Goal: Task Accomplishment & Management: Complete application form

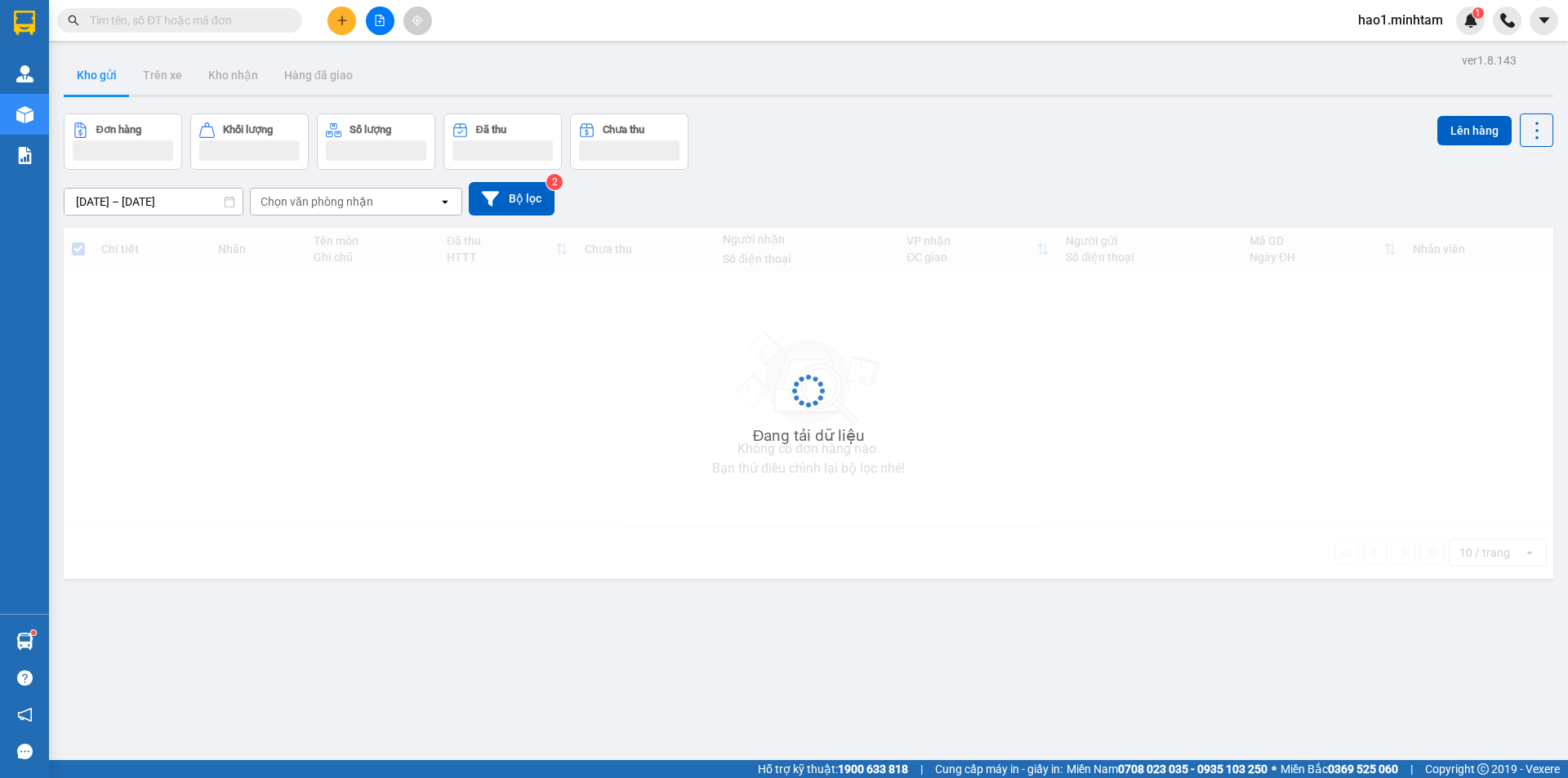
click at [831, 133] on div "Đơn hàng Khối lượng Số lượng Đã thu Chưa thu Lên hàng" at bounding box center [808, 141] width 1490 height 57
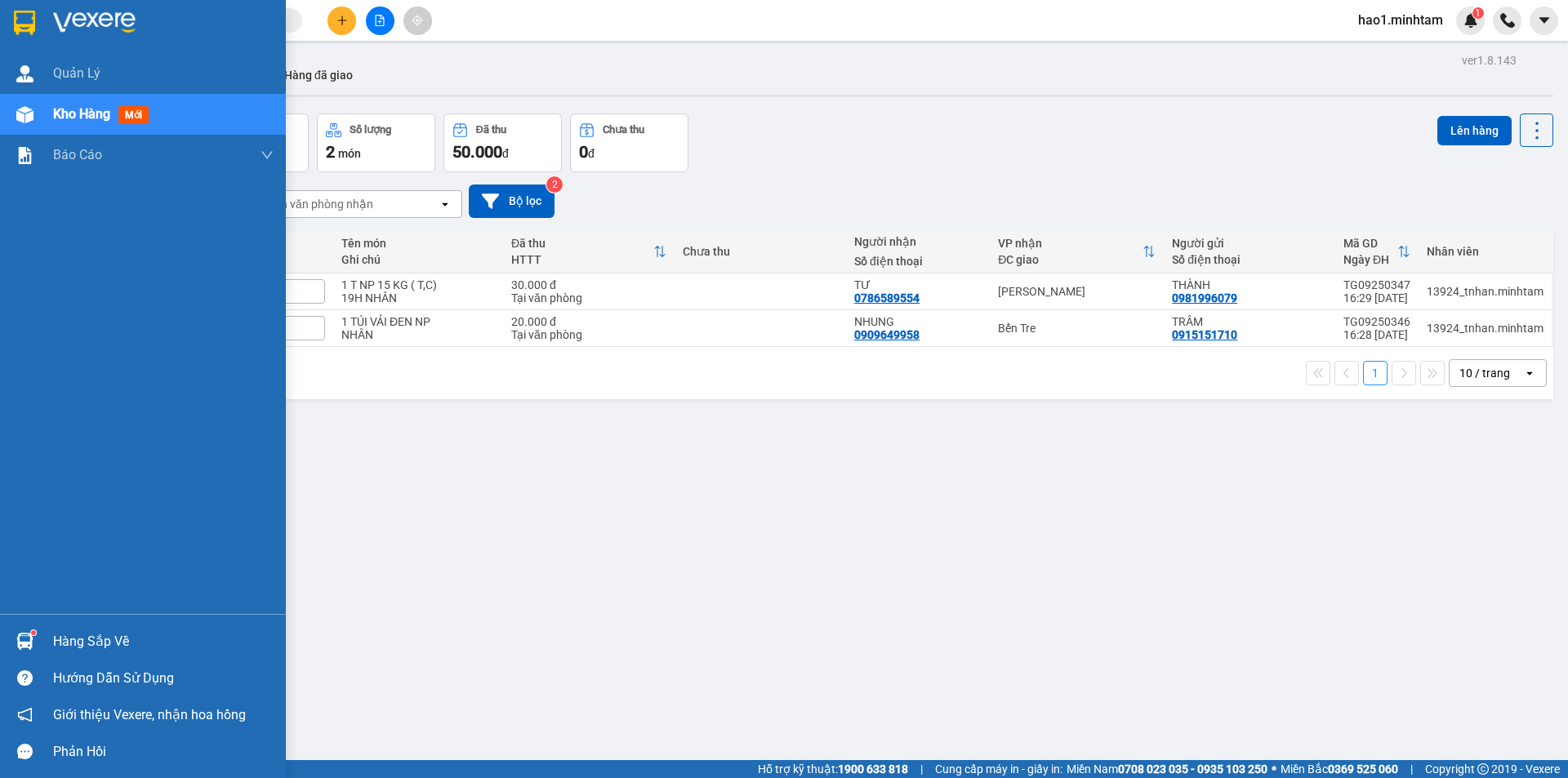
click at [46, 643] on div "Hàng sắp về" at bounding box center [142, 640] width 286 height 37
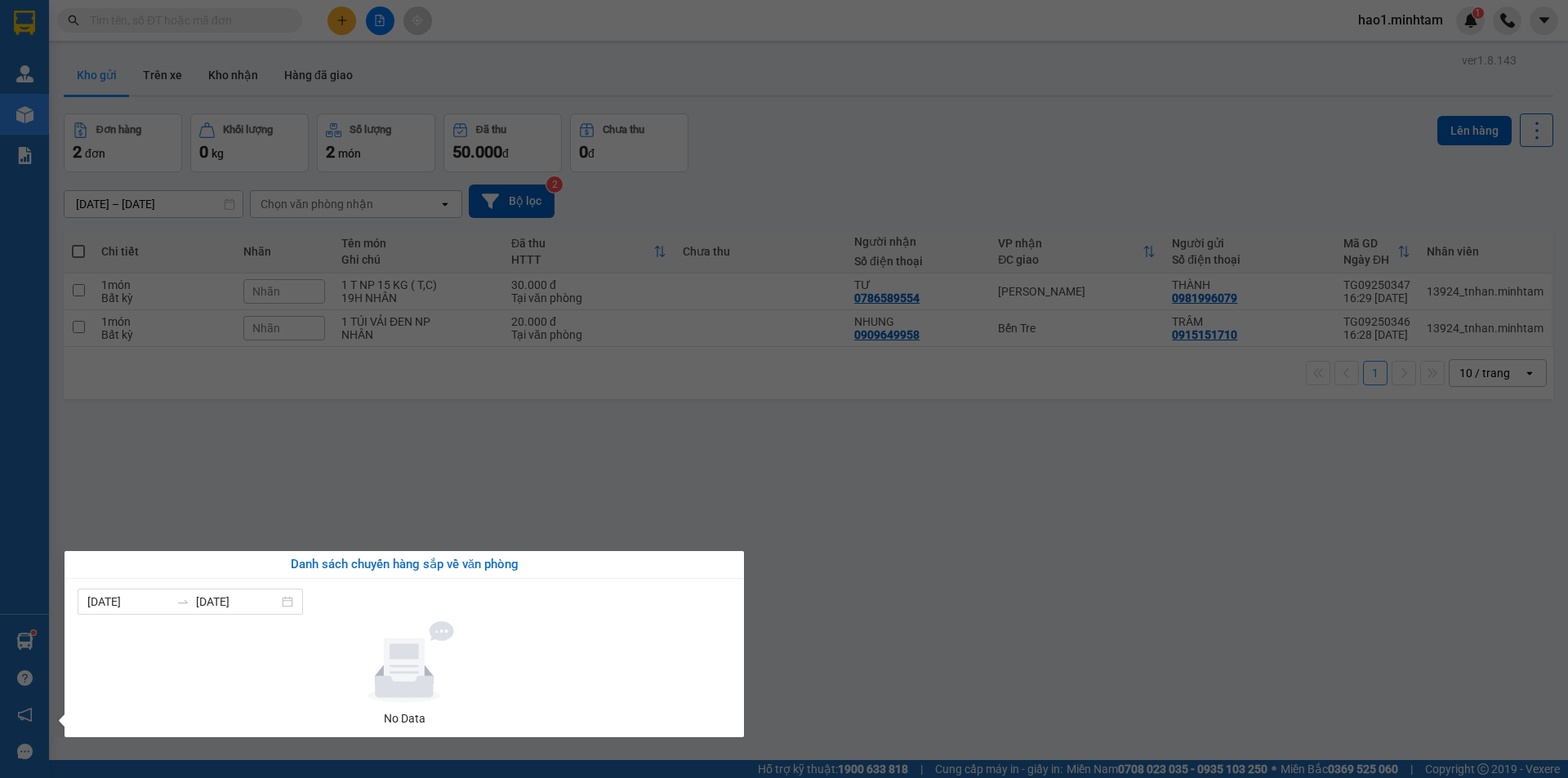
click at [422, 493] on section "Kết quả tìm kiếm ( 5183 ) Bộ lọc Thuộc VP này Ngày tạo đơn gần nhất Mã ĐH Trạng…" at bounding box center [784, 389] width 1568 height 778
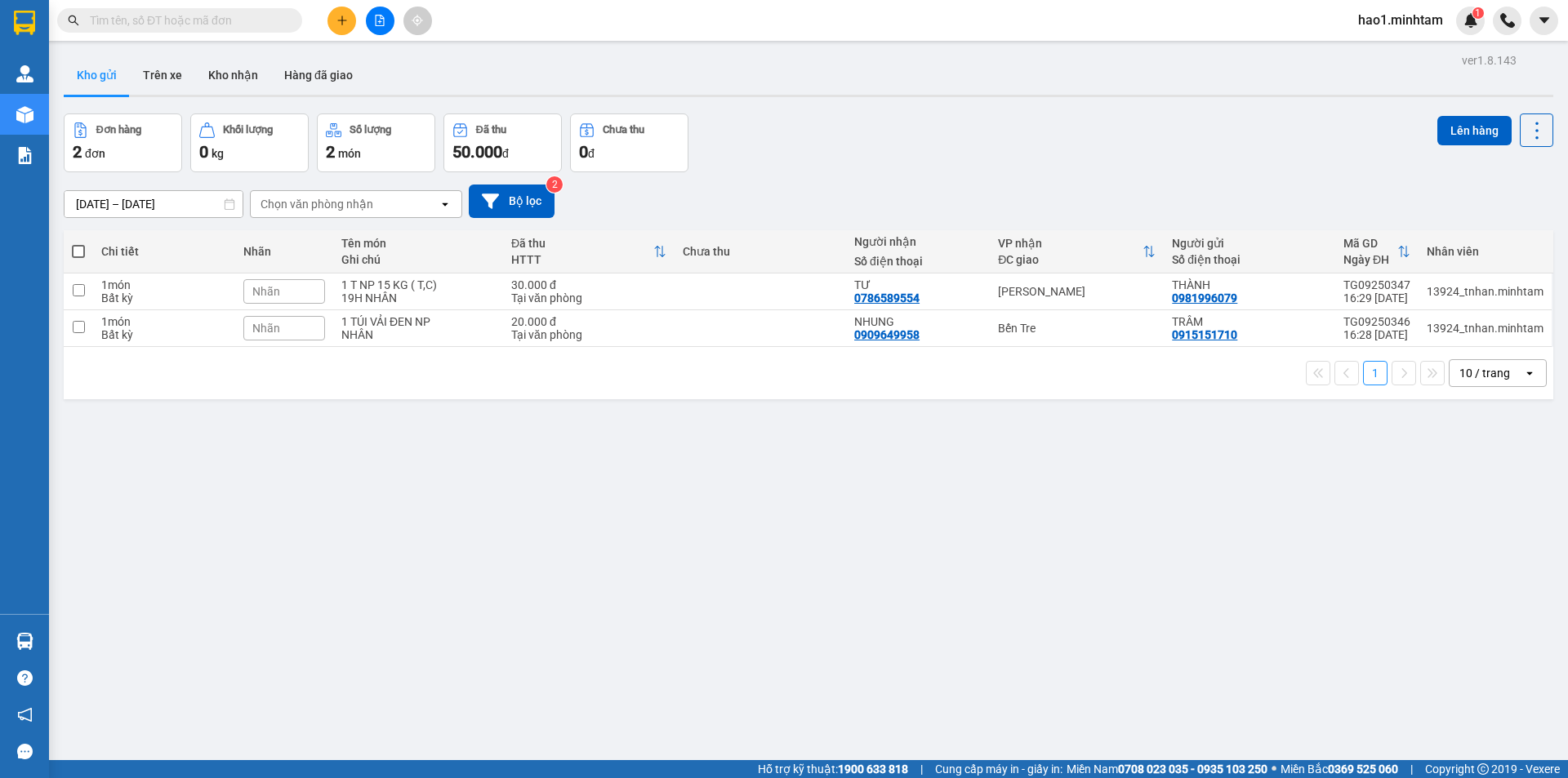
click at [249, 16] on input "text" at bounding box center [186, 20] width 193 height 18
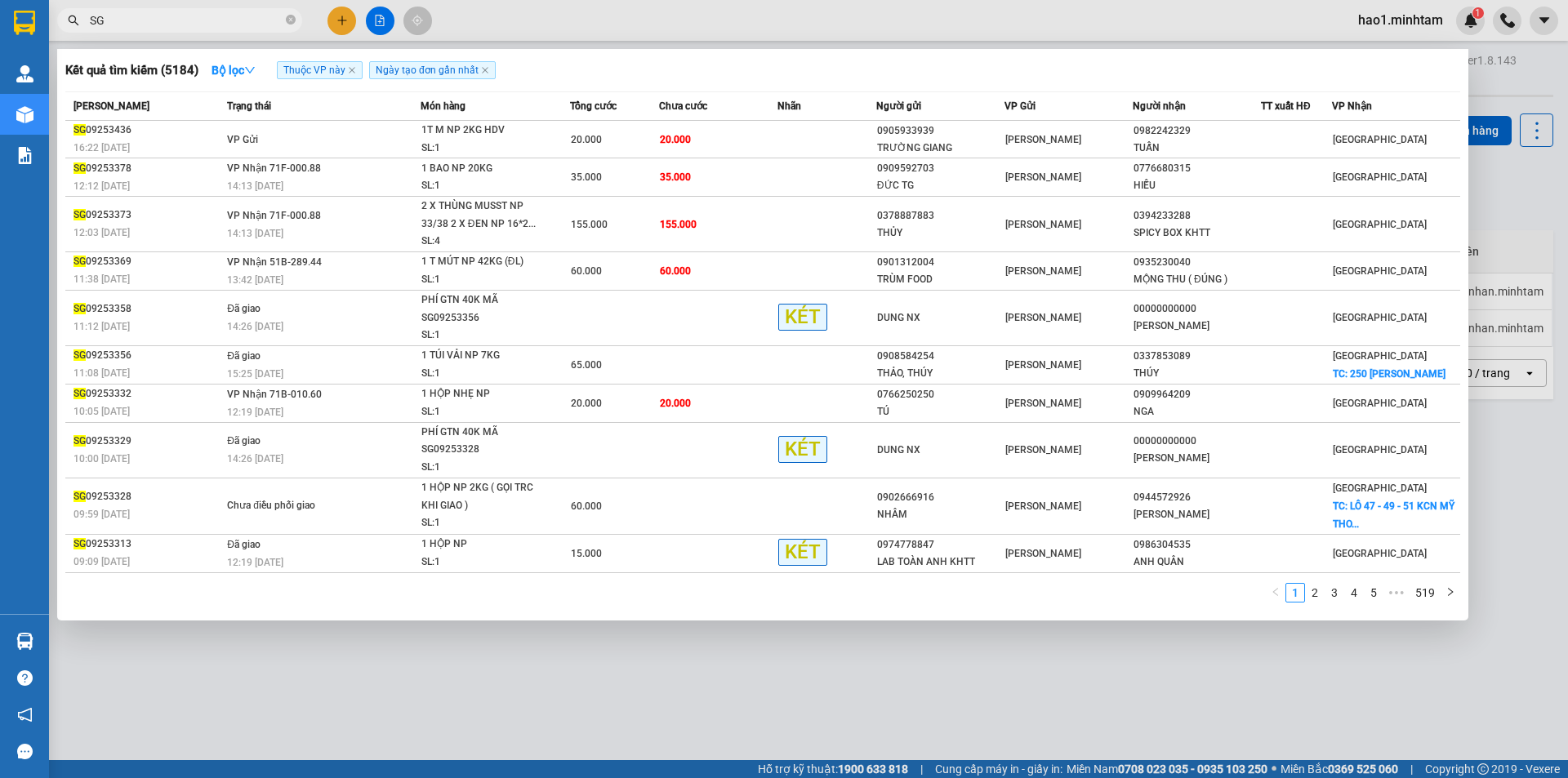
type input "SG"
click at [287, 739] on div at bounding box center [784, 389] width 1568 height 778
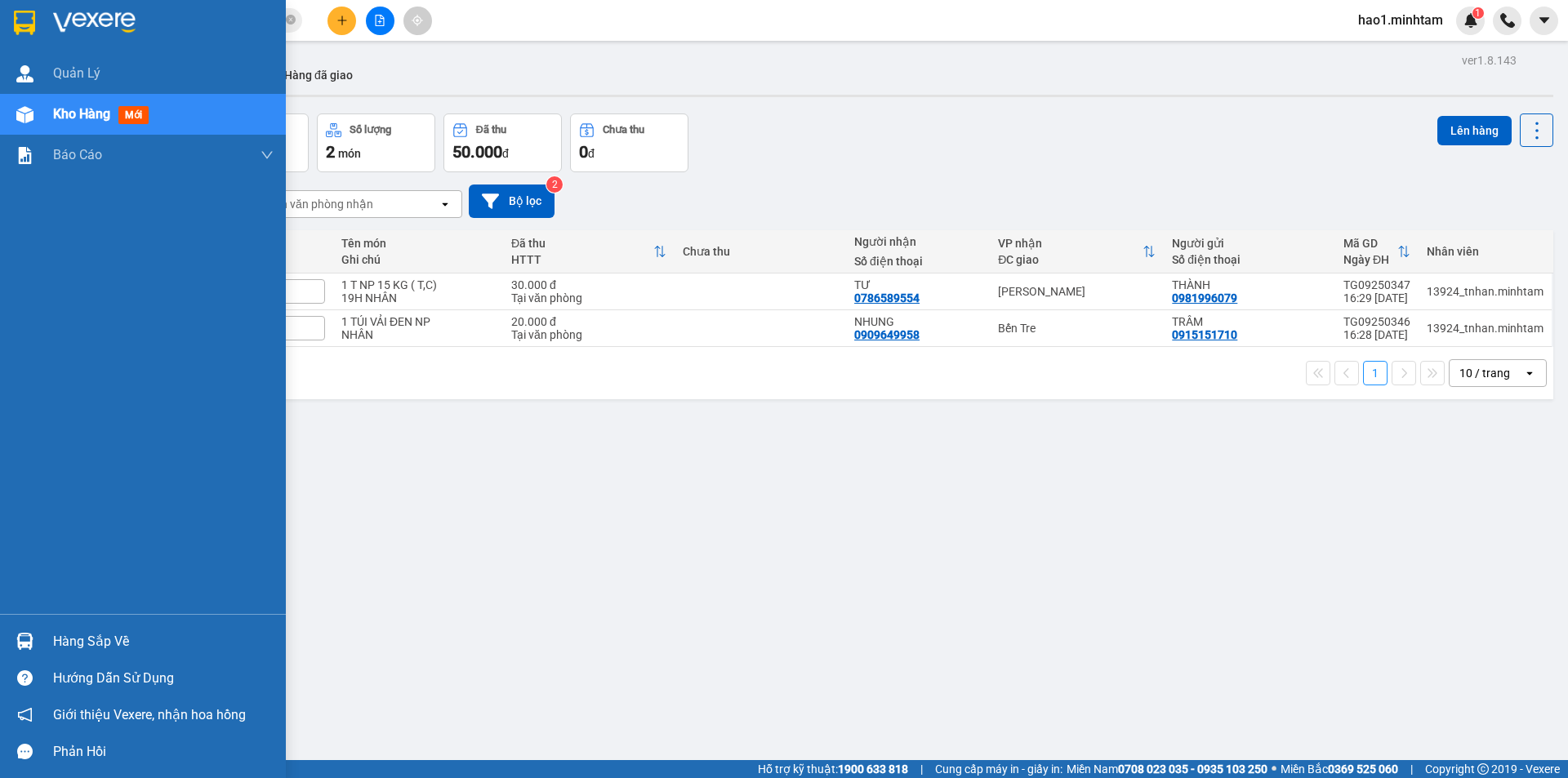
click at [37, 640] on div at bounding box center [24, 641] width 28 height 28
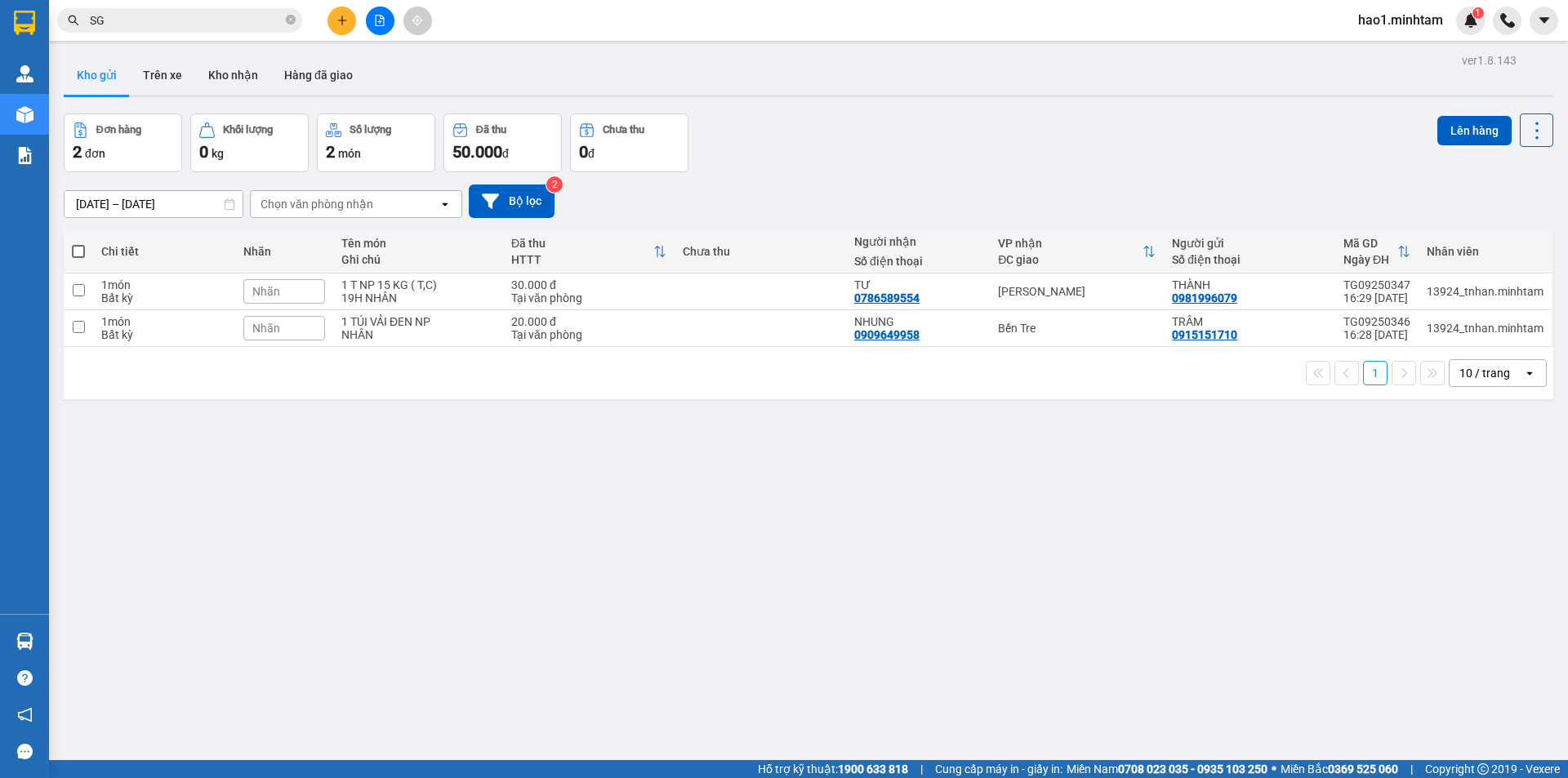
click at [876, 624] on section "Kết quả tìm kiếm ( 5184 ) Bộ lọc Thuộc VP này Ngày tạo đơn gần nhất Mã ĐH Trạng…" at bounding box center [784, 389] width 1568 height 778
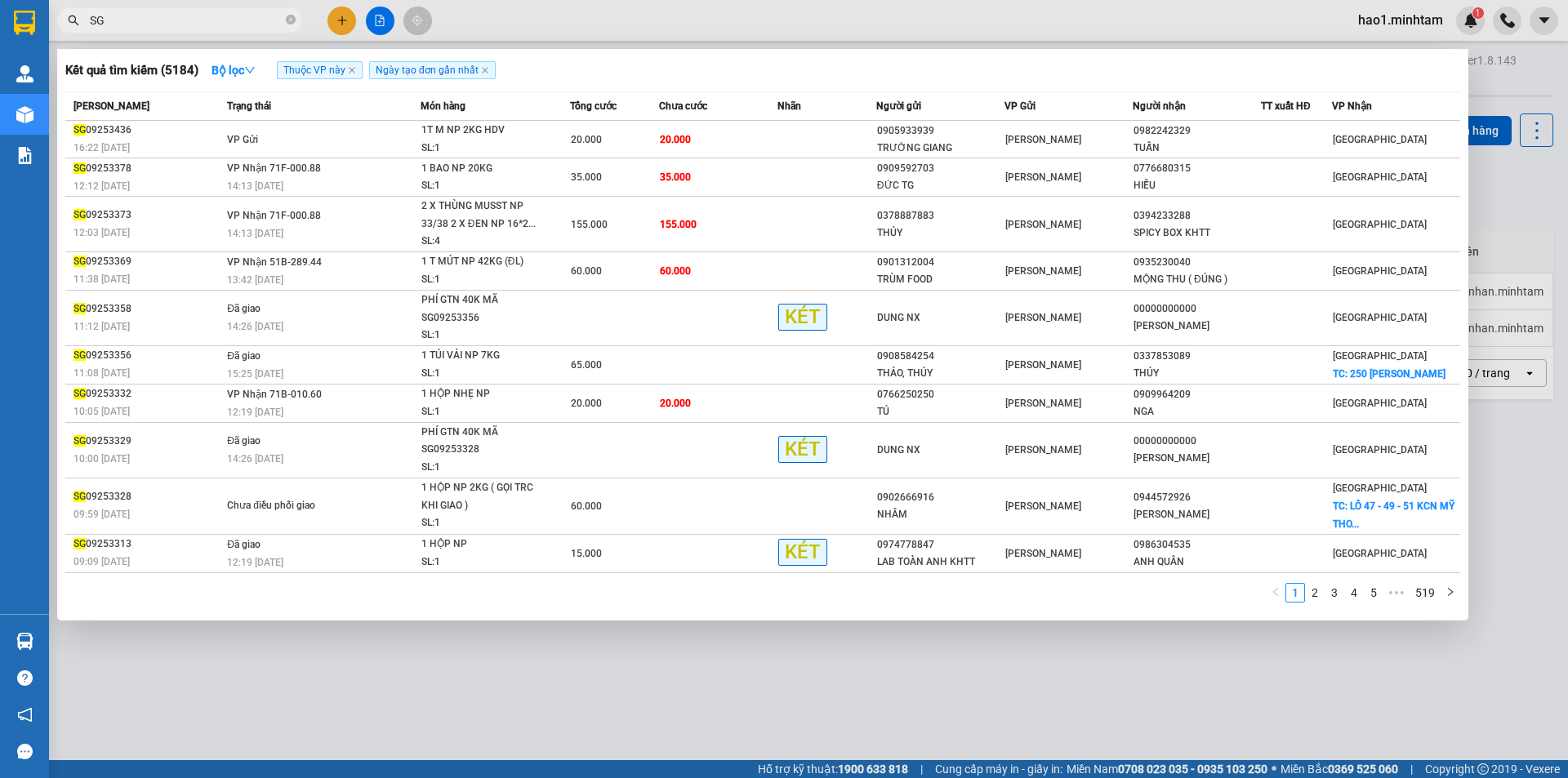
click at [252, 20] on input "SG" at bounding box center [186, 20] width 193 height 18
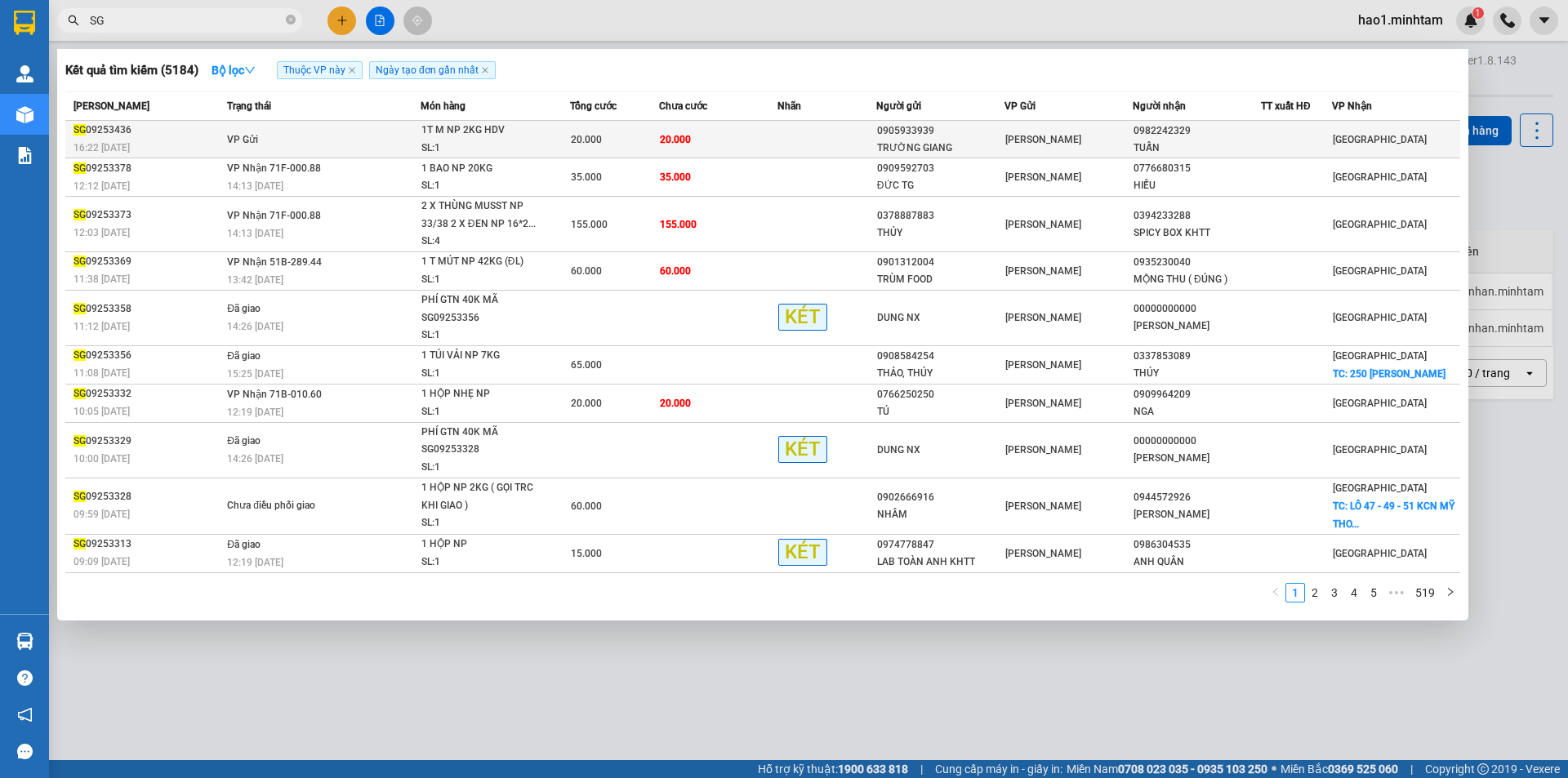
click at [354, 156] on td "VP Gửi" at bounding box center [322, 139] width 198 height 38
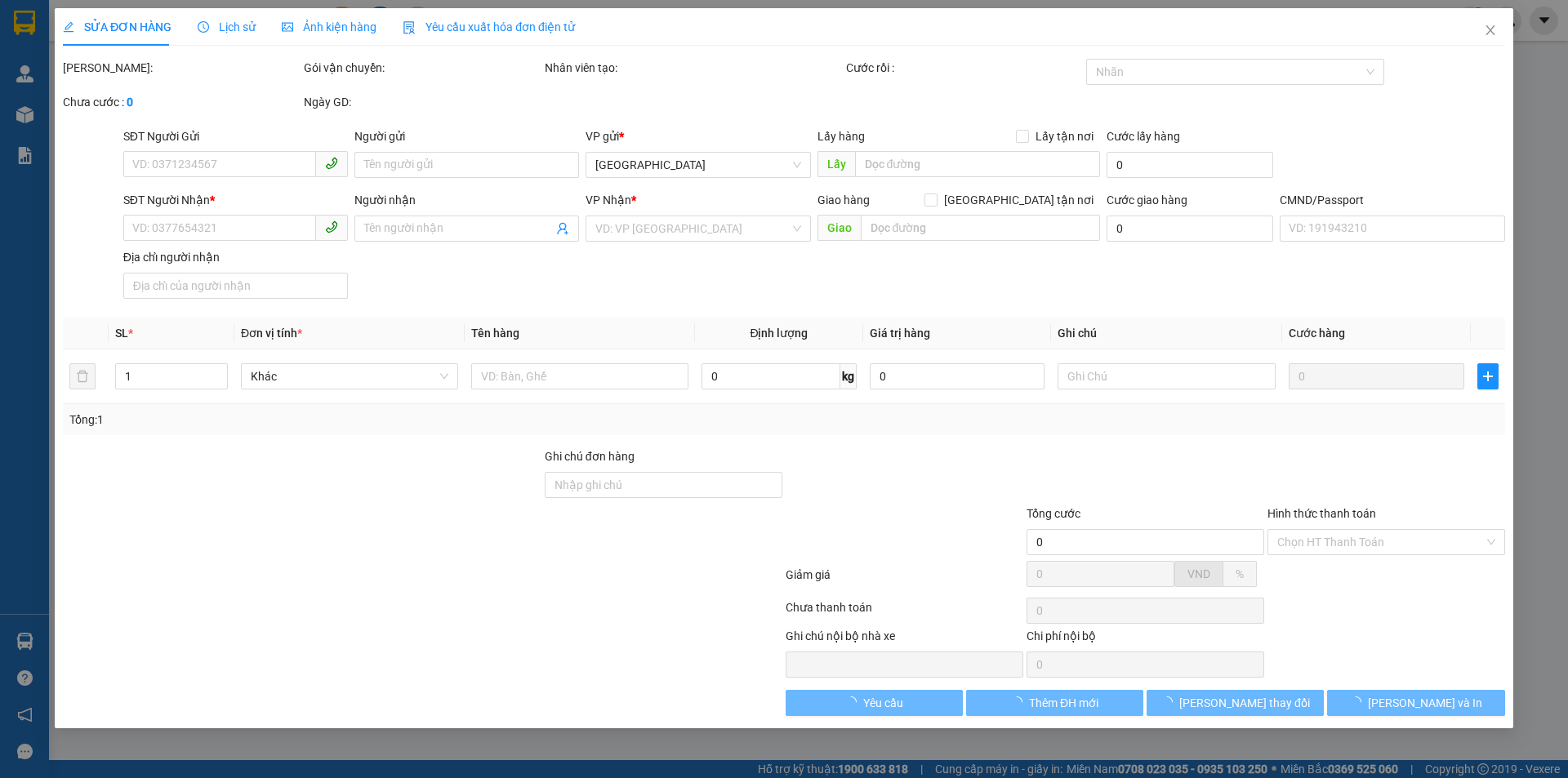
type input "0905933939"
type input "TRƯỜNG GIANG"
type input "0982242329"
type input "TUẤN"
type input "20.000"
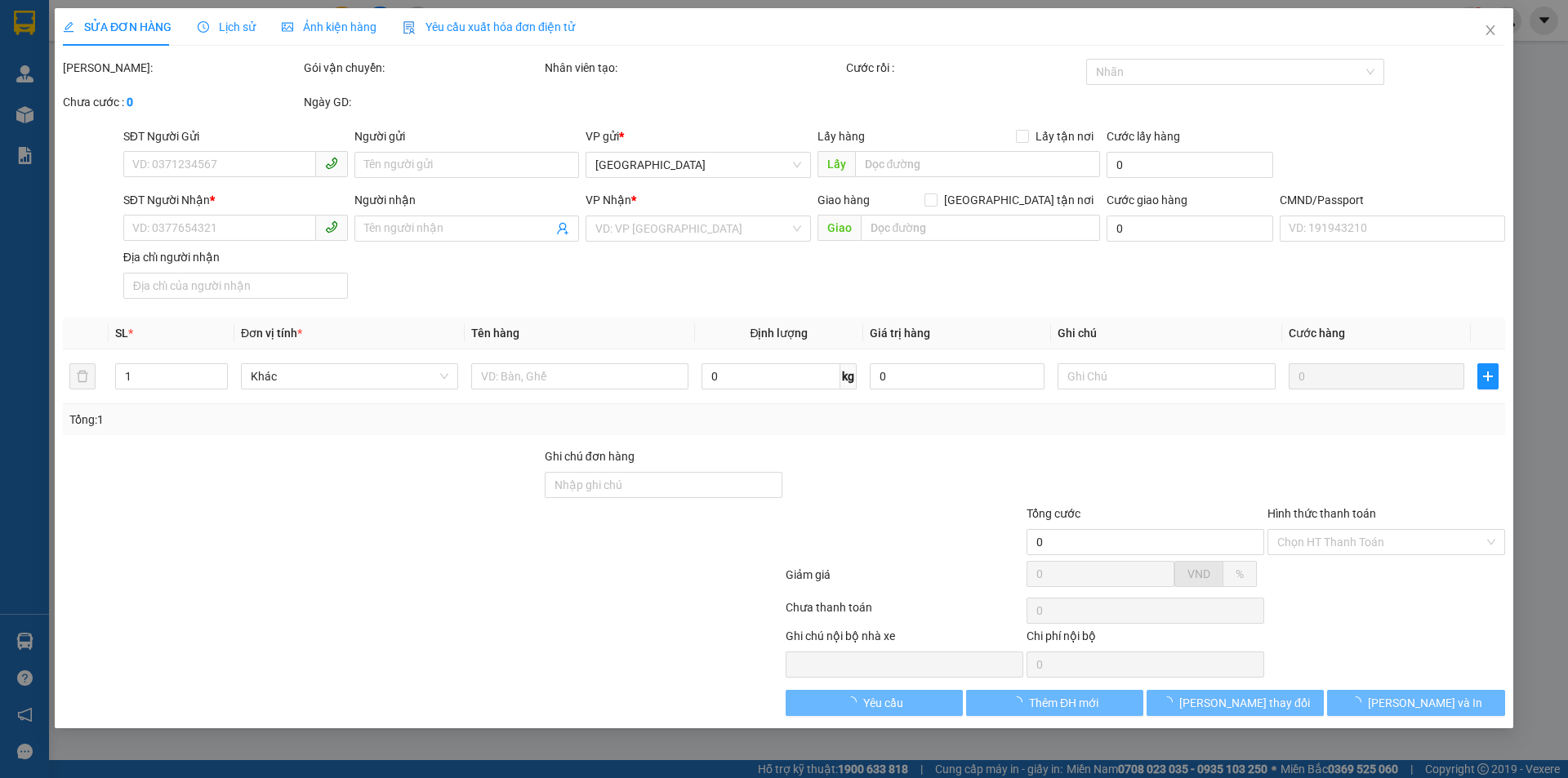
type input "20.000"
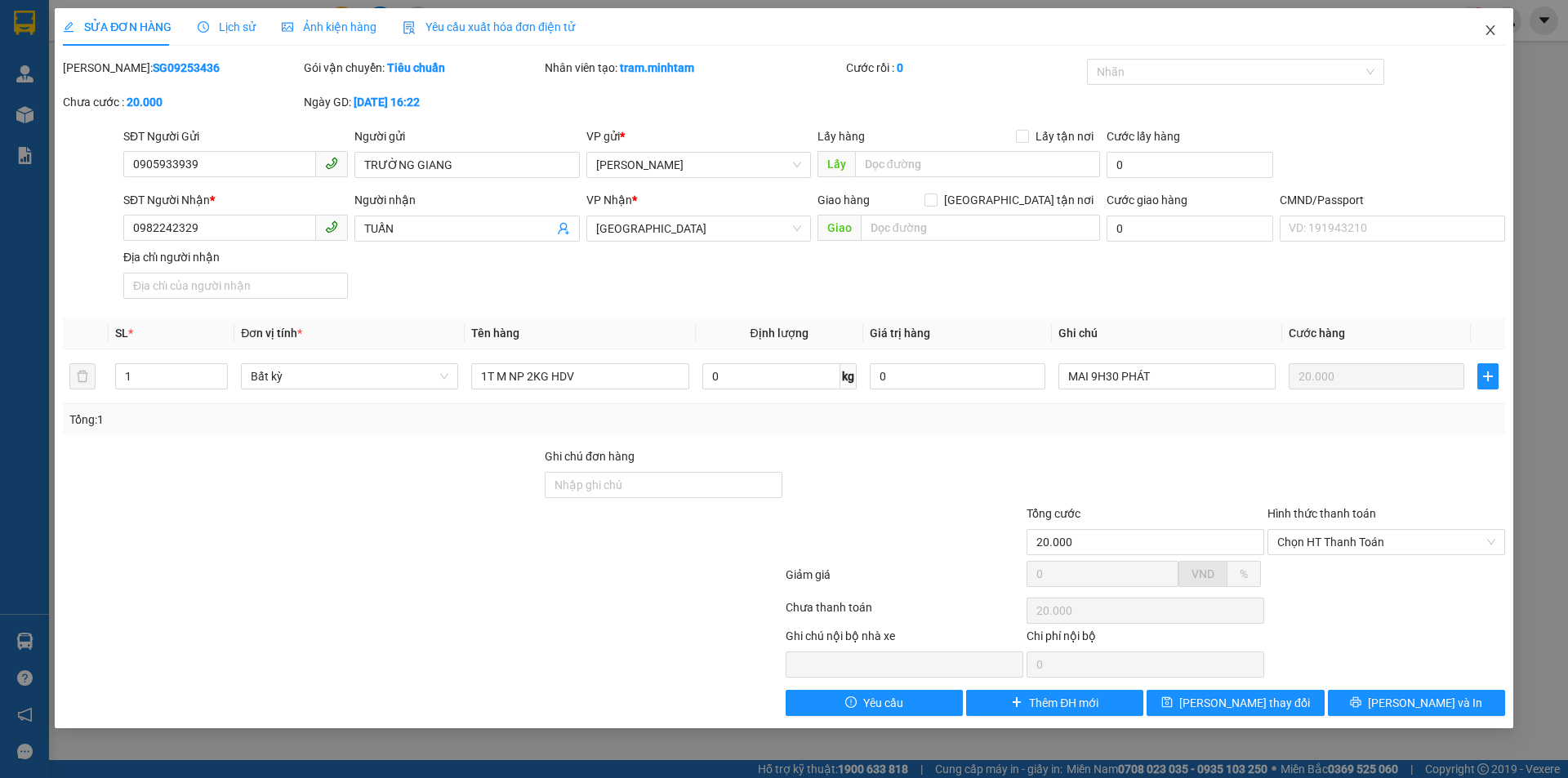
click at [1485, 32] on icon "close" at bounding box center [1491, 30] width 13 height 13
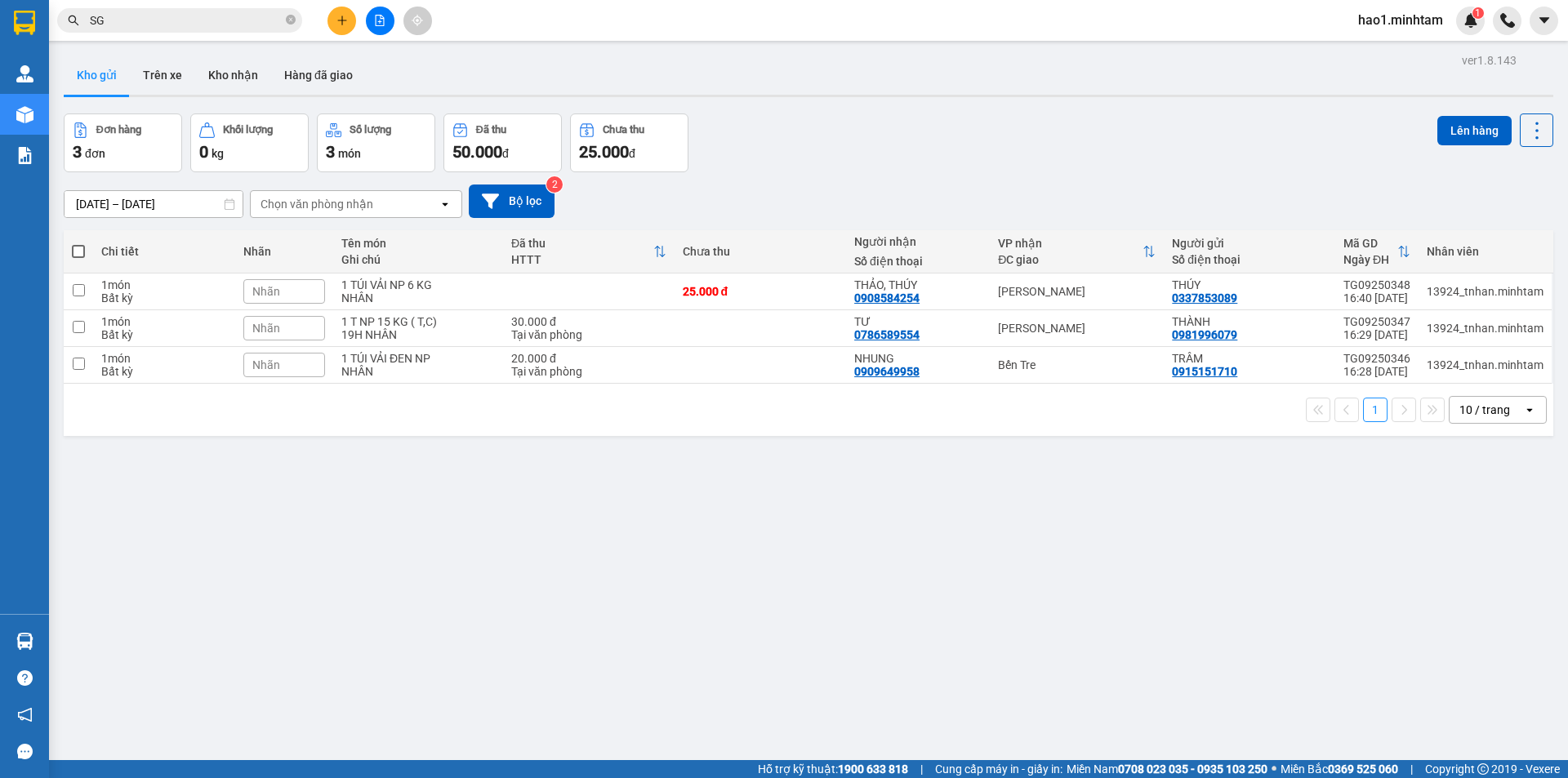
click at [800, 141] on div "Đơn hàng 3 đơn Khối lượng 0 kg Số lượng 3 món Đã thu 50.000 đ Chưa thu 25.000 đ…" at bounding box center [808, 142] width 1490 height 58
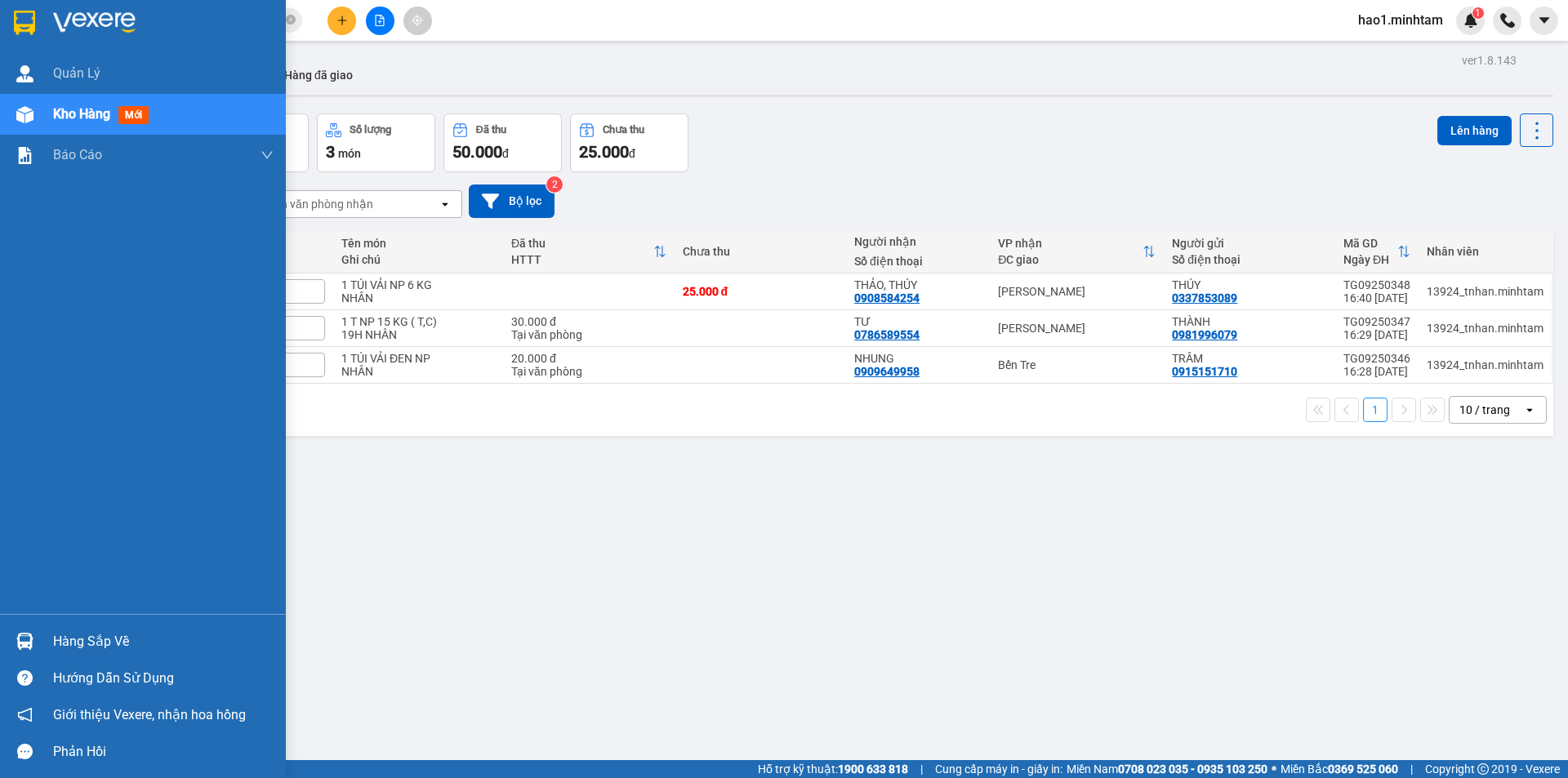
click at [44, 646] on div "Hàng sắp về" at bounding box center [142, 640] width 286 height 37
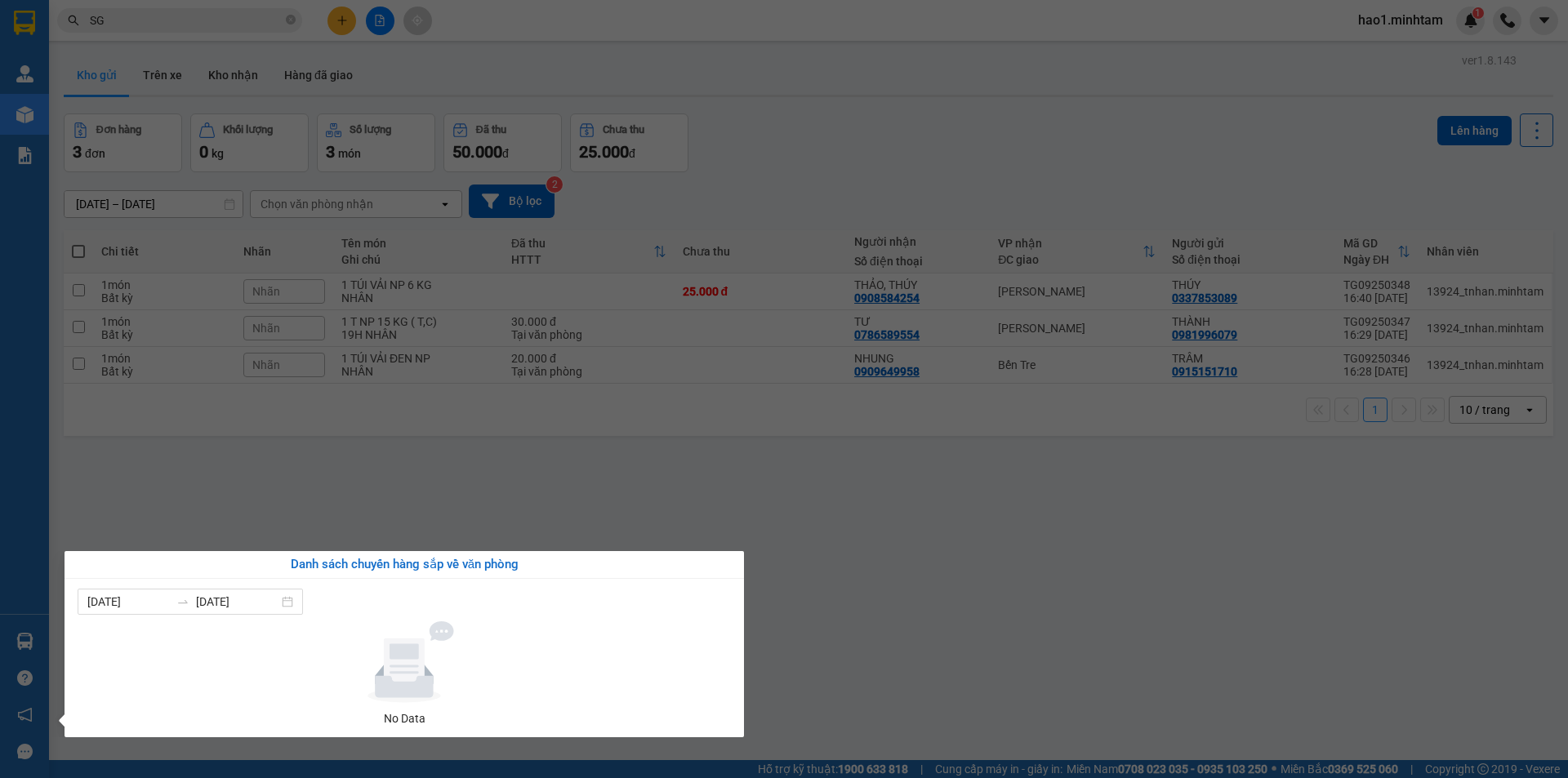
click at [826, 623] on section "Kết quả tìm kiếm ( 5184 ) Bộ lọc Thuộc VP này Ngày tạo đơn gần nhất Mã ĐH Trạng…" at bounding box center [784, 389] width 1568 height 778
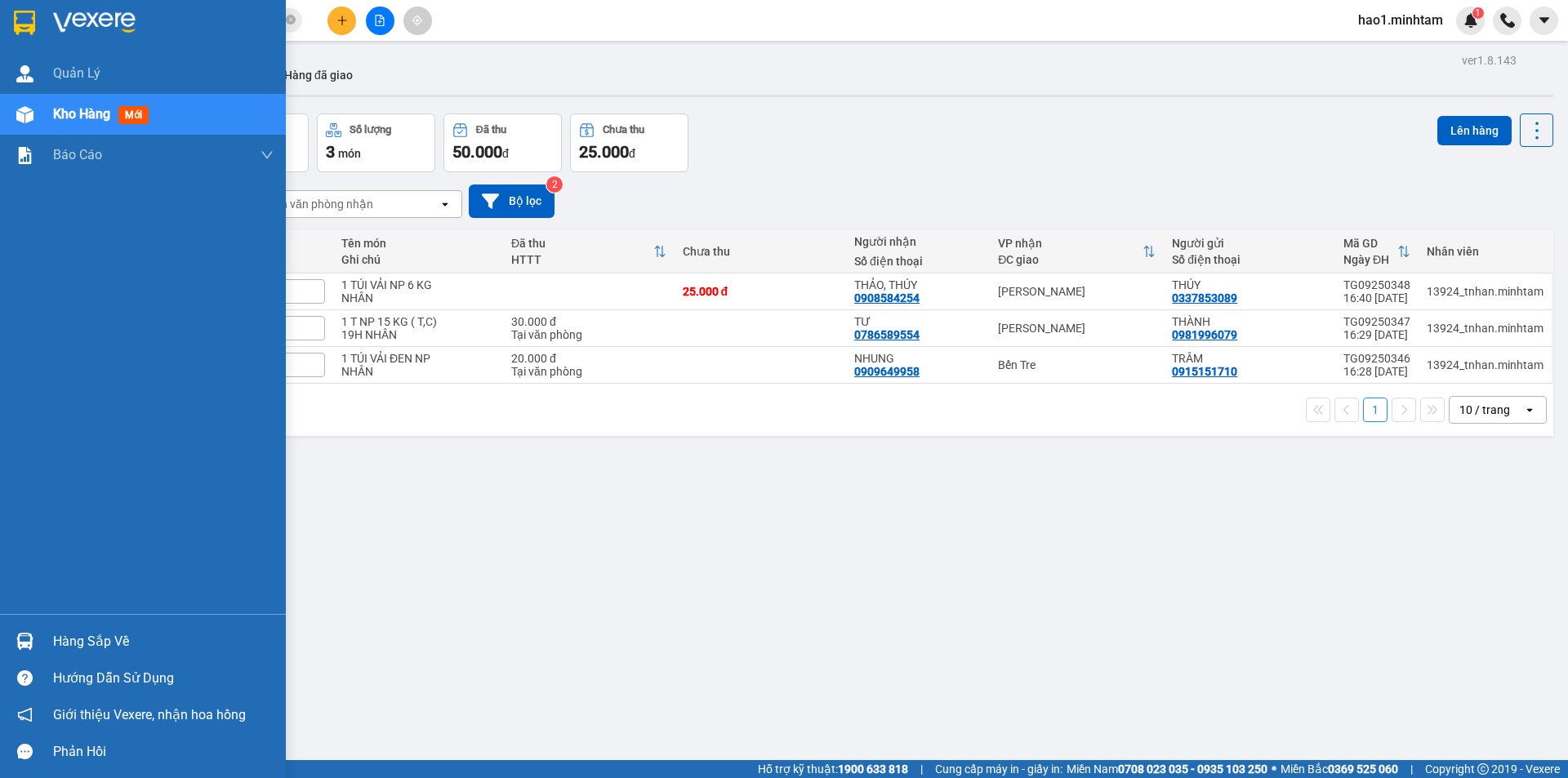
click at [40, 27] on div at bounding box center [142, 26] width 286 height 53
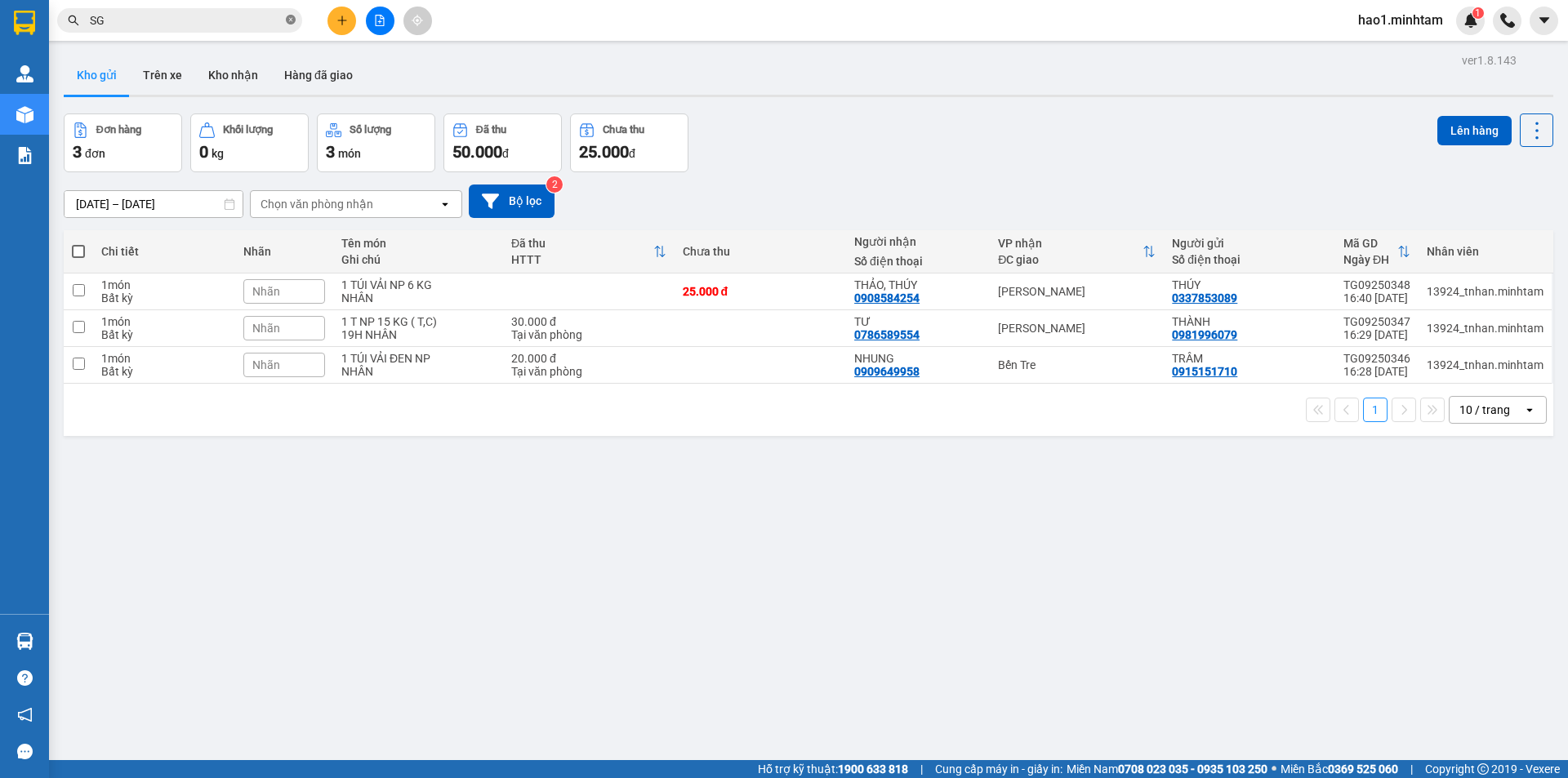
click at [294, 22] on icon "close-circle" at bounding box center [290, 20] width 9 height 9
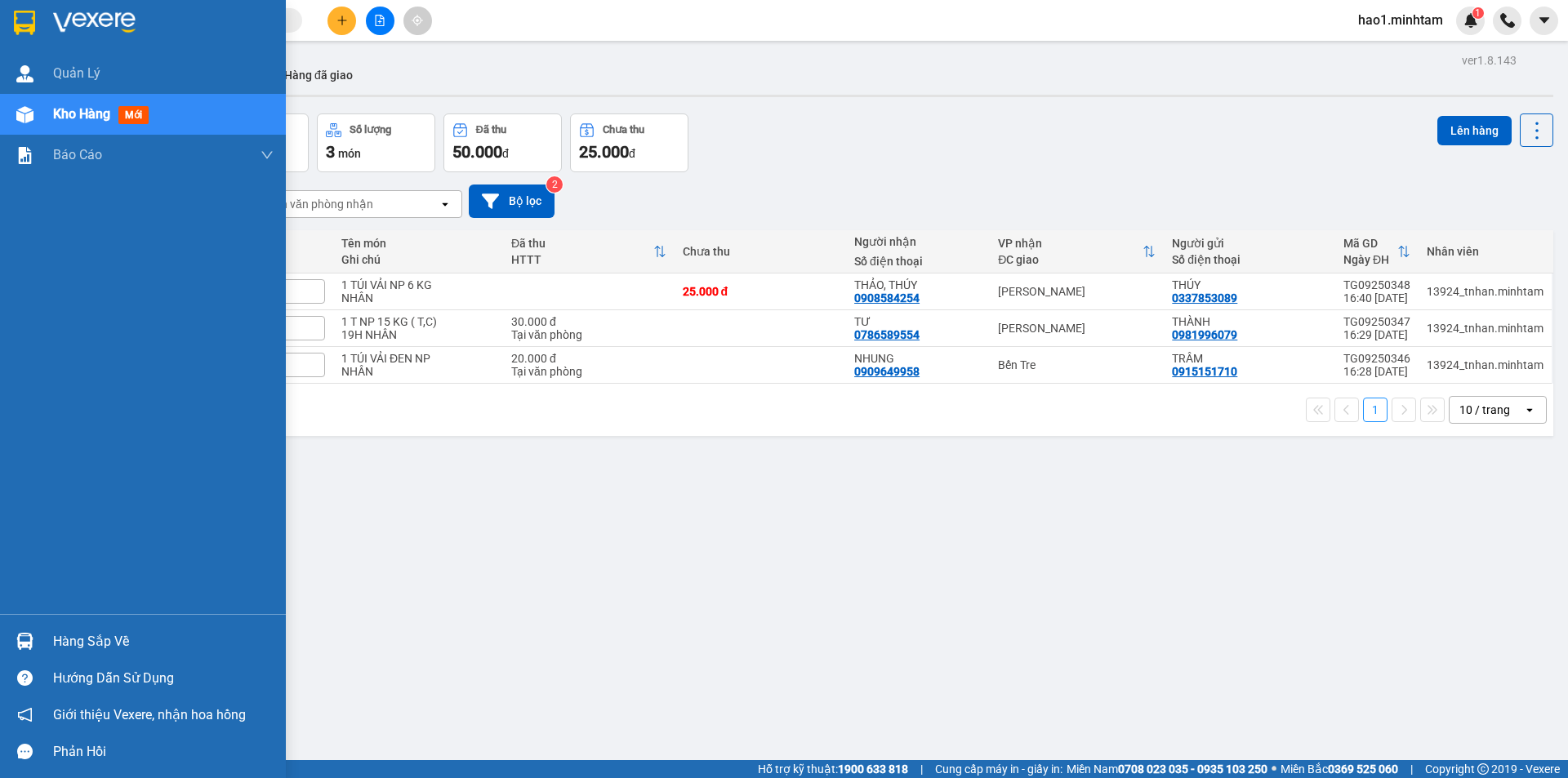
click at [25, 22] on img at bounding box center [24, 23] width 22 height 24
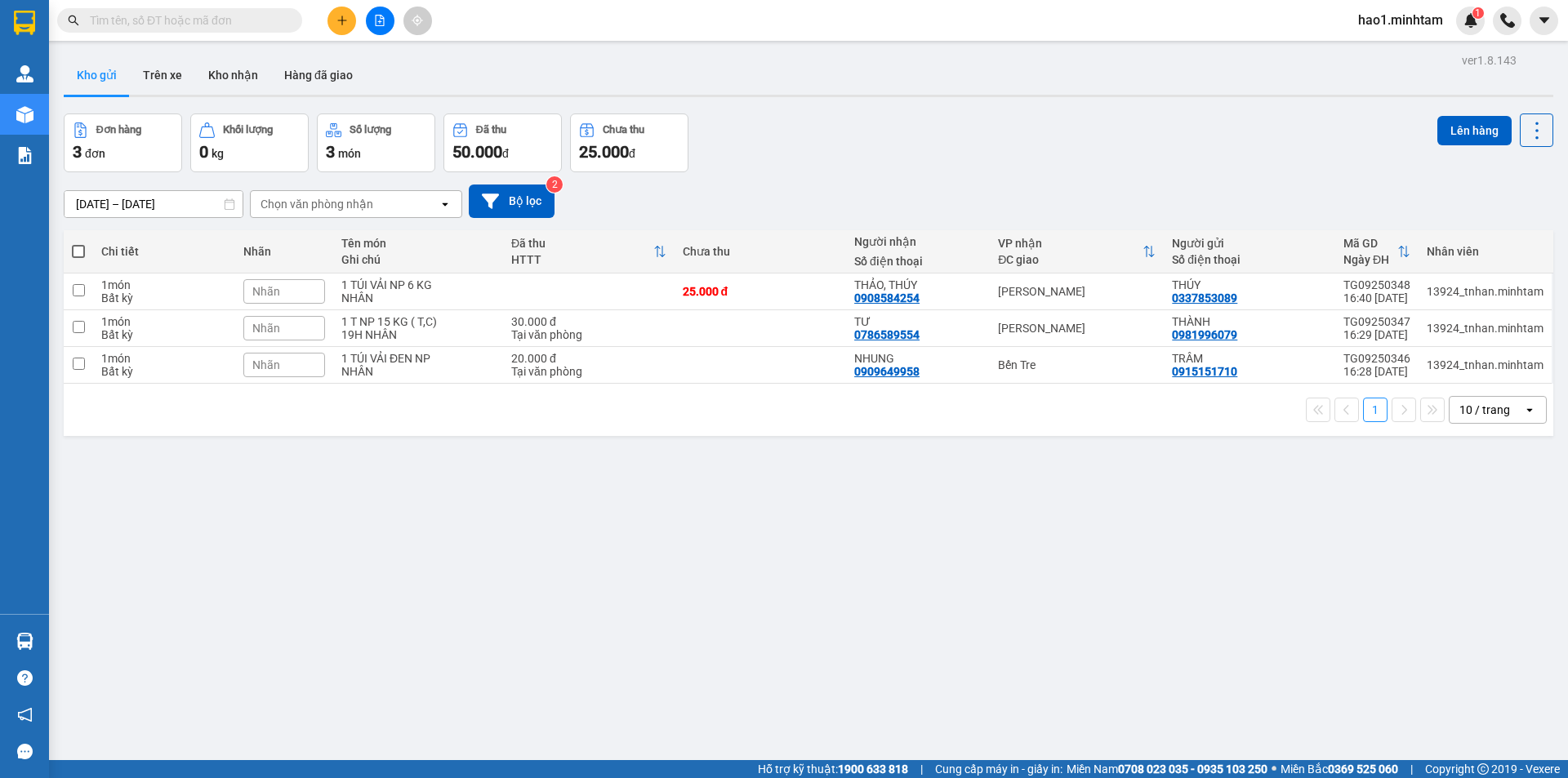
click at [886, 34] on div "Kết quả tìm kiếm ( 5184 ) Bộ lọc Thuộc VP này Ngày tạo đơn gần nhất Mã ĐH Trạng…" at bounding box center [784, 20] width 1568 height 41
click at [352, 34] on div at bounding box center [380, 21] width 122 height 28
click at [345, 29] on button at bounding box center [342, 21] width 28 height 28
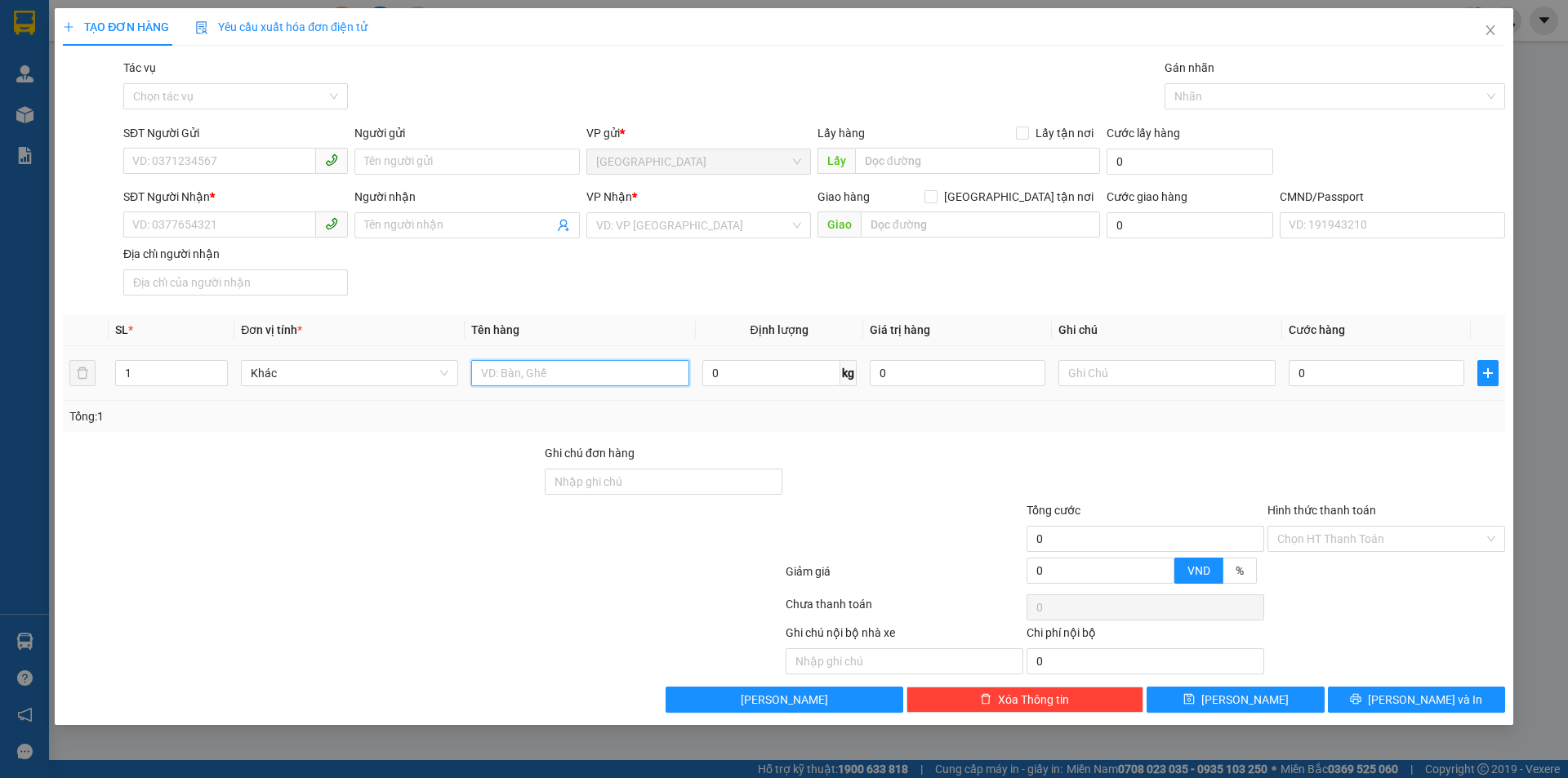
click at [549, 360] on input "text" at bounding box center [580, 373] width 218 height 26
type input "1 TNP"
click at [1206, 380] on input "text" at bounding box center [1167, 373] width 218 height 26
type input "KHG HẠO"
click at [574, 365] on input "1 TNP" at bounding box center [580, 373] width 218 height 26
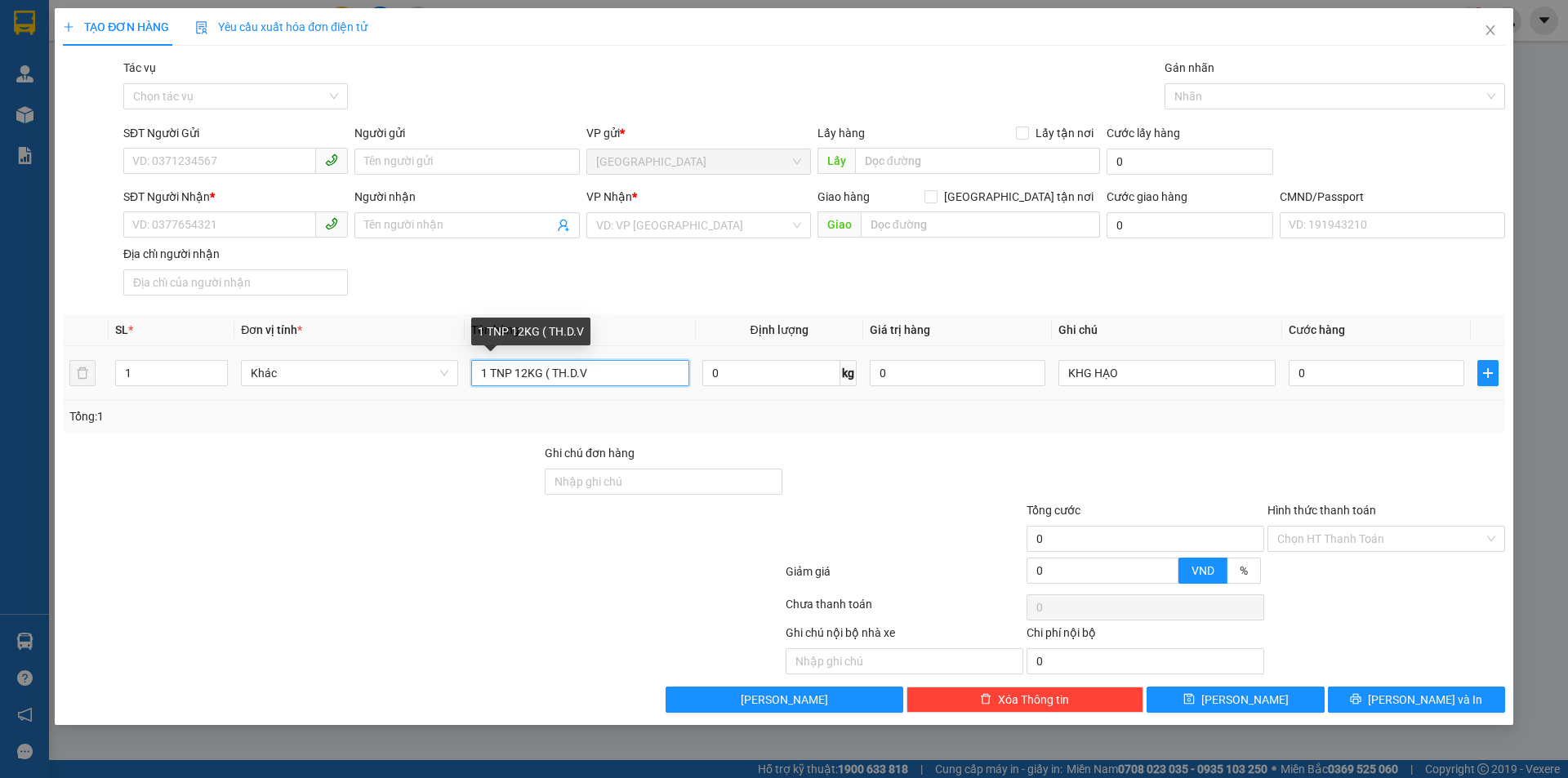
click at [556, 376] on input "1 TNP 12KG ( TH.D.V" at bounding box center [580, 373] width 218 height 26
type input "1 TNP 12KG ( H.D.V )"
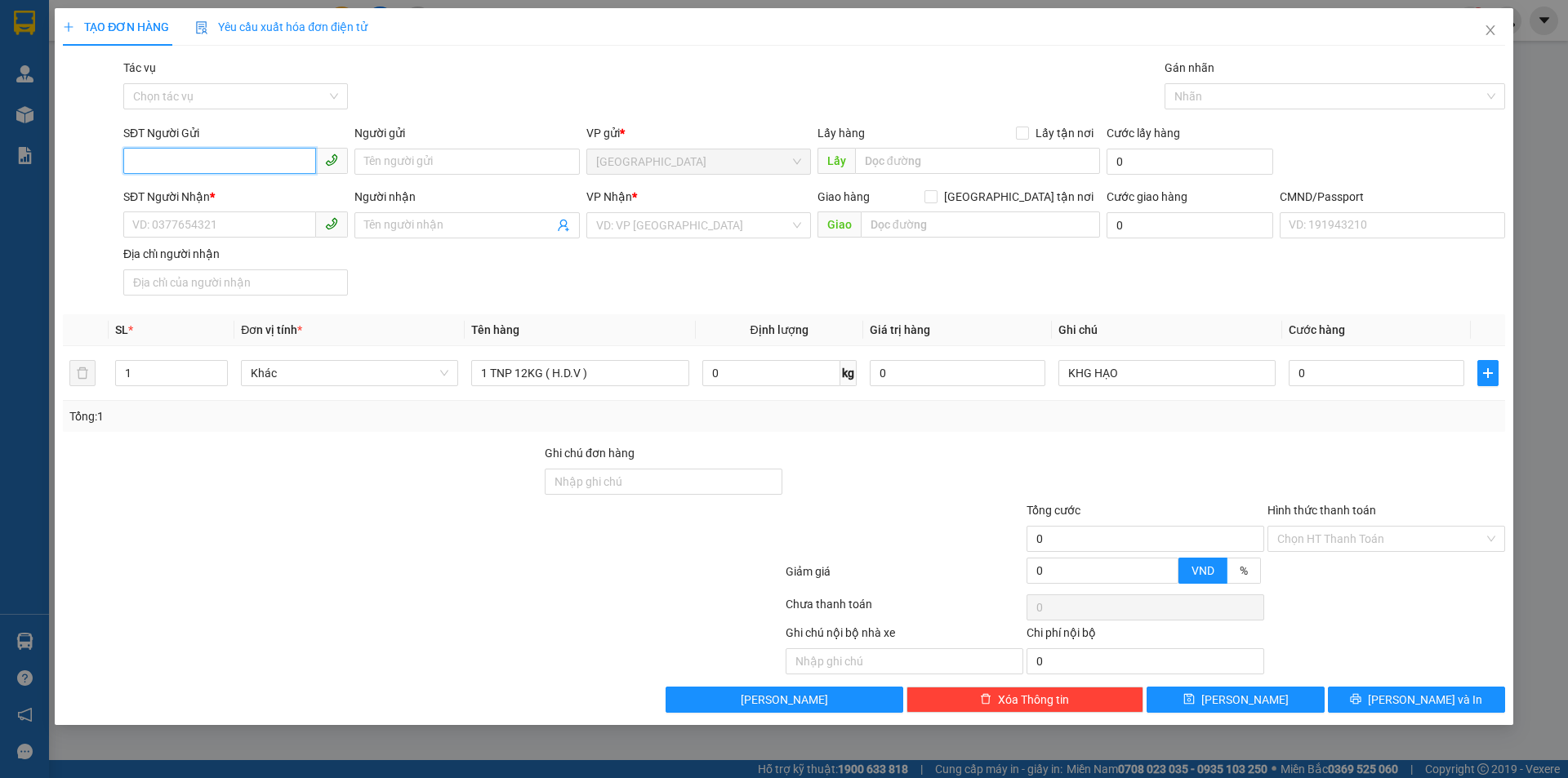
click at [225, 160] on input "SĐT Người Gửi" at bounding box center [220, 161] width 193 height 26
click at [257, 197] on div "0937588258 - NAM" at bounding box center [236, 194] width 205 height 18
type input "0937588258"
type input "NAM"
type input "0583068948"
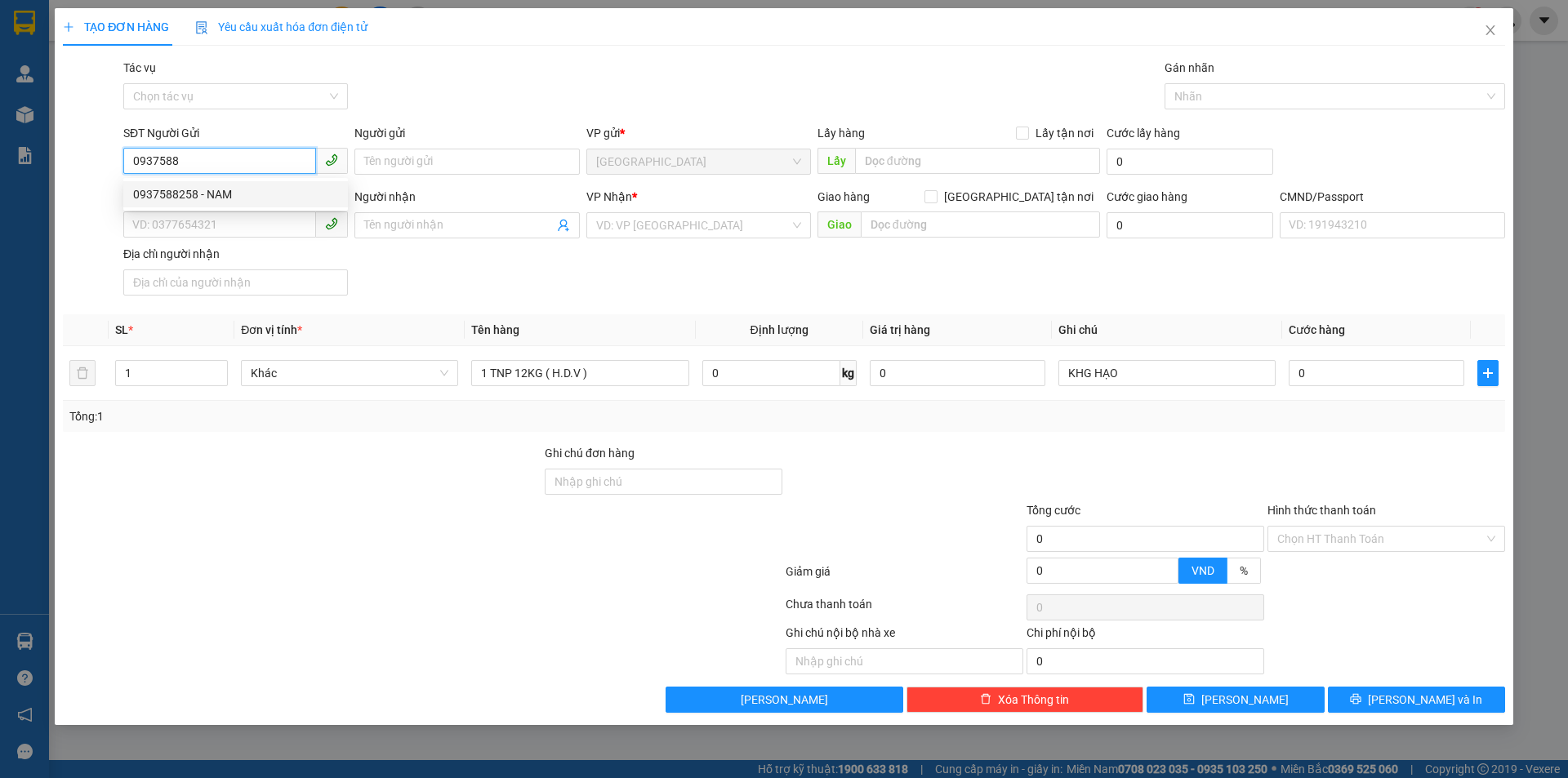
type input "AN"
type input "0937588258"
click at [513, 268] on div "SĐT Người Nhận * 0583068948 Người nhận AN VP Nhận * [PERSON_NAME] hàng [GEOGRAP…" at bounding box center [814, 244] width 1389 height 114
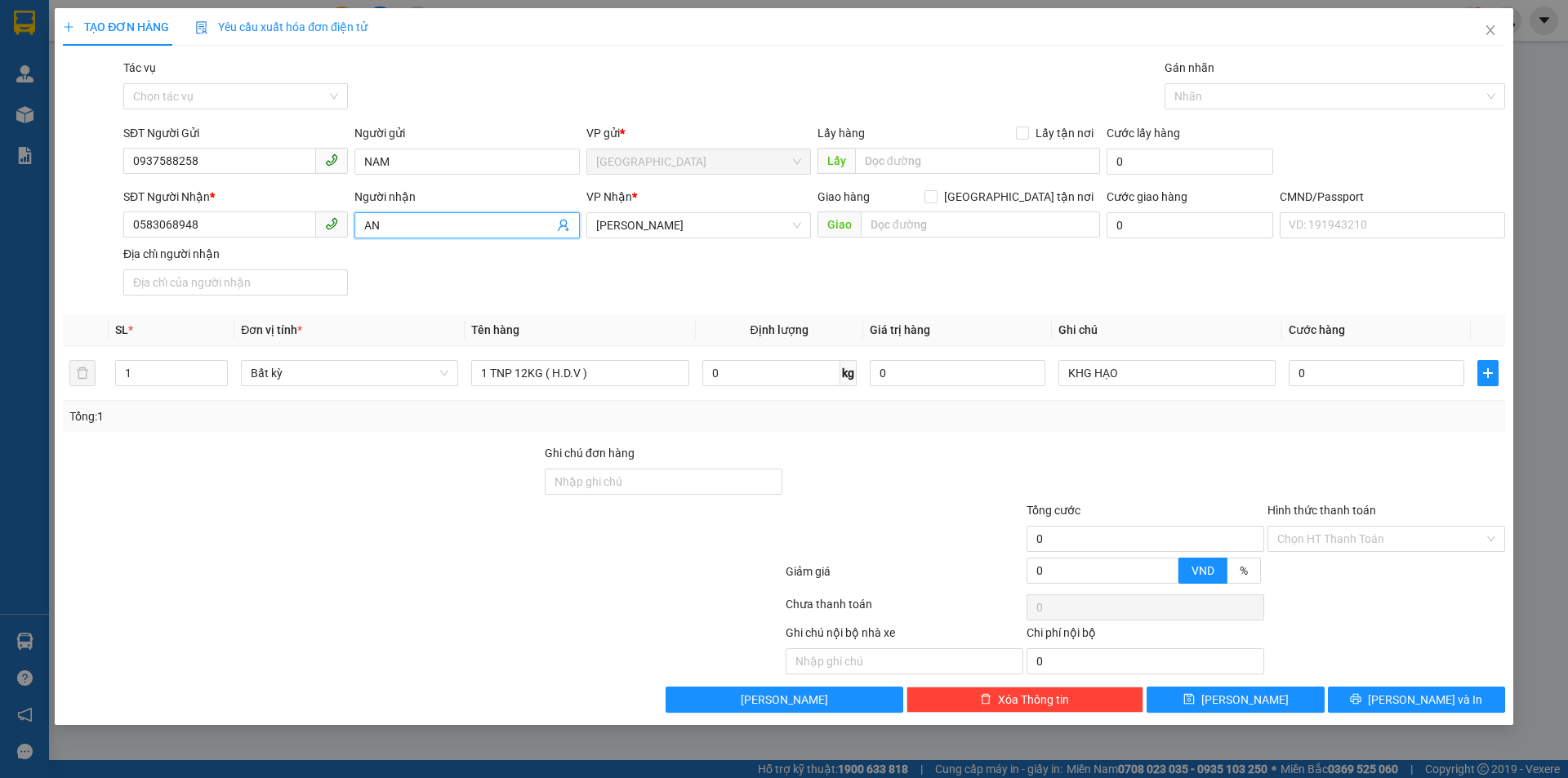
click at [565, 225] on icon "user-add" at bounding box center [563, 225] width 10 height 12
click at [580, 152] on span "HÙNG" at bounding box center [588, 149] width 32 height 13
type input "0789907811"
type input "HÙNG"
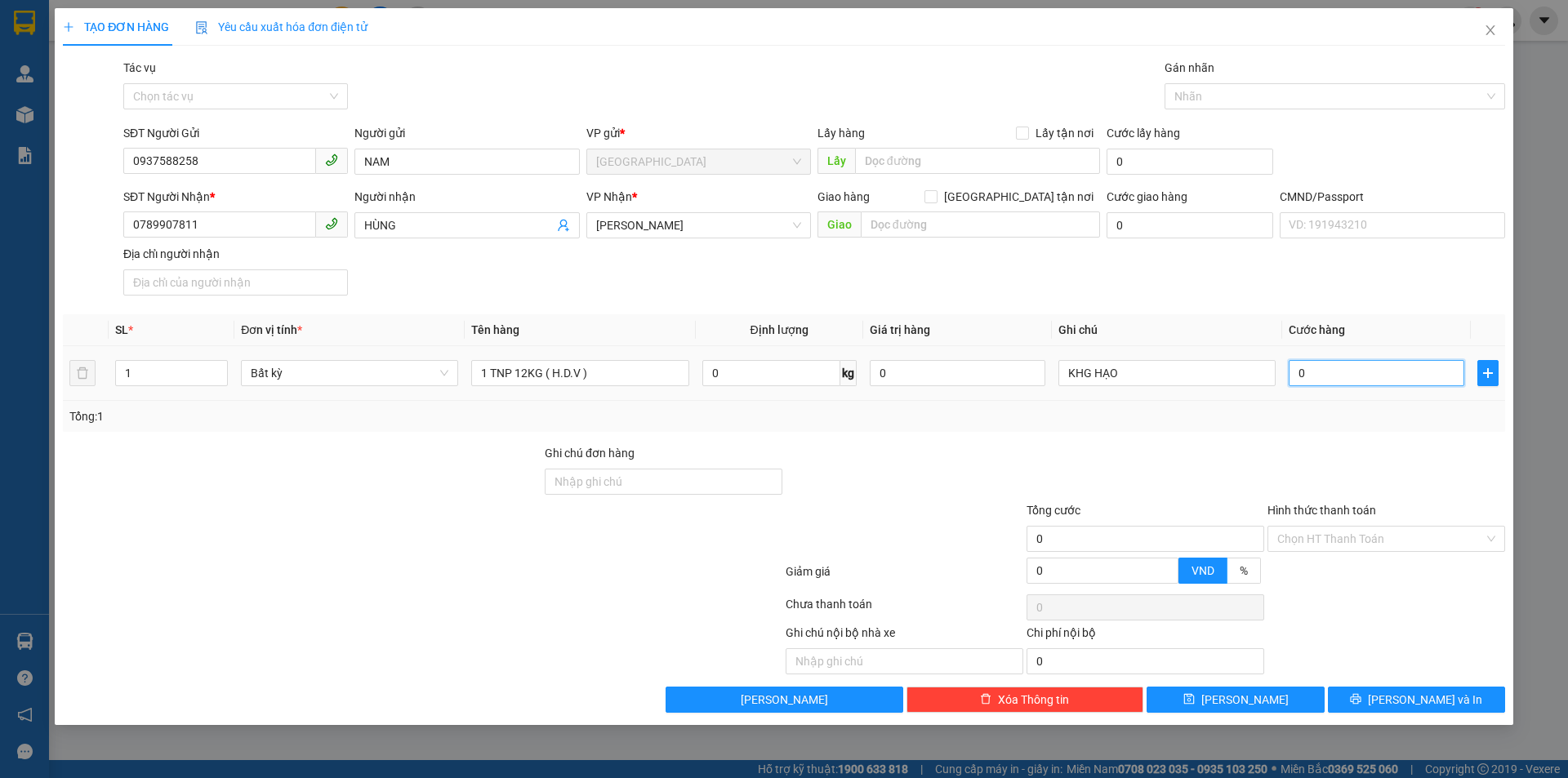
click at [1332, 375] on input "0" at bounding box center [1377, 373] width 175 height 26
type input "3"
type input "30"
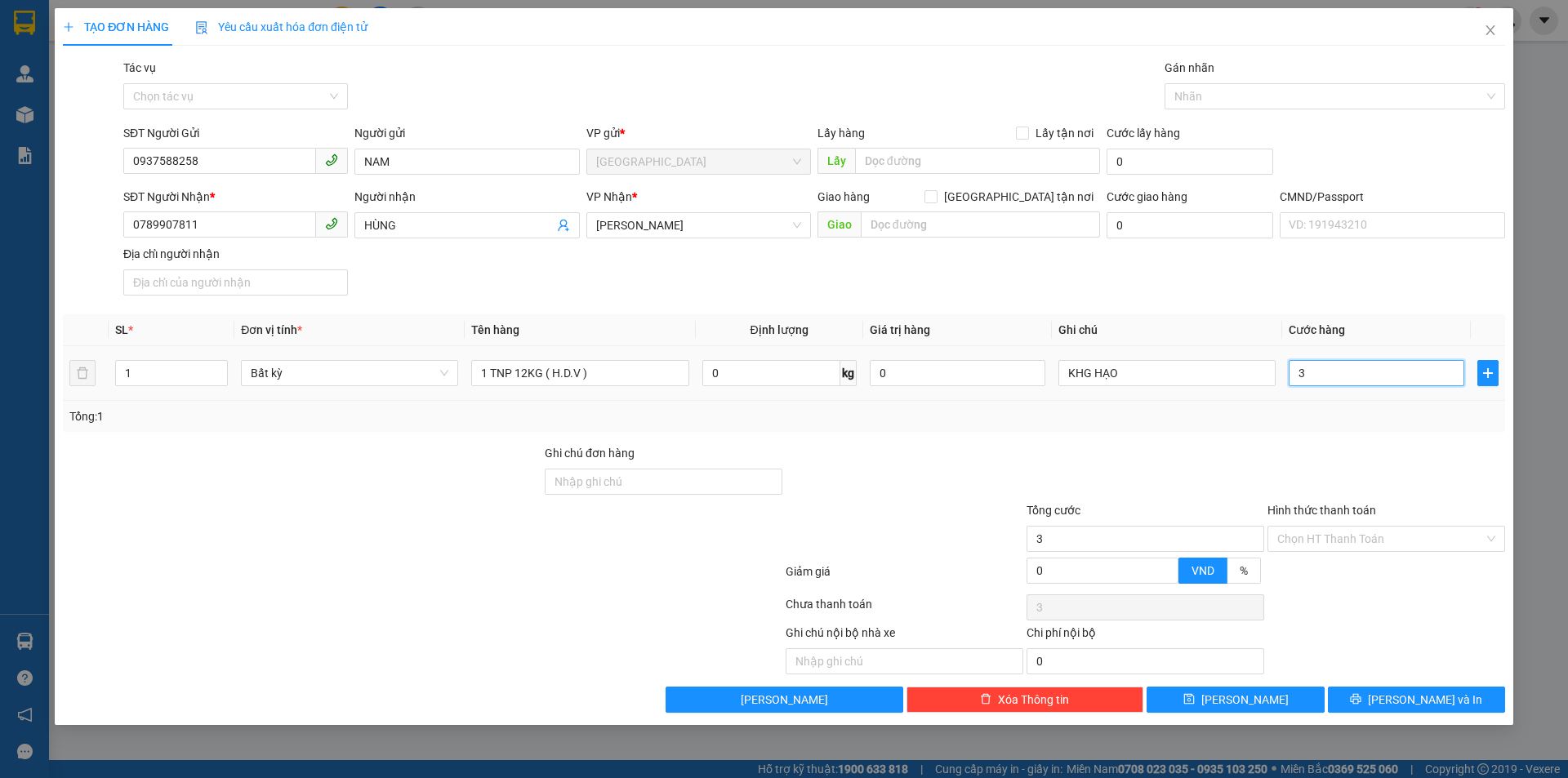
type input "30"
type input "30.000"
click at [1273, 426] on div "Tổng: 1" at bounding box center [784, 416] width 1443 height 31
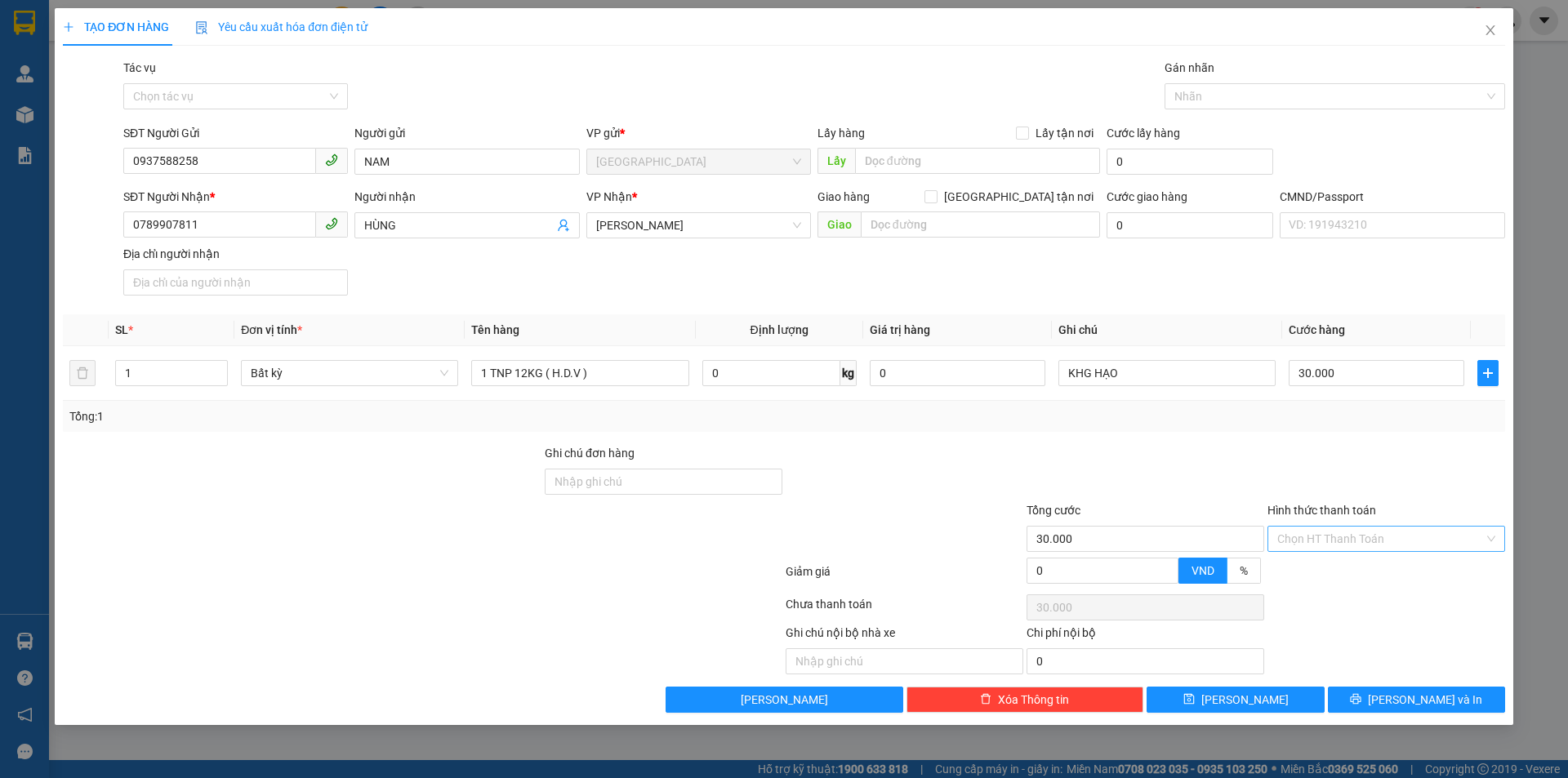
click at [1355, 542] on input "Hình thức thanh toán" at bounding box center [1380, 539] width 206 height 24
click at [1345, 568] on div "Tại văn phòng" at bounding box center [1386, 571] width 218 height 18
type input "0"
click at [1402, 697] on span "[PERSON_NAME] và In" at bounding box center [1425, 699] width 114 height 18
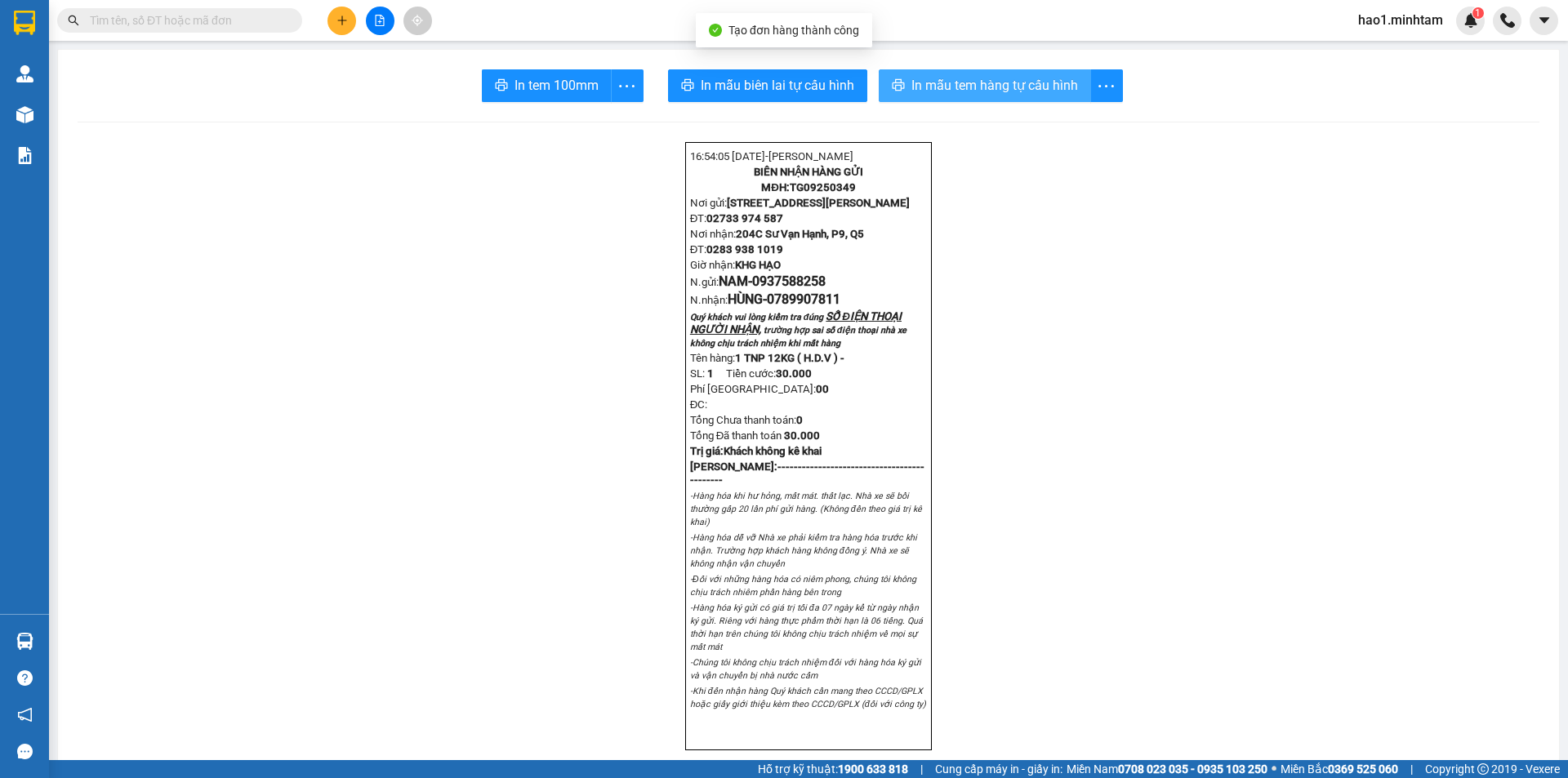
click at [1016, 76] on span "In mẫu tem hàng tự cấu hình" at bounding box center [994, 86] width 167 height 21
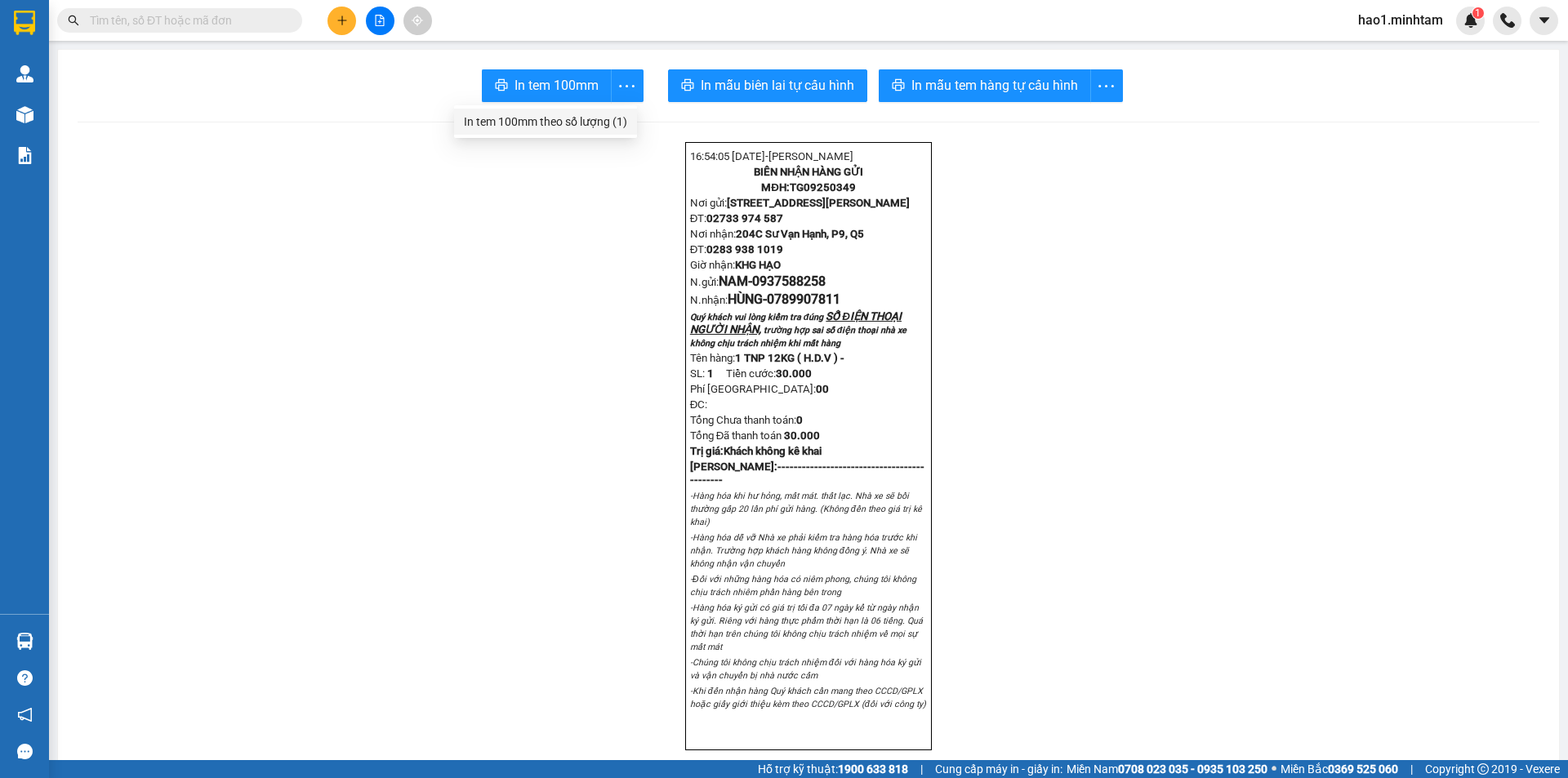
click at [608, 121] on div "In tem 100mm theo số lượng (1)" at bounding box center [545, 122] width 163 height 18
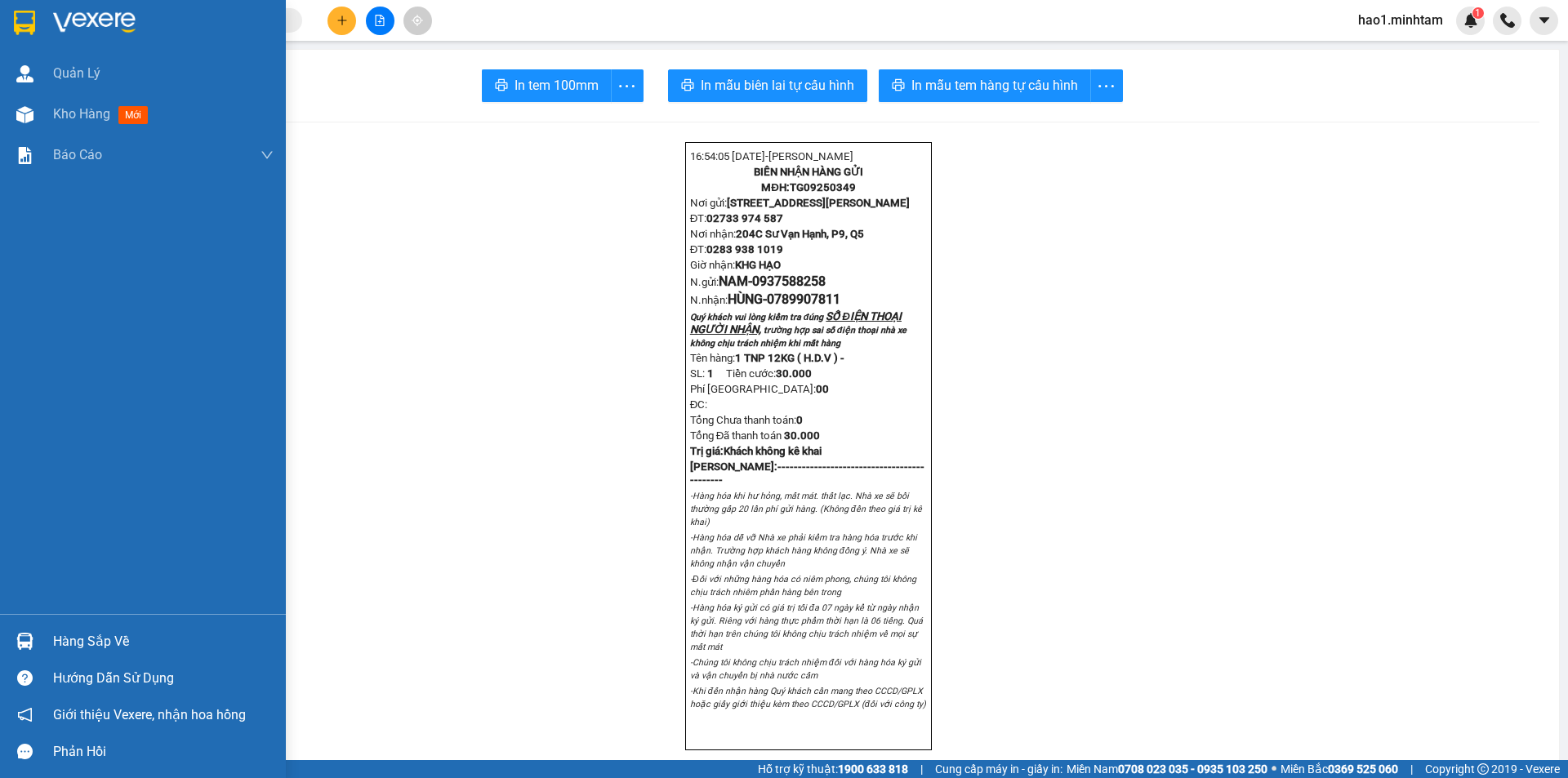
click at [37, 15] on div at bounding box center [24, 23] width 28 height 28
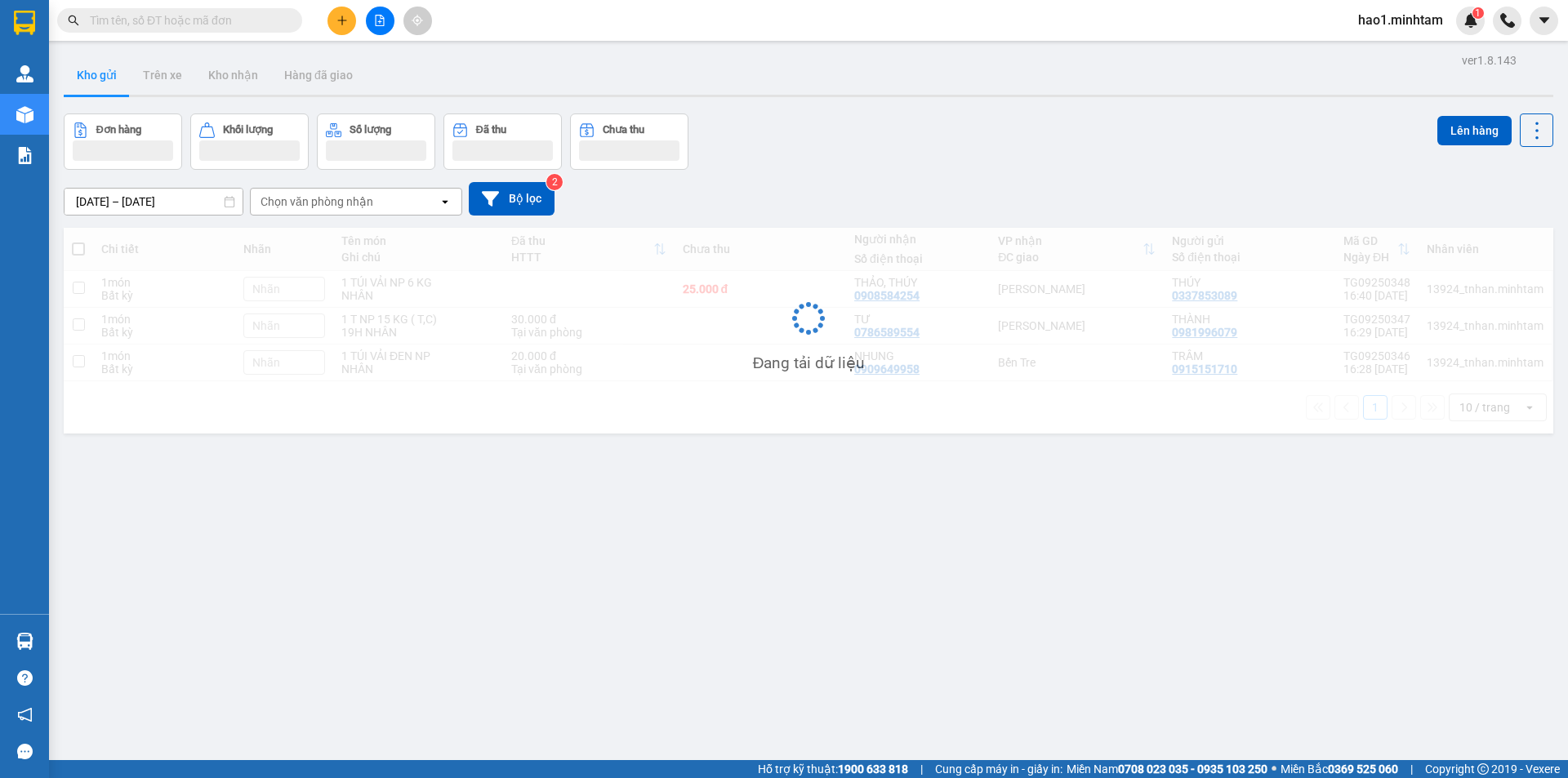
click at [1031, 182] on div "[DATE] – [DATE] Press the down arrow key to interact with the calendar and sele…" at bounding box center [808, 199] width 1490 height 34
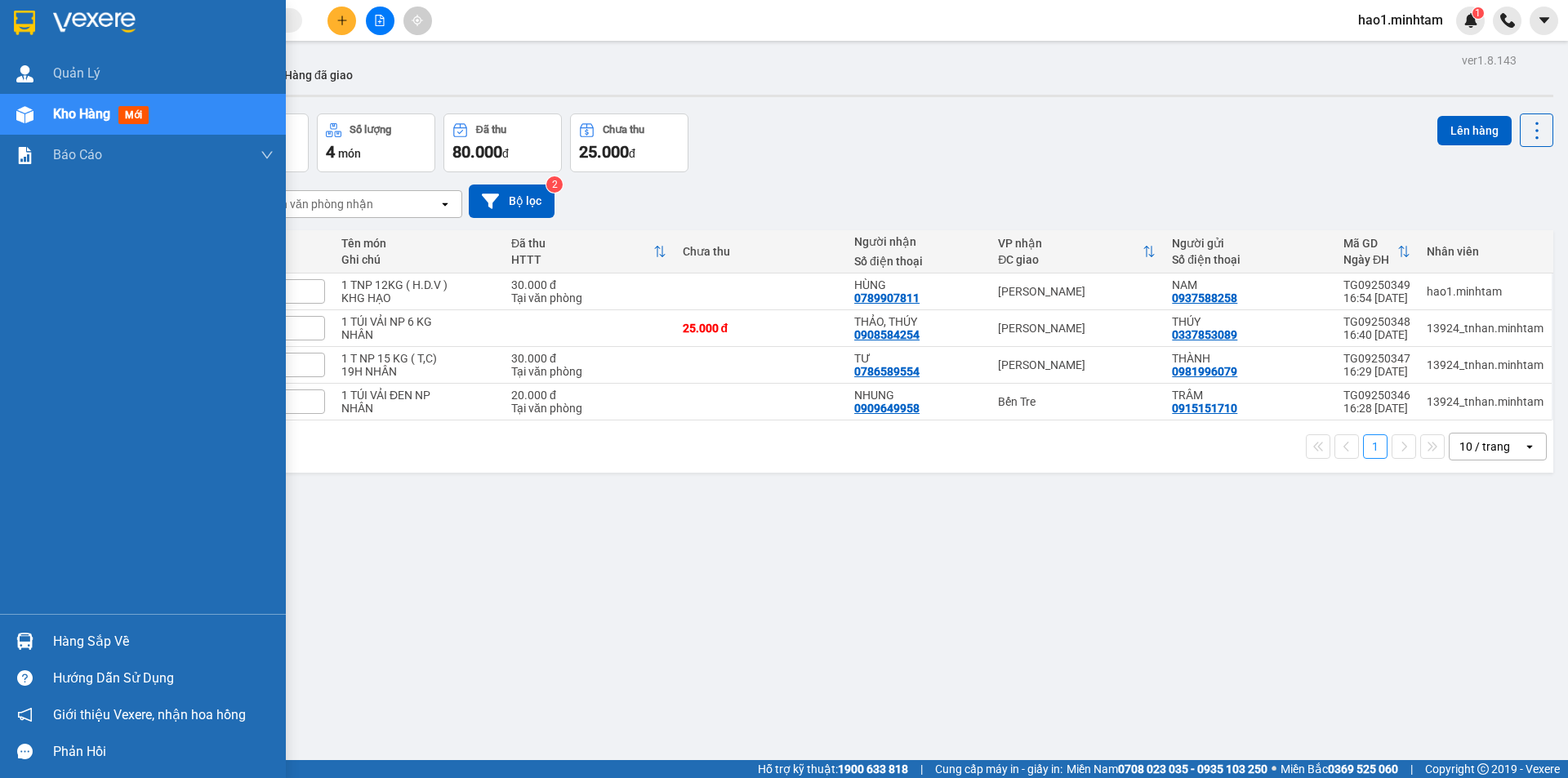
click at [24, 644] on img at bounding box center [24, 641] width 17 height 17
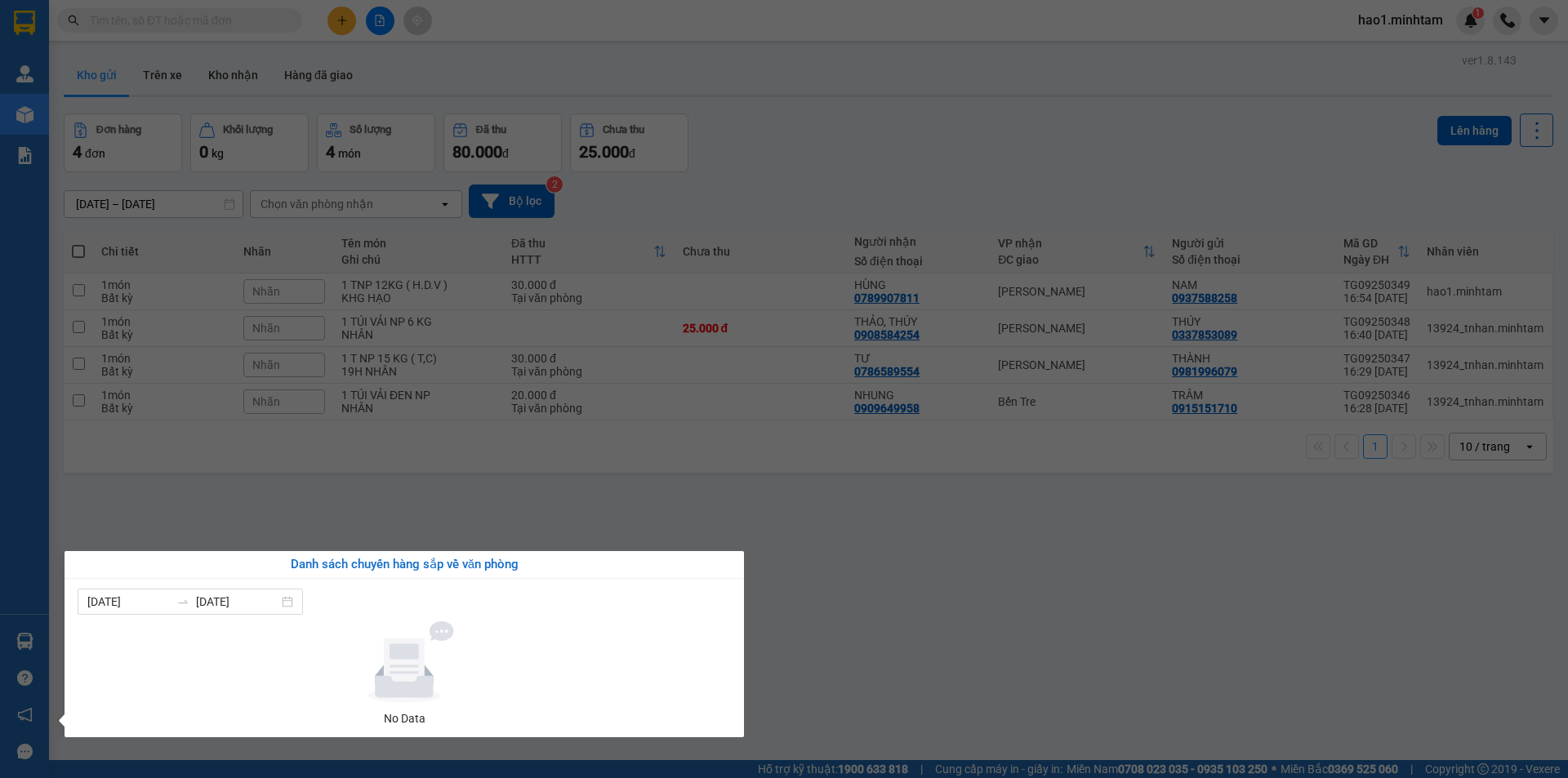
click at [451, 524] on section "Kết quả tìm kiếm ( 5184 ) Bộ lọc Thuộc VP này Ngày tạo đơn gần nhất Mã ĐH Trạng…" at bounding box center [784, 389] width 1568 height 778
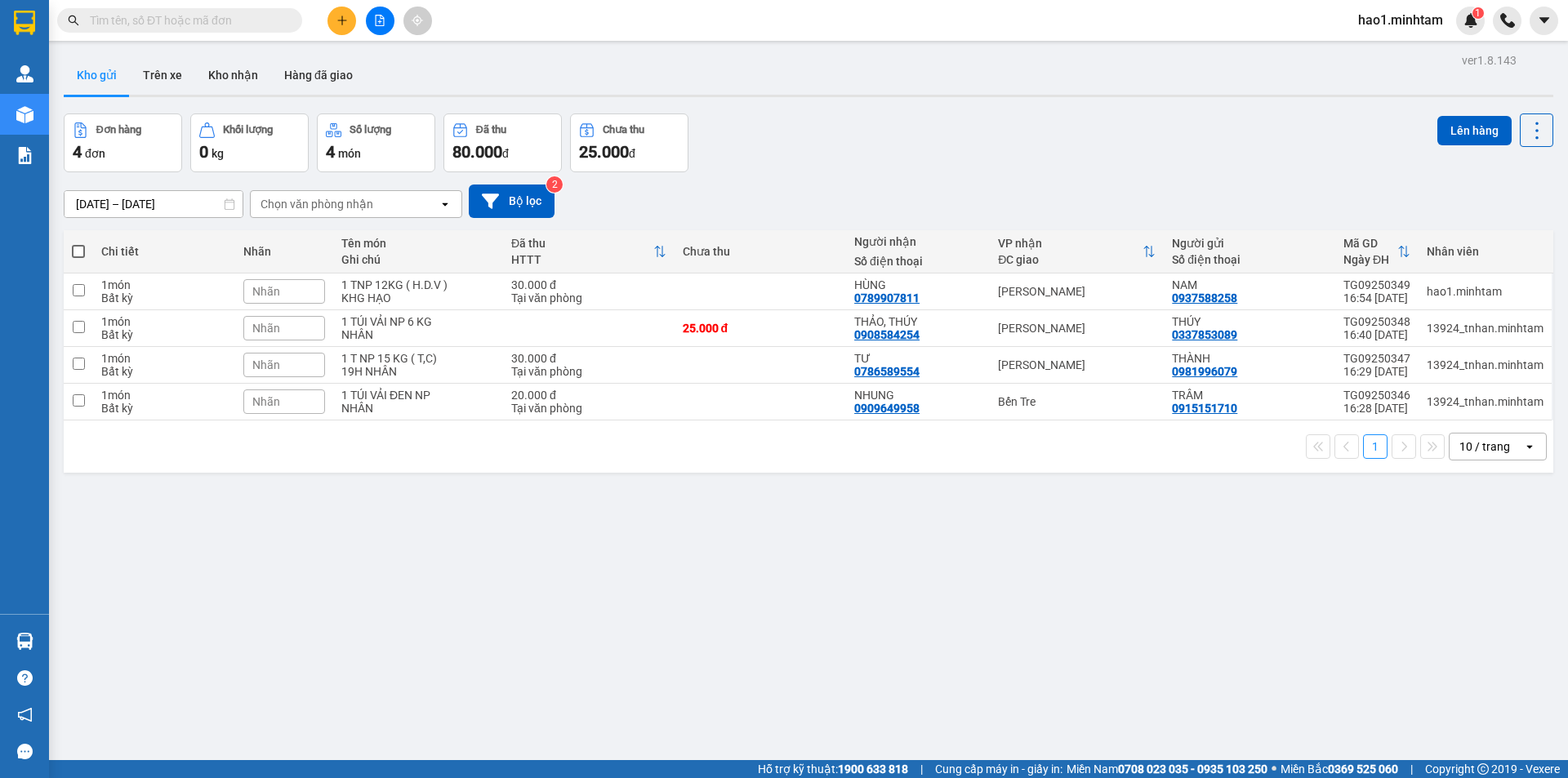
click at [212, 18] on input "text" at bounding box center [186, 20] width 193 height 18
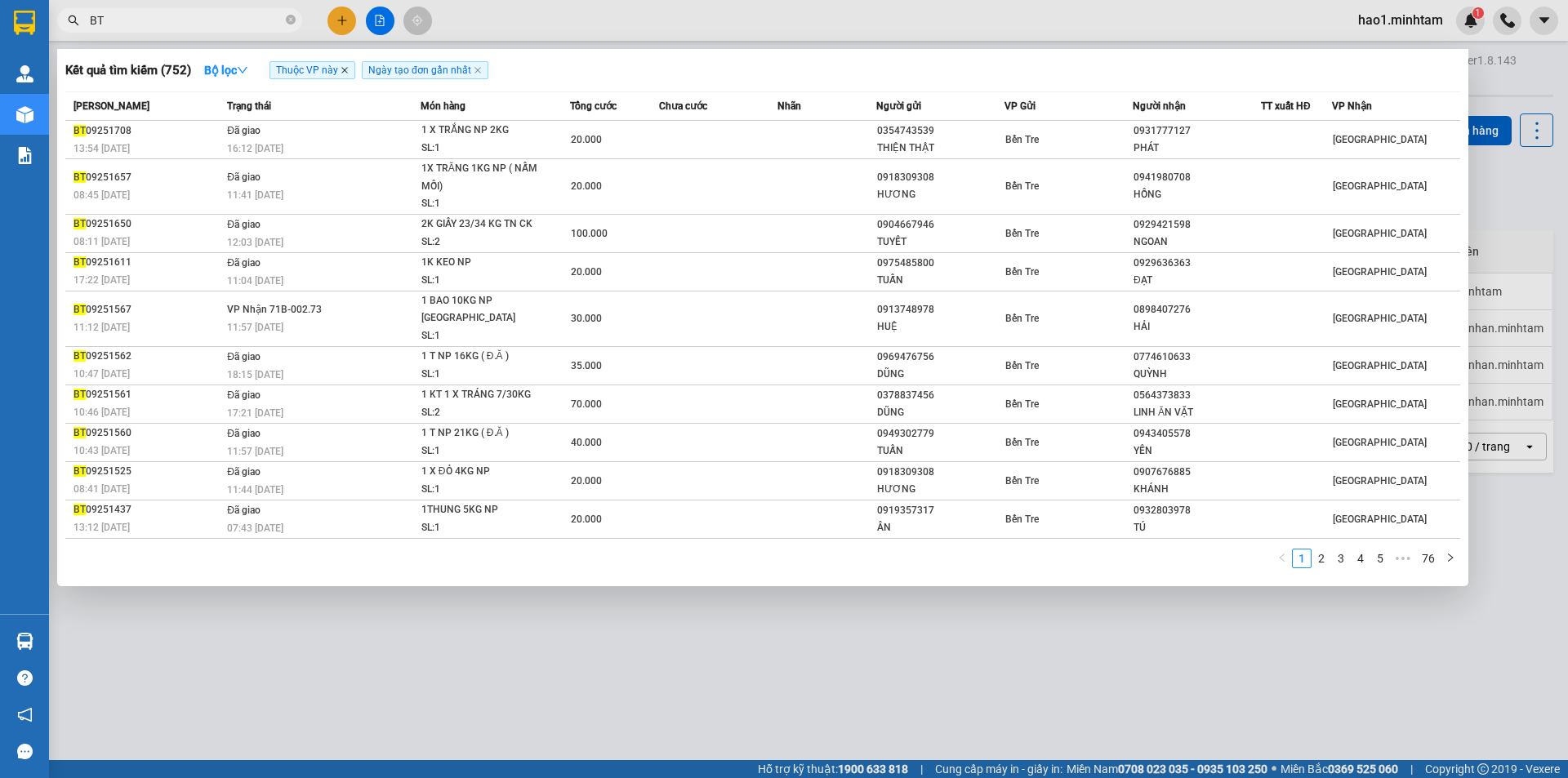
type input "BT"
click at [347, 68] on icon "close" at bounding box center [344, 70] width 8 height 8
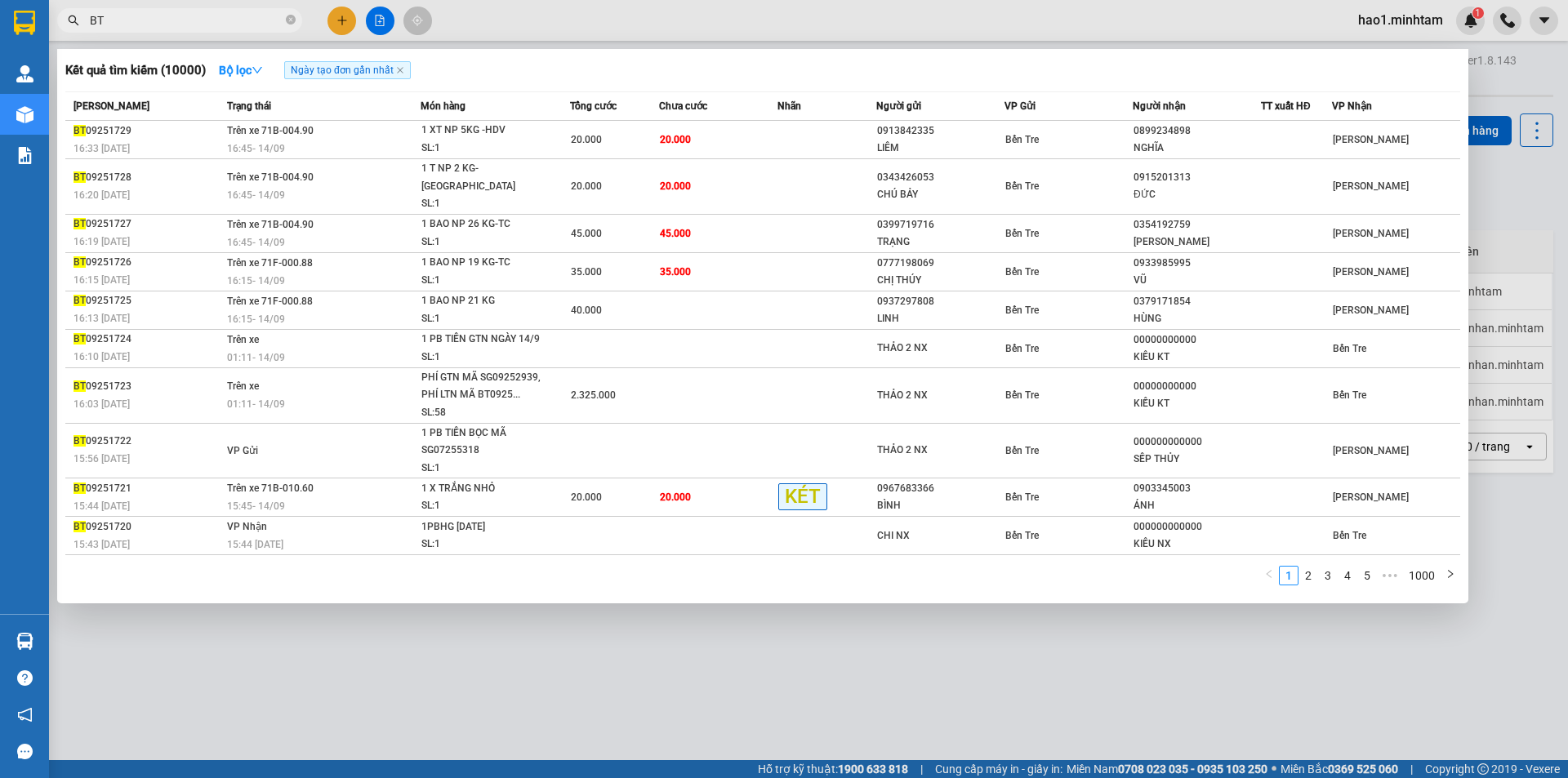
click at [381, 25] on div at bounding box center [784, 389] width 1568 height 778
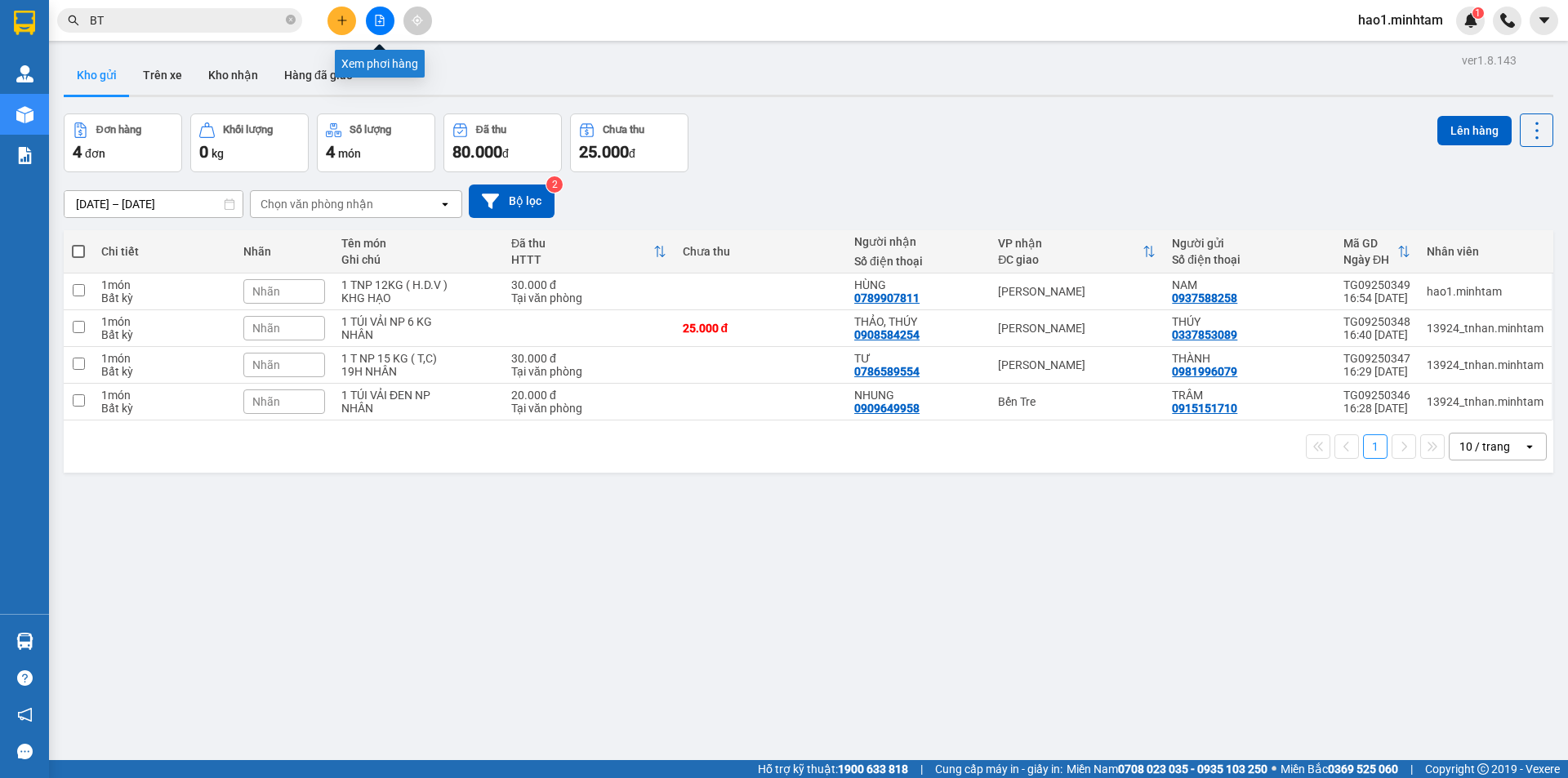
click at [386, 31] on button at bounding box center [380, 21] width 28 height 28
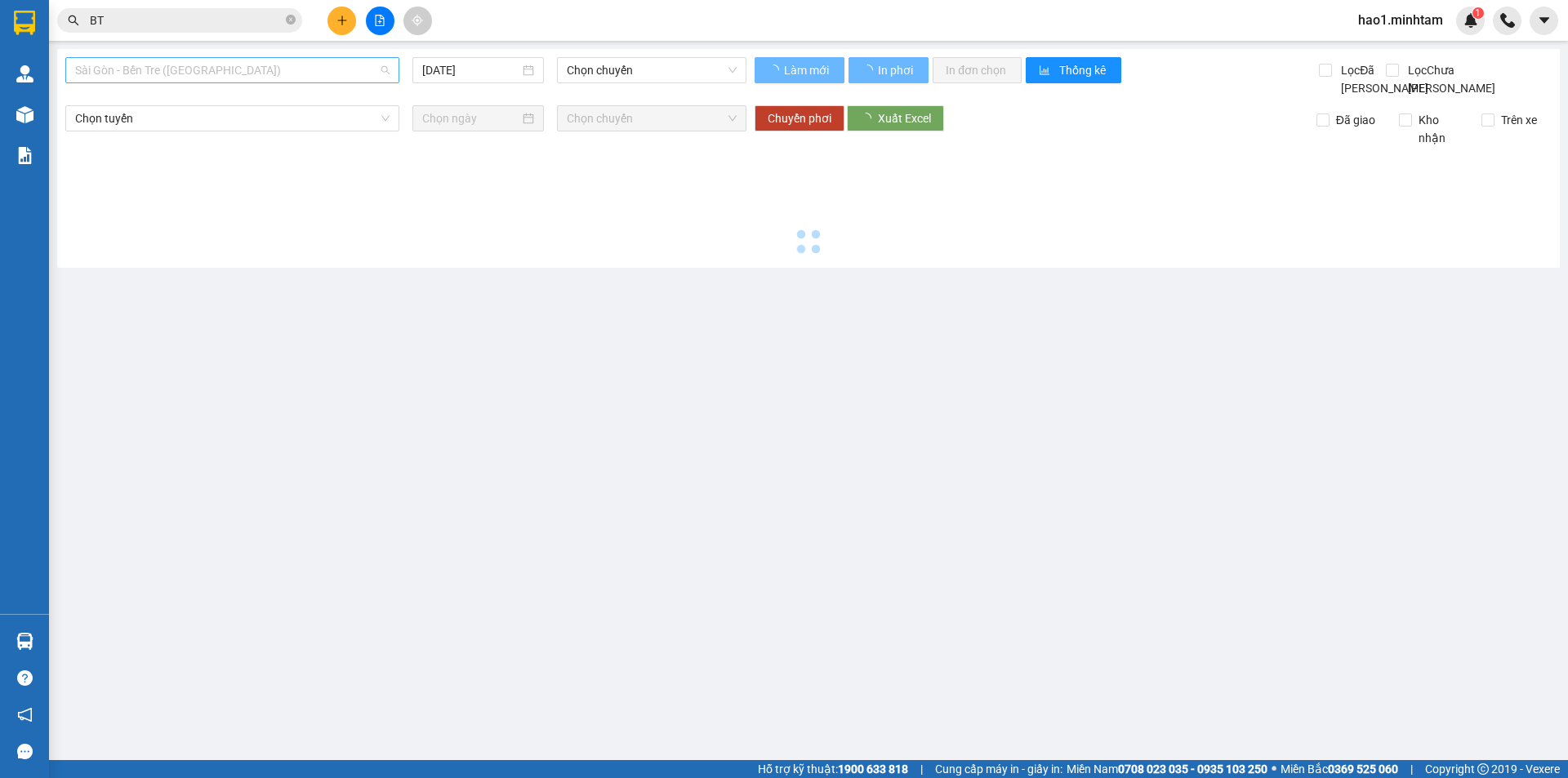
click at [194, 72] on span "Sài Gòn - Bến Tre ([GEOGRAPHIC_DATA])" at bounding box center [233, 71] width 315 height 24
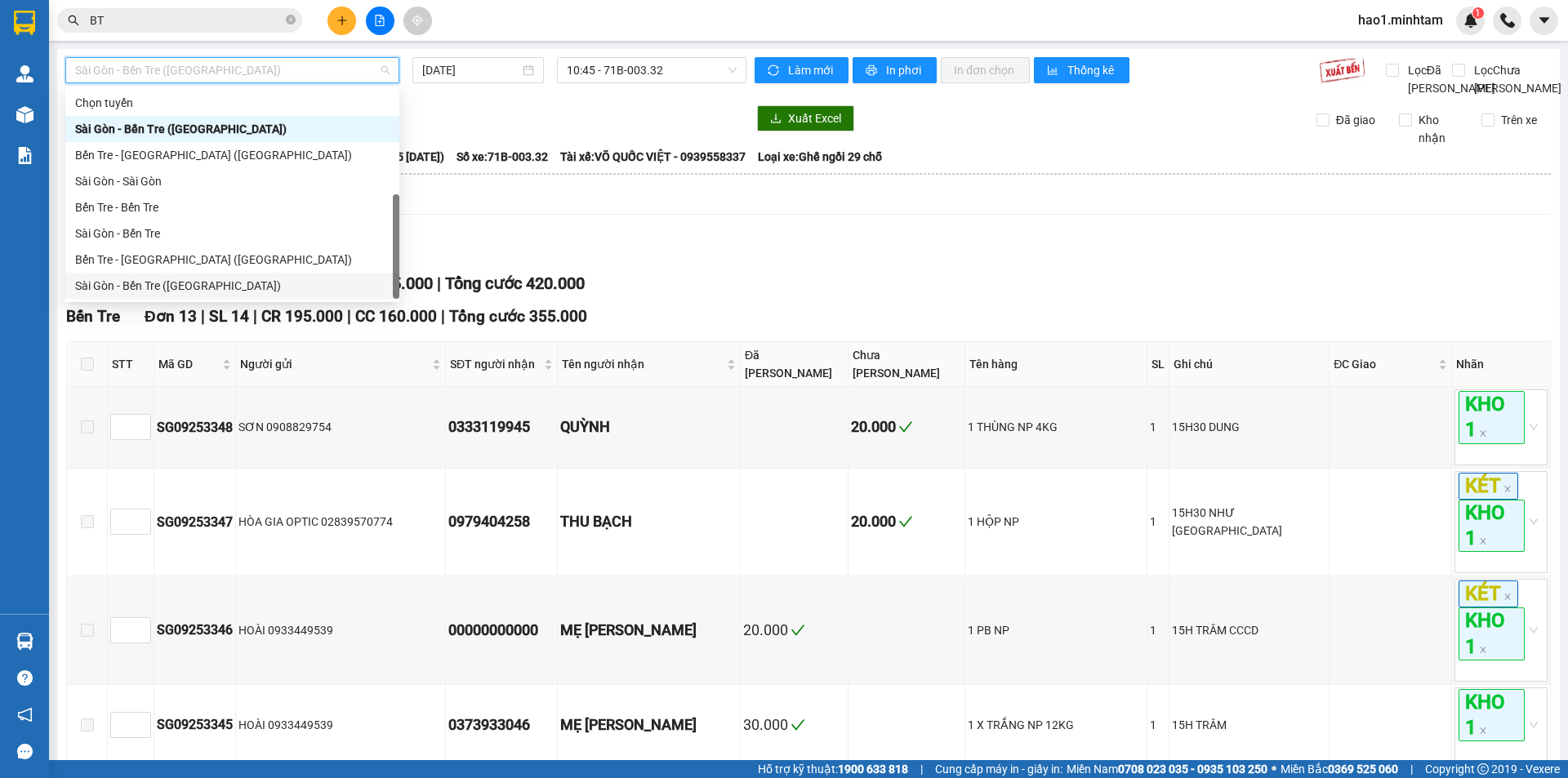
scroll to position [26, 0]
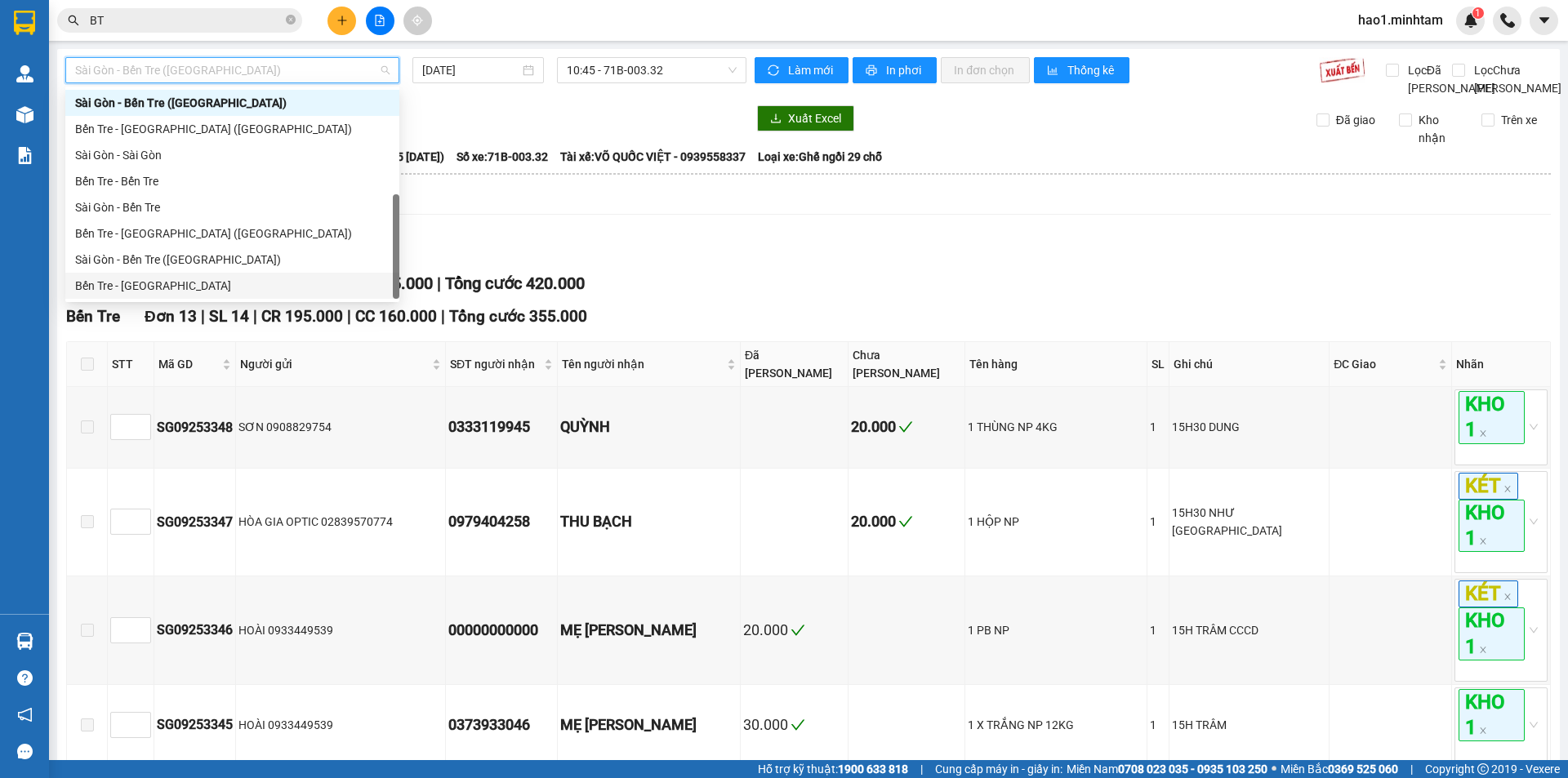
click at [175, 285] on div "Bến Tre - [GEOGRAPHIC_DATA]" at bounding box center [233, 285] width 315 height 18
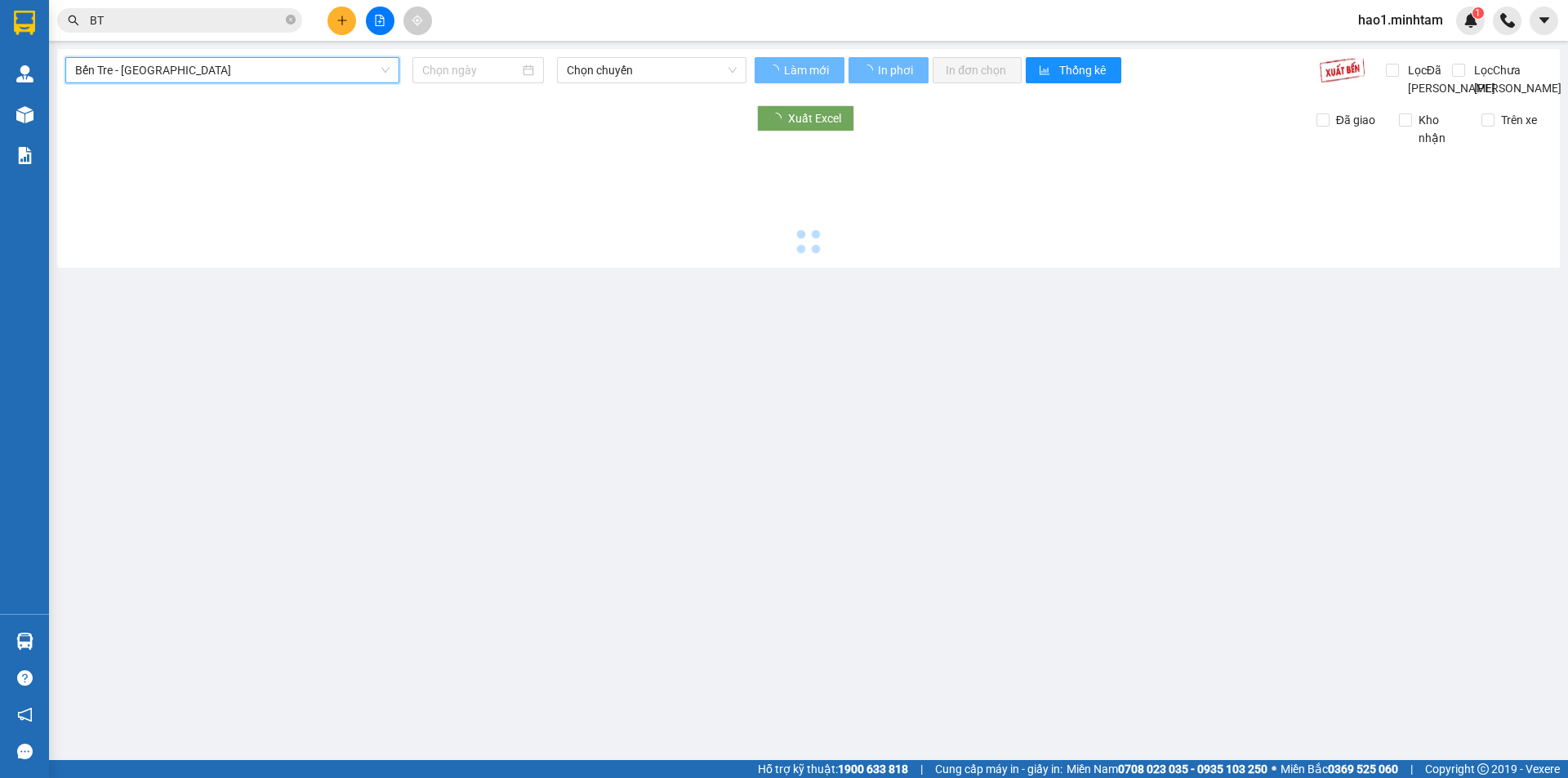
type input "[DATE]"
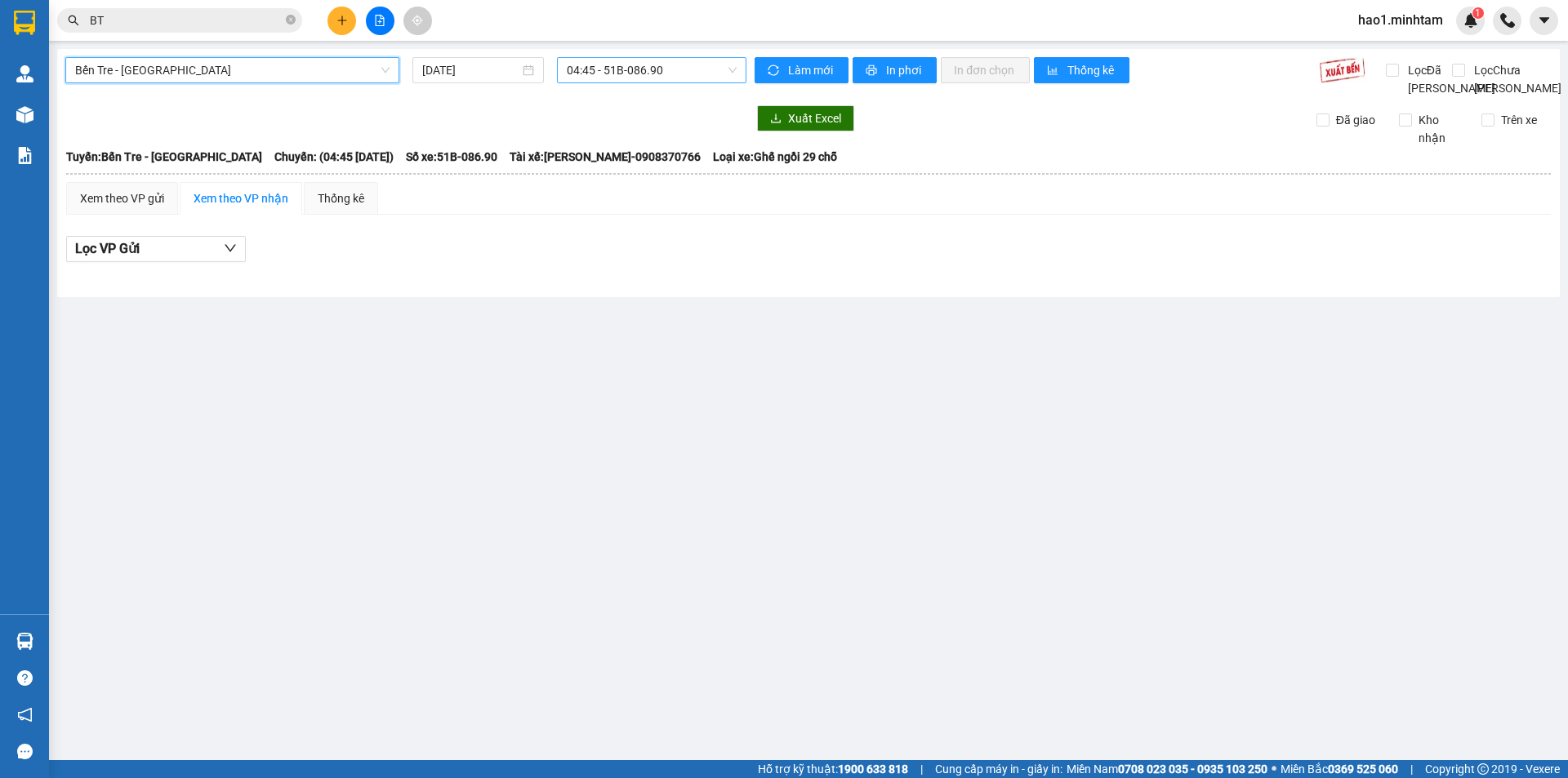
click at [644, 73] on span "04:45 - 51B-086.90" at bounding box center [652, 71] width 170 height 24
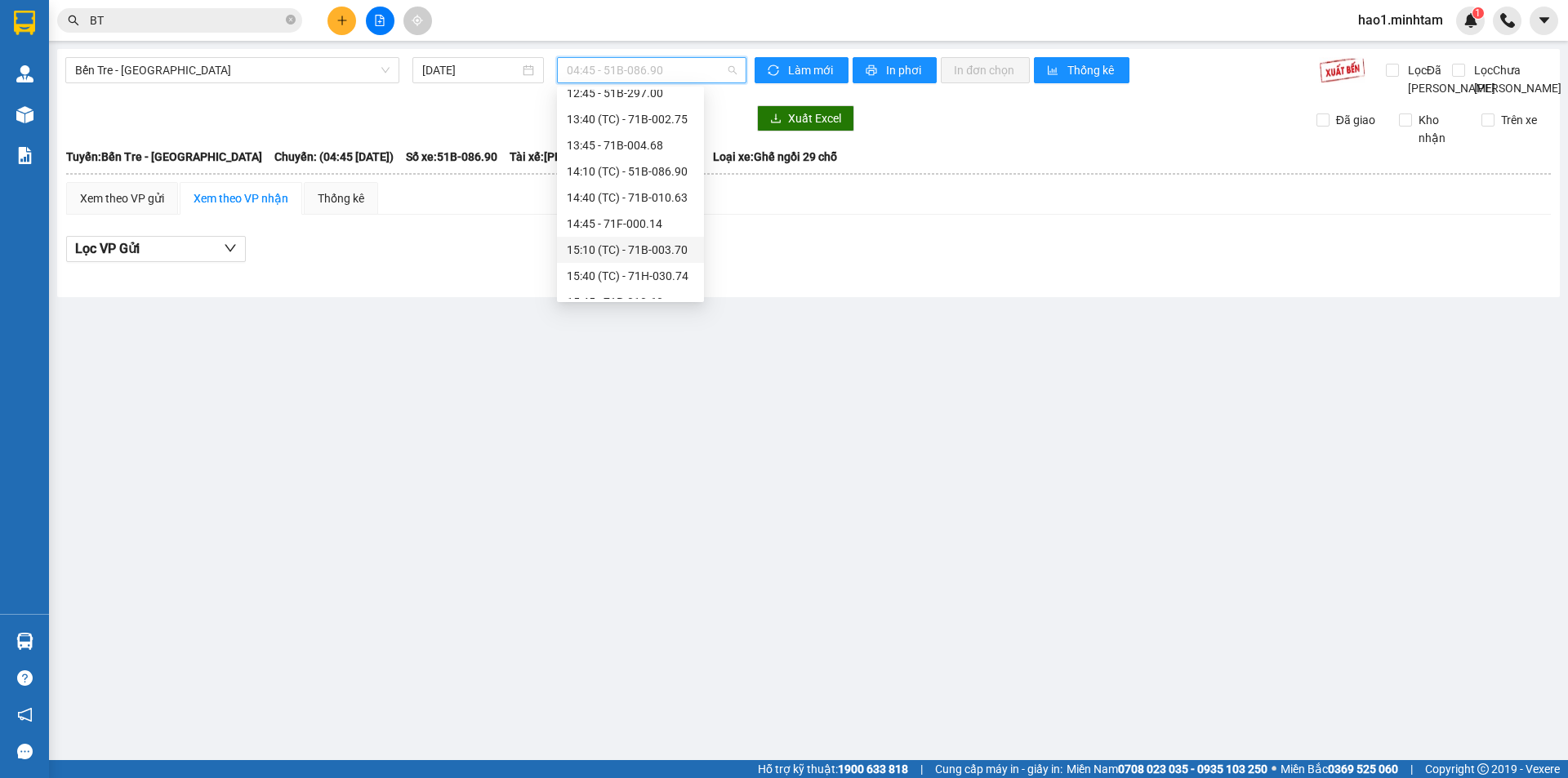
scroll to position [408, 0]
click at [666, 188] on div "16:40 (TC) - 51B-289.44" at bounding box center [630, 190] width 127 height 18
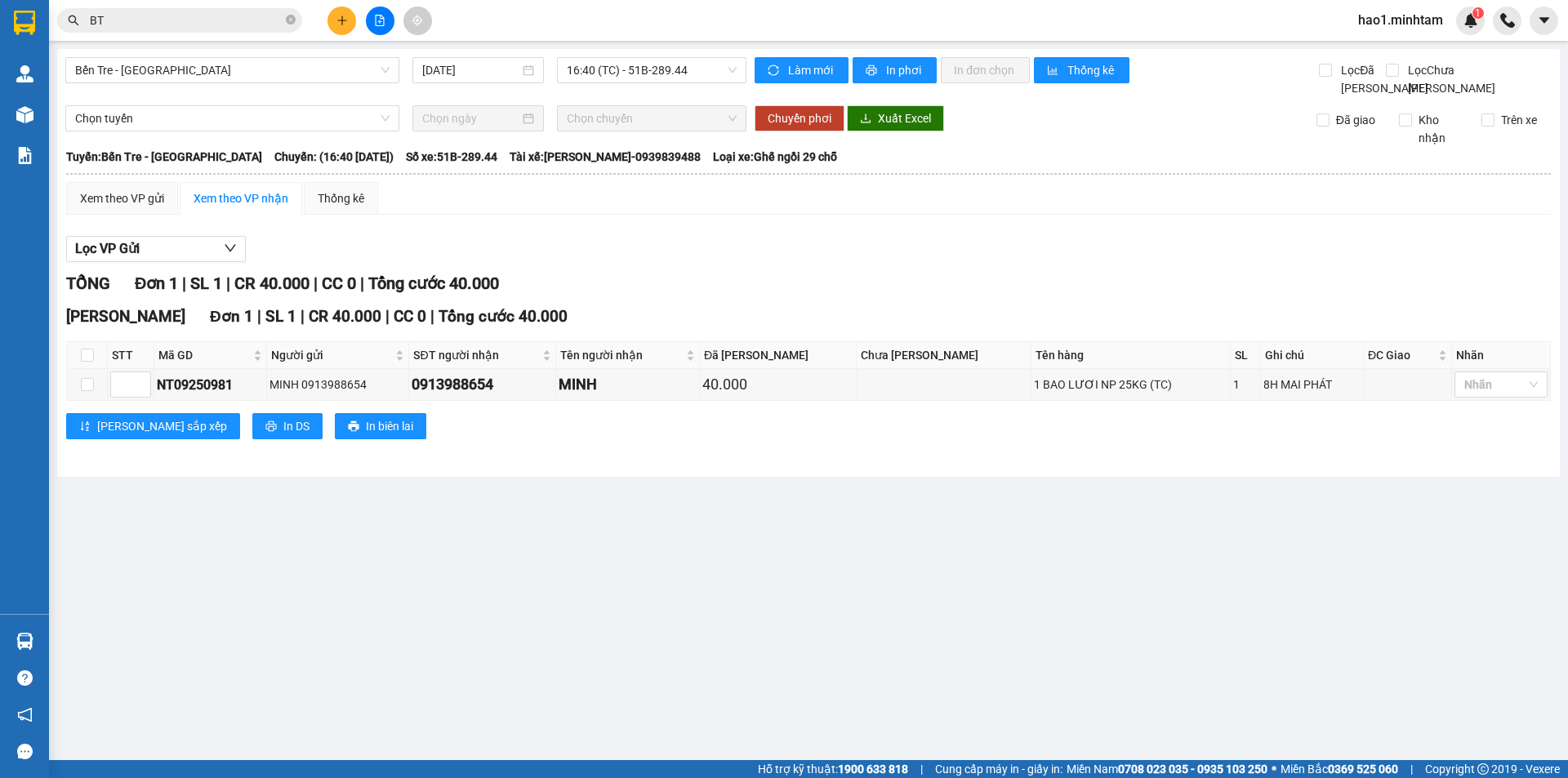
click at [658, 215] on div "Xem theo VP gửi Xem theo VP nhận Thống kê" at bounding box center [808, 198] width 1485 height 33
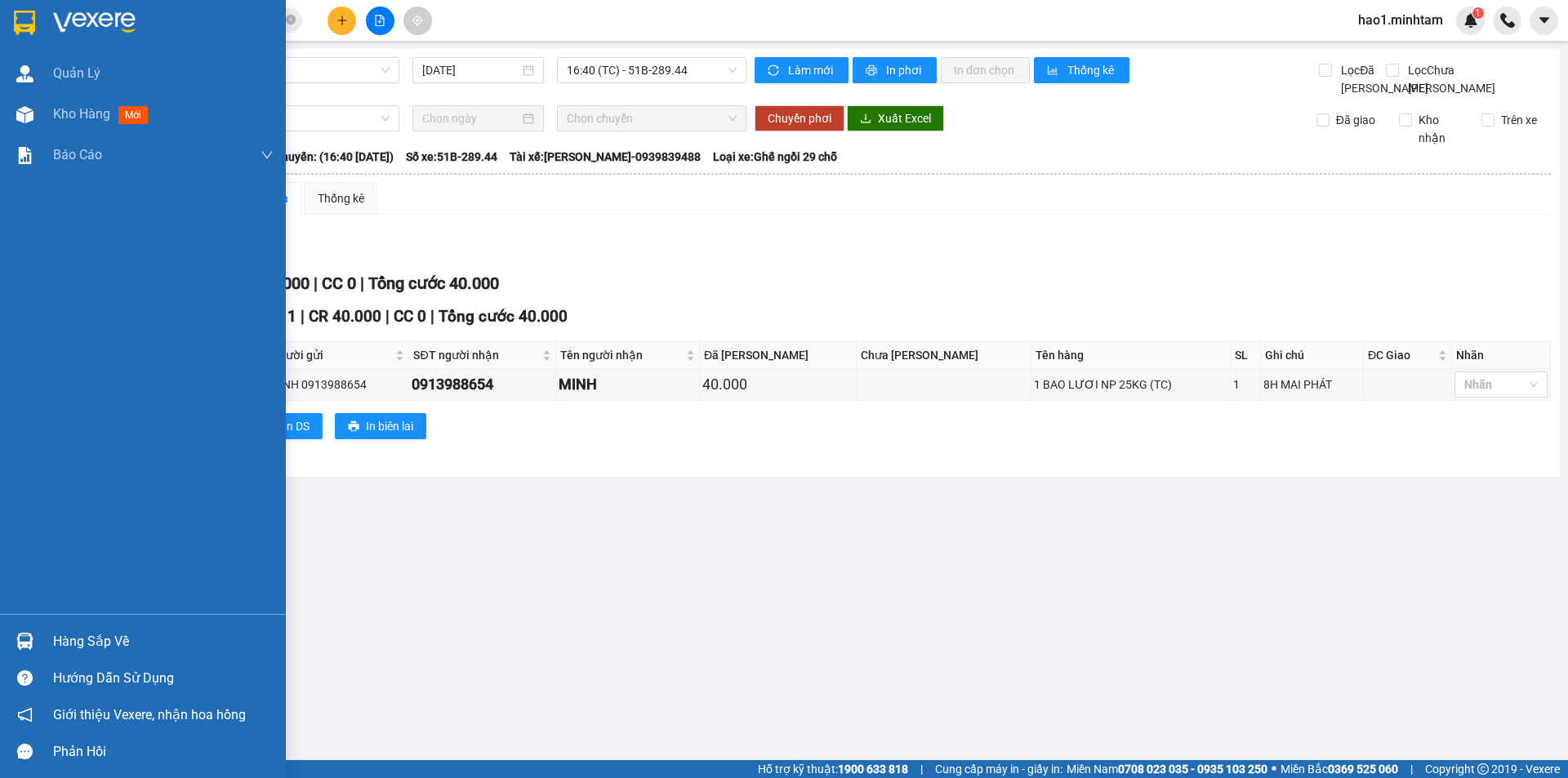
click at [20, 23] on img at bounding box center [24, 23] width 22 height 24
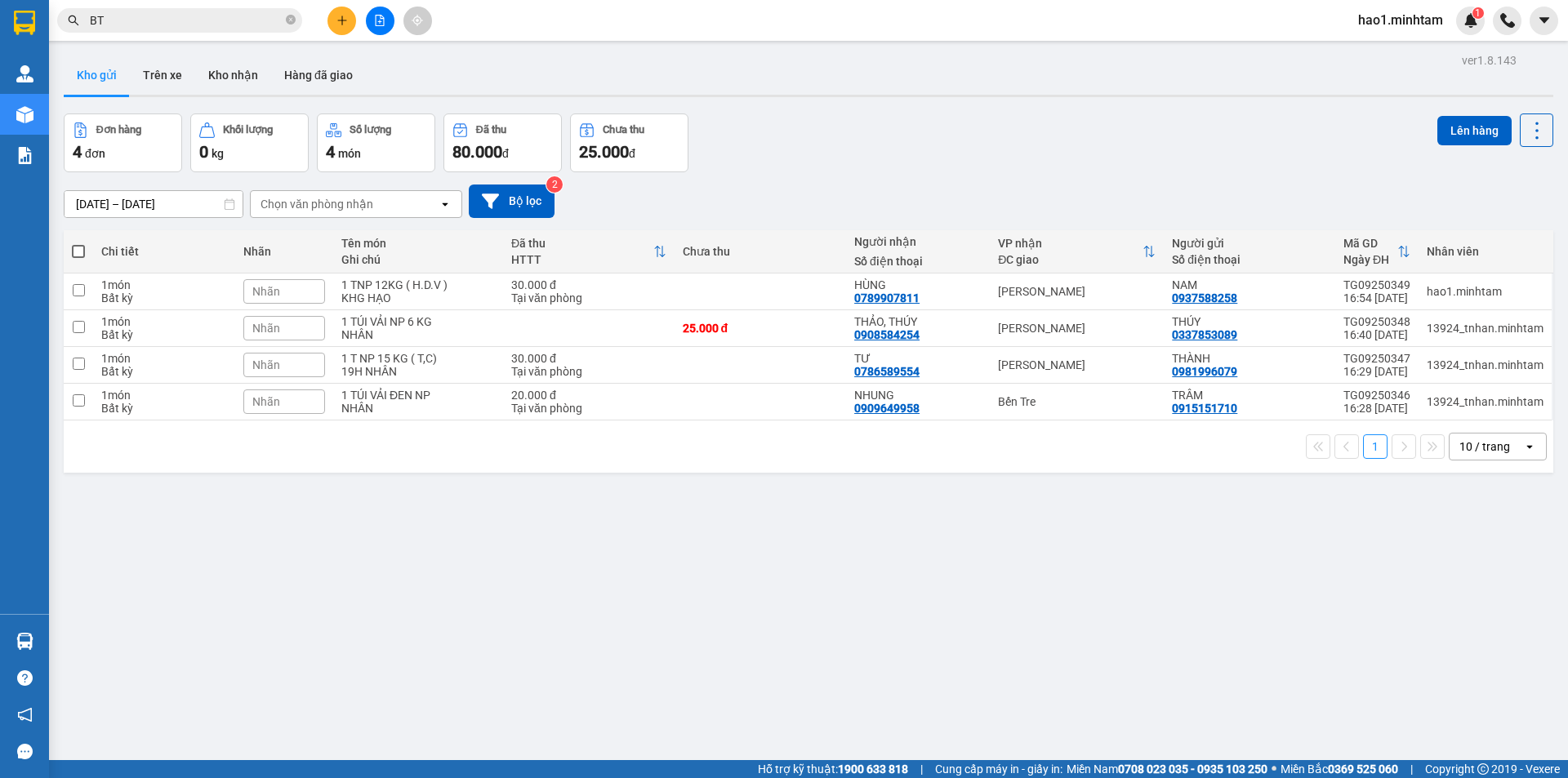
click at [806, 75] on div "Kho gửi Trên xe Kho nhận Hàng đã giao" at bounding box center [808, 77] width 1490 height 43
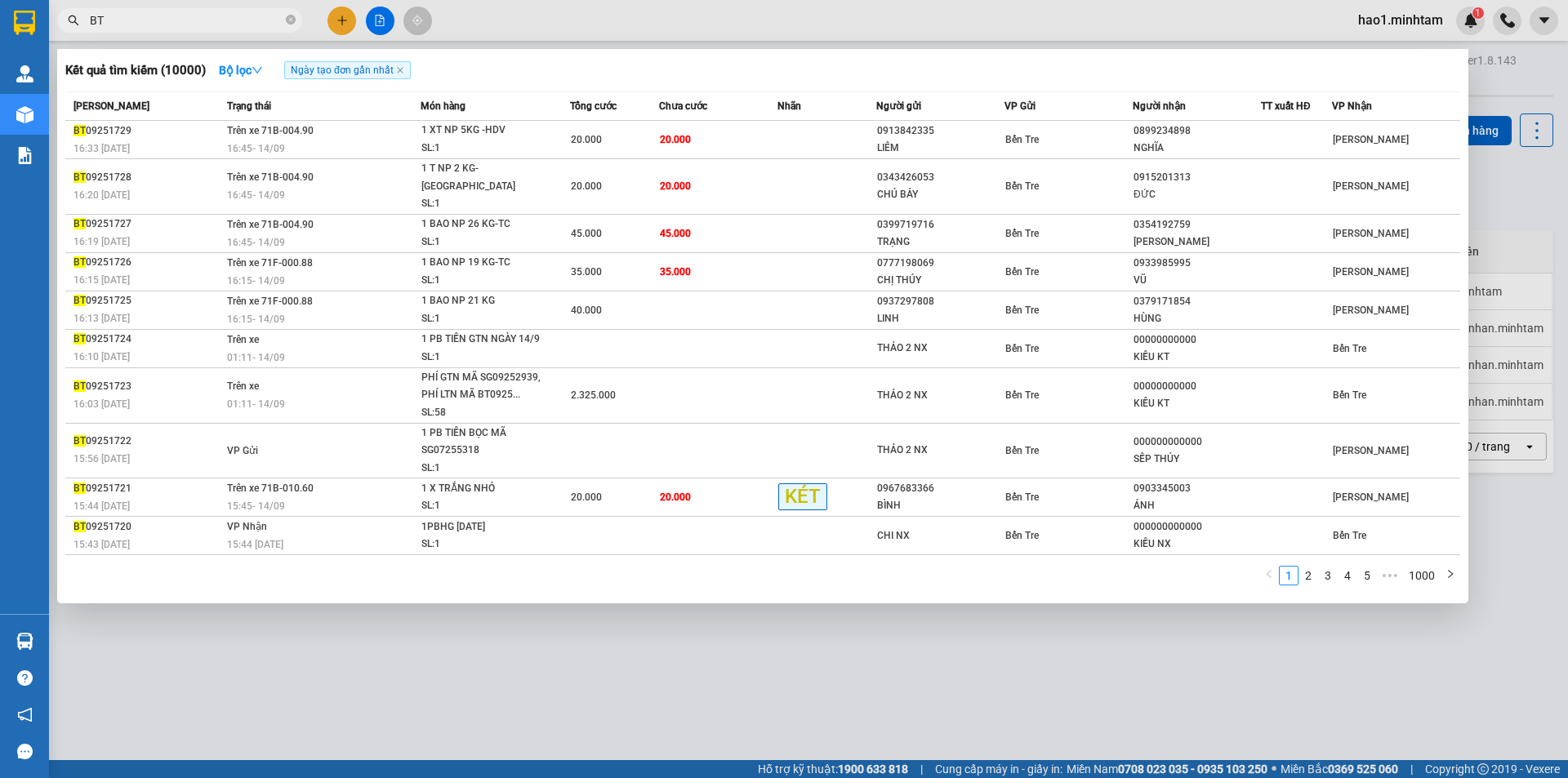
click at [115, 24] on input "BT" at bounding box center [186, 20] width 193 height 18
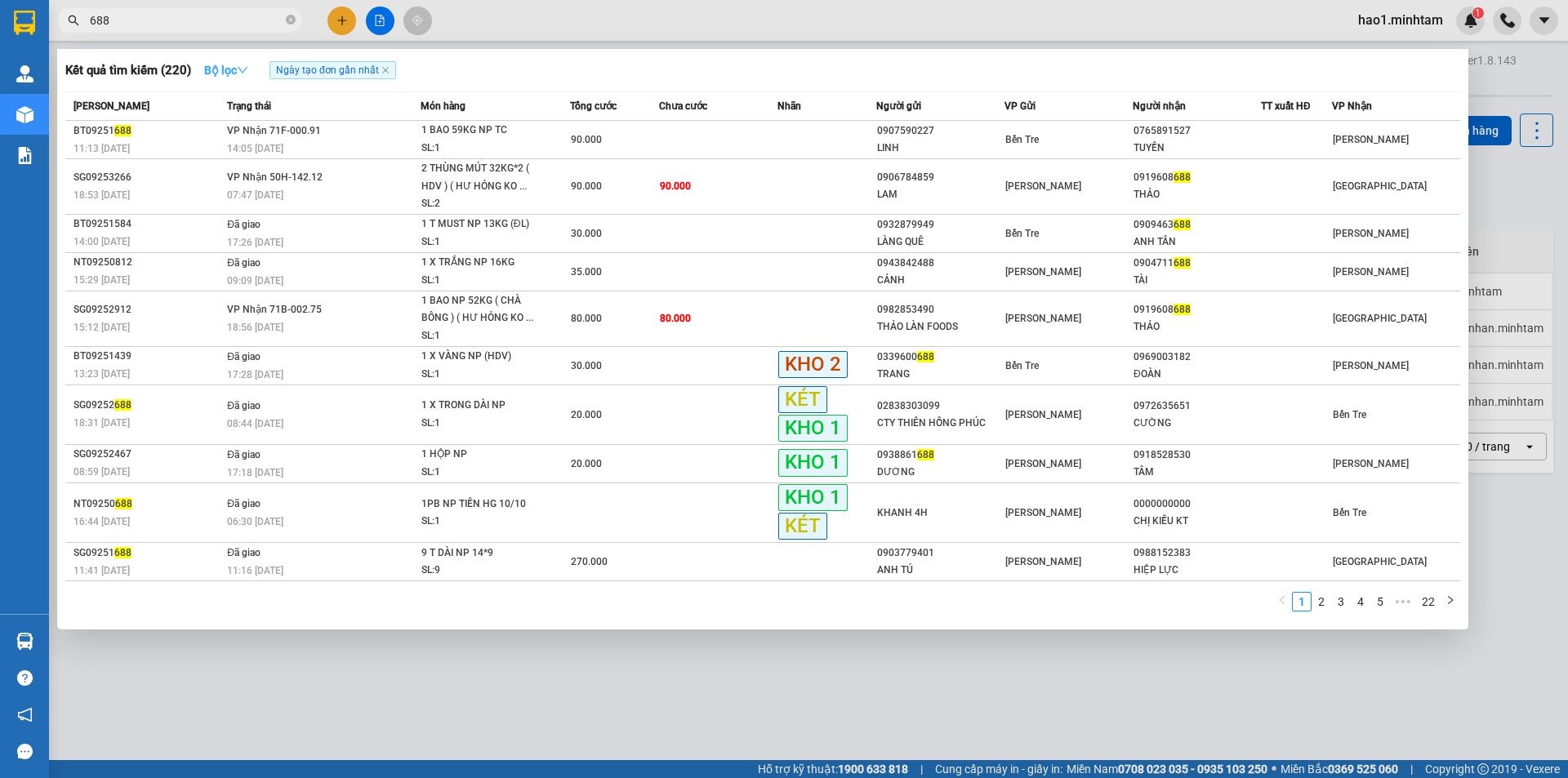
type input "688"
click at [246, 66] on icon "down" at bounding box center [242, 70] width 11 height 11
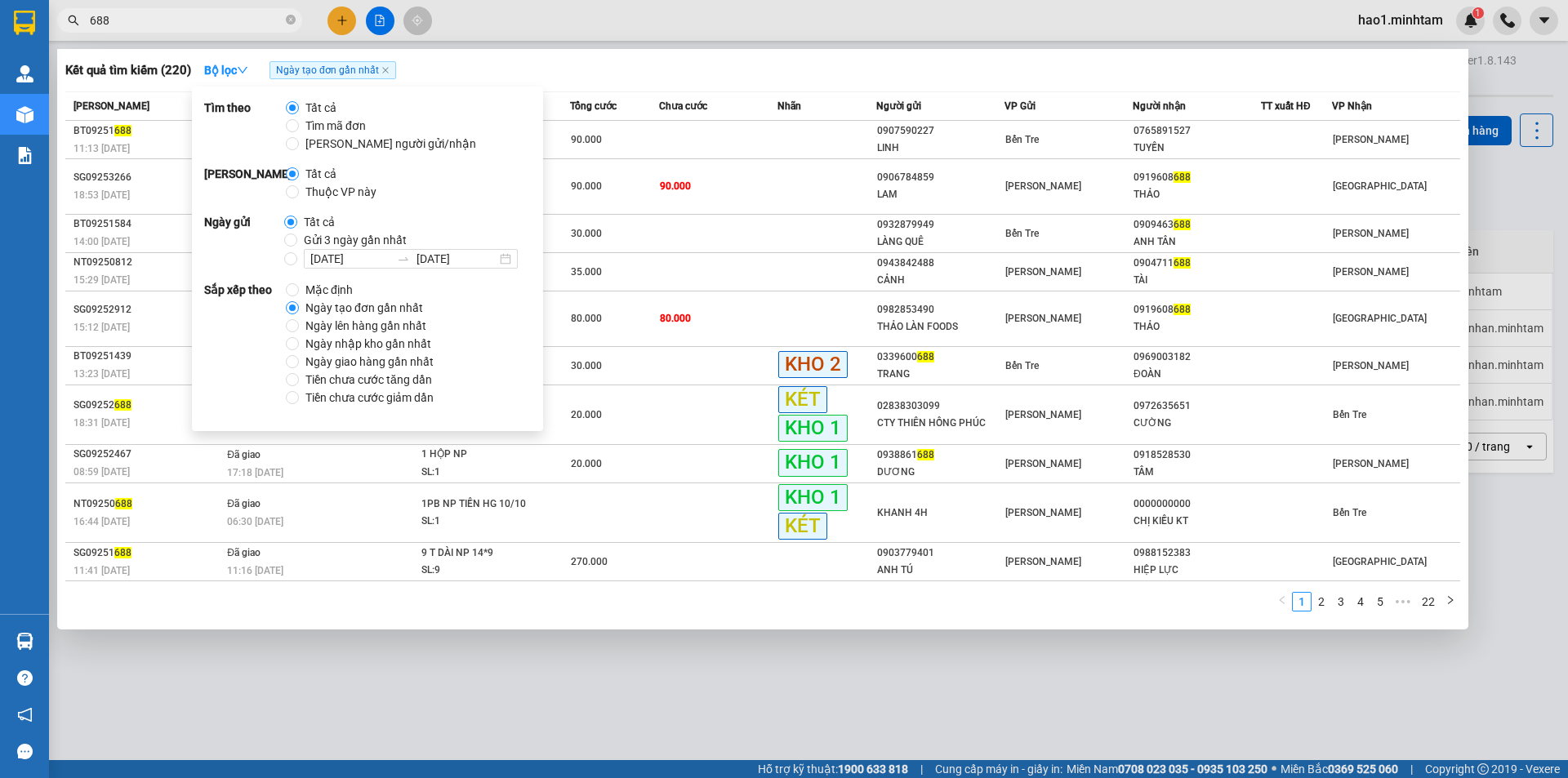
click at [335, 199] on span "Thuộc VP này" at bounding box center [340, 191] width 84 height 18
click at [299, 199] on input "Thuộc VP này" at bounding box center [292, 192] width 13 height 13
radio input "true"
radio input "false"
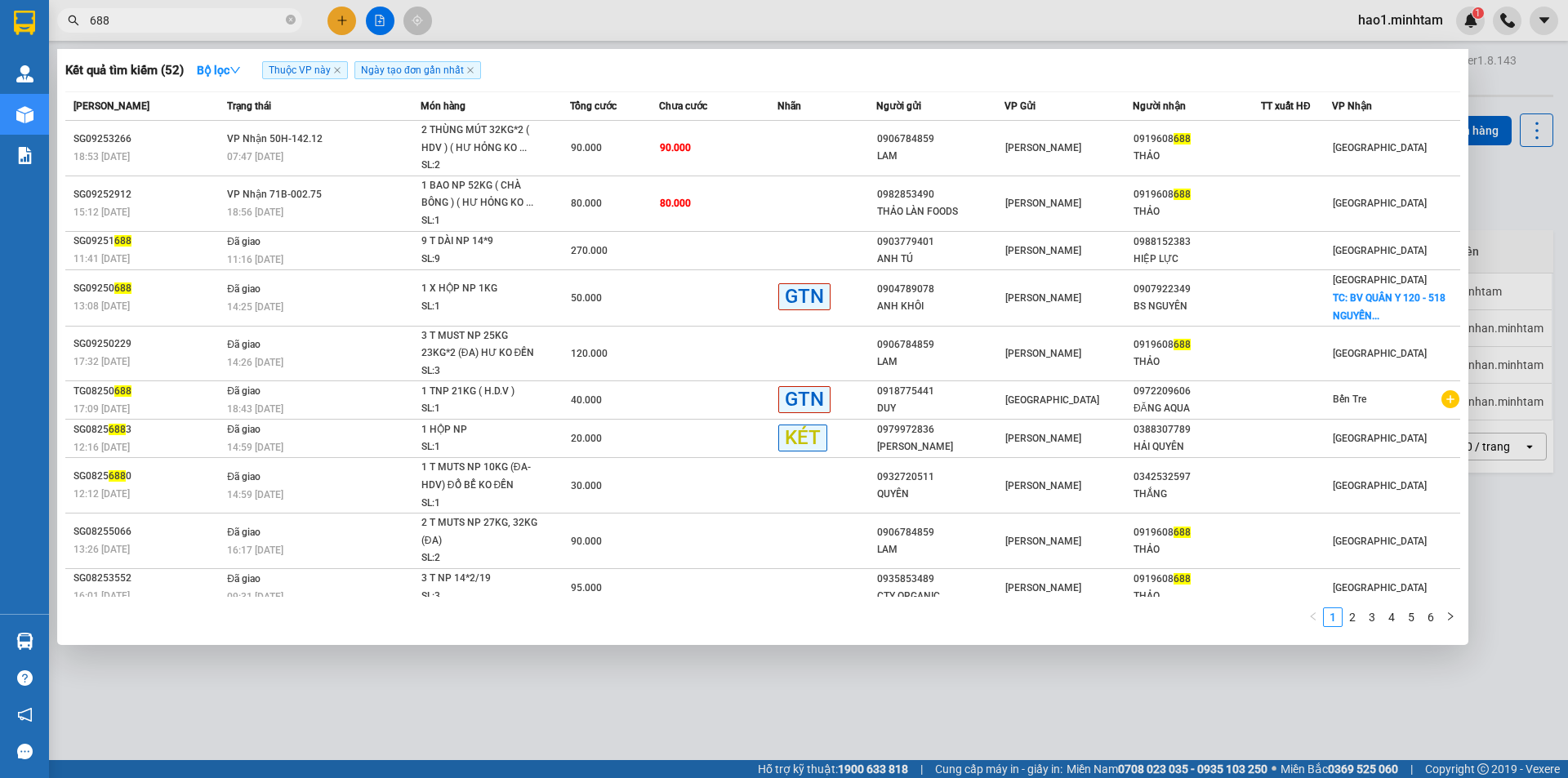
click at [531, 26] on div at bounding box center [784, 389] width 1568 height 778
click at [162, 9] on span "688" at bounding box center [180, 21] width 245 height 24
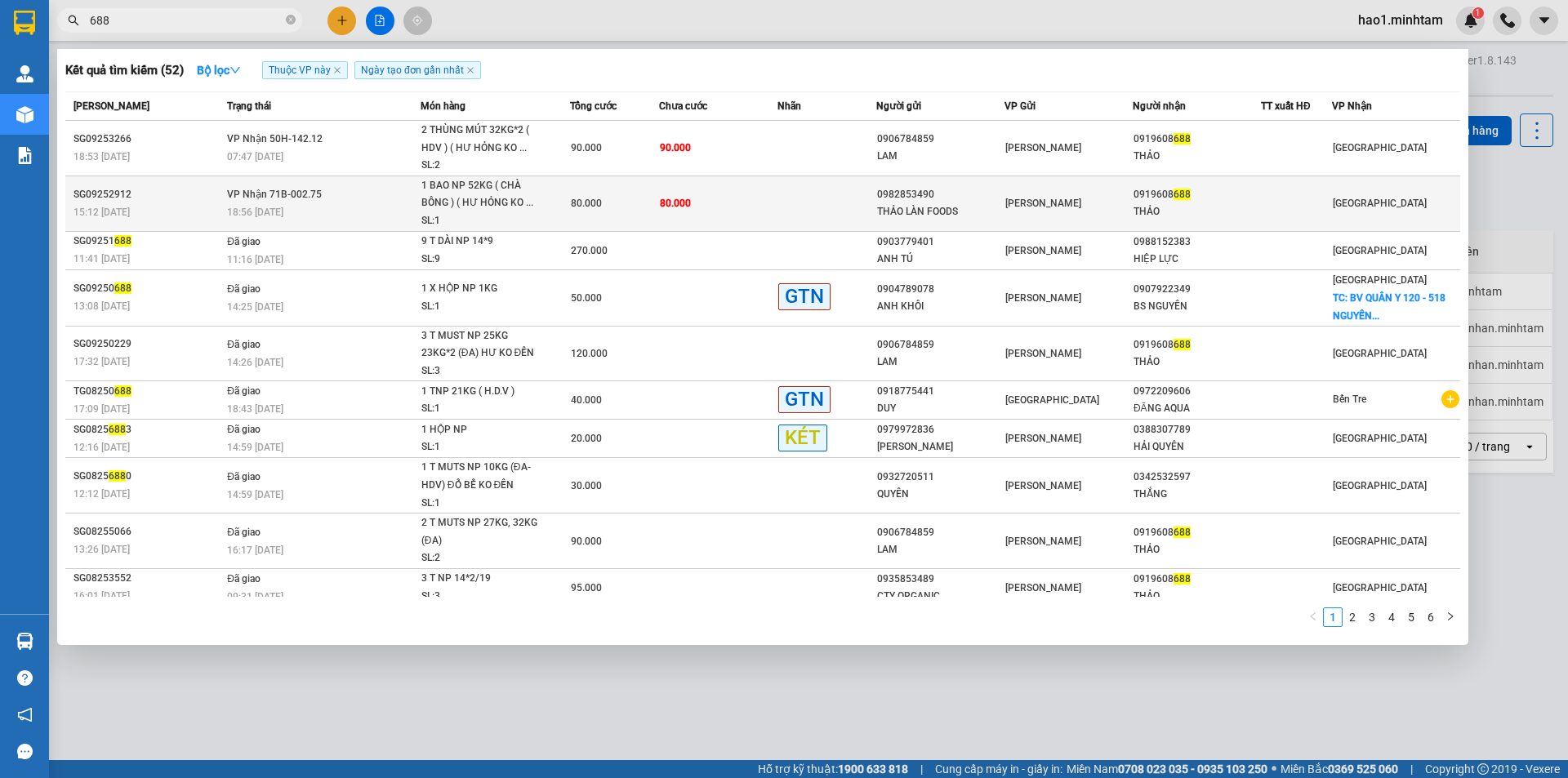
click at [648, 201] on div "80.000" at bounding box center [614, 203] width 88 height 18
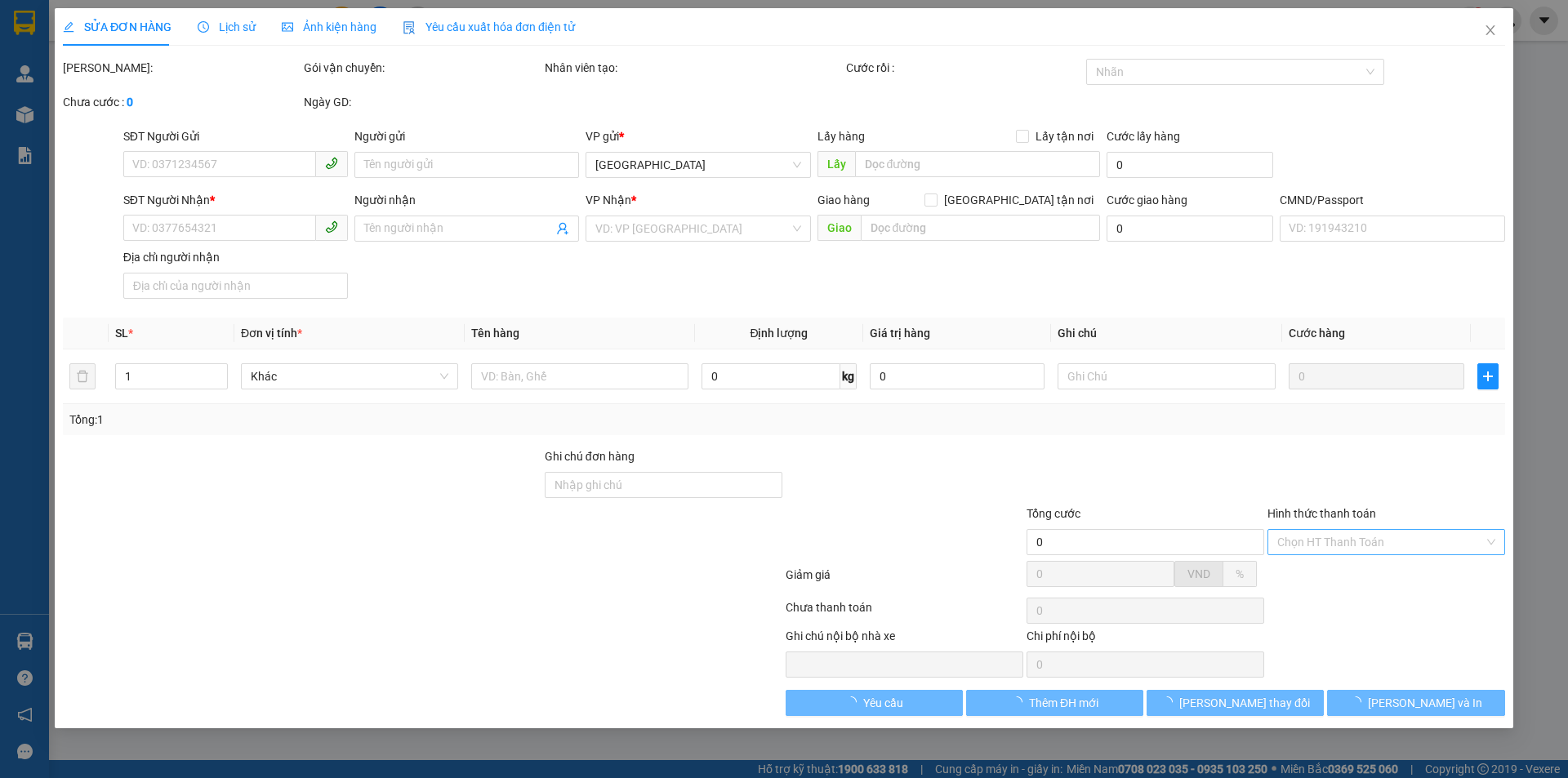
type input "0982853490"
type input "THẢO LÀN FOODS"
type input "0919608688"
type input "THẢO"
type input "80.000"
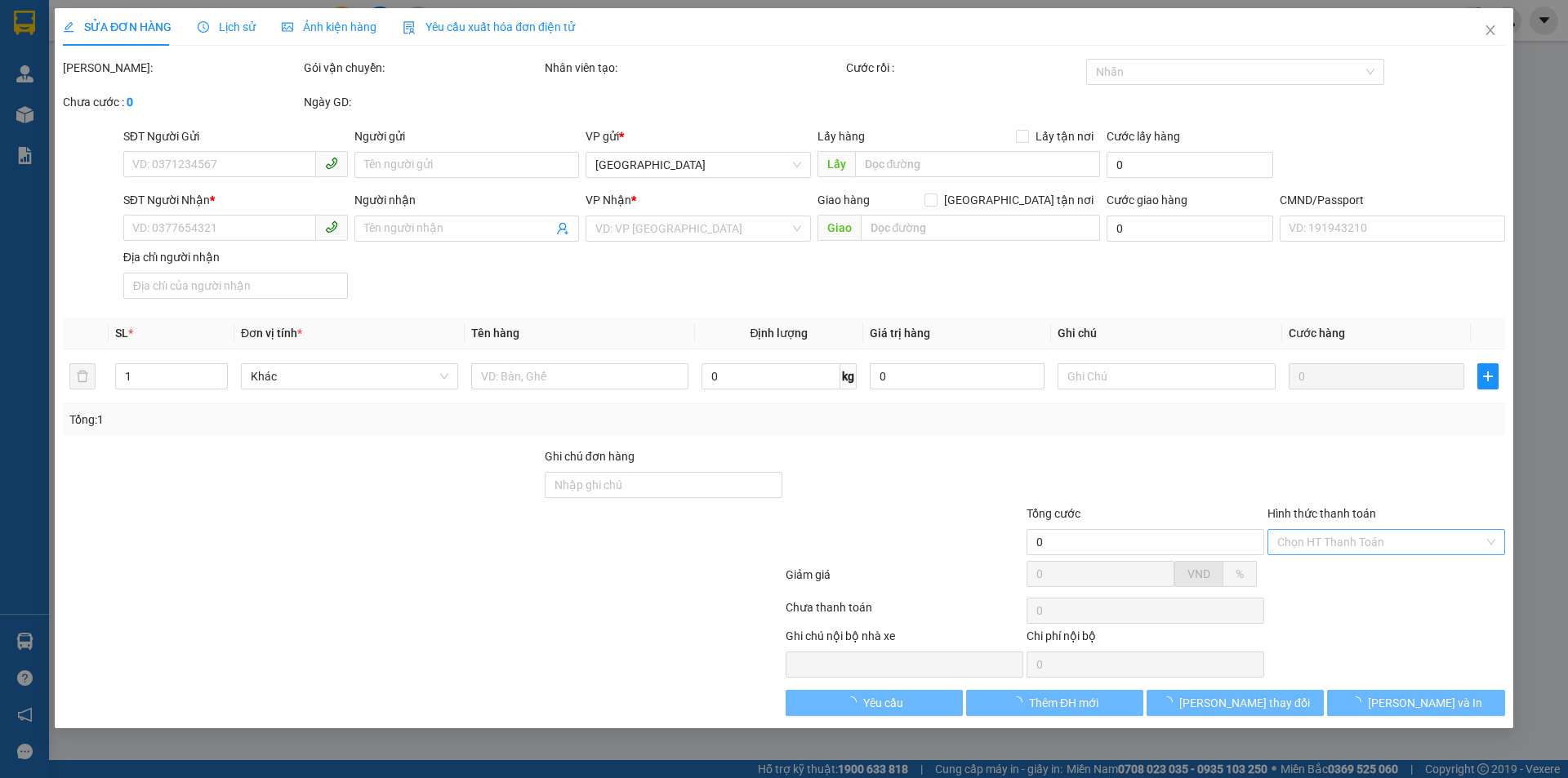
type input "80.000"
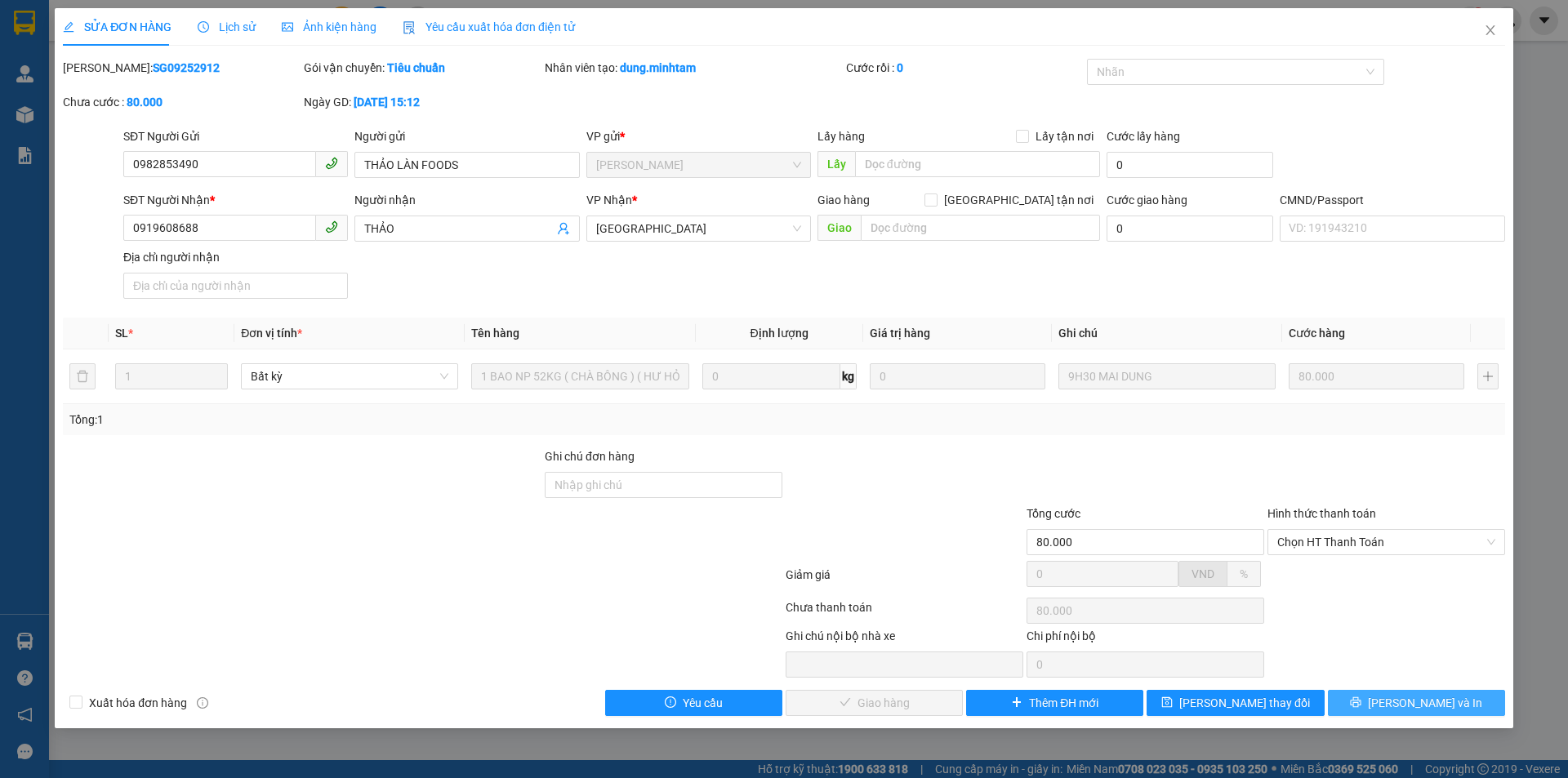
click at [1405, 696] on span "[PERSON_NAME] và In" at bounding box center [1425, 703] width 114 height 18
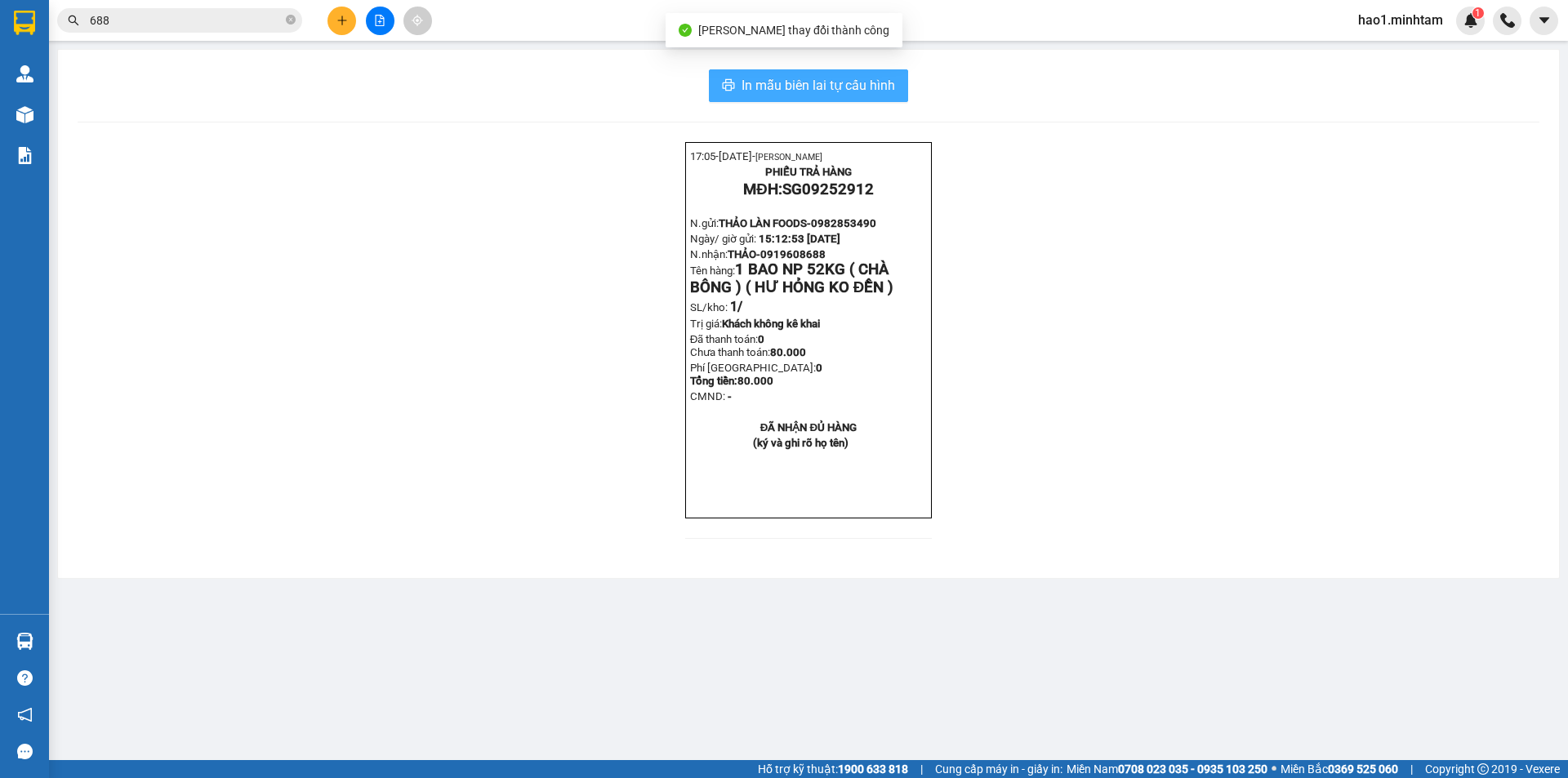
click at [856, 98] on button "In mẫu biên lai tự cấu hình" at bounding box center [808, 86] width 200 height 33
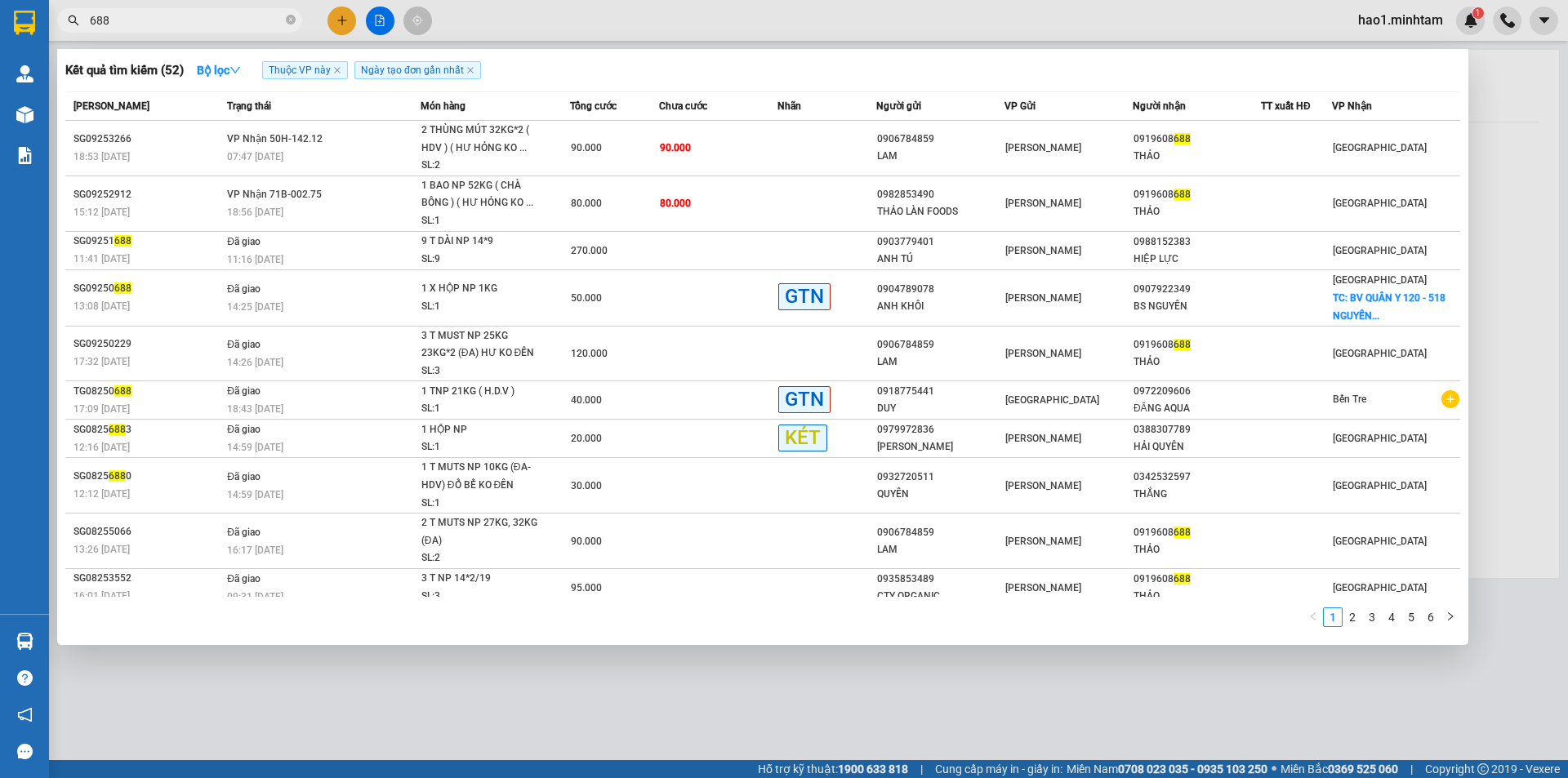
click at [174, 21] on input "688" at bounding box center [186, 20] width 193 height 18
click at [612, 120] on th "Tổng cước" at bounding box center [614, 106] width 89 height 28
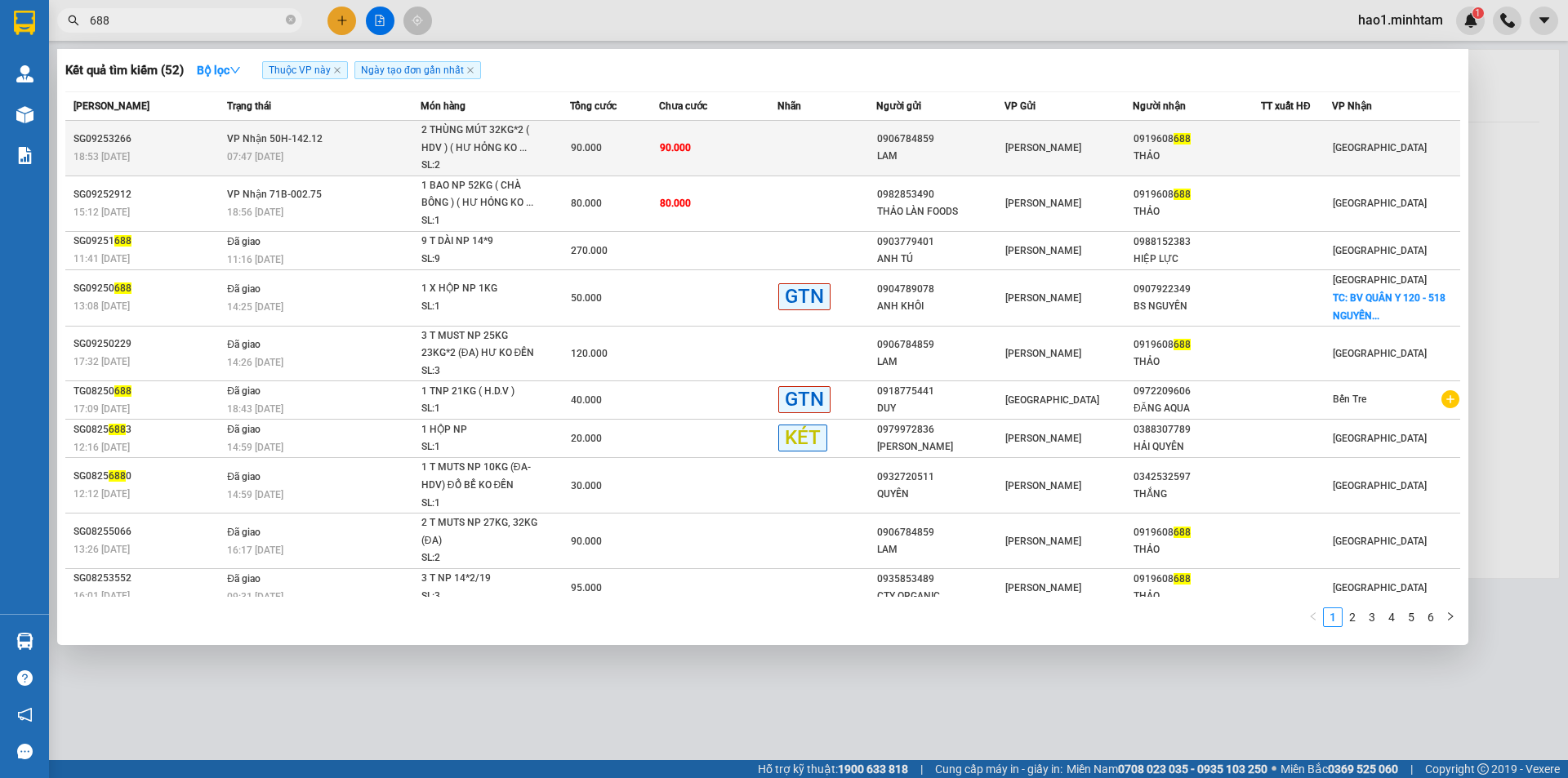
click at [612, 138] on div "90.000" at bounding box center [614, 147] width 88 height 18
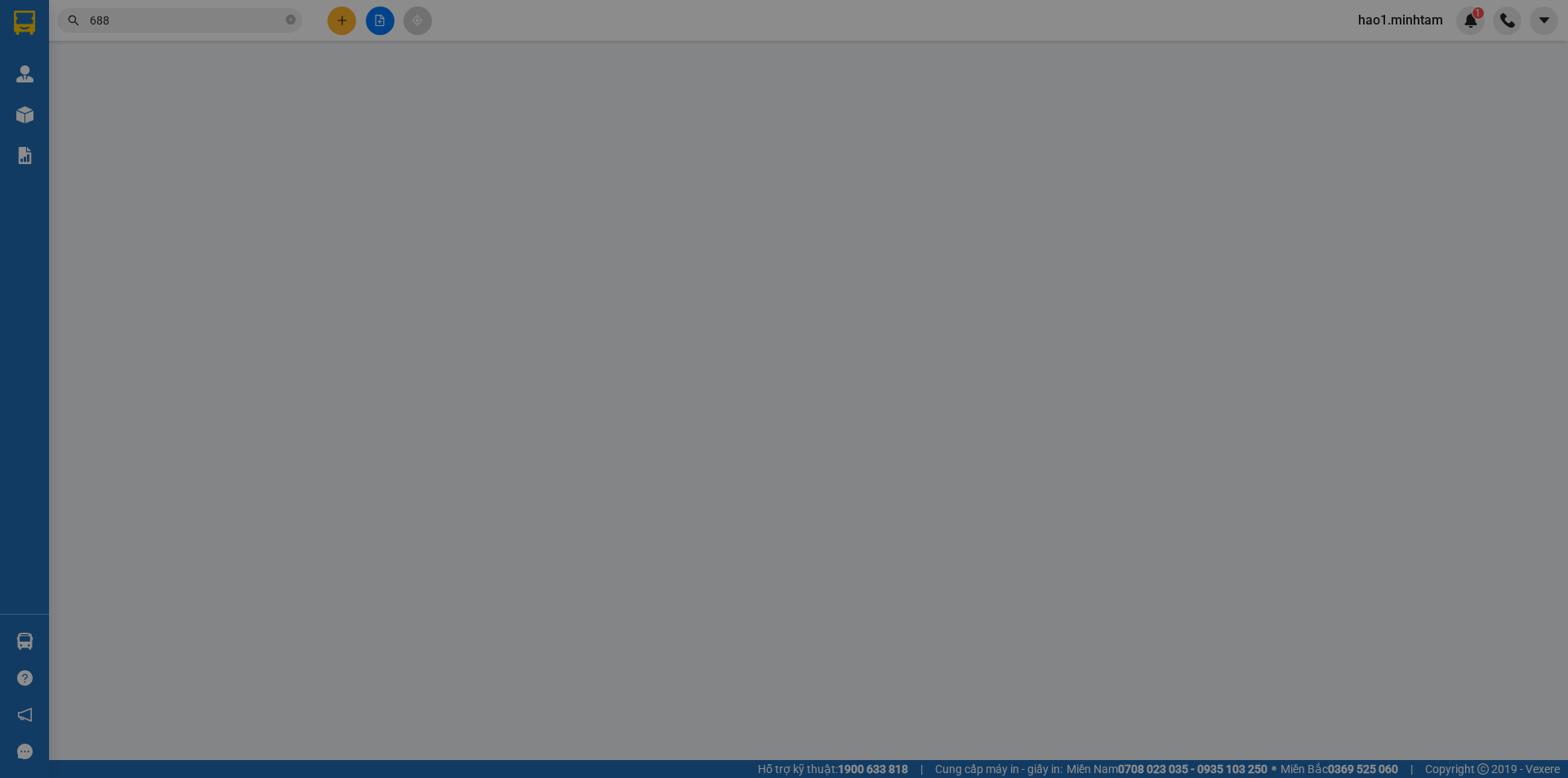
type input "0906784859"
type input "LAM"
type input "0919608688"
type input "THẢO"
type input "90.000"
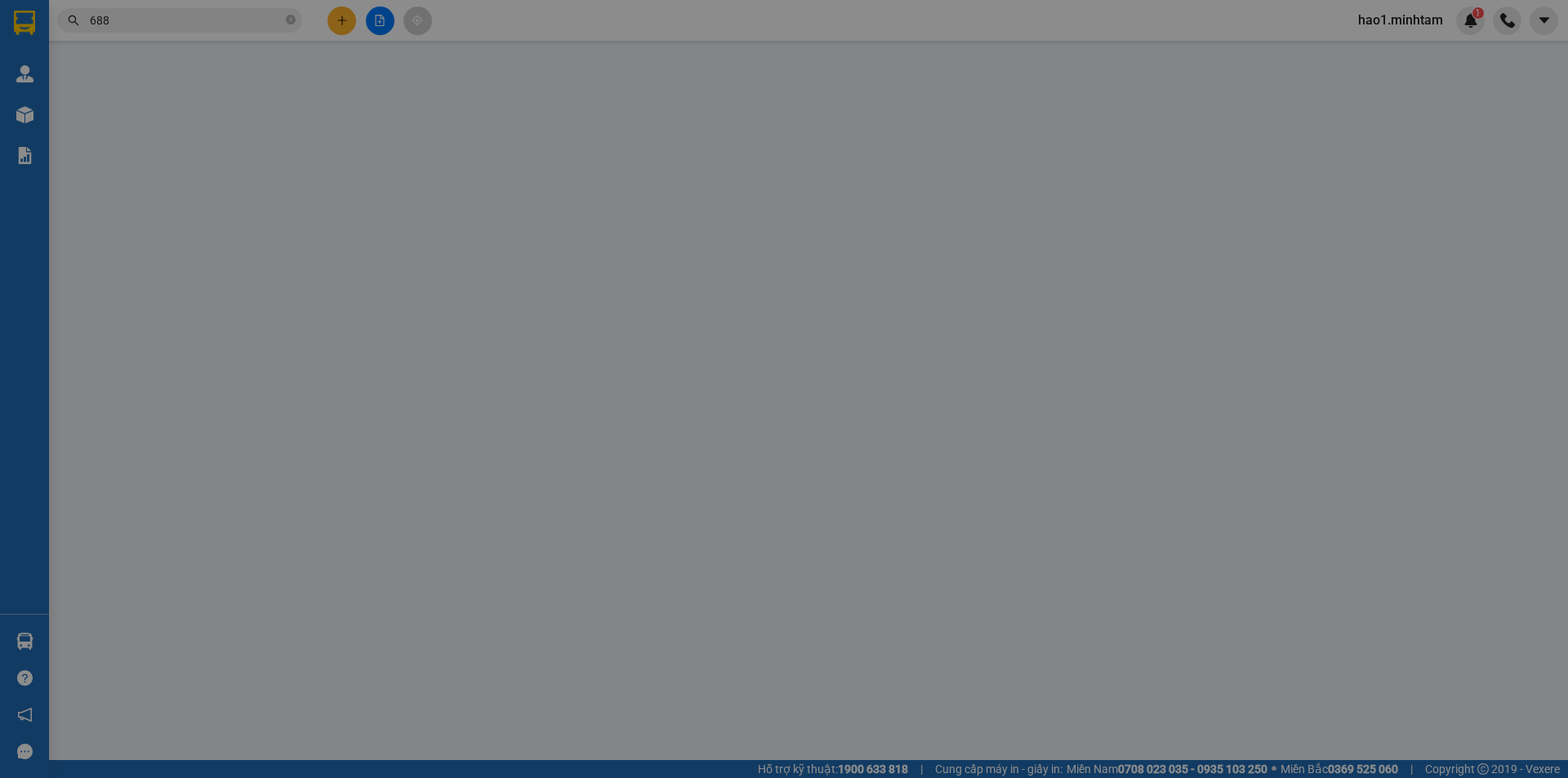
type input "90.000"
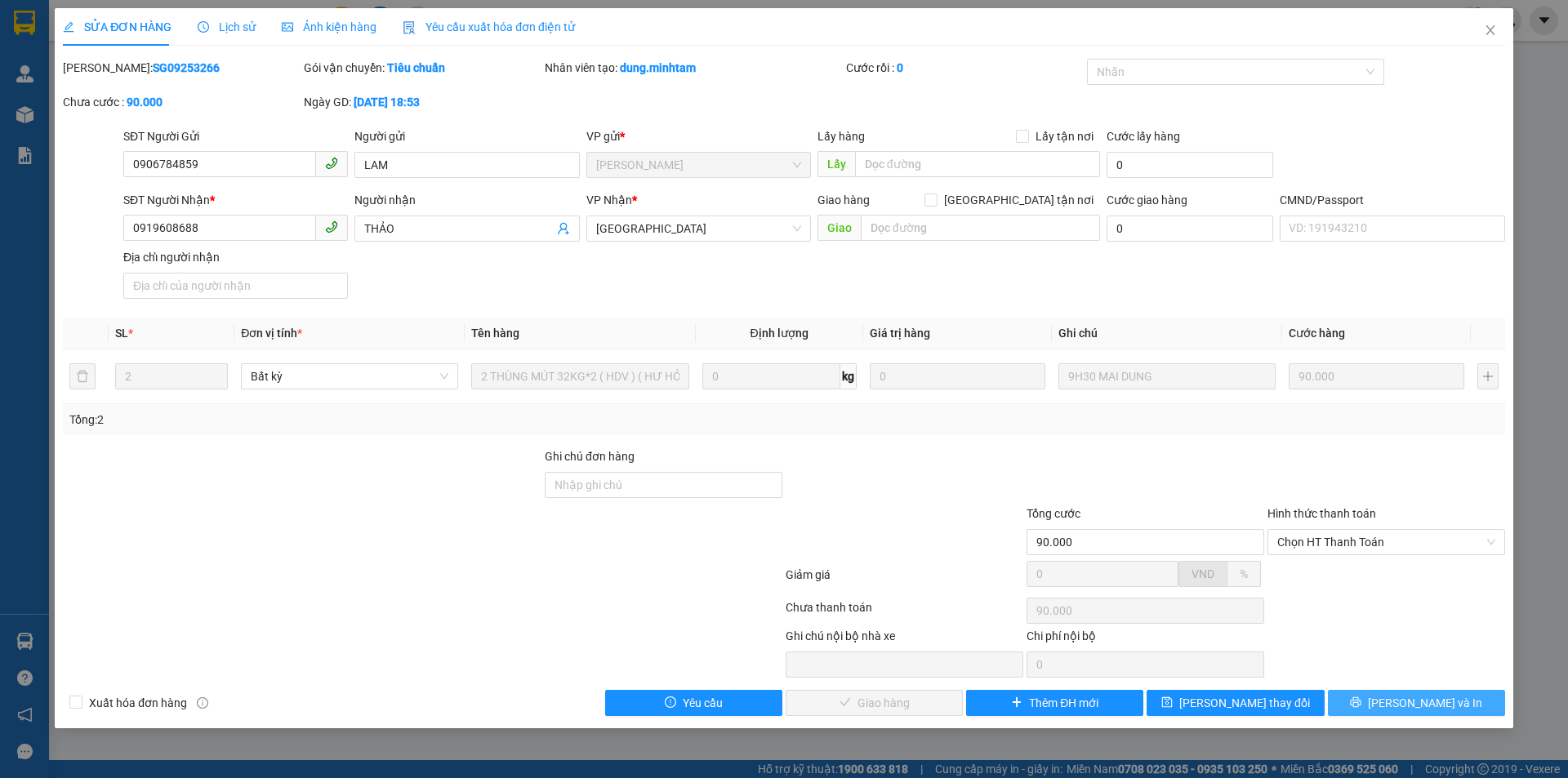
drag, startPoint x: 1401, startPoint y: 710, endPoint x: 1025, endPoint y: 338, distance: 528.9
click at [1401, 708] on button "[PERSON_NAME] và In" at bounding box center [1417, 704] width 177 height 26
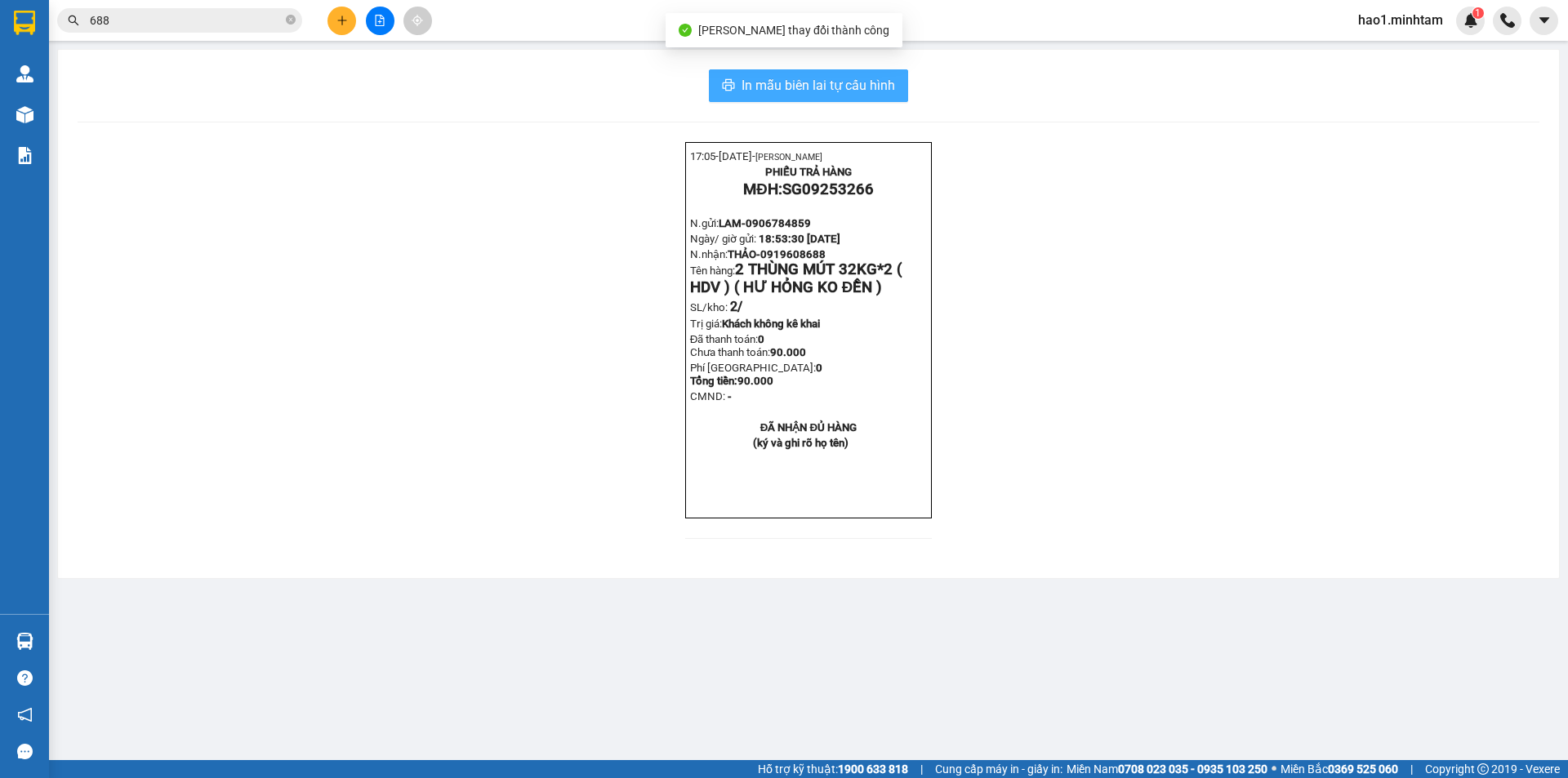
click at [844, 85] on span "In mẫu biên lai tự cấu hình" at bounding box center [818, 86] width 154 height 21
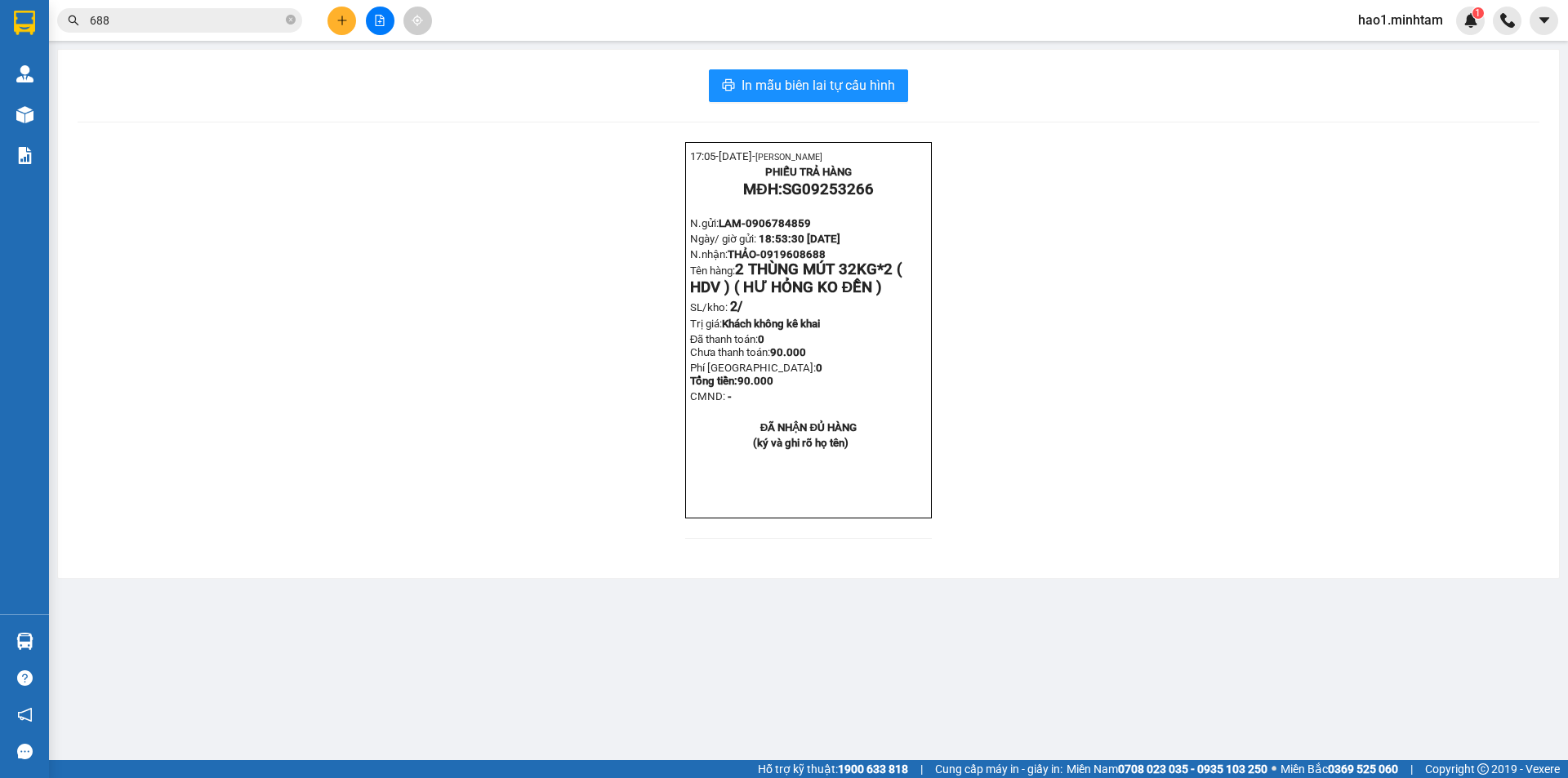
click at [229, 24] on input "688" at bounding box center [186, 20] width 193 height 18
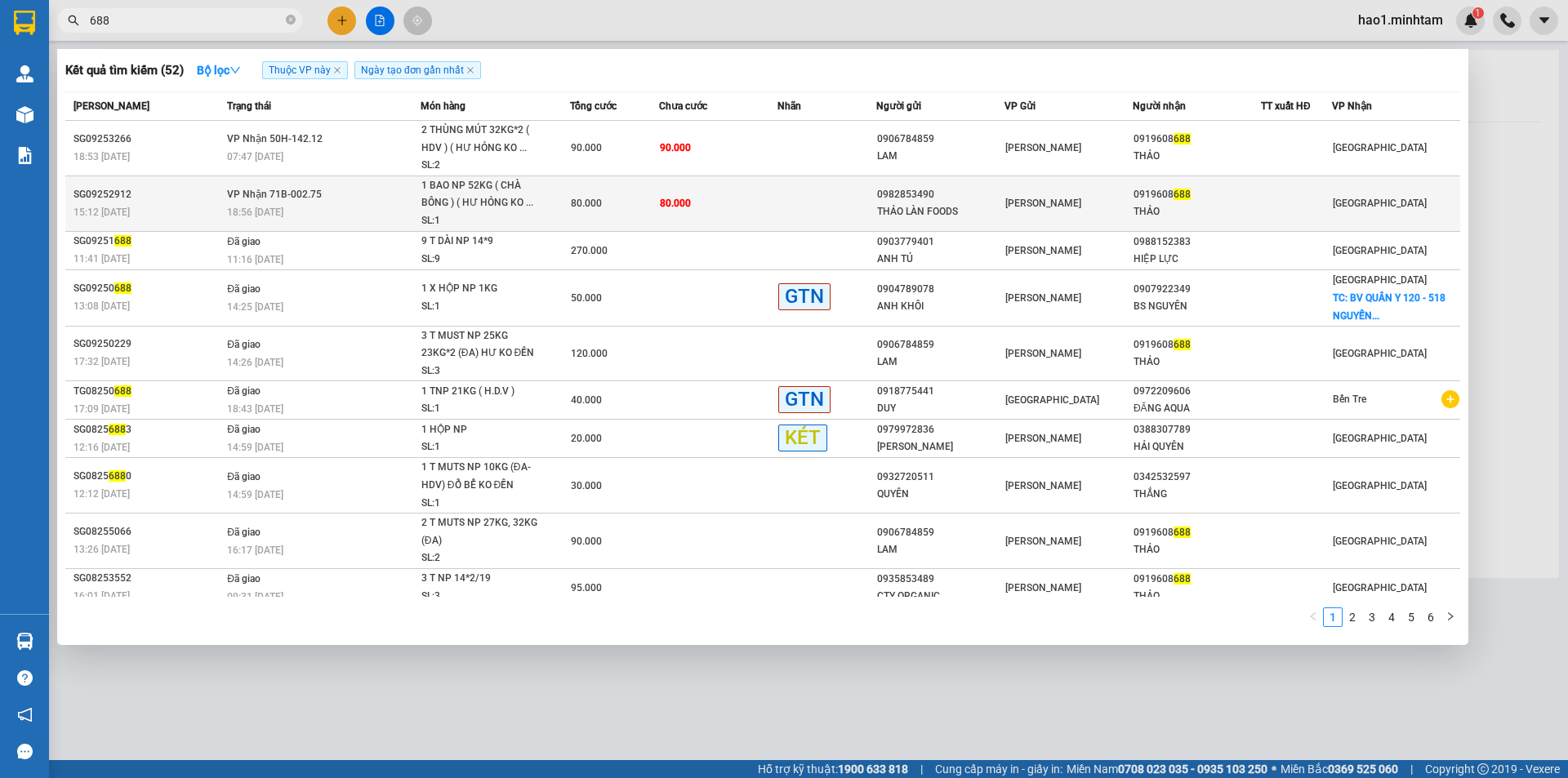
click at [495, 195] on div "1 BAO NP 52KG ( CHÀ BÔNG ) ( HƯ HỎNG KO ..." at bounding box center [482, 194] width 122 height 35
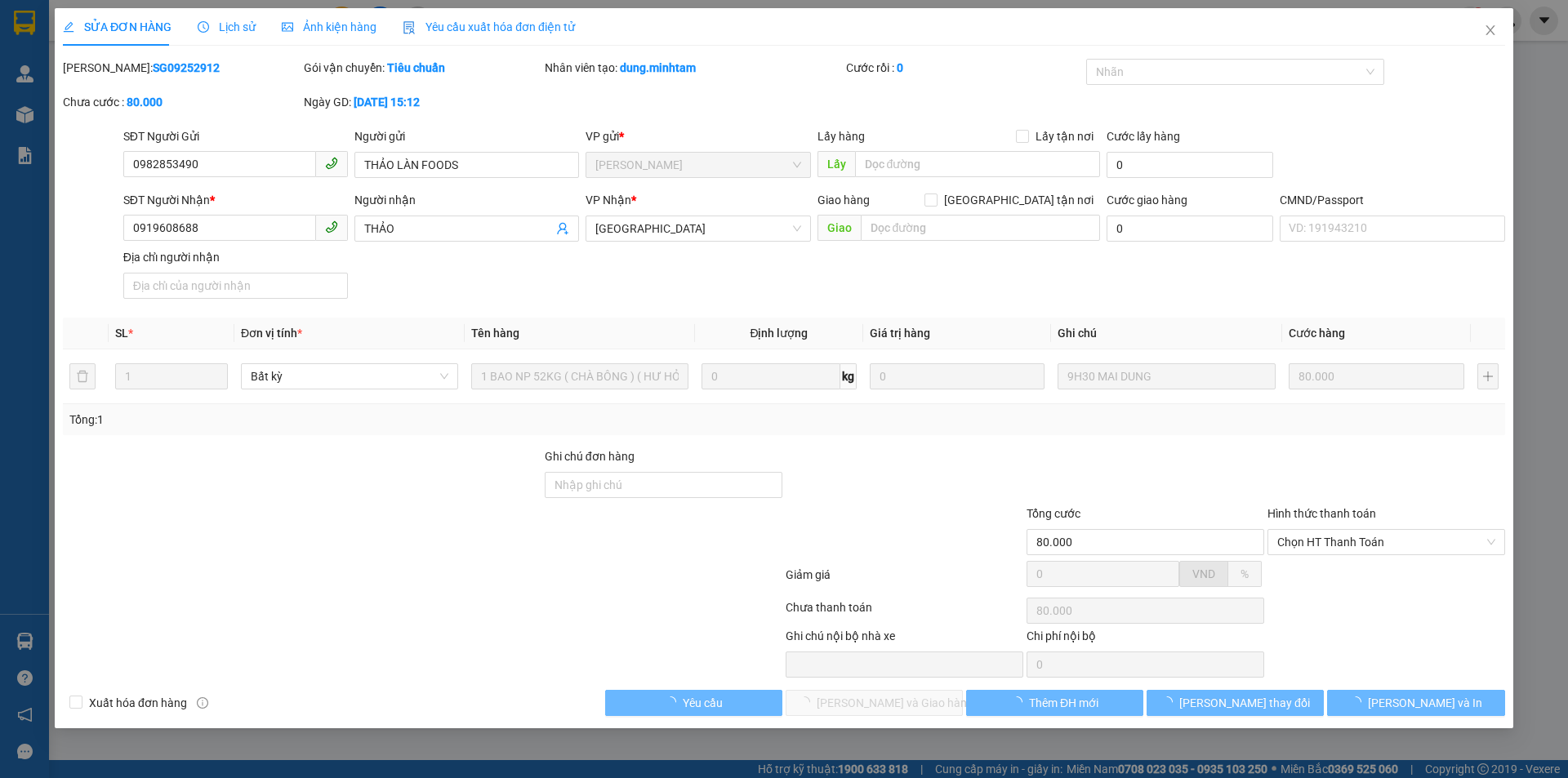
type input "0982853490"
type input "THẢO LÀN FOODS"
type input "0919608688"
type input "THẢO"
type input "80.000"
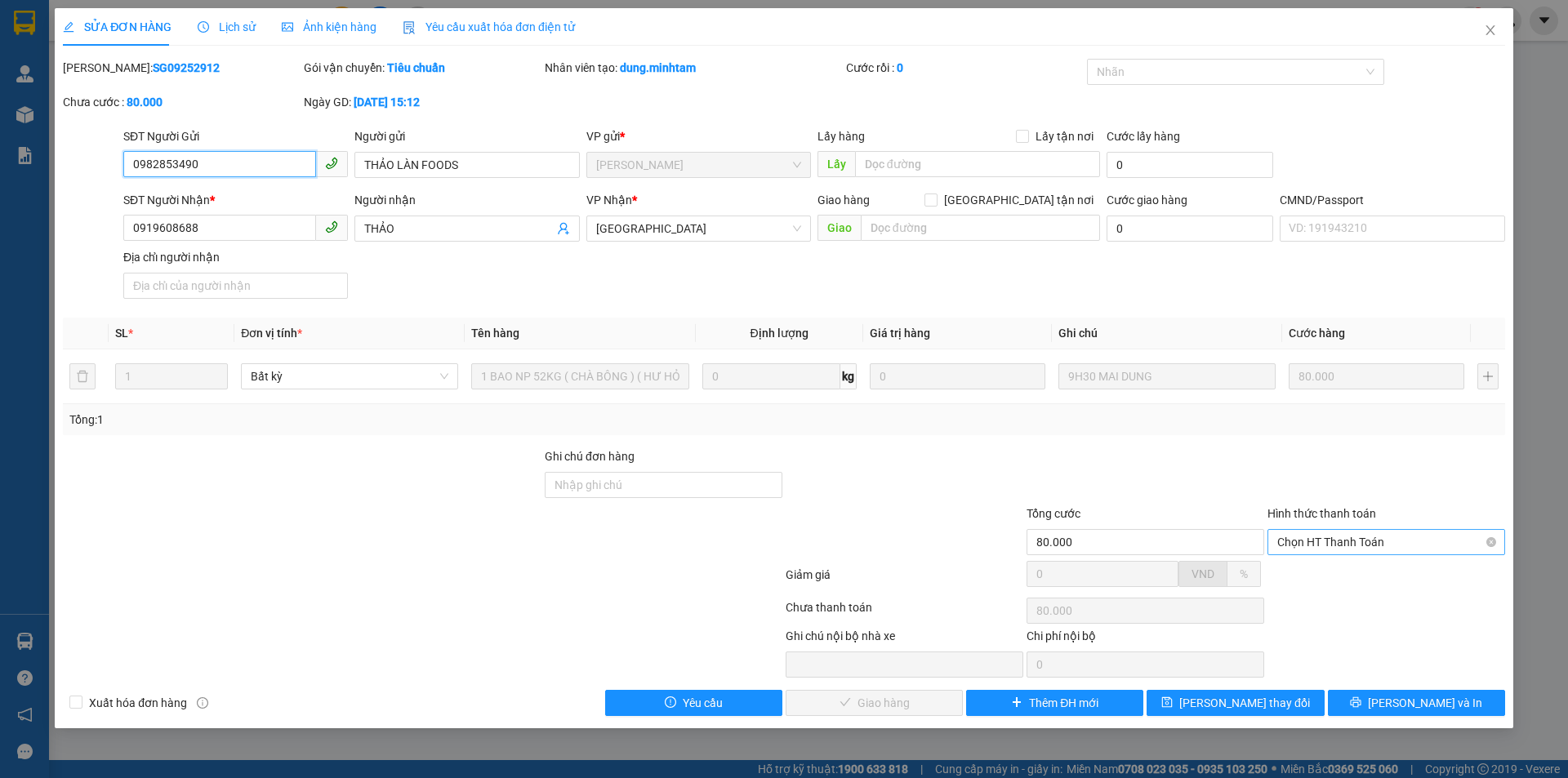
click at [1364, 551] on span "Chọn HT Thanh Toán" at bounding box center [1386, 543] width 218 height 24
click at [1363, 574] on div "Tại văn phòng" at bounding box center [1386, 575] width 218 height 18
type input "0"
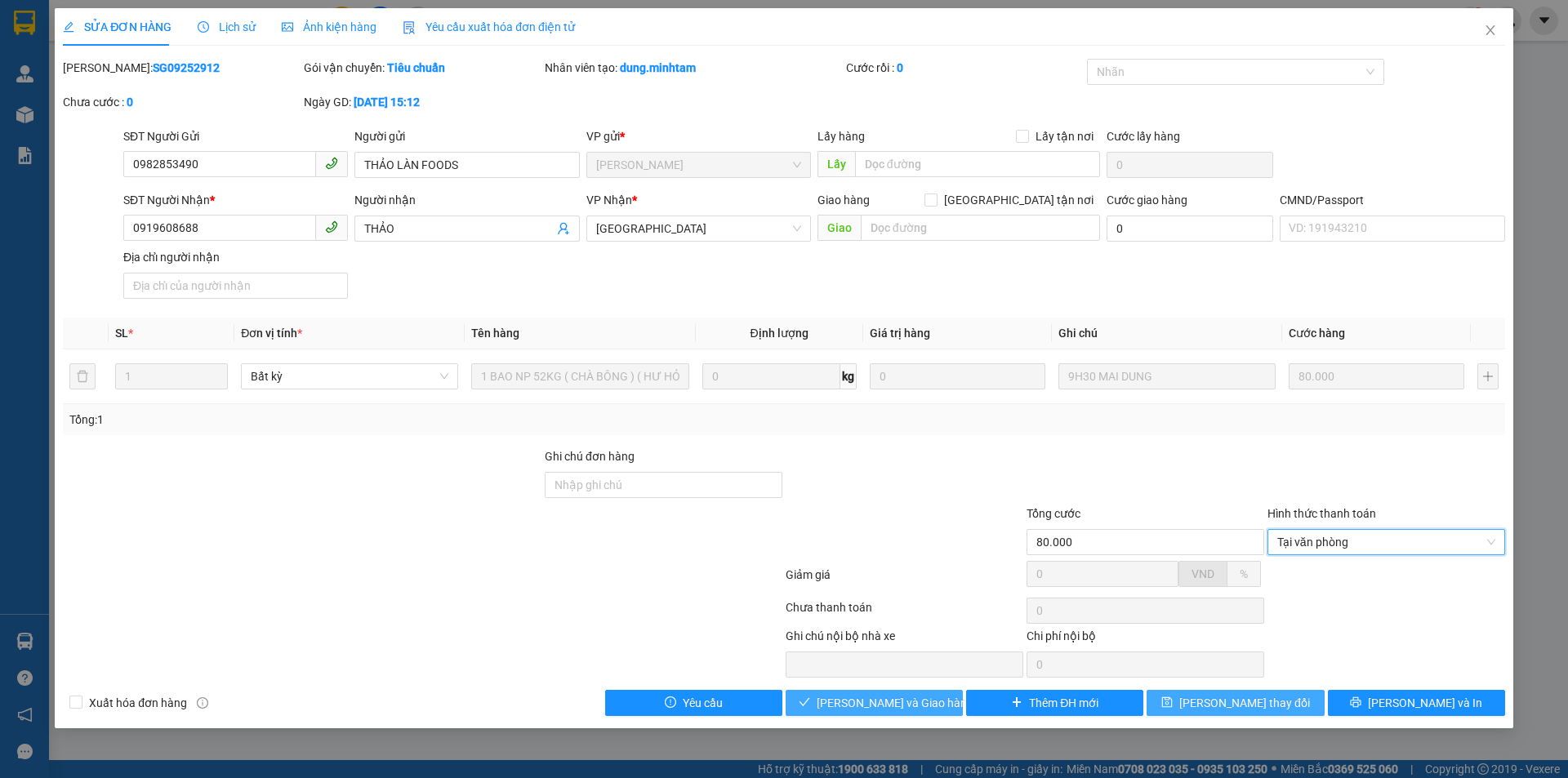
drag, startPoint x: 891, startPoint y: 705, endPoint x: 1156, endPoint y: 715, distance: 265.2
click at [891, 704] on span "[PERSON_NAME] và Giao hàng" at bounding box center [895, 703] width 156 height 18
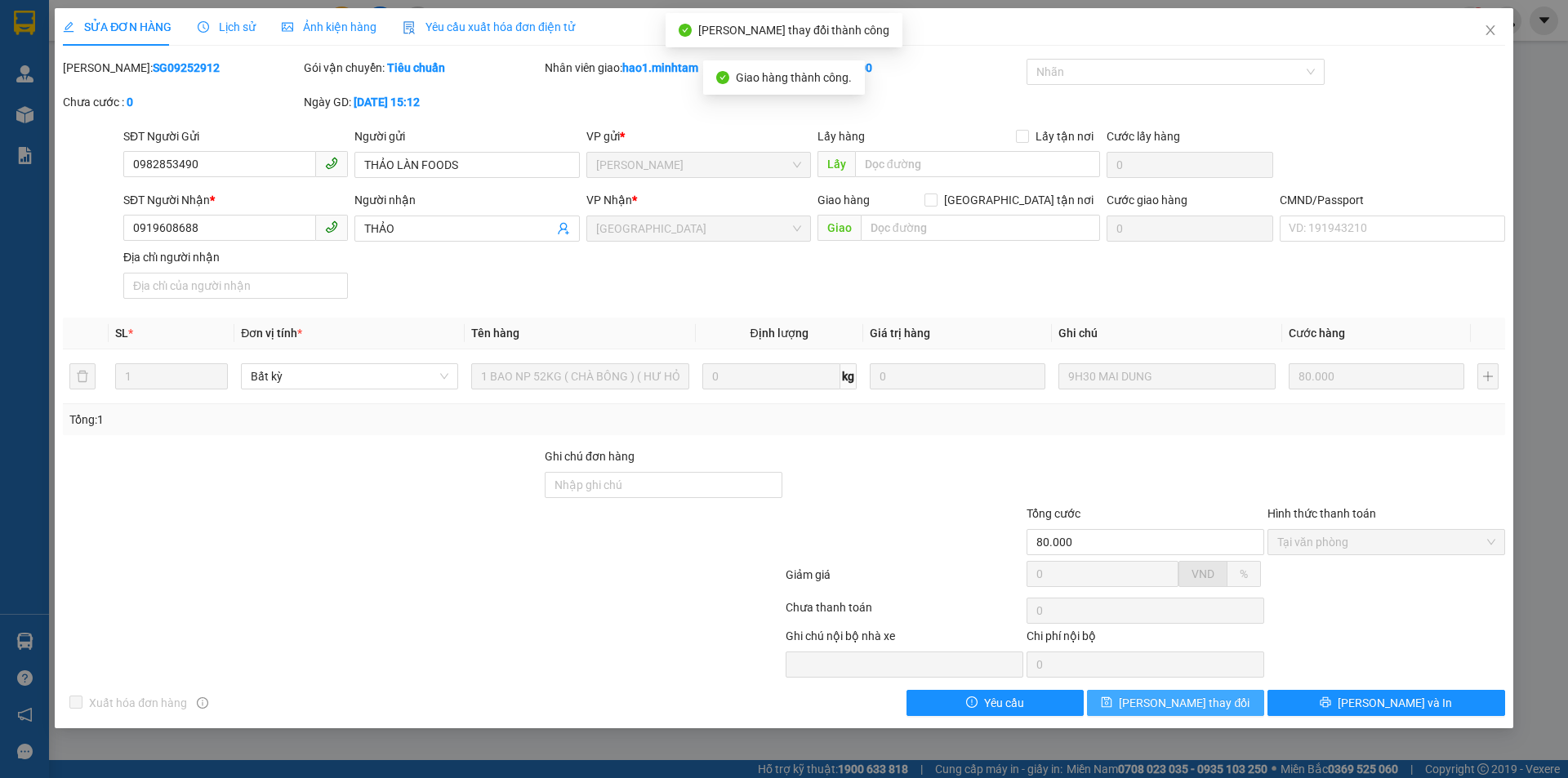
click at [1211, 707] on span "[PERSON_NAME] thay đổi" at bounding box center [1184, 703] width 131 height 18
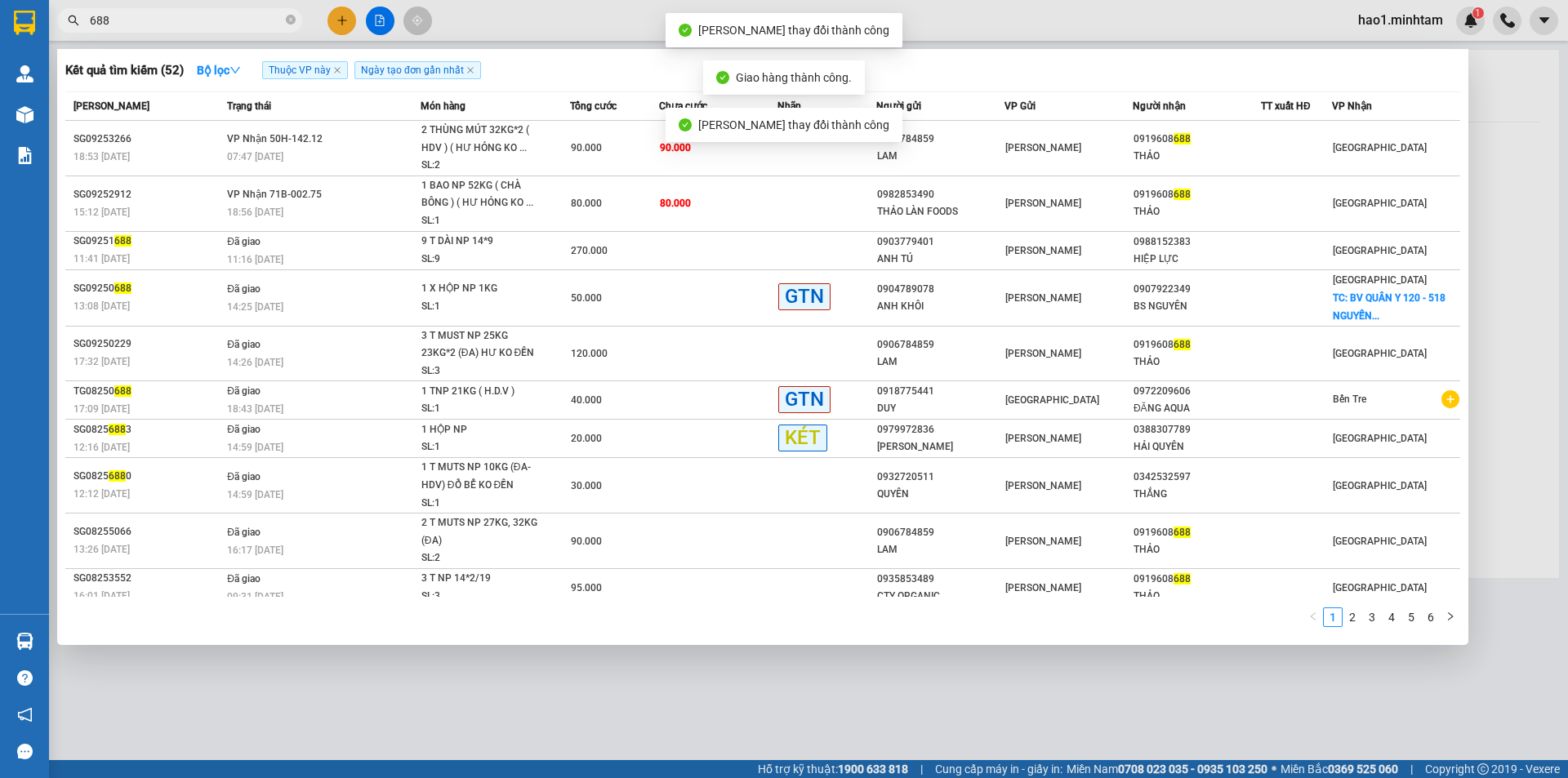
drag, startPoint x: 202, startPoint y: 23, endPoint x: 637, endPoint y: 115, distance: 444.6
click at [203, 23] on input "688" at bounding box center [186, 20] width 193 height 18
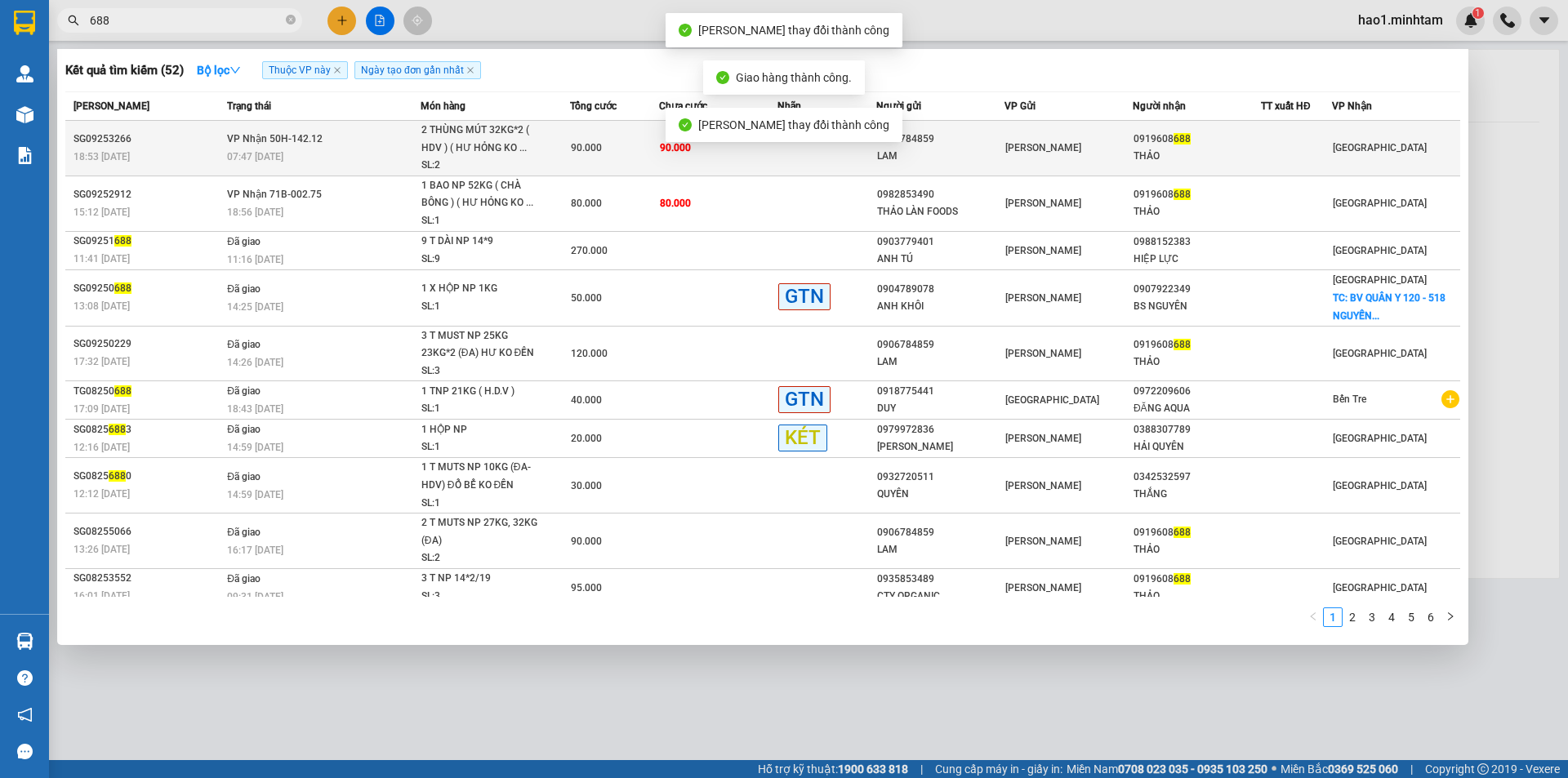
click at [691, 150] on td "90.000" at bounding box center [719, 148] width 119 height 56
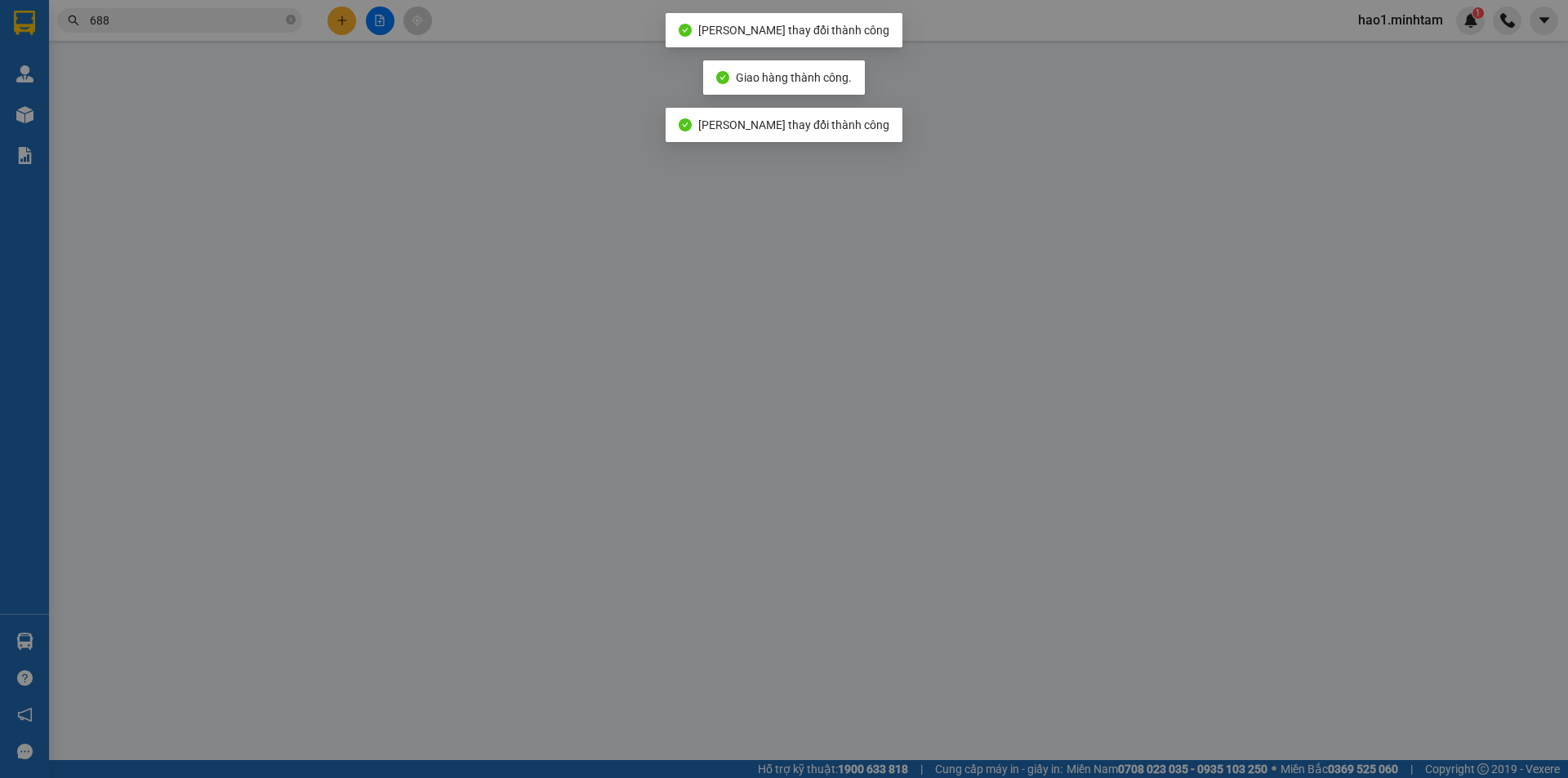
type input "0906784859"
type input "LAM"
type input "0919608688"
type input "THẢO"
type input "90.000"
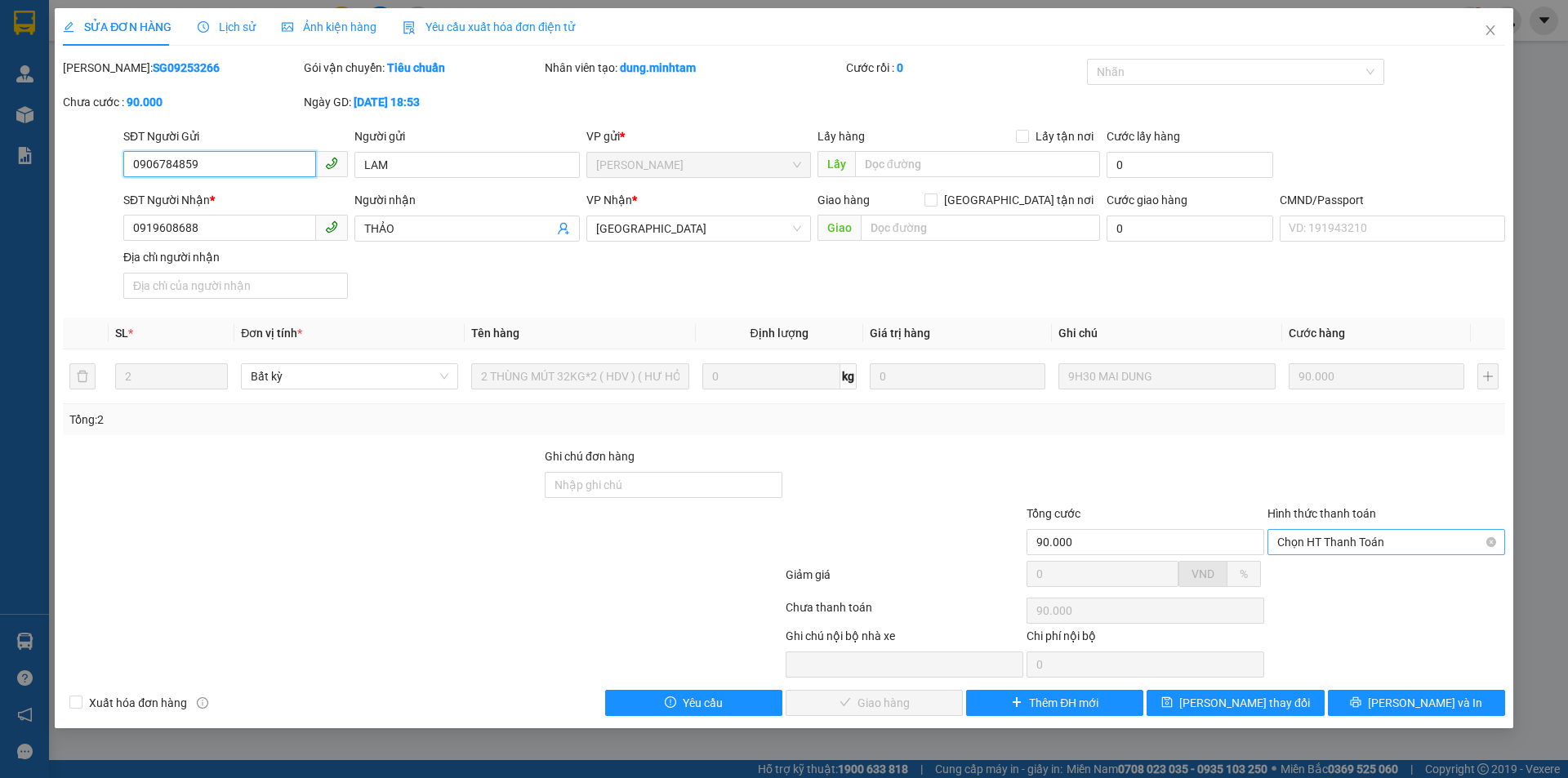
click at [1353, 537] on span "Chọn HT Thanh Toán" at bounding box center [1386, 543] width 218 height 24
drag, startPoint x: 1359, startPoint y: 572, endPoint x: 1348, endPoint y: 575, distance: 11.4
click at [1359, 574] on div "Tại văn phòng" at bounding box center [1386, 575] width 218 height 18
type input "0"
click at [855, 706] on span "[PERSON_NAME] và Giao hàng" at bounding box center [895, 703] width 156 height 18
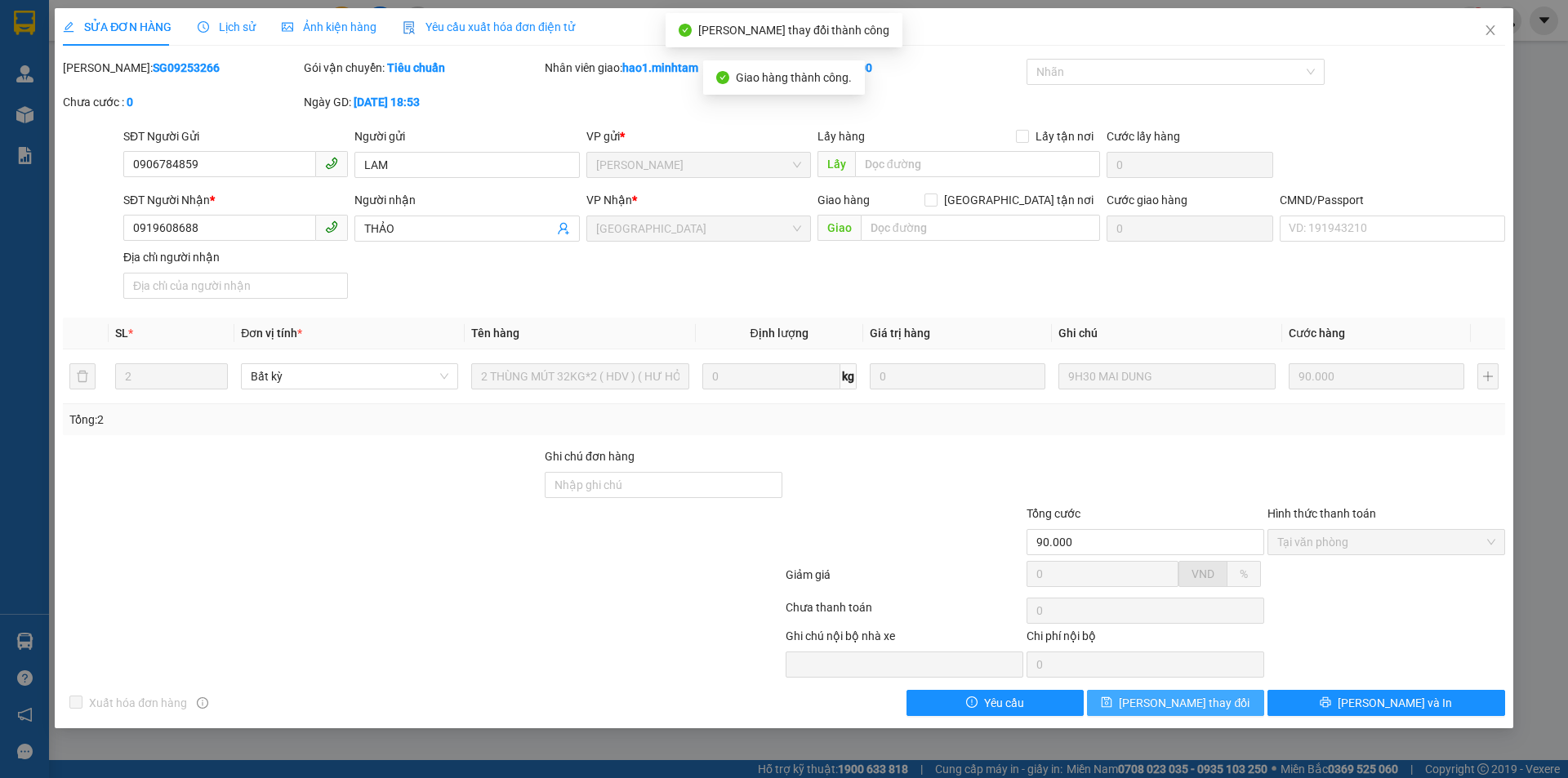
click at [1236, 704] on button "[PERSON_NAME] thay đổi" at bounding box center [1176, 704] width 177 height 26
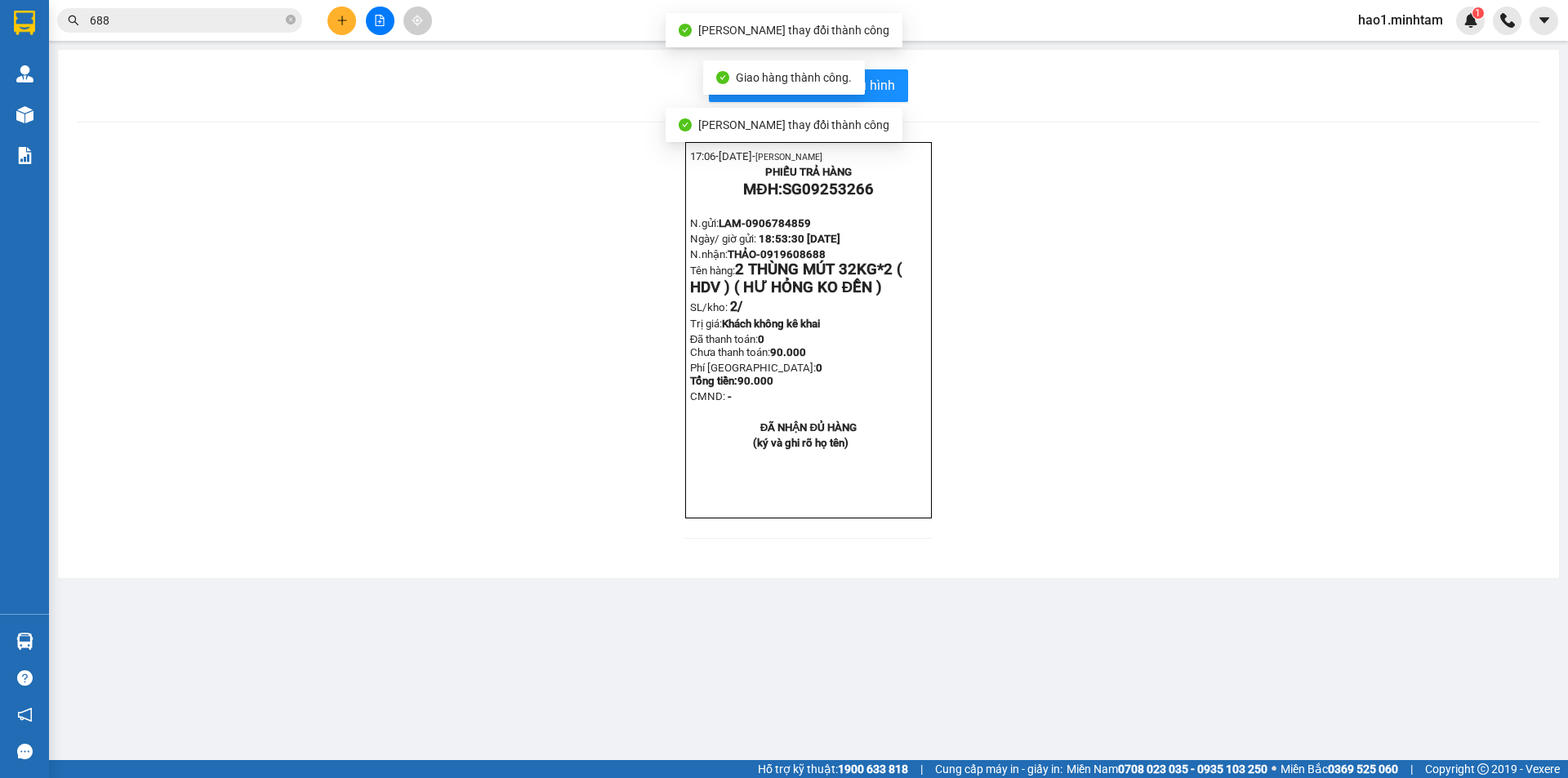
click at [1104, 213] on div "17:06- [DATE]- [PERSON_NAME] PHIẾU TRẢ HÀNG MĐH: SG09253266 N.gửi: LAM- 0906784…" at bounding box center [808, 350] width 1462 height 416
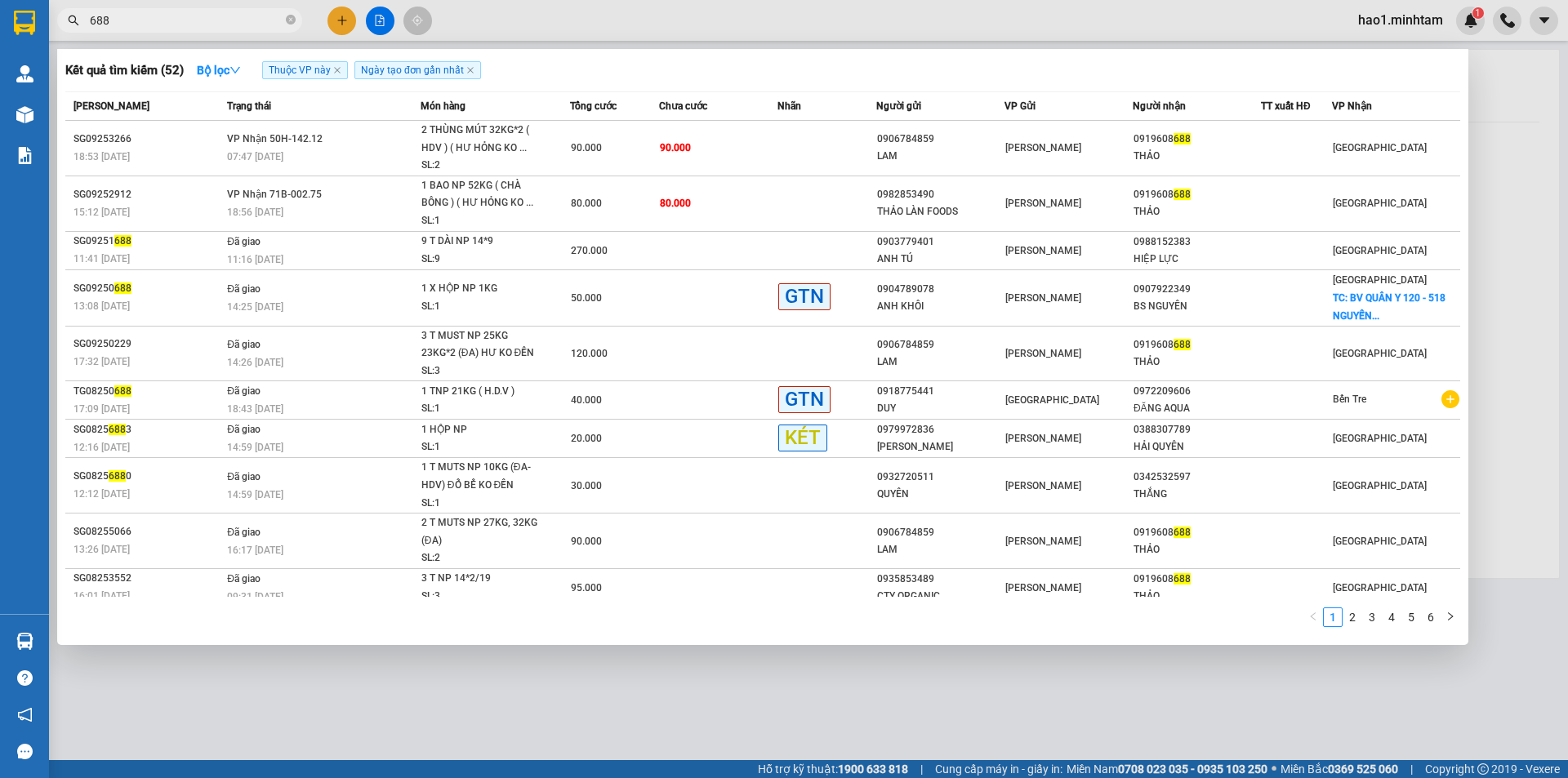
click at [205, 23] on input "688" at bounding box center [186, 20] width 193 height 18
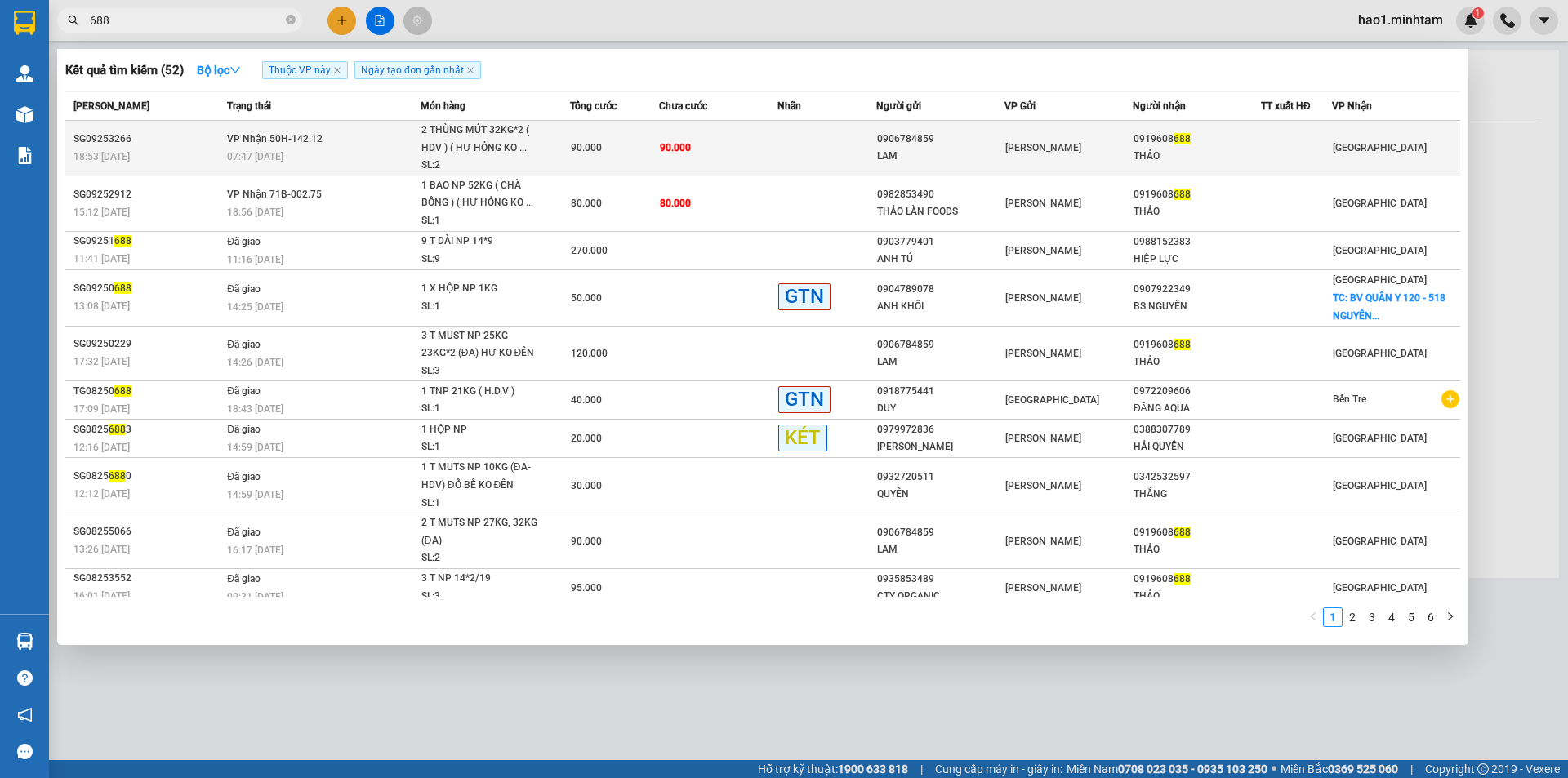
click at [698, 147] on td "90.000" at bounding box center [719, 148] width 119 height 56
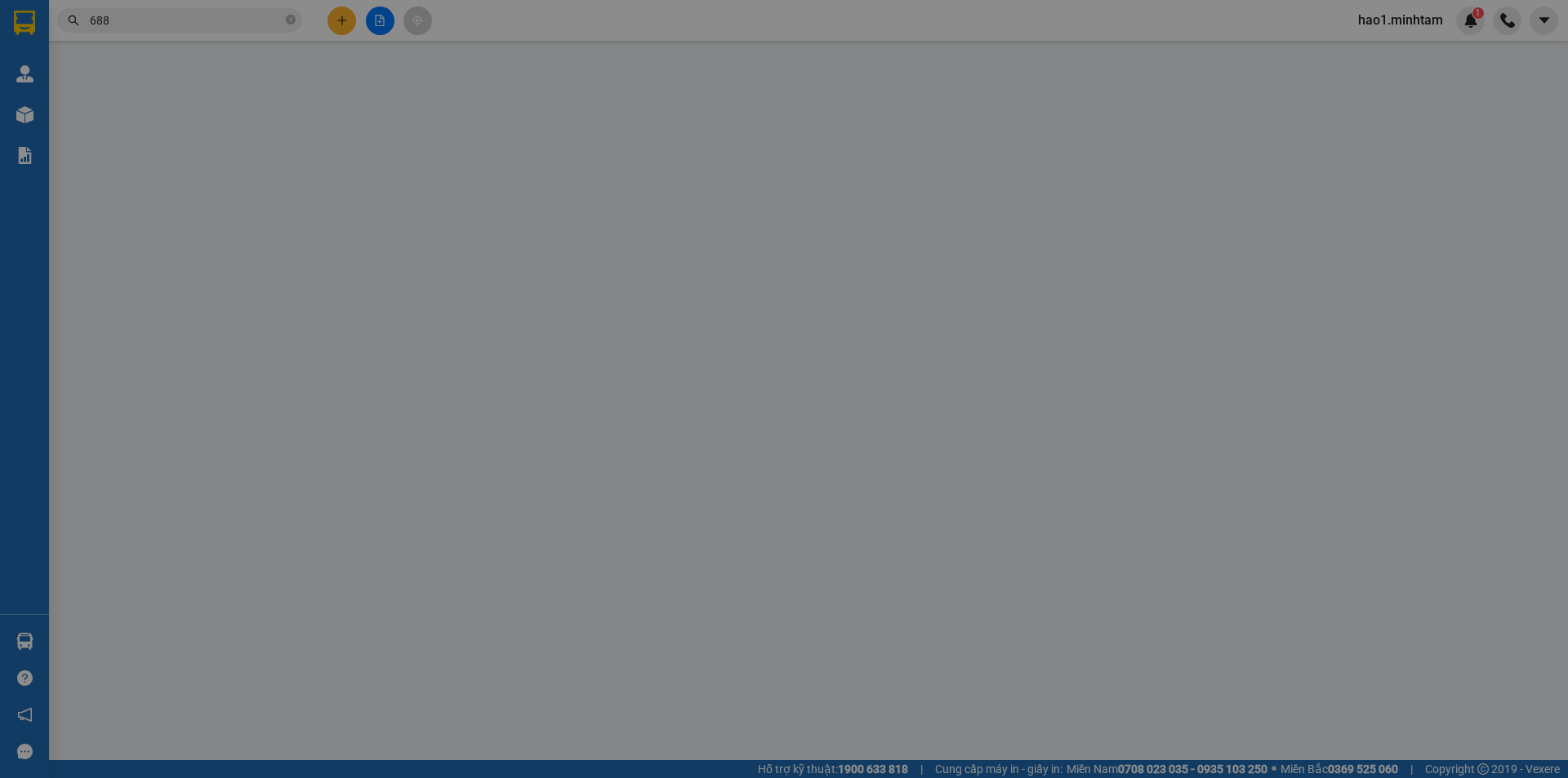
type input "0906784859"
type input "LAM"
type input "0919608688"
type input "THẢO"
type input "90.000"
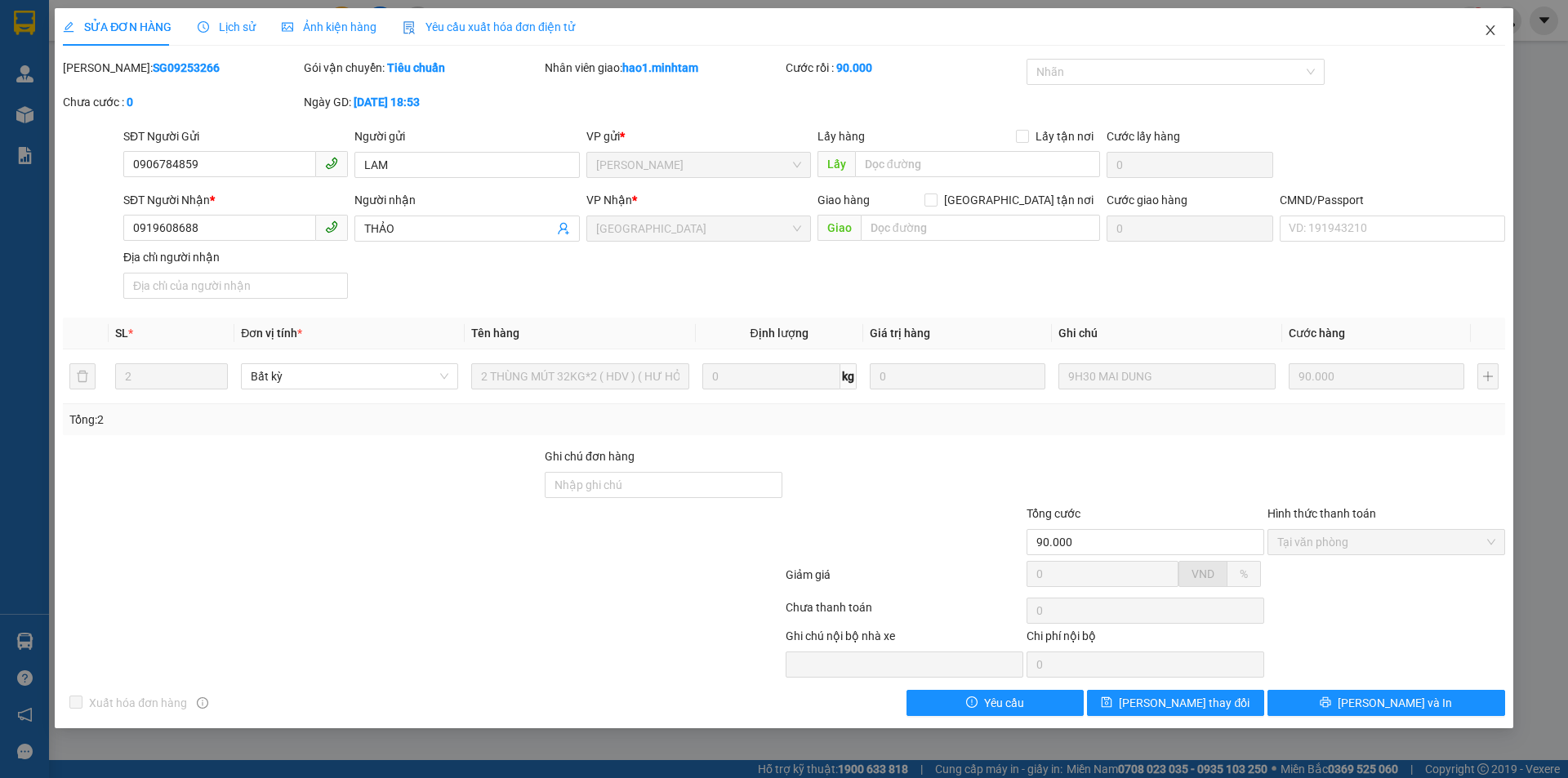
click at [1489, 30] on icon "close" at bounding box center [1491, 30] width 13 height 13
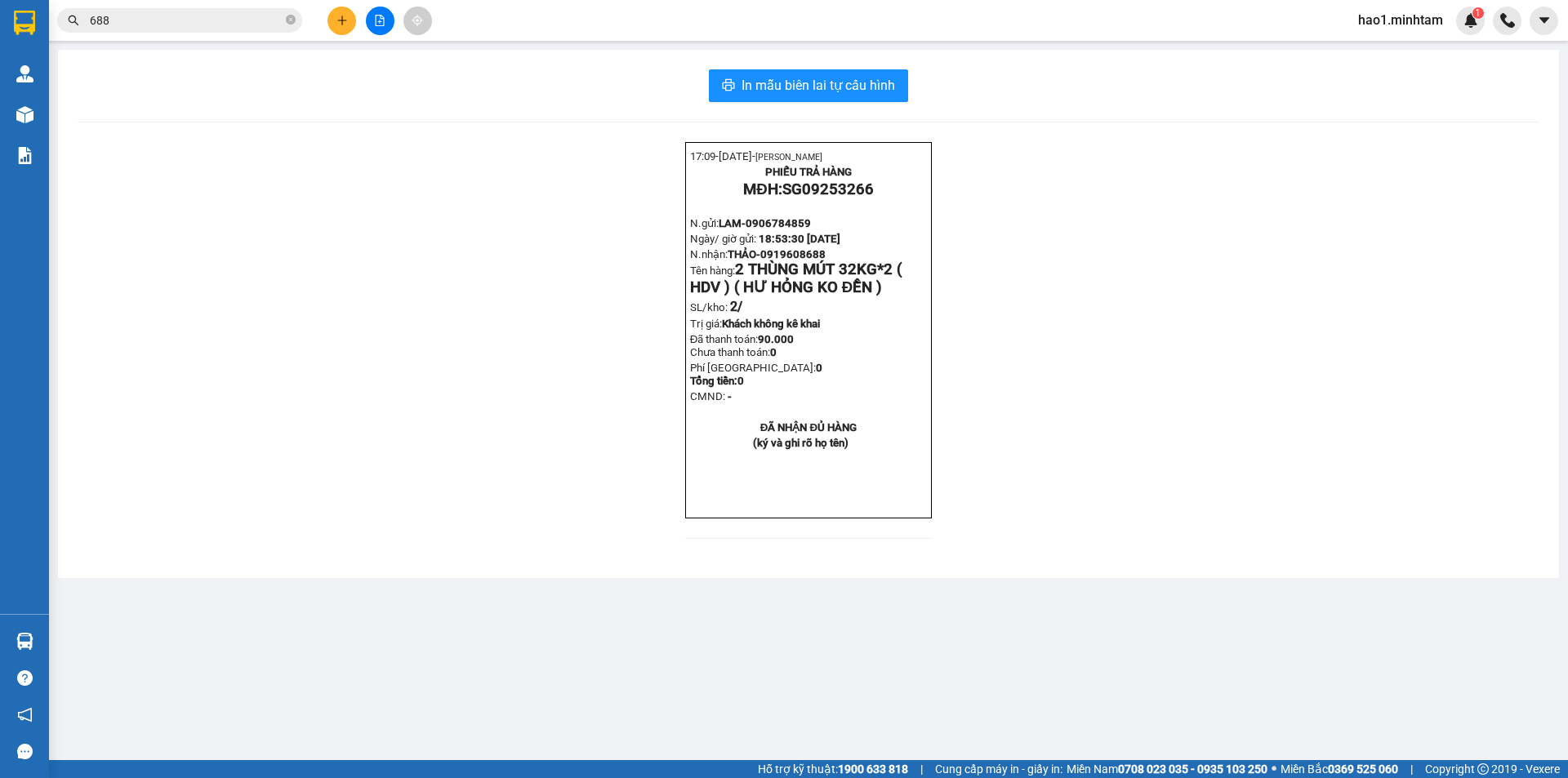
click at [175, 21] on input "688" at bounding box center [186, 20] width 193 height 18
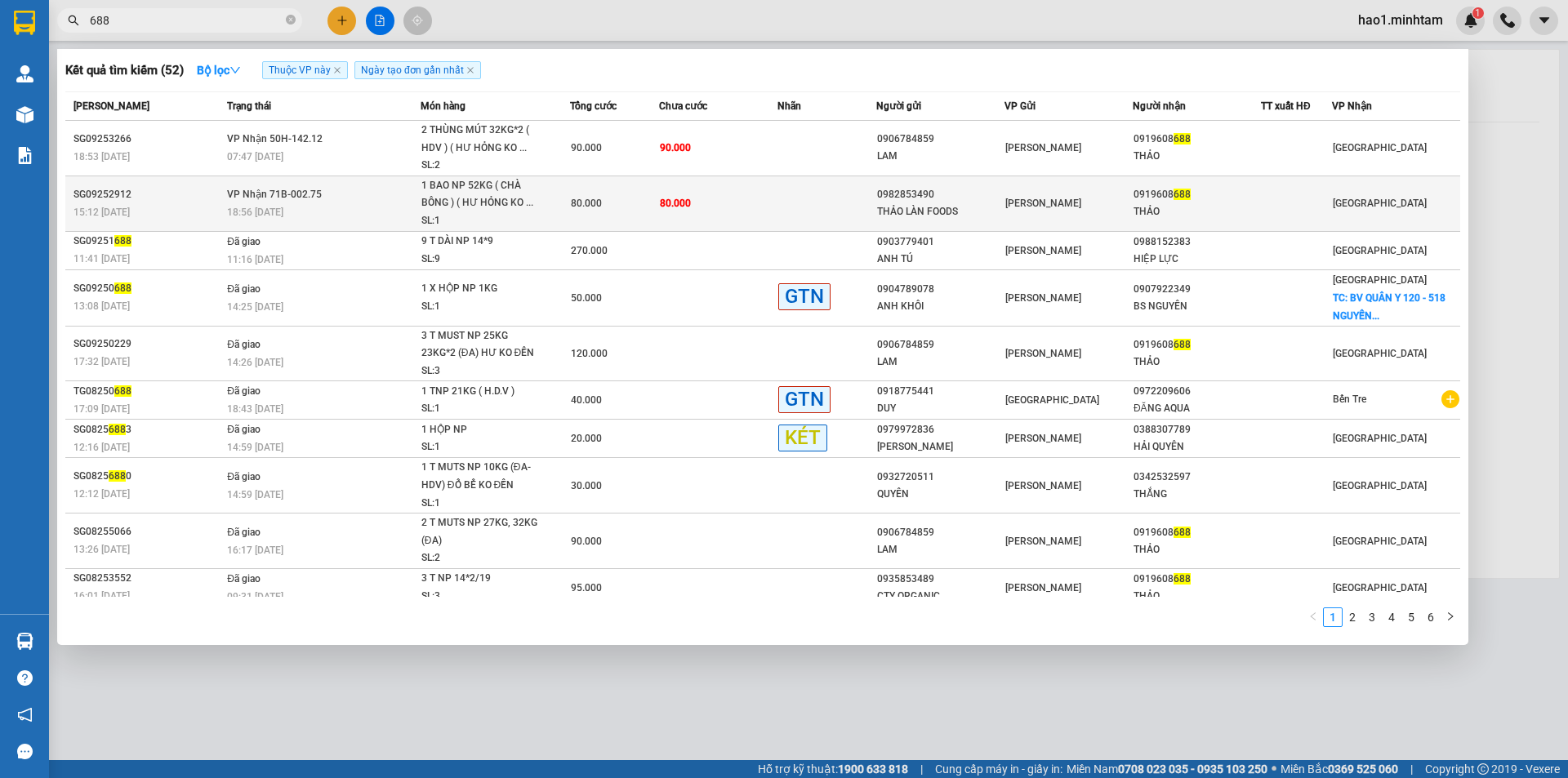
click at [685, 211] on td "80.000" at bounding box center [719, 203] width 119 height 56
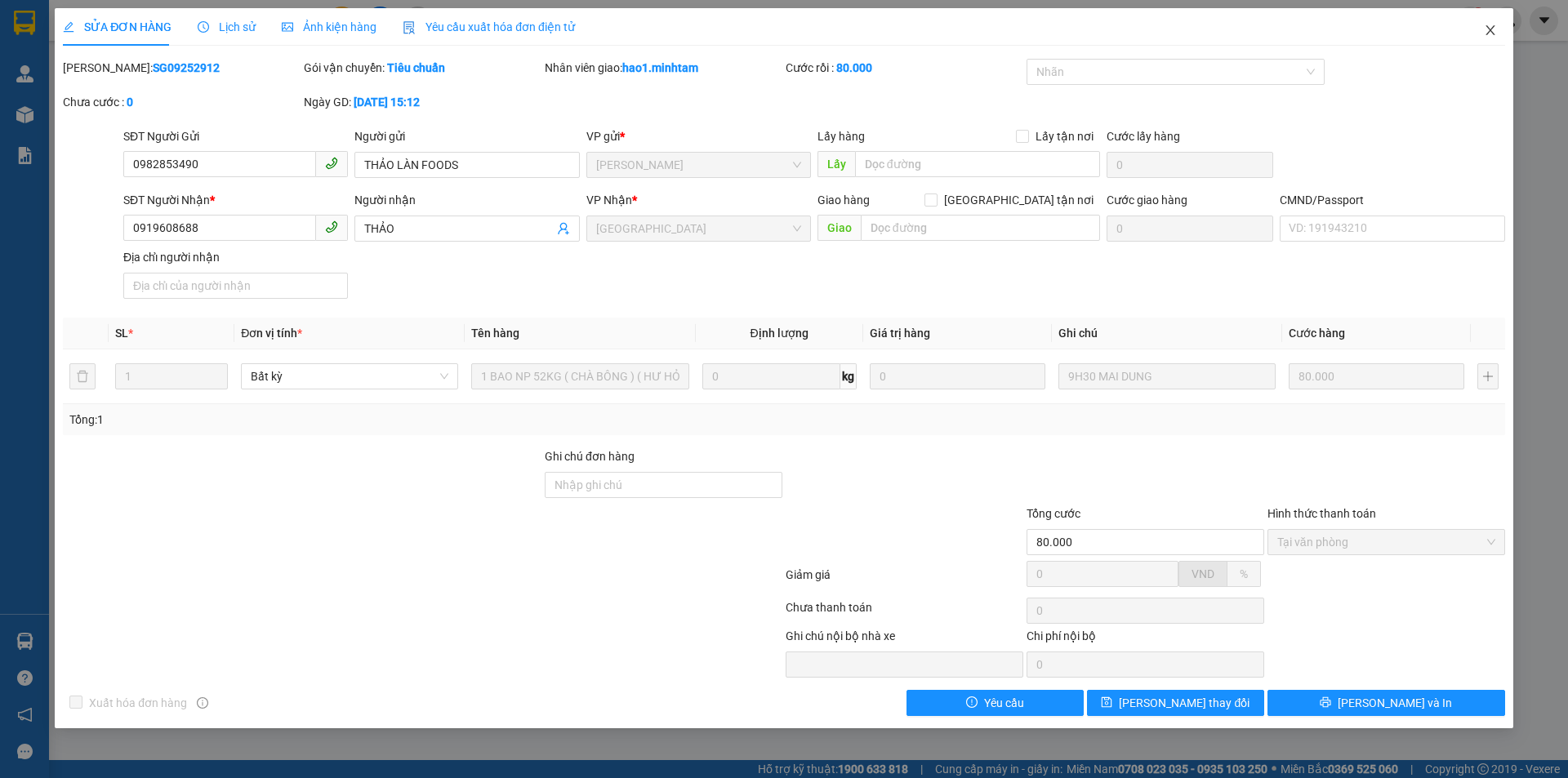
click at [1488, 34] on icon "close" at bounding box center [1491, 30] width 9 height 9
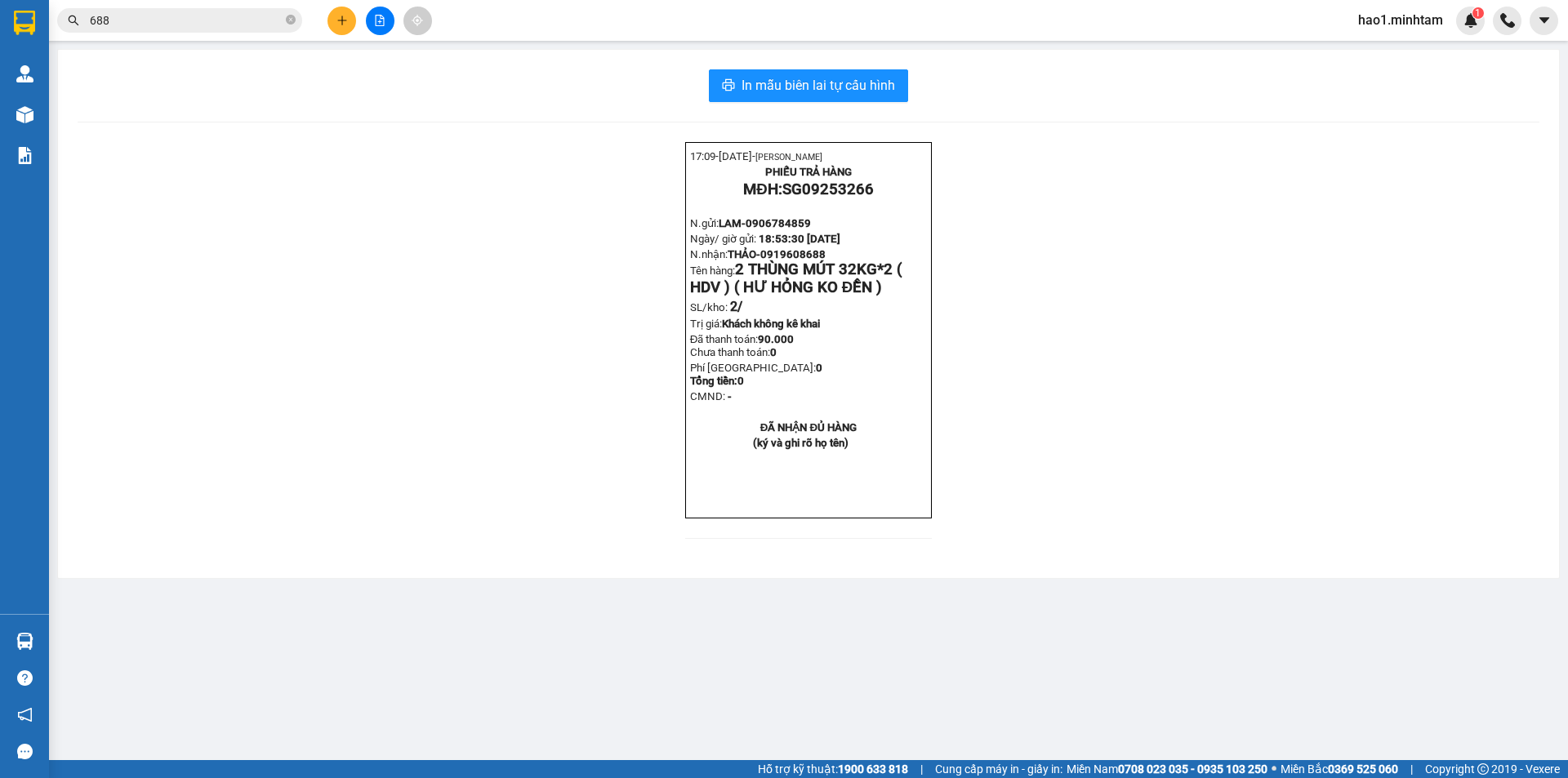
click at [1334, 228] on div "17:09- [DATE]- [PERSON_NAME] PHIẾU TRẢ HÀNG MĐH: SG09253266 N.gửi: LAM- 0906784…" at bounding box center [808, 350] width 1462 height 416
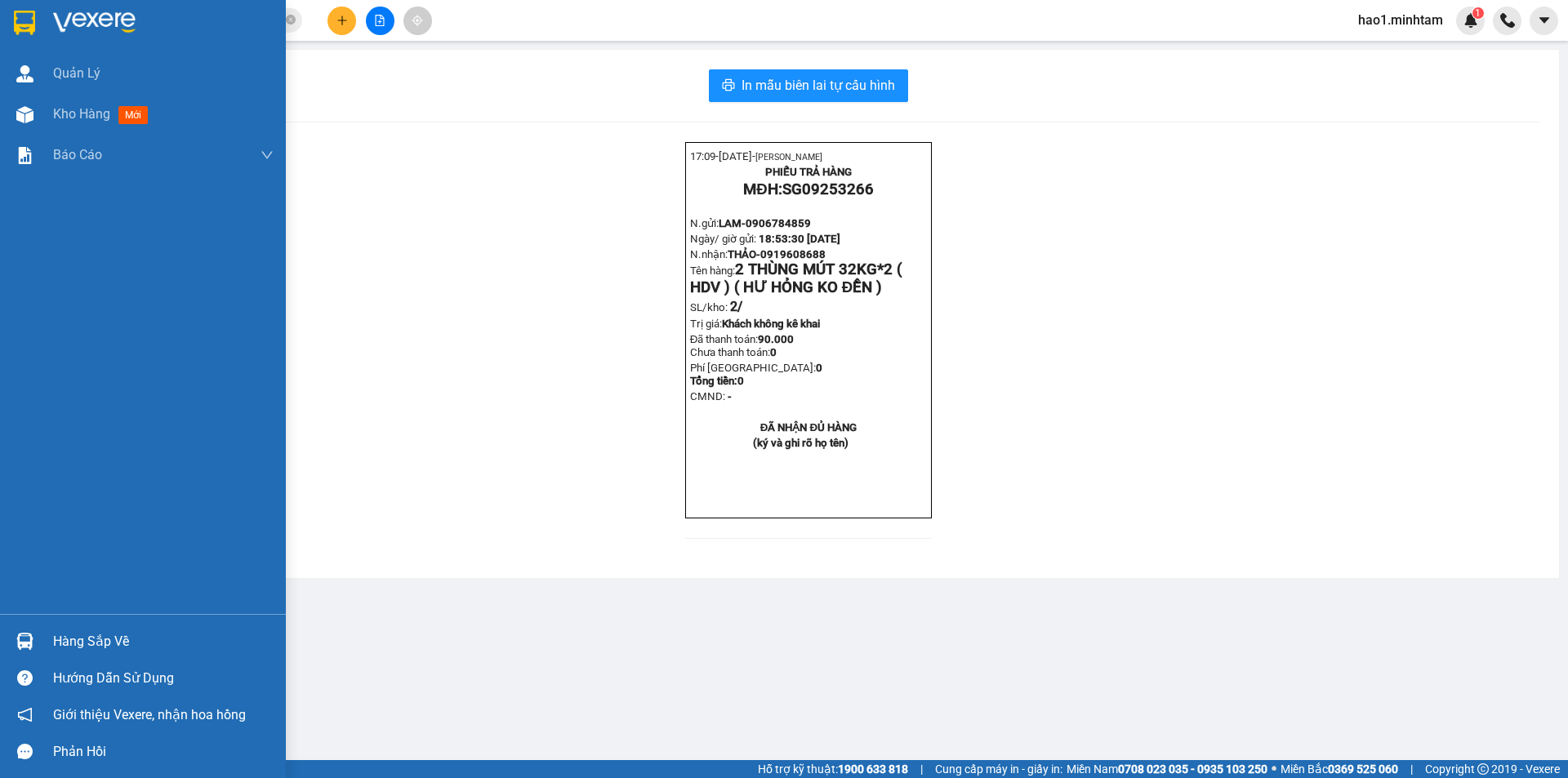
drag, startPoint x: 39, startPoint y: 628, endPoint x: 67, endPoint y: 621, distance: 28.9
click at [40, 629] on div "Hàng sắp về" at bounding box center [142, 640] width 286 height 37
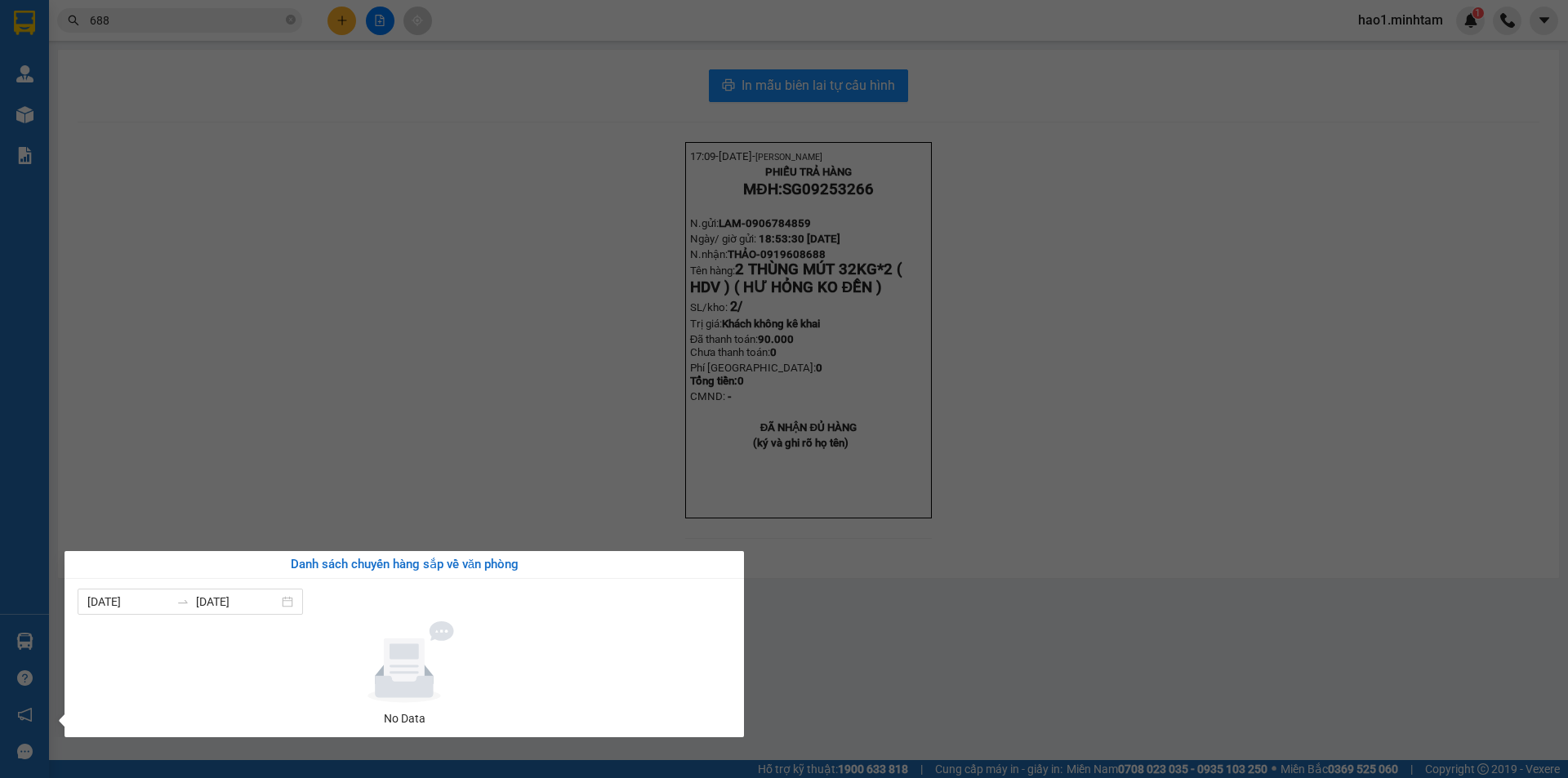
click at [540, 418] on section "Kết quả tìm kiếm ( 52 ) Bộ lọc Thuộc VP này Ngày tạo đơn gần nhất Mã ĐH Trạng t…" at bounding box center [784, 389] width 1568 height 778
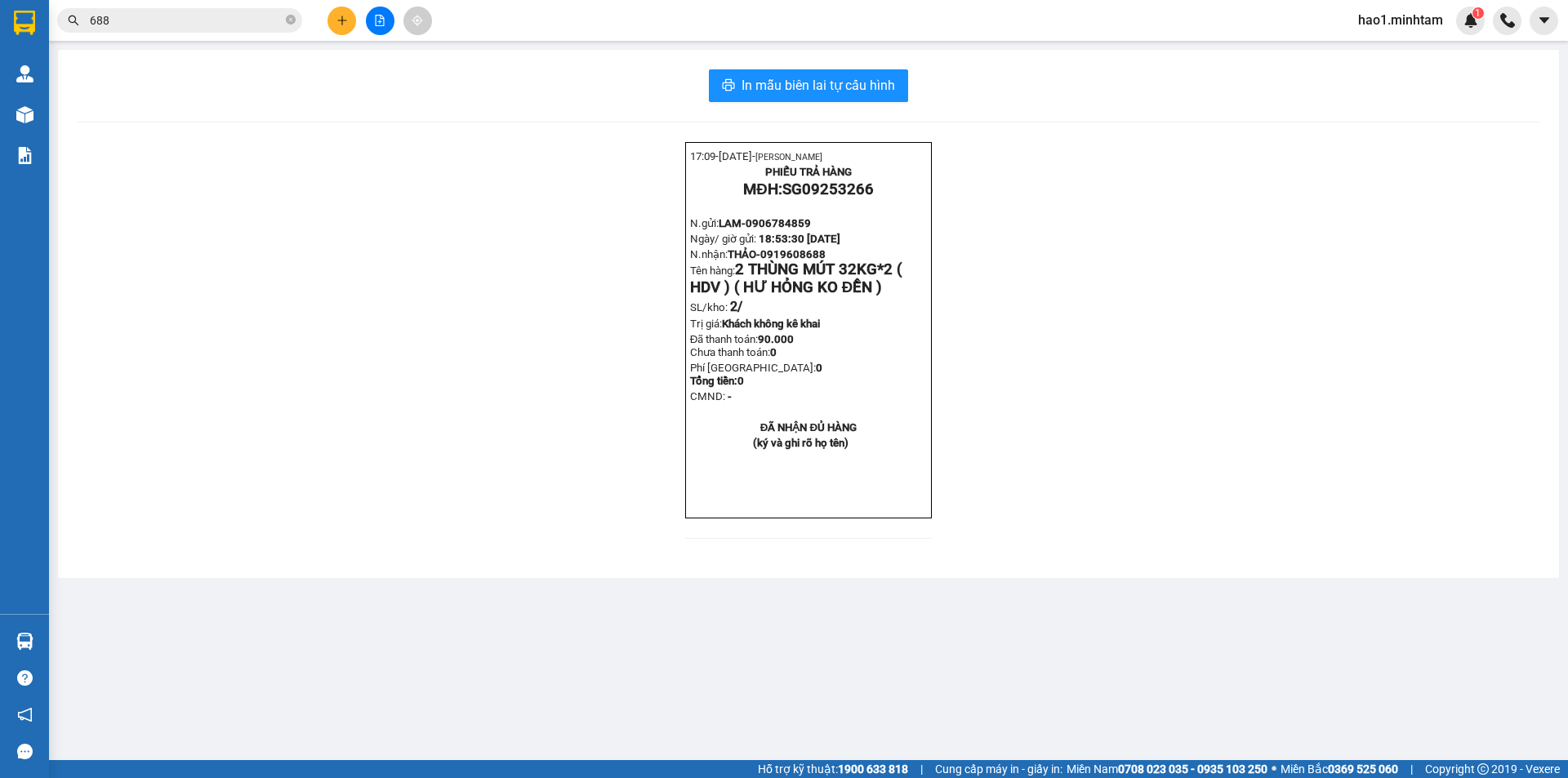
click at [285, 22] on span "688" at bounding box center [180, 21] width 245 height 24
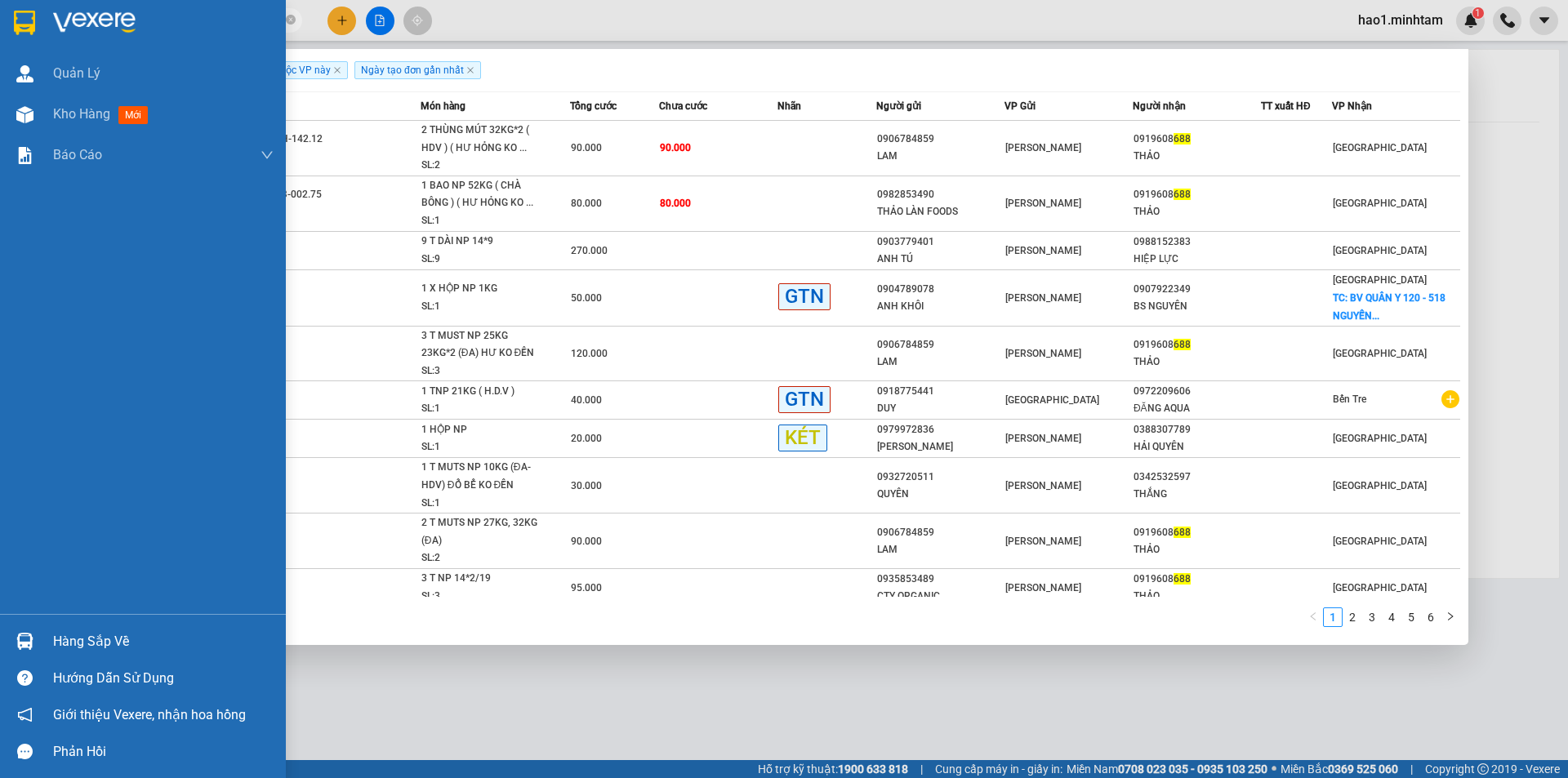
click at [34, 15] on img at bounding box center [24, 23] width 22 height 24
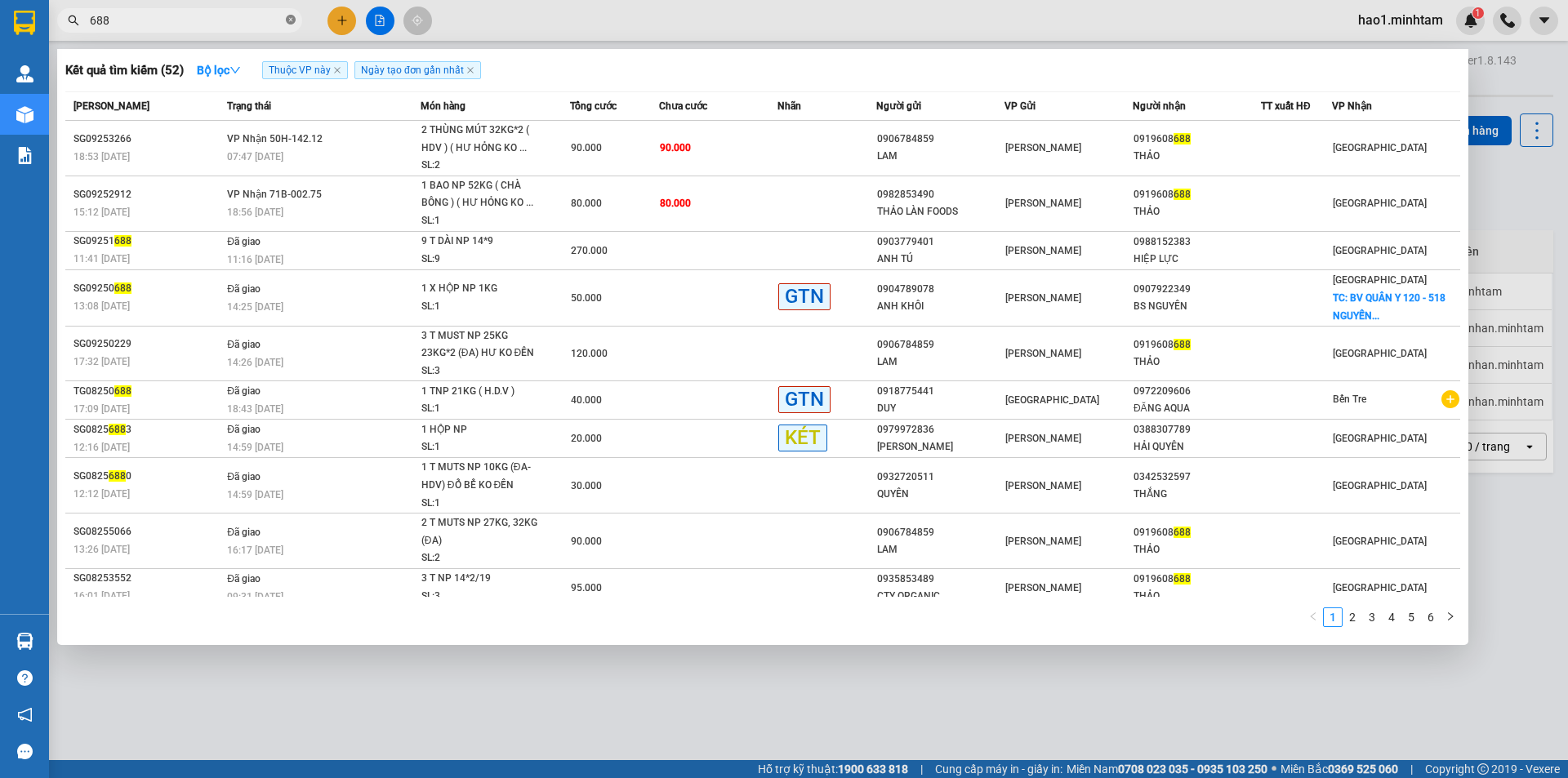
click at [287, 22] on icon "close-circle" at bounding box center [290, 20] width 9 height 9
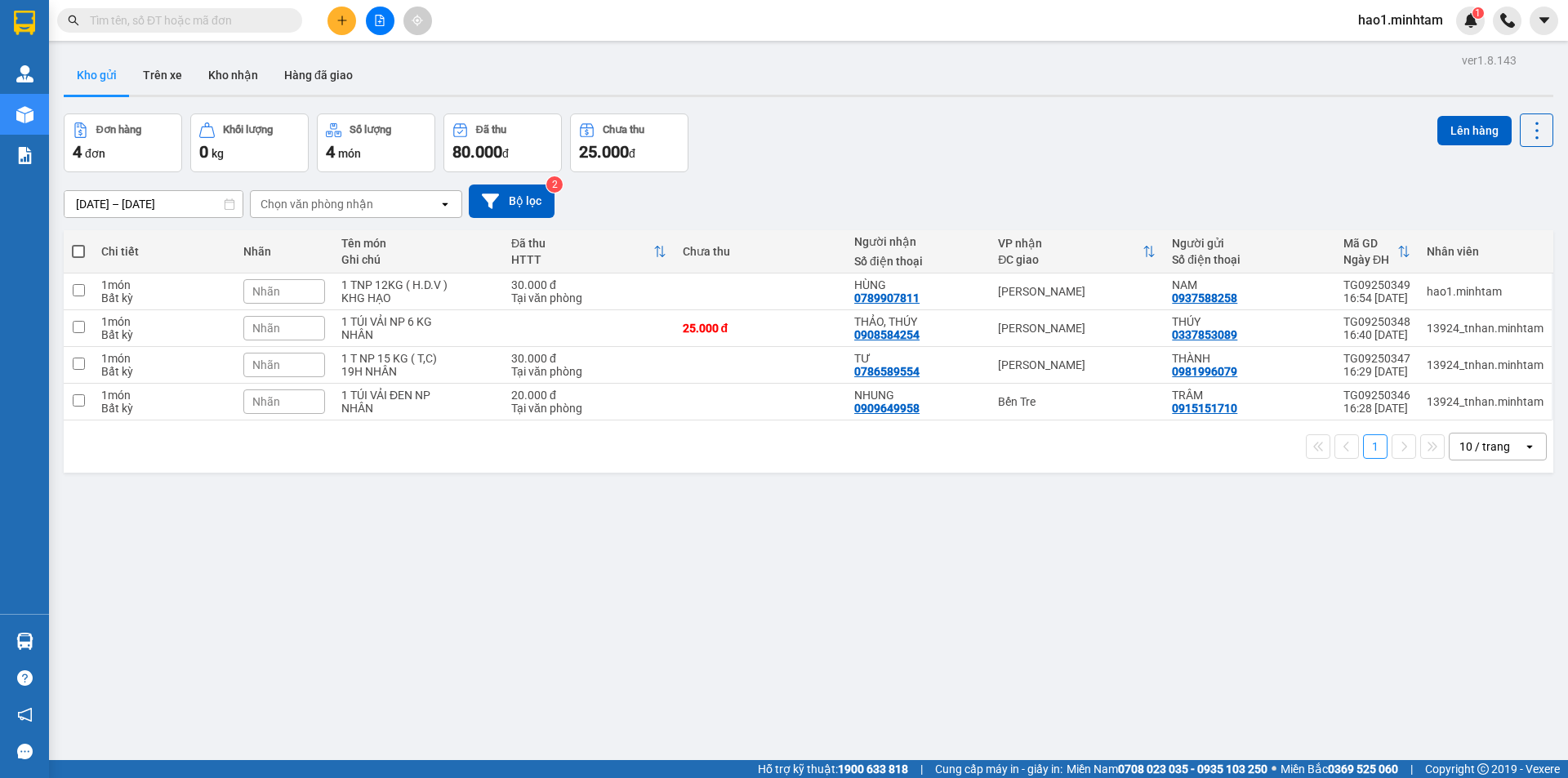
click at [247, 25] on input "text" at bounding box center [186, 20] width 193 height 18
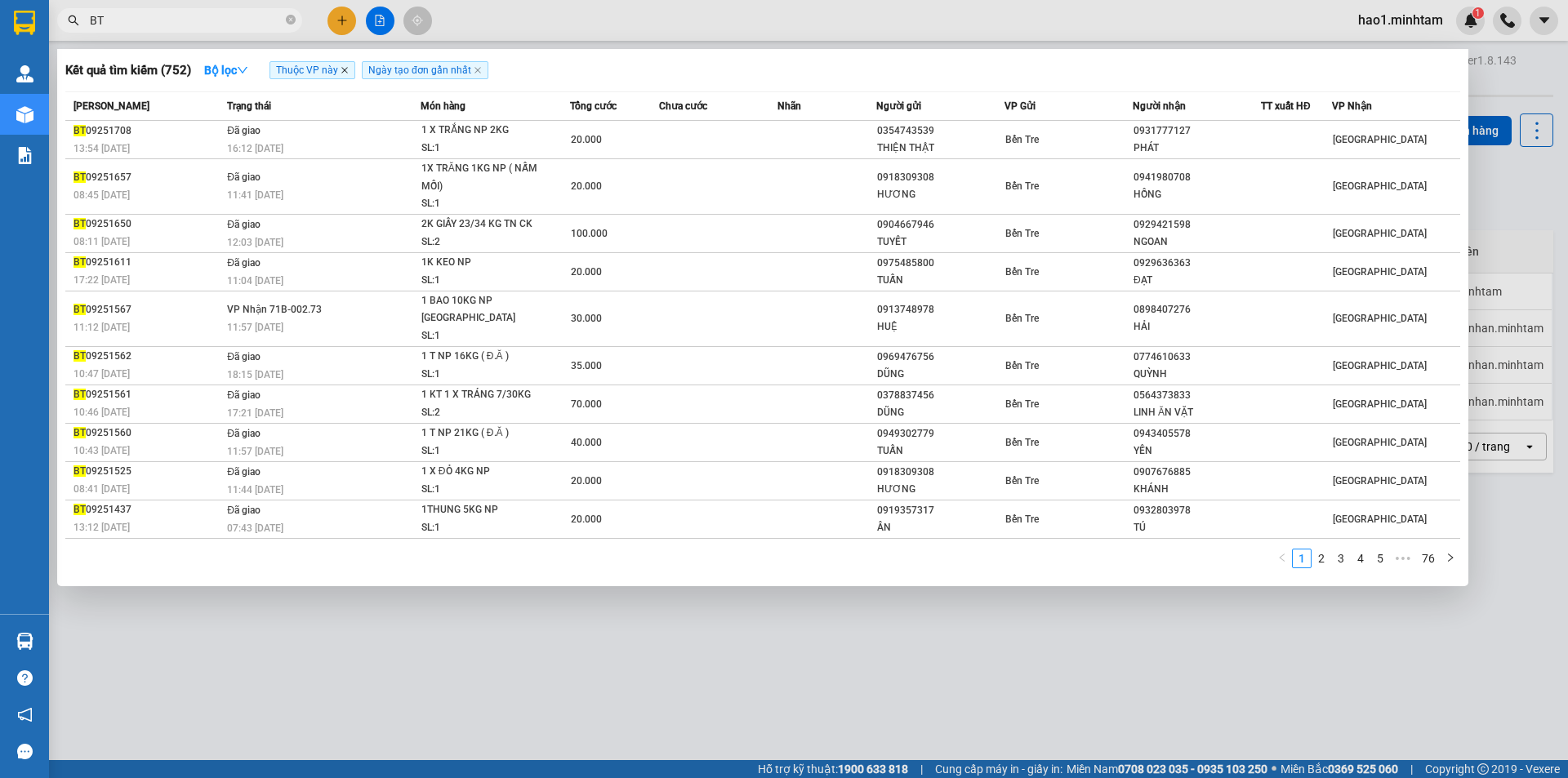
type input "BT"
click at [347, 72] on icon "close" at bounding box center [344, 70] width 7 height 7
radio input "true"
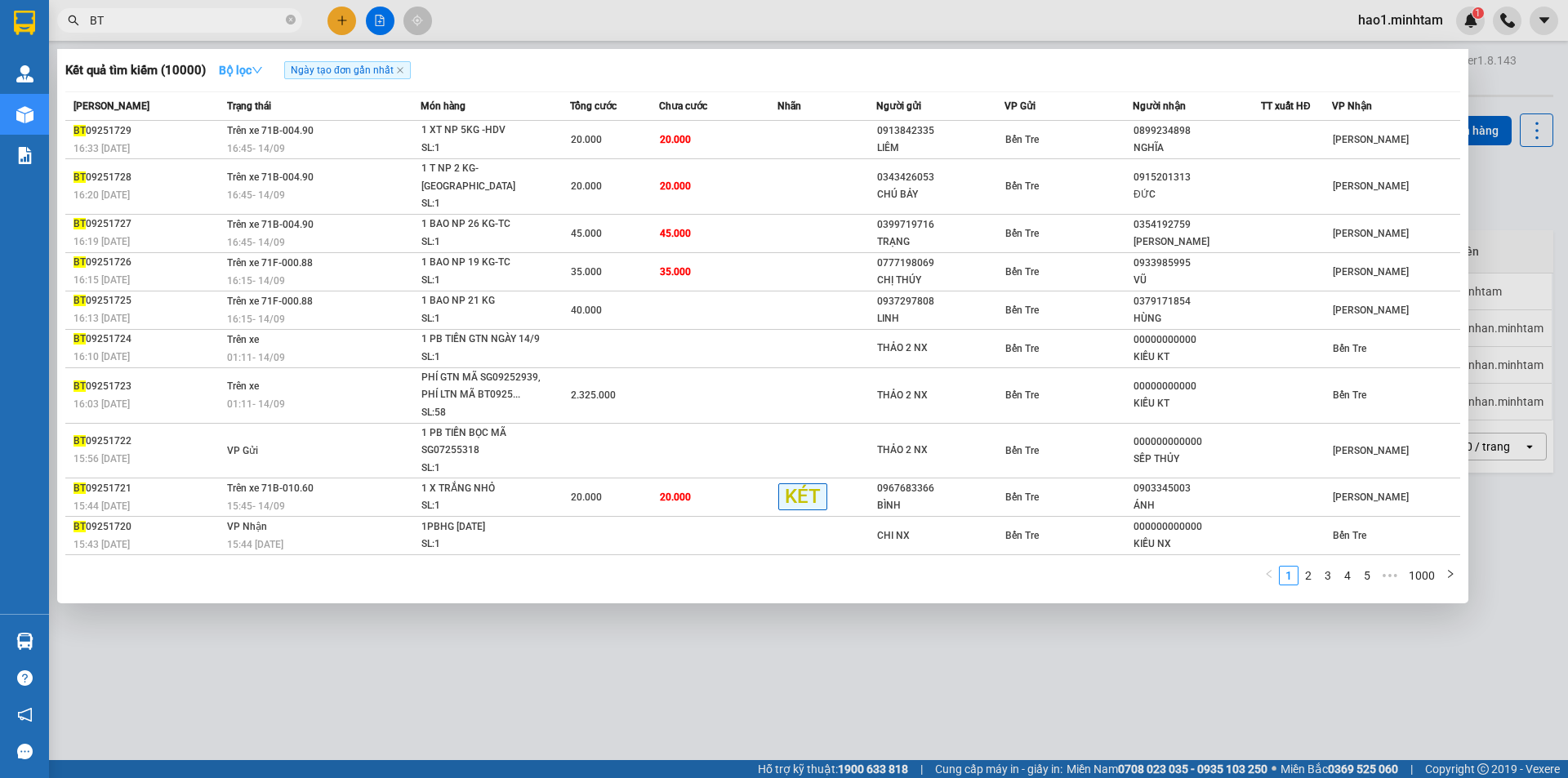
click at [263, 67] on icon "down" at bounding box center [257, 70] width 11 height 11
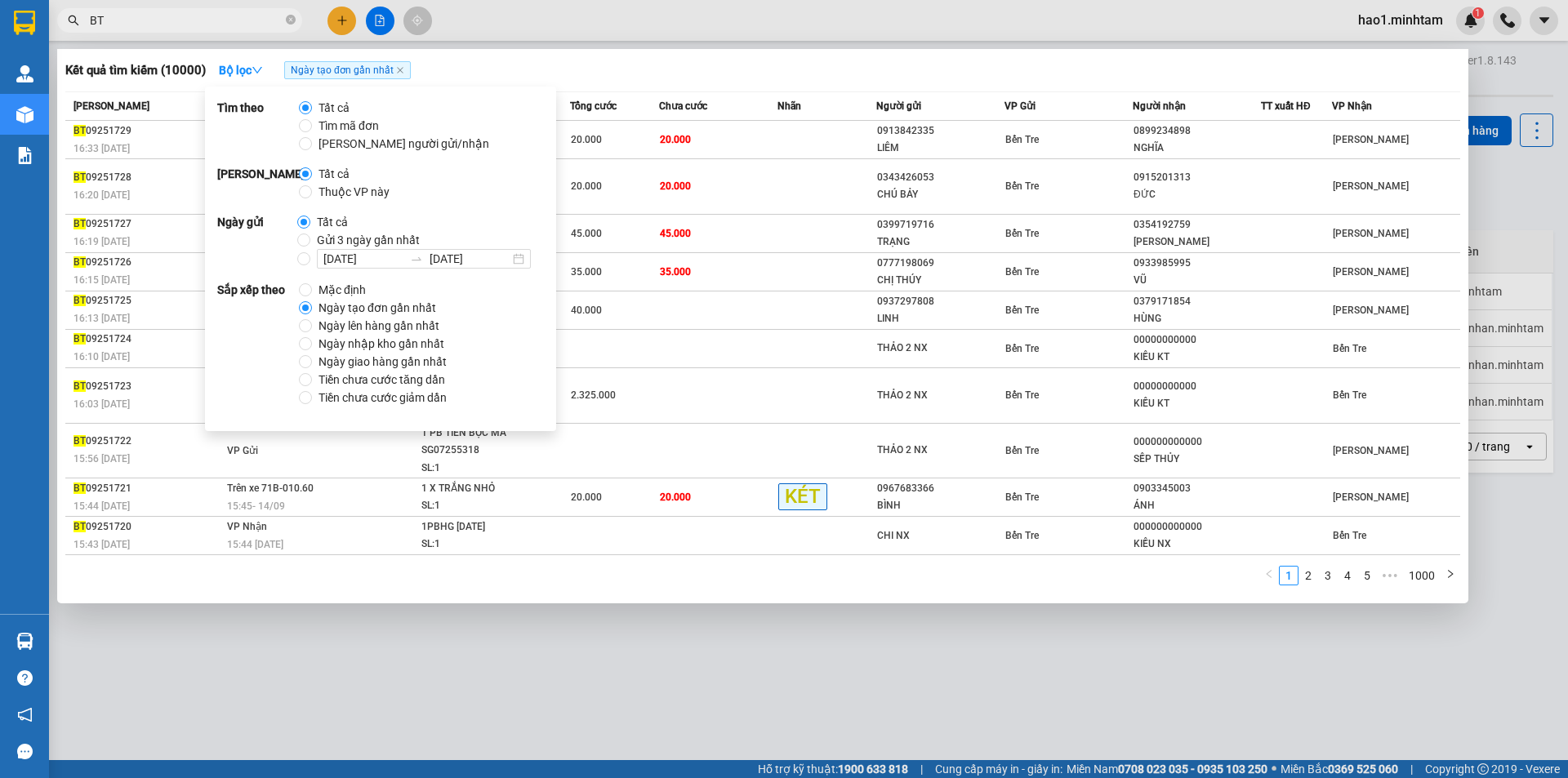
click at [361, 196] on span "Thuộc VP này" at bounding box center [353, 191] width 84 height 18
click at [312, 196] on input "Thuộc VP này" at bounding box center [305, 192] width 13 height 13
radio input "true"
radio input "false"
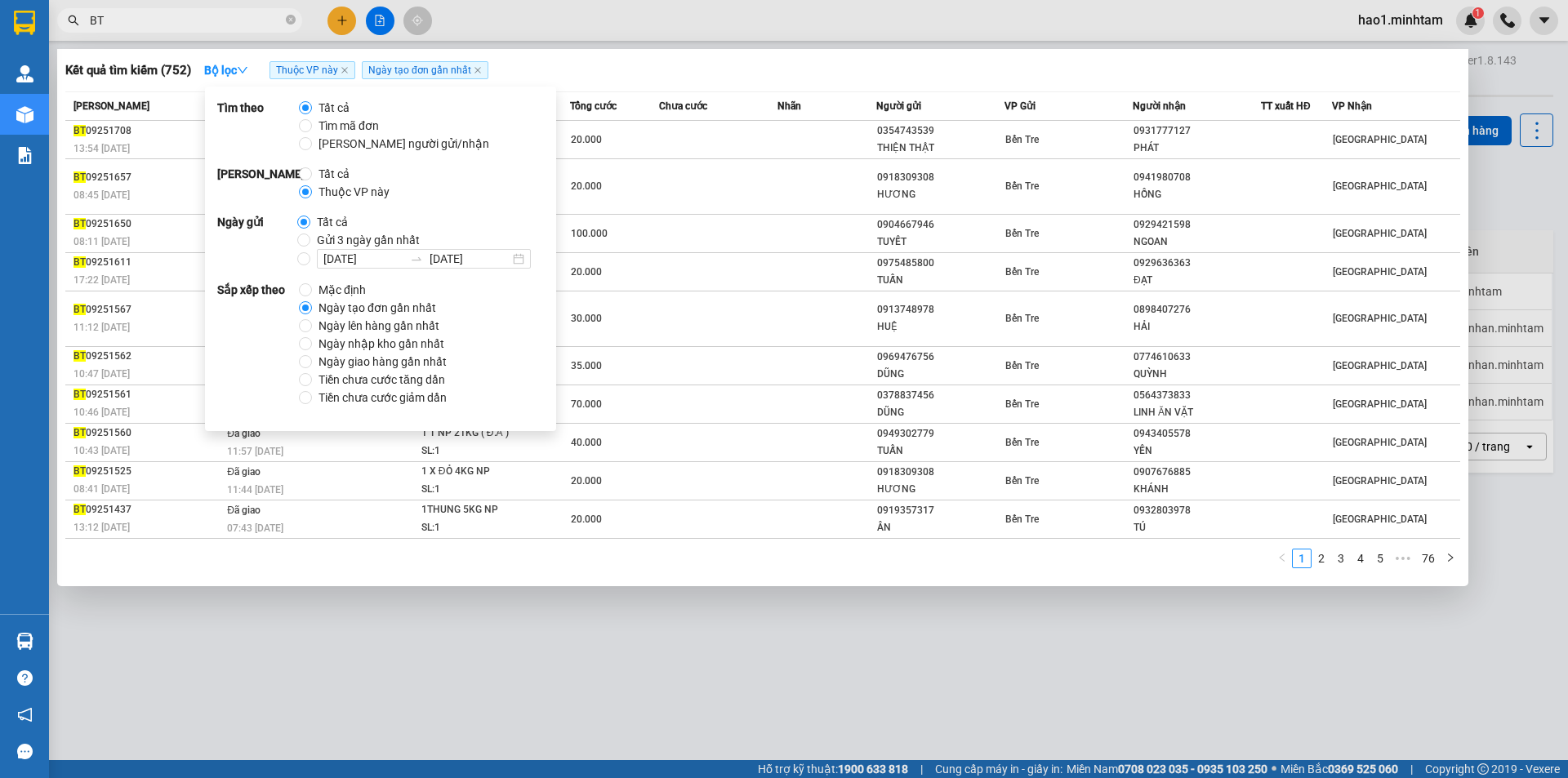
click at [177, 21] on input "BT" at bounding box center [186, 20] width 193 height 18
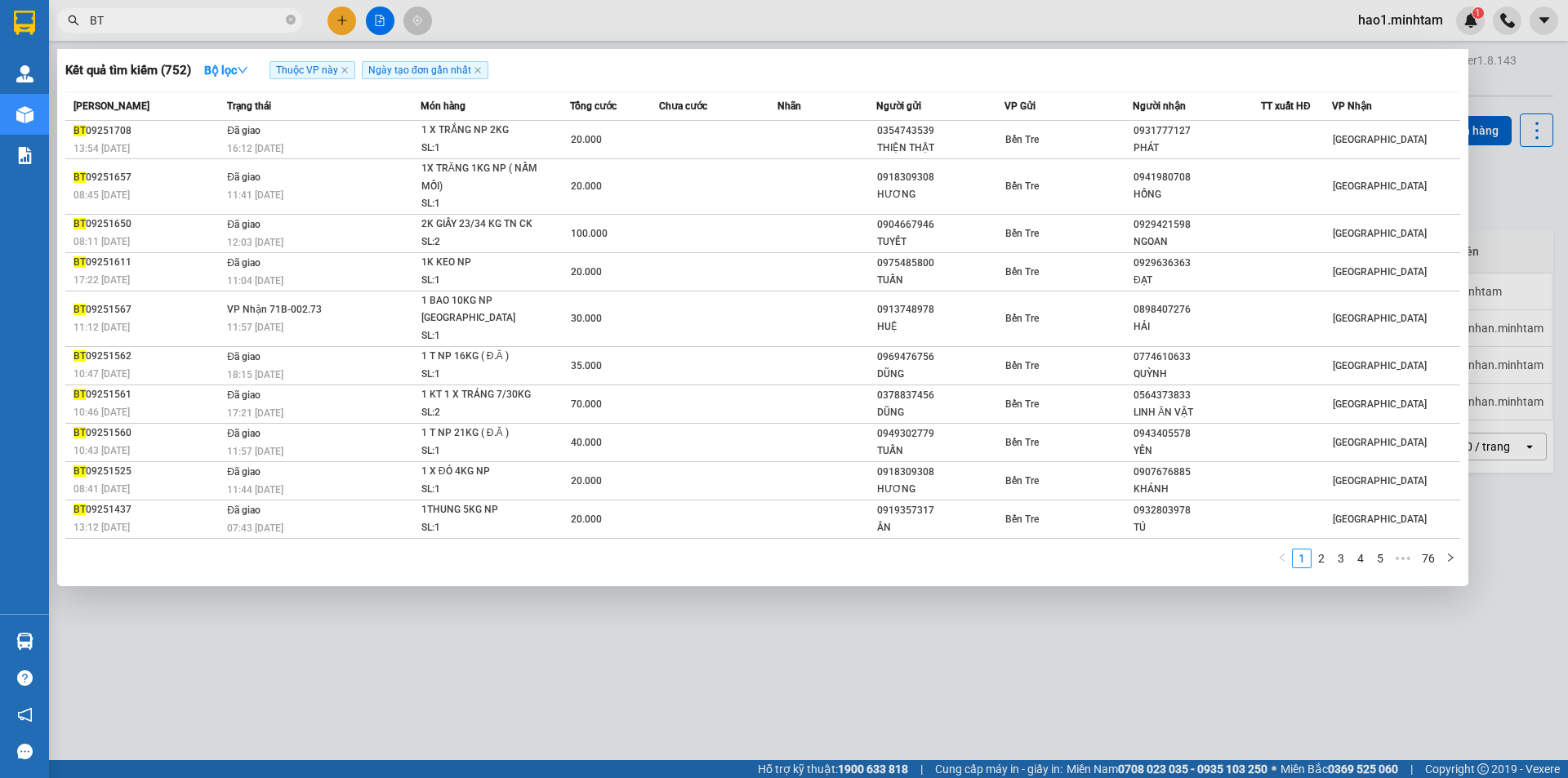
click at [177, 21] on input "BT" at bounding box center [186, 20] width 193 height 18
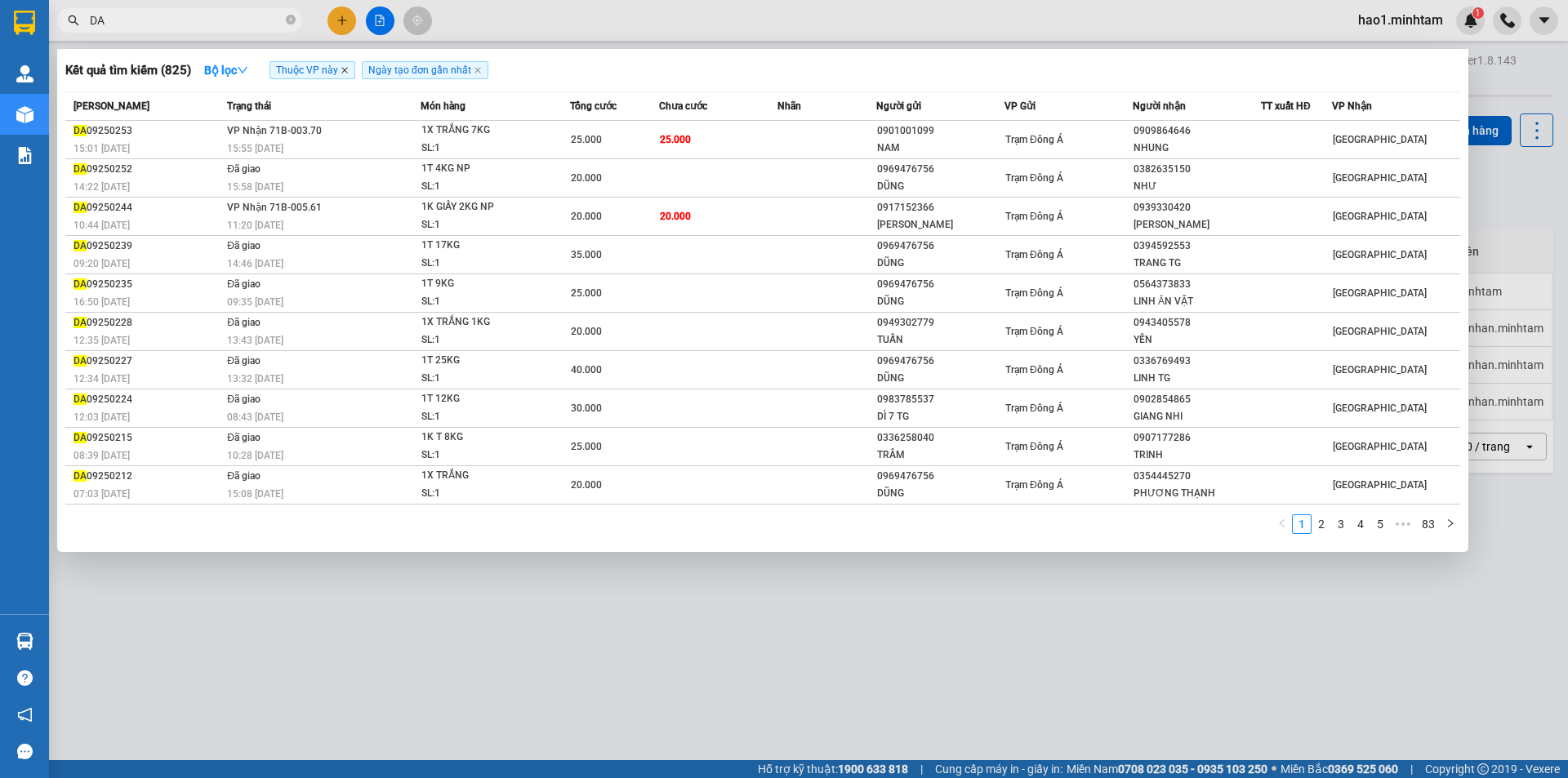
type input "DA"
click at [348, 67] on icon "close" at bounding box center [344, 70] width 8 height 8
radio input "true"
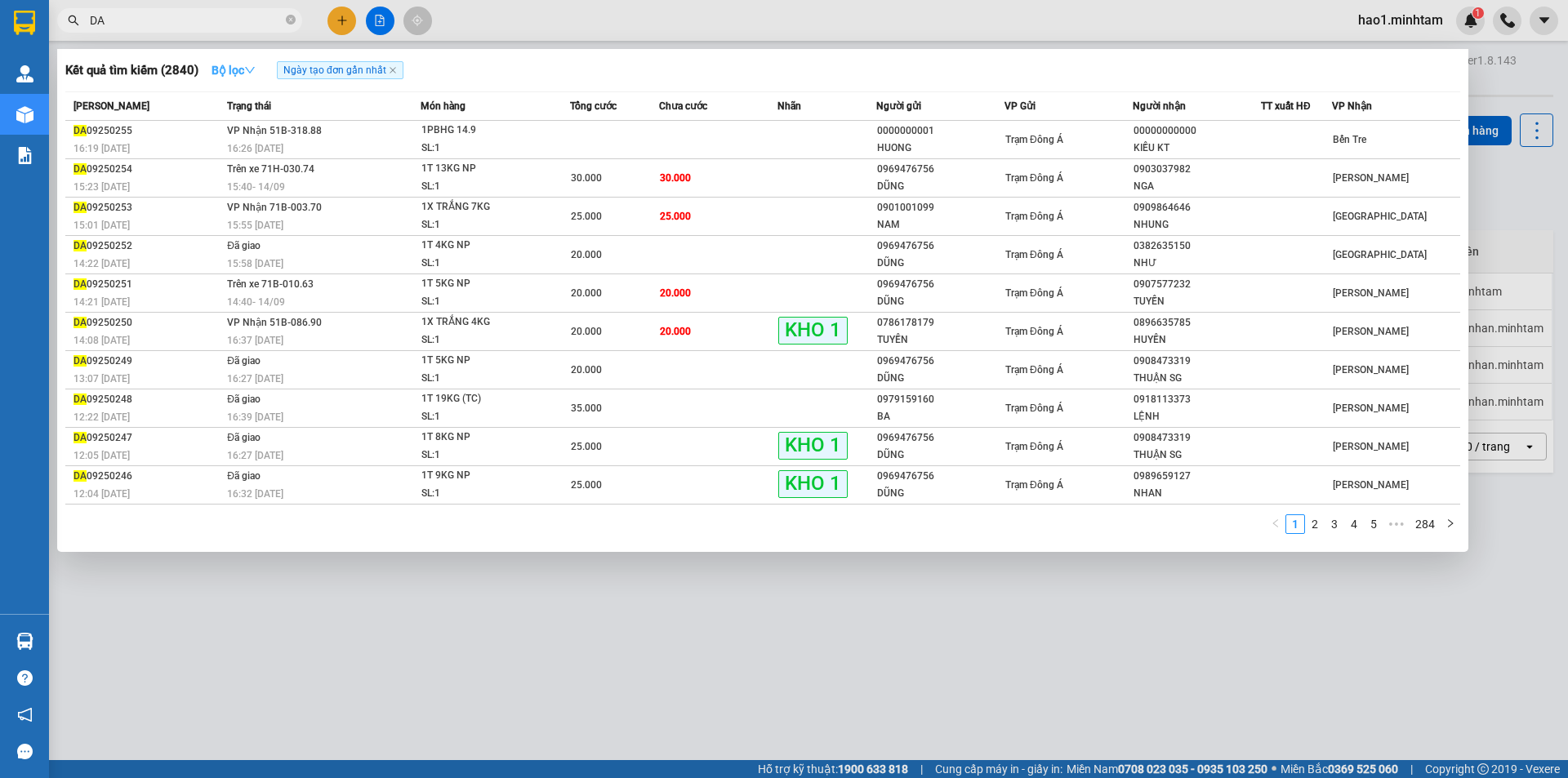
click at [255, 68] on icon "down" at bounding box center [250, 70] width 11 height 11
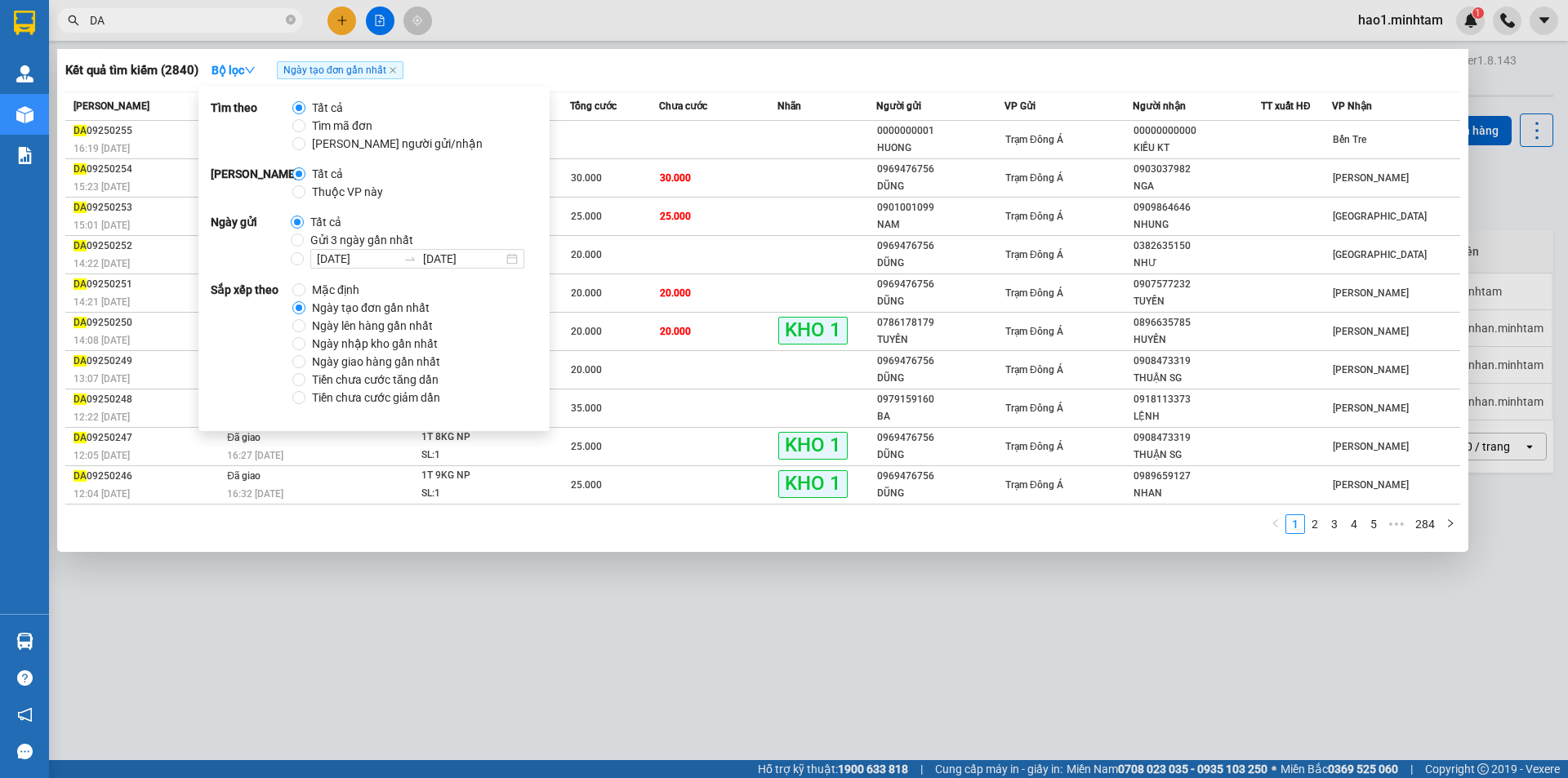
click at [365, 193] on span "Thuộc VP này" at bounding box center [347, 191] width 84 height 18
click at [305, 193] on input "Thuộc VP này" at bounding box center [299, 192] width 13 height 13
radio input "true"
radio input "false"
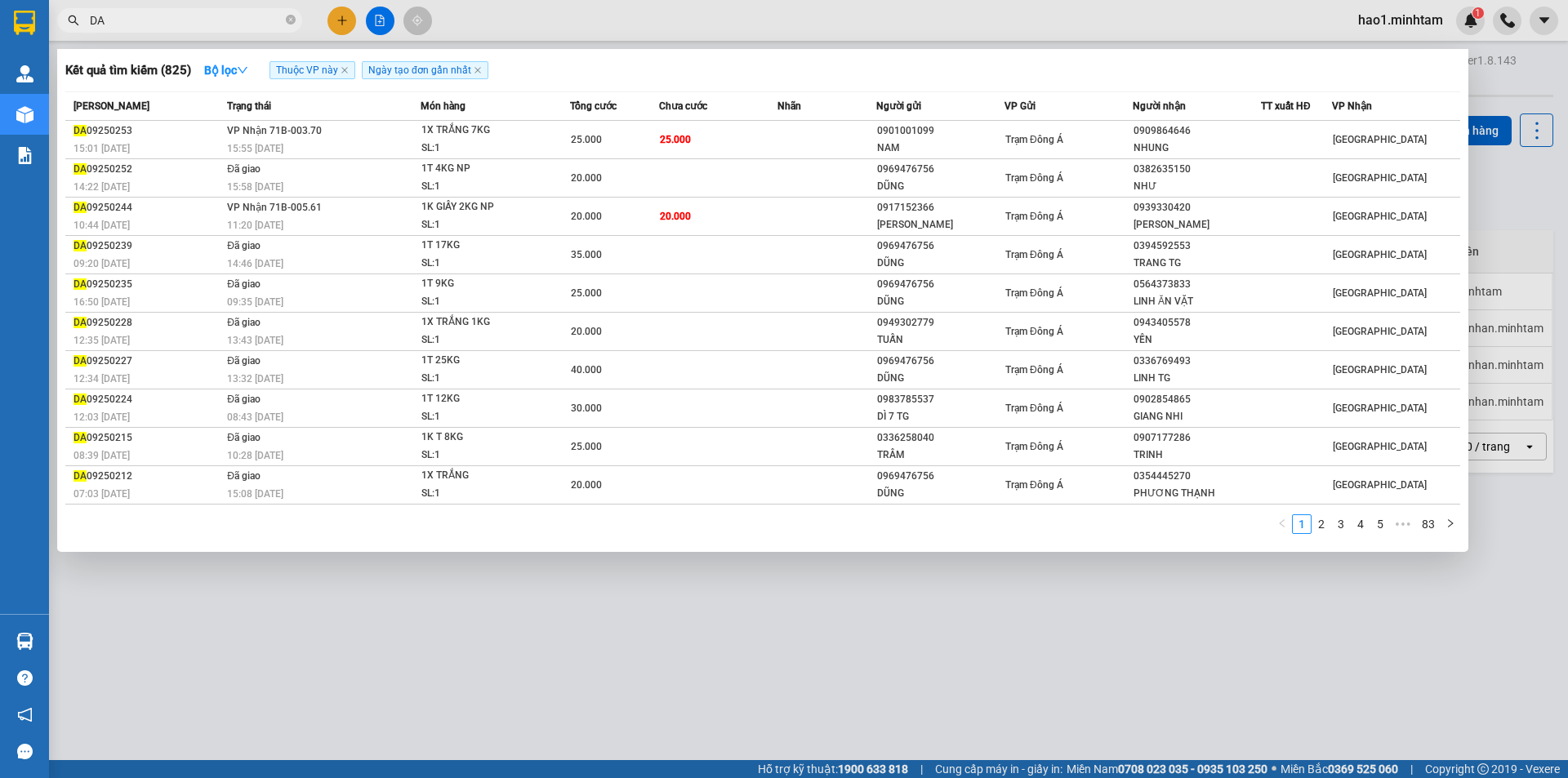
click at [687, 66] on div "Kết quả tìm kiếm ( 825 ) Bộ lọc Thuộc VP này Ngày tạo đơn gần nhất" at bounding box center [762, 71] width 1396 height 26
click at [688, 27] on div at bounding box center [784, 389] width 1568 height 778
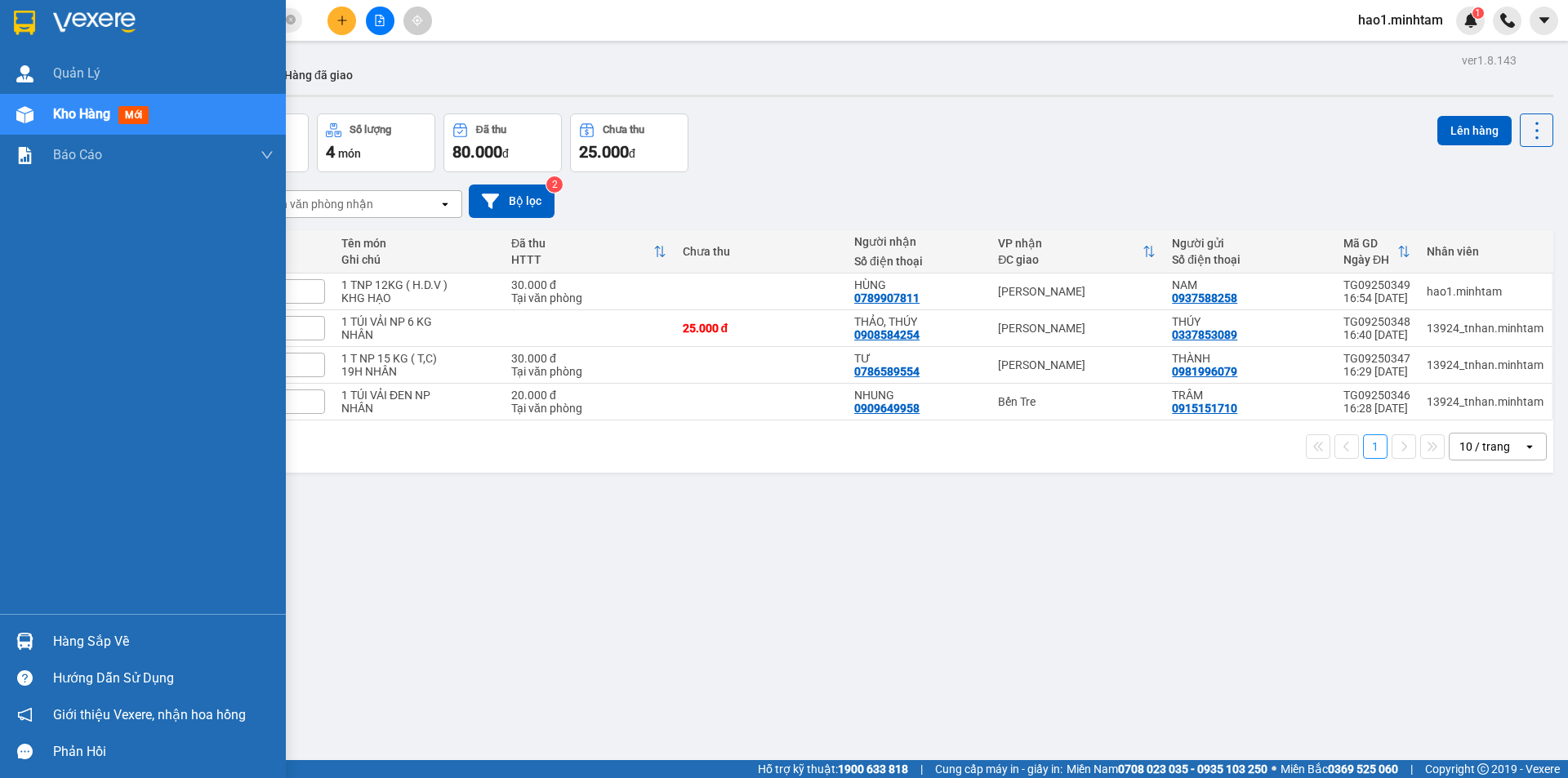
click at [34, 32] on img at bounding box center [24, 23] width 22 height 24
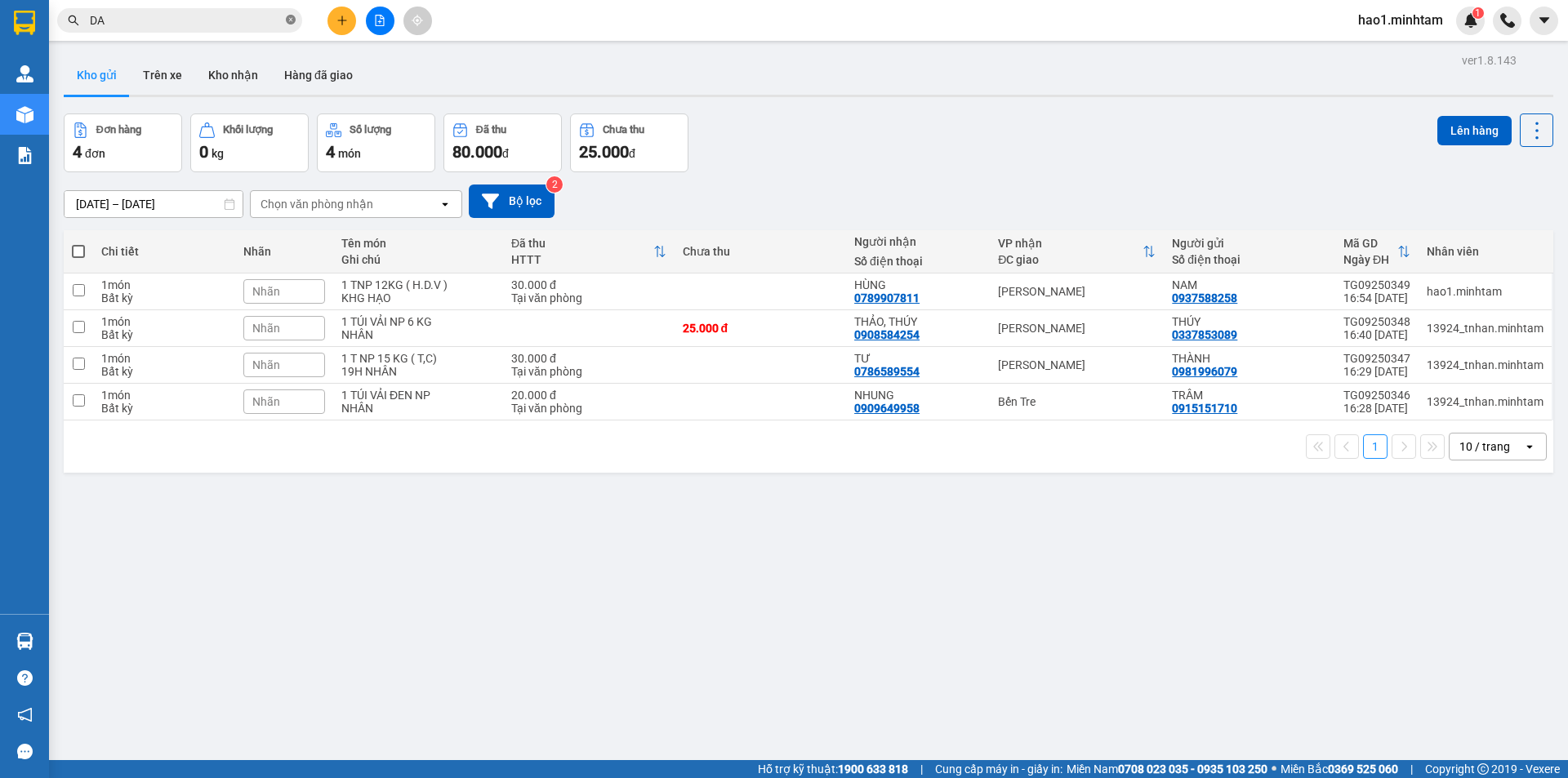
click at [289, 23] on icon "close-circle" at bounding box center [290, 20] width 9 height 9
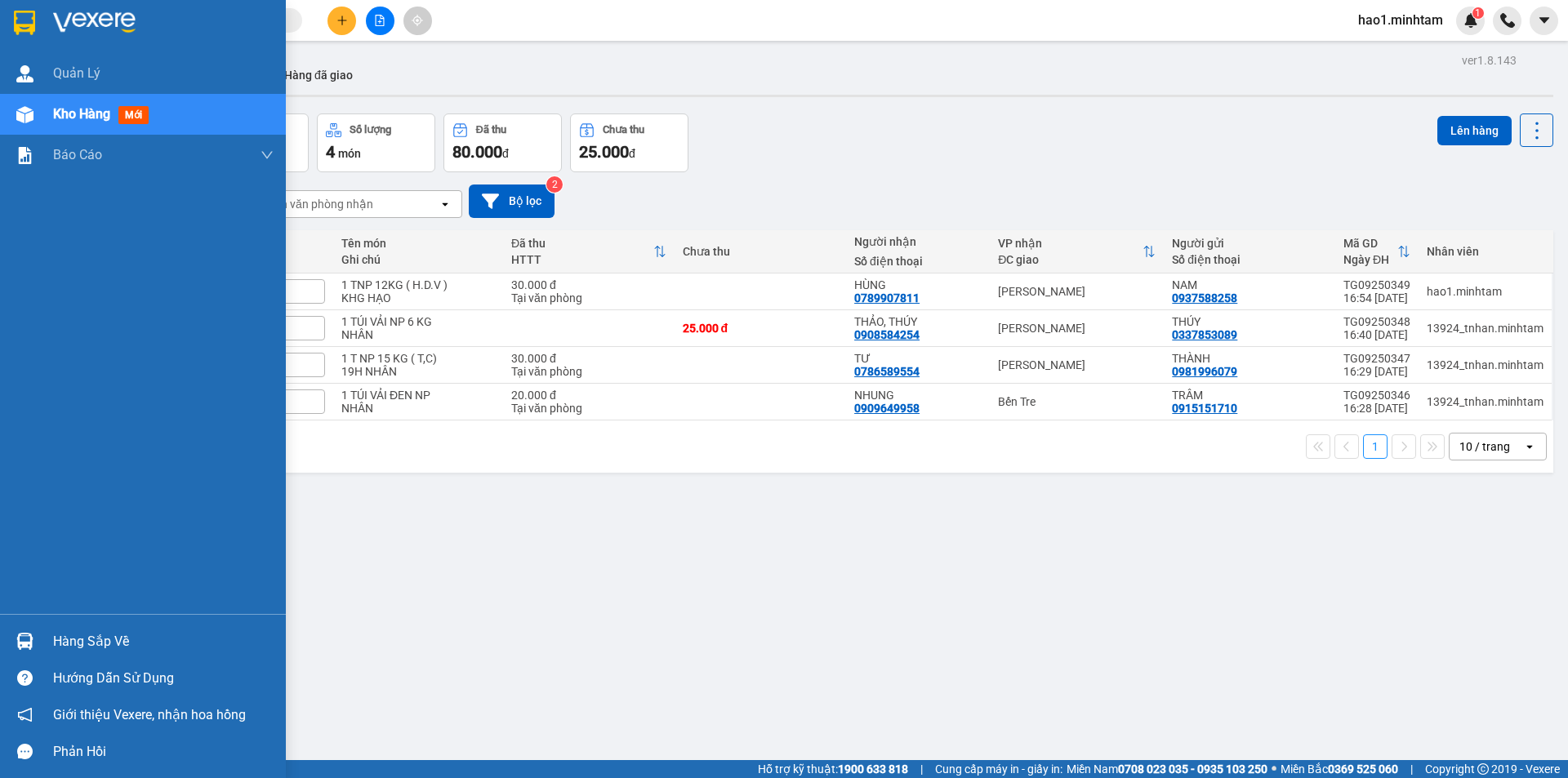
click at [45, 635] on div "Hàng sắp về" at bounding box center [142, 640] width 286 height 37
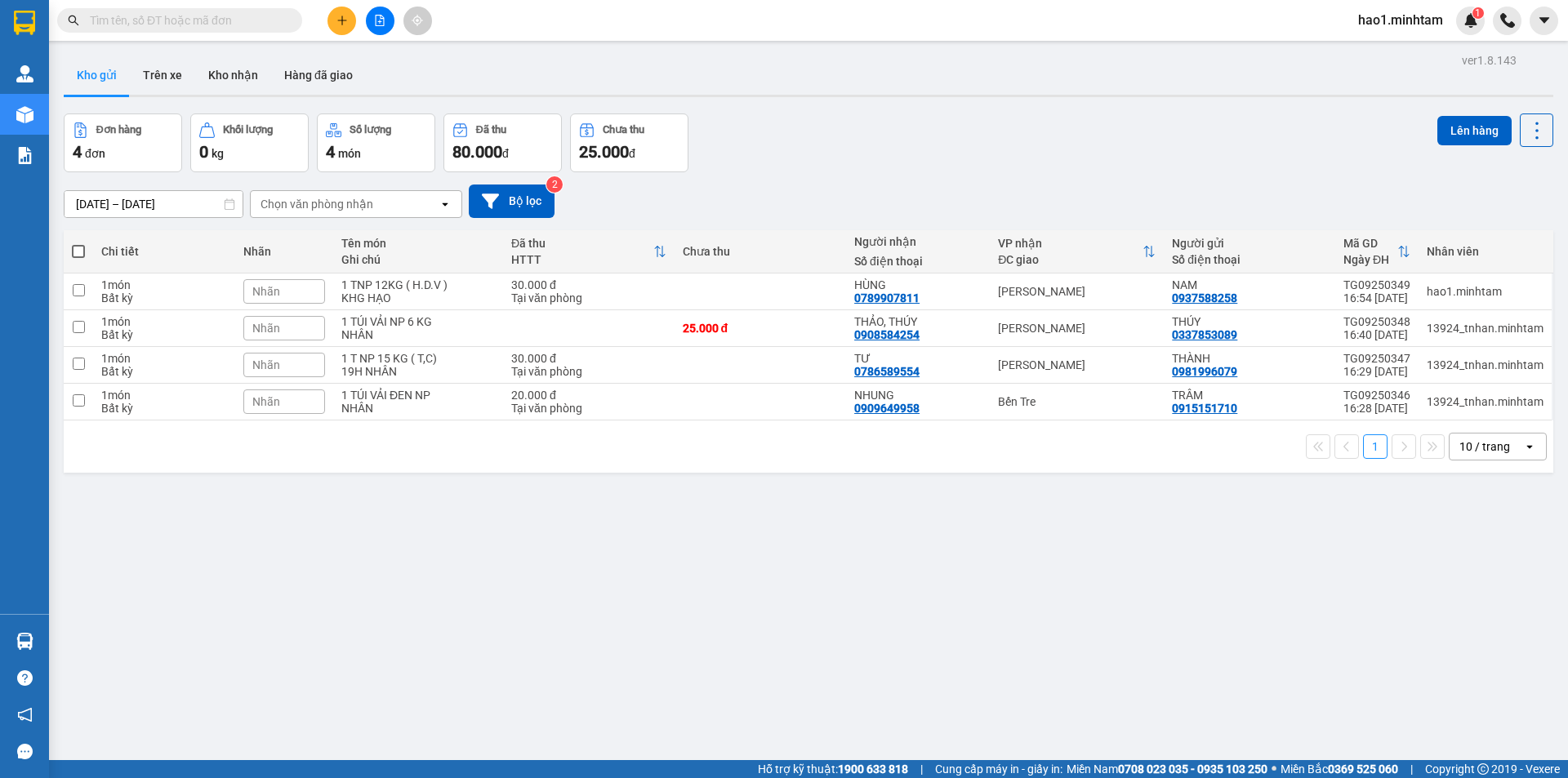
click at [972, 566] on section "Kết quả tìm kiếm ( 825 ) Bộ lọc Thuộc VP này Ngày tạo đơn gần nhất Mã ĐH Trạng …" at bounding box center [784, 389] width 1568 height 778
click at [1451, 329] on icon at bounding box center [1457, 328] width 11 height 11
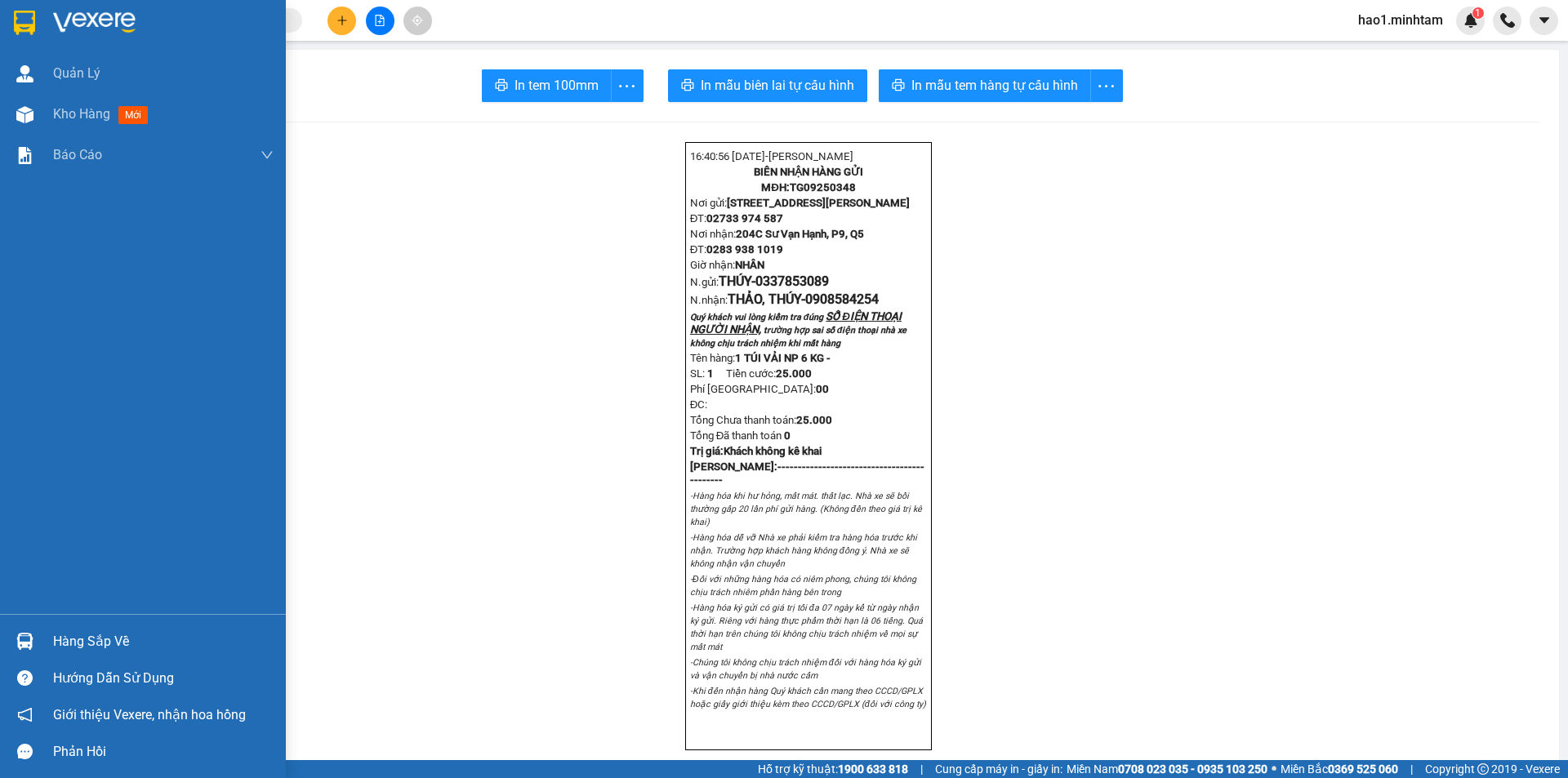
click at [26, 30] on img at bounding box center [24, 23] width 22 height 24
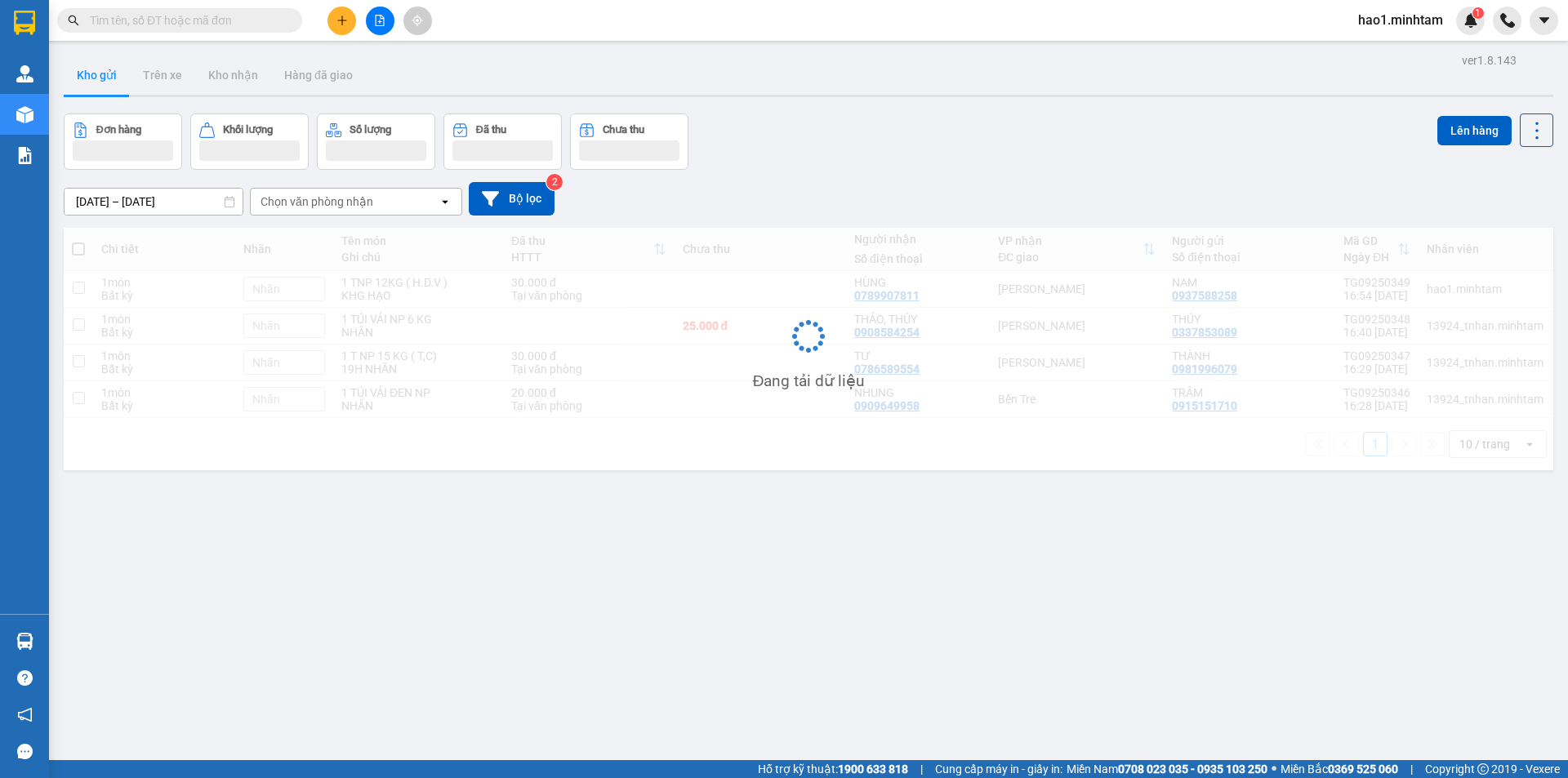
click at [768, 52] on div "ver 1.8.143 Kho gửi Trên xe Kho nhận Hàng đã giao Đơn hàng Khối lượng Số lượng …" at bounding box center [808, 438] width 1503 height 778
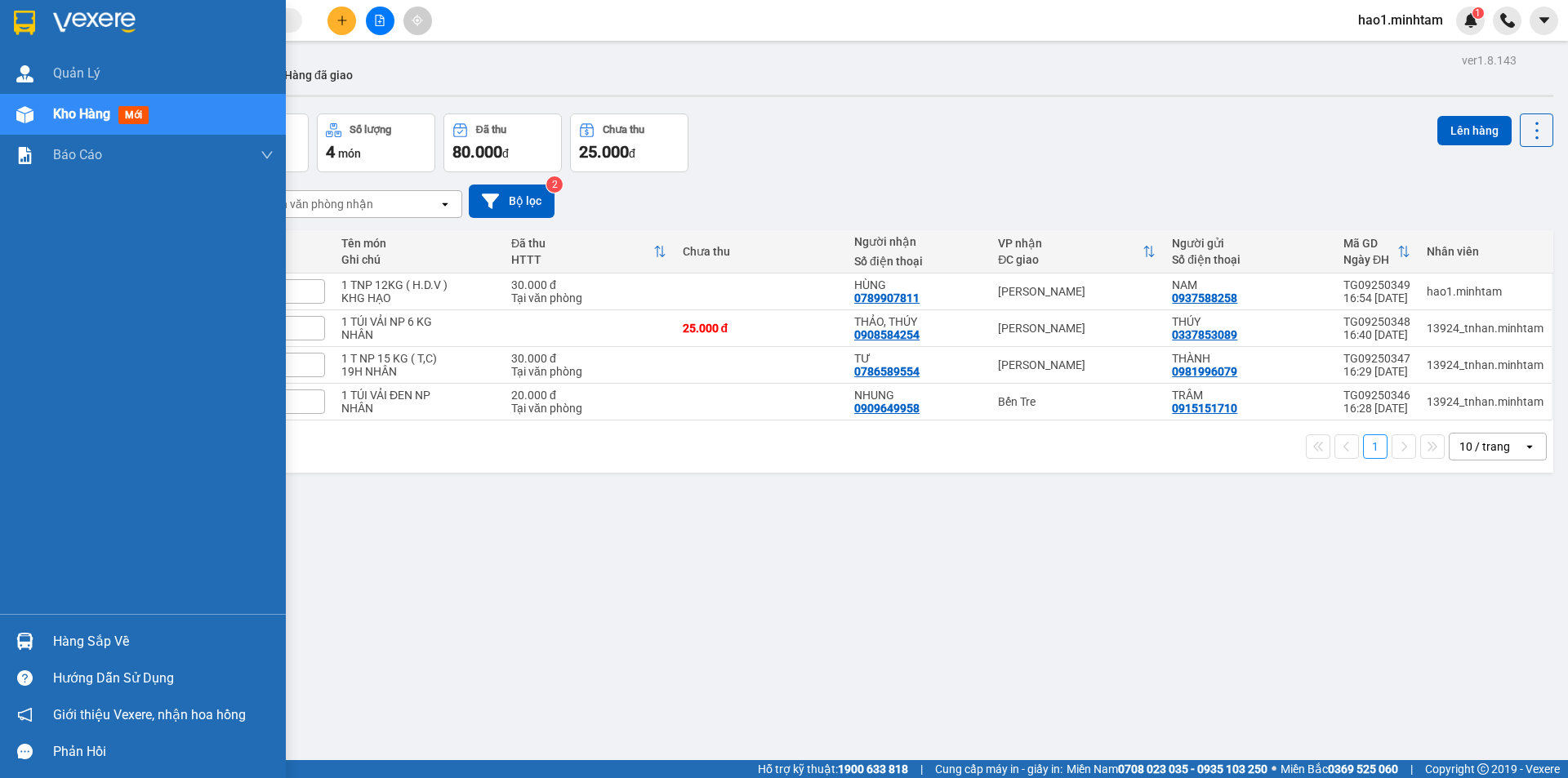
click at [57, 646] on div "Hàng sắp về" at bounding box center [163, 641] width 220 height 24
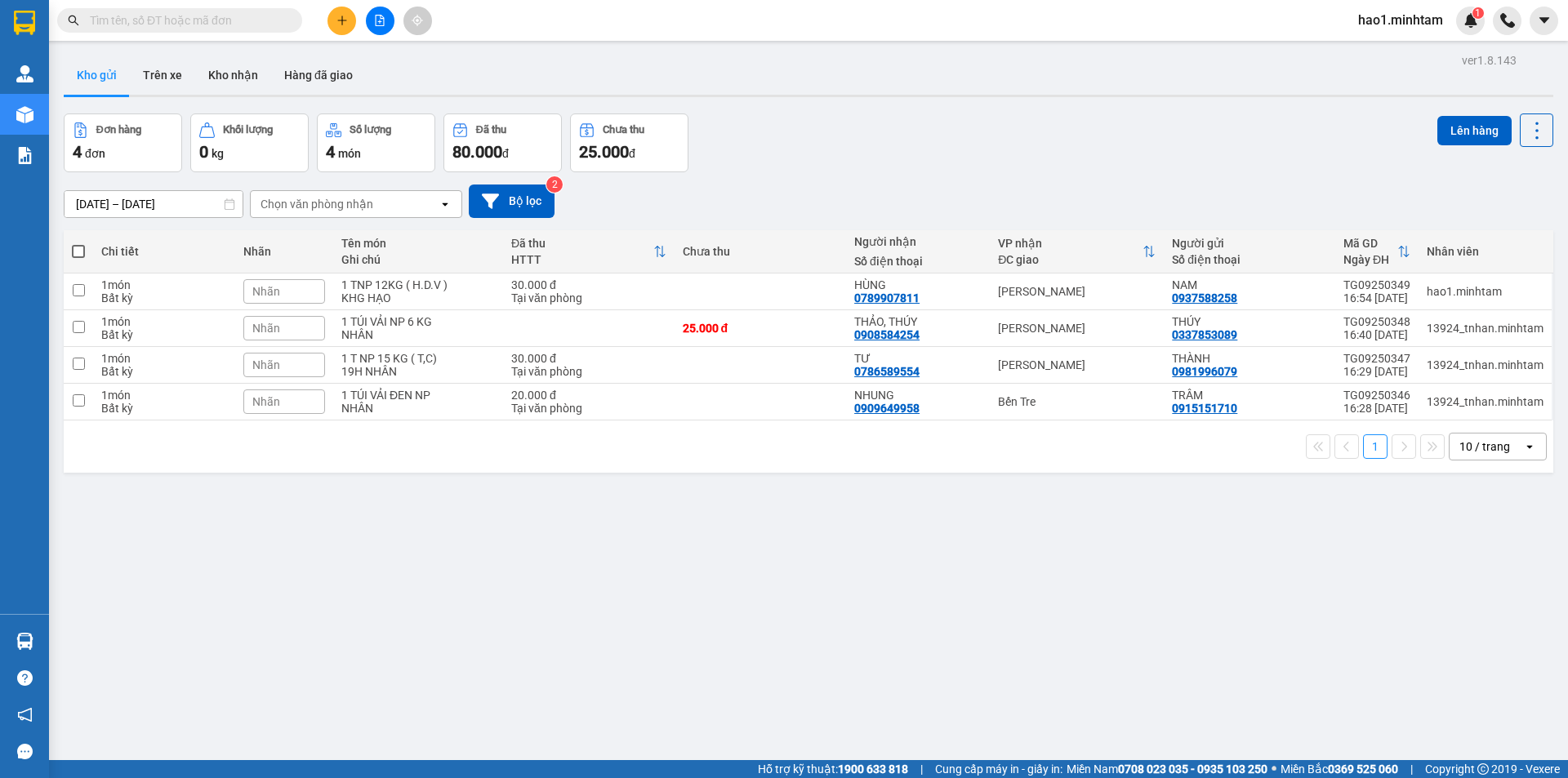
click at [856, 616] on section "Kết quả tìm kiếm ( 825 ) Bộ lọc Thuộc VP này Ngày tạo đơn gần nhất Mã ĐH Trạng …" at bounding box center [784, 389] width 1568 height 778
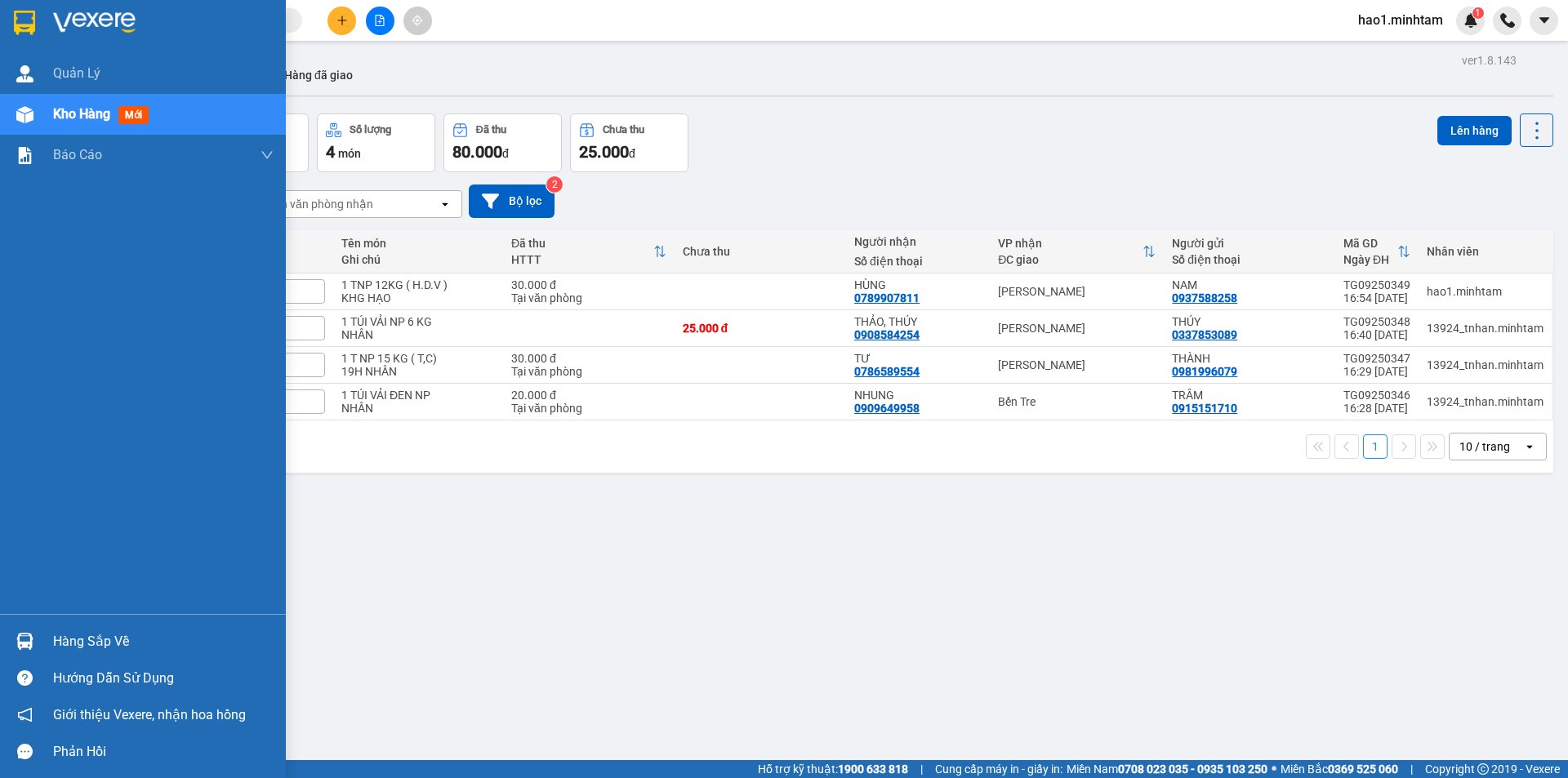
click at [25, 29] on img at bounding box center [24, 23] width 22 height 24
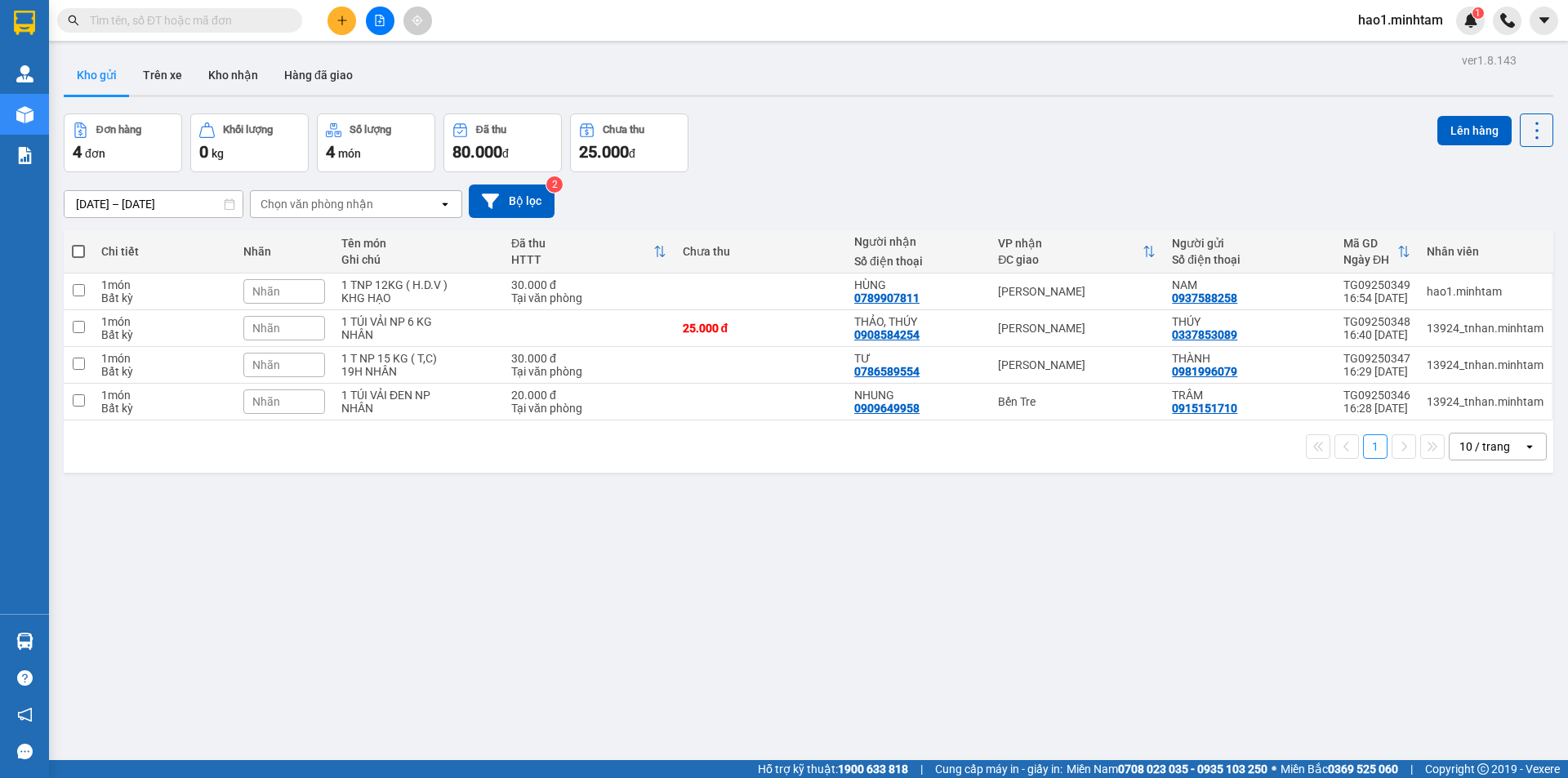
click at [852, 94] on div "Kho gửi Trên xe Kho nhận Hàng đã giao" at bounding box center [808, 77] width 1490 height 43
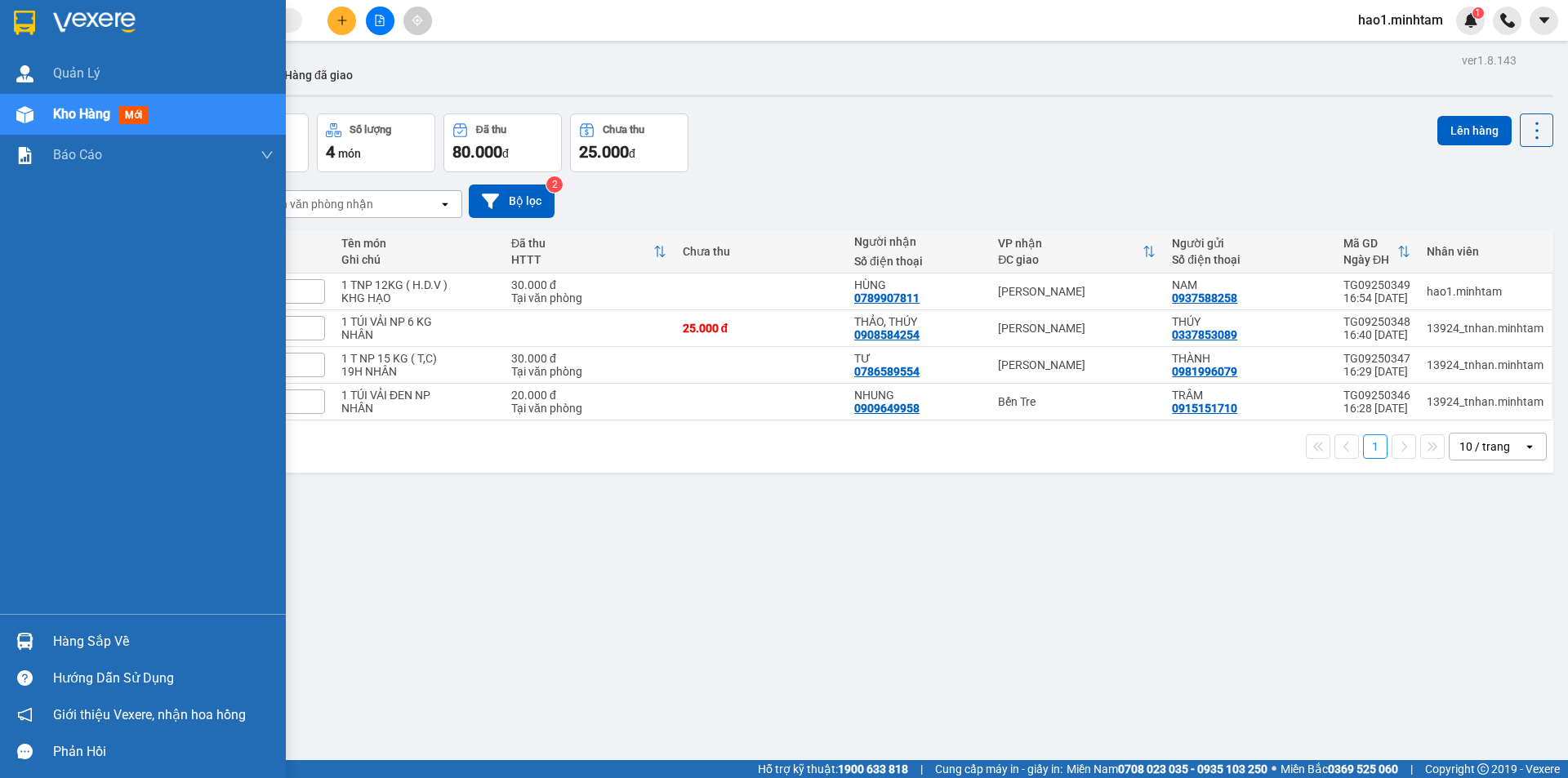
click at [36, 645] on div at bounding box center [24, 641] width 28 height 28
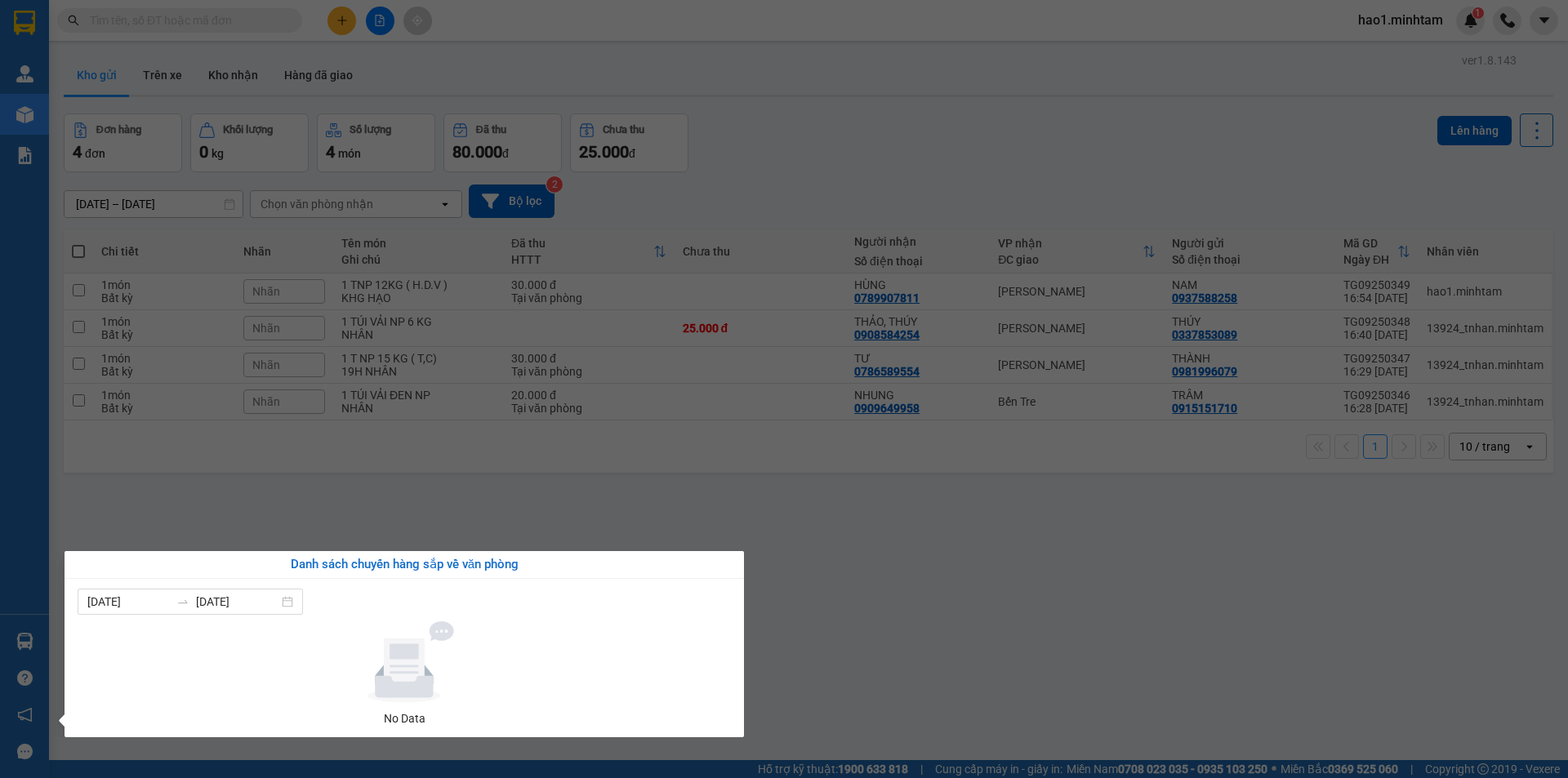
click at [380, 19] on section "Kết quả tìm kiếm ( 825 ) Bộ lọc Thuộc VP này Ngày tạo đơn gần nhất Mã ĐH Trạng …" at bounding box center [784, 389] width 1568 height 778
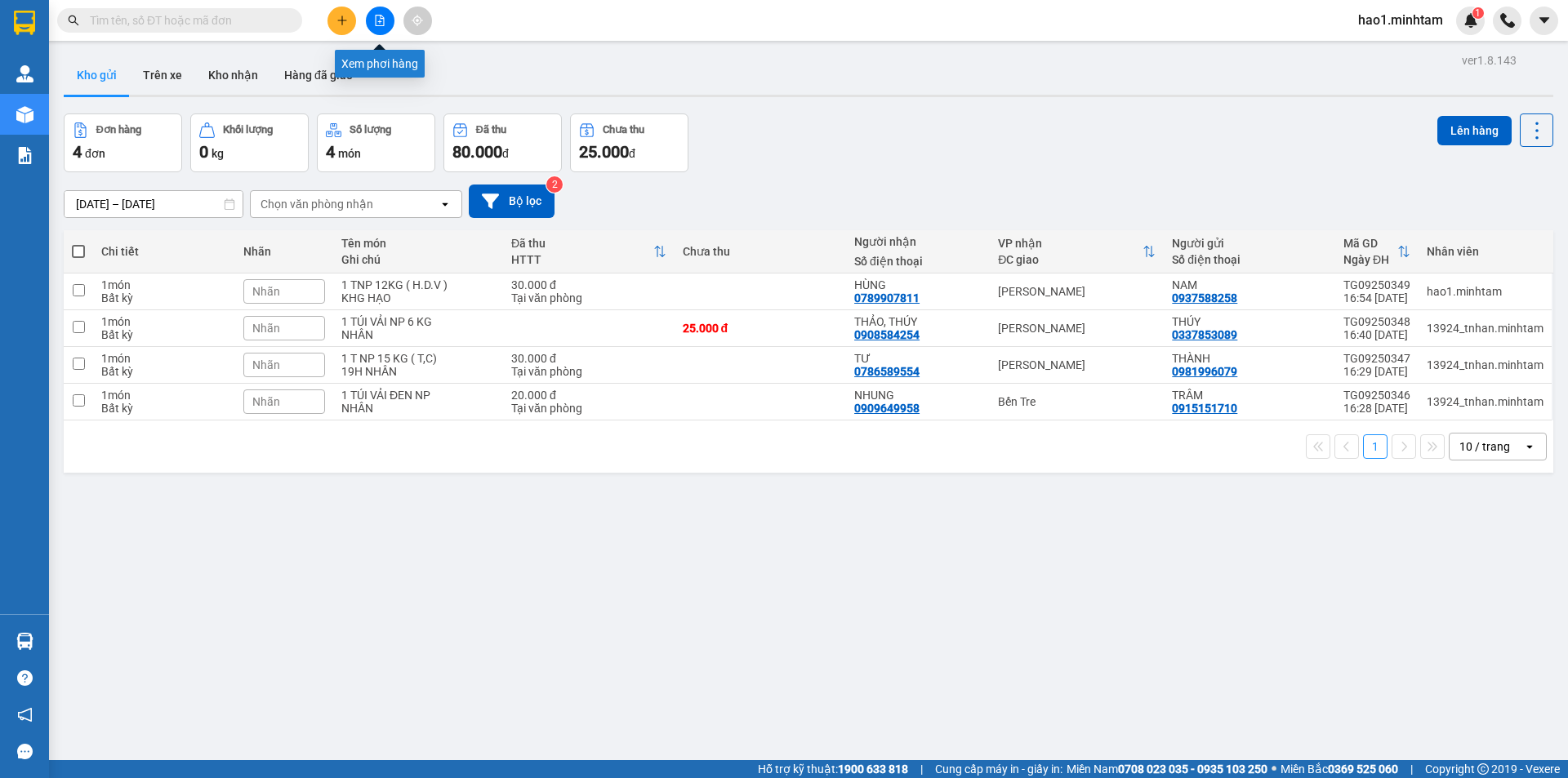
click at [380, 19] on icon "file-add" at bounding box center [380, 21] width 11 height 11
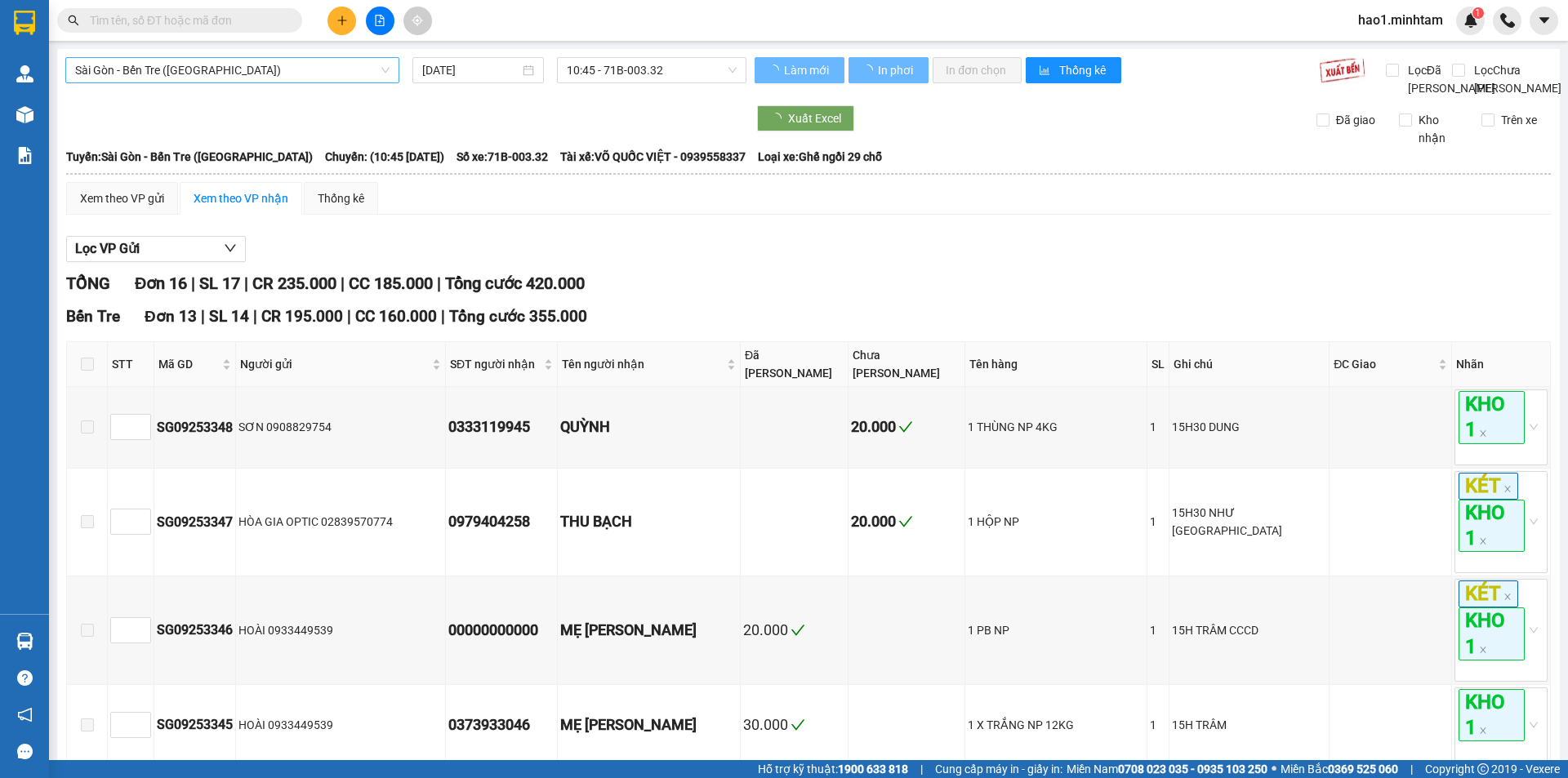
click at [128, 73] on span "Sài Gòn - Bến Tre ([GEOGRAPHIC_DATA])" at bounding box center [233, 71] width 315 height 24
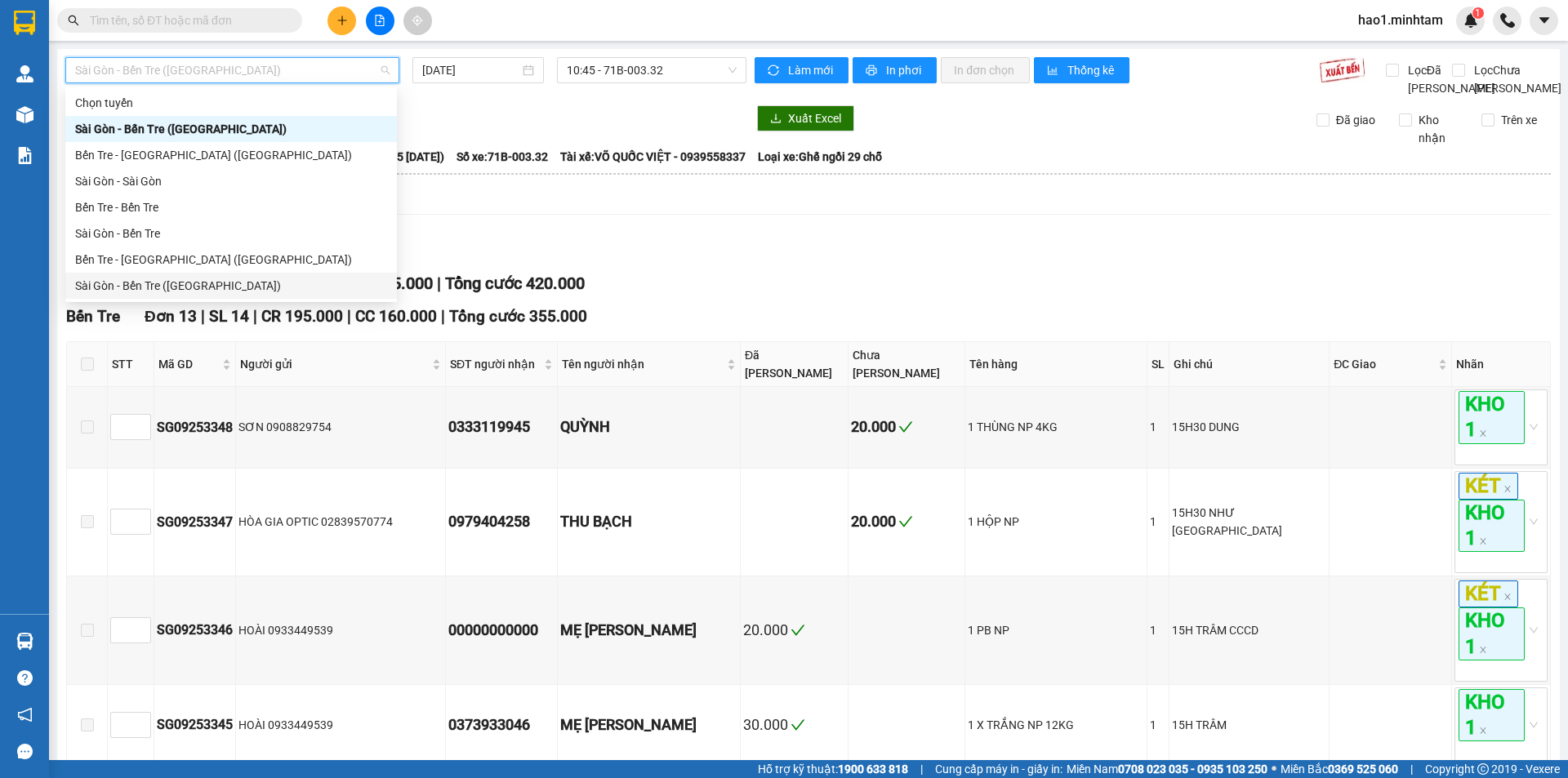
click at [170, 286] on div "Sài Gòn - Bến Tre ([GEOGRAPHIC_DATA])" at bounding box center [231, 285] width 312 height 18
type input "[DATE]"
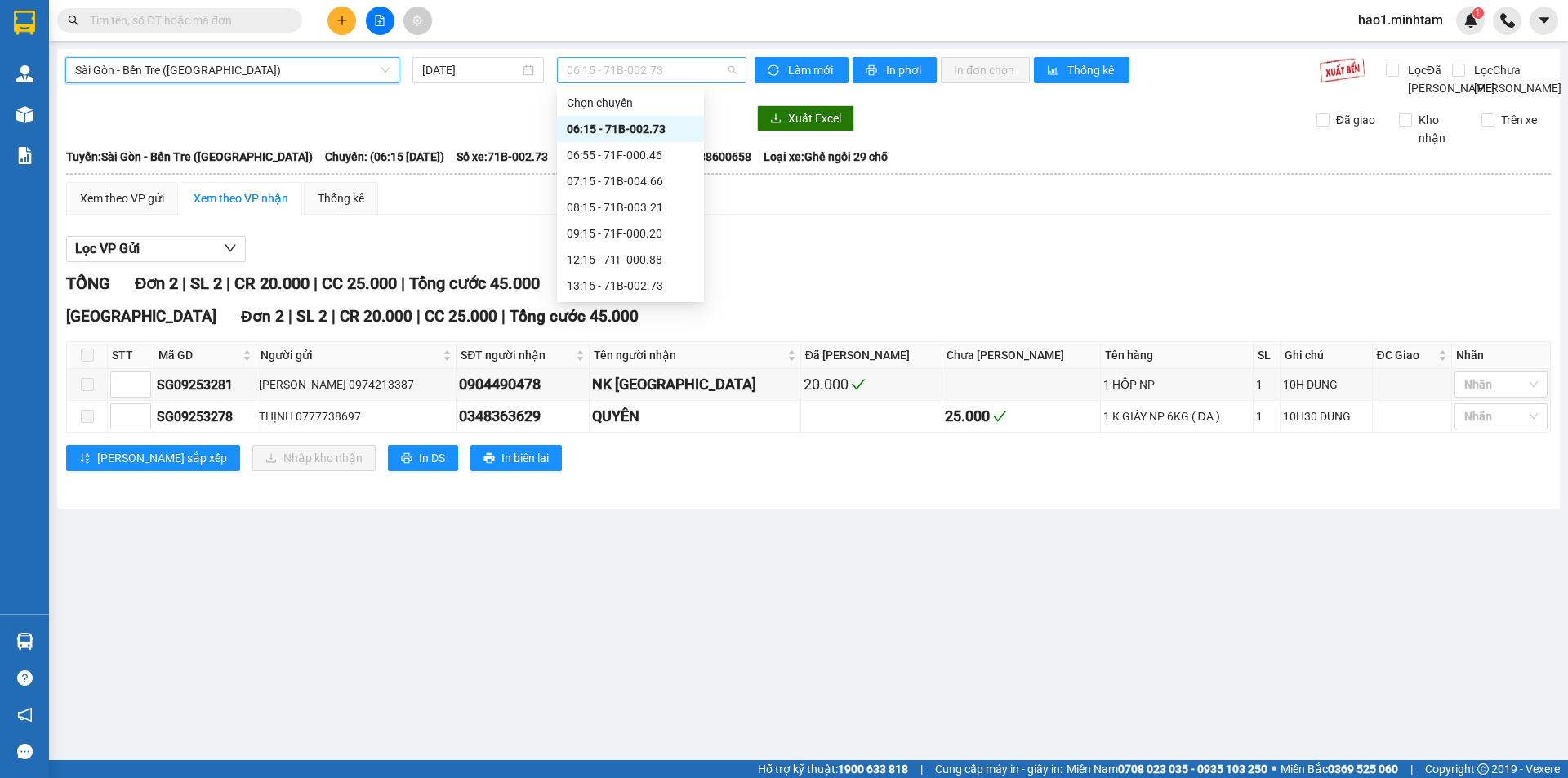
click at [611, 74] on span "06:15 - 71B-002.73" at bounding box center [652, 71] width 170 height 24
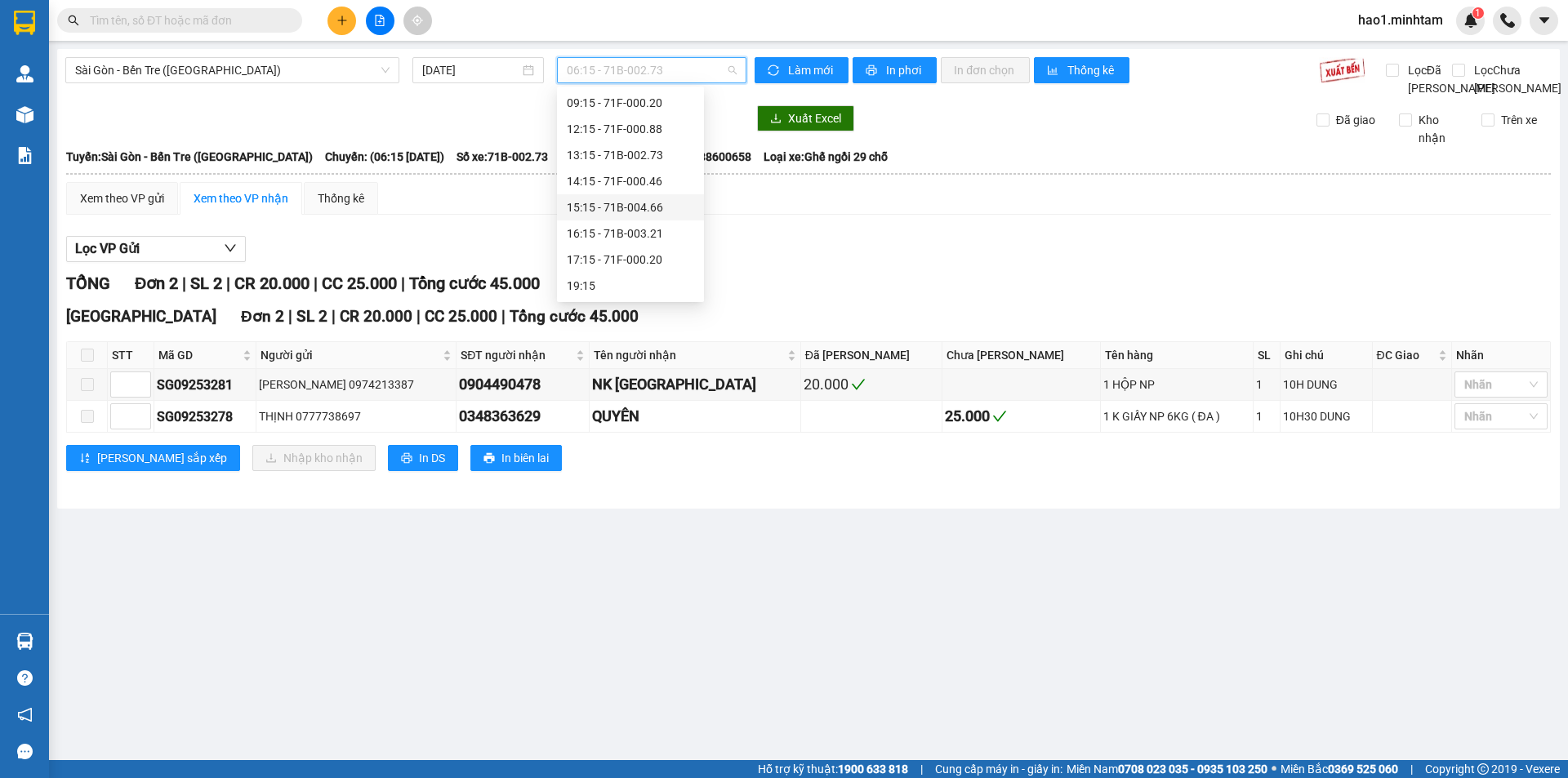
click at [635, 201] on div "15:15 - 71B-004.66" at bounding box center [630, 207] width 127 height 18
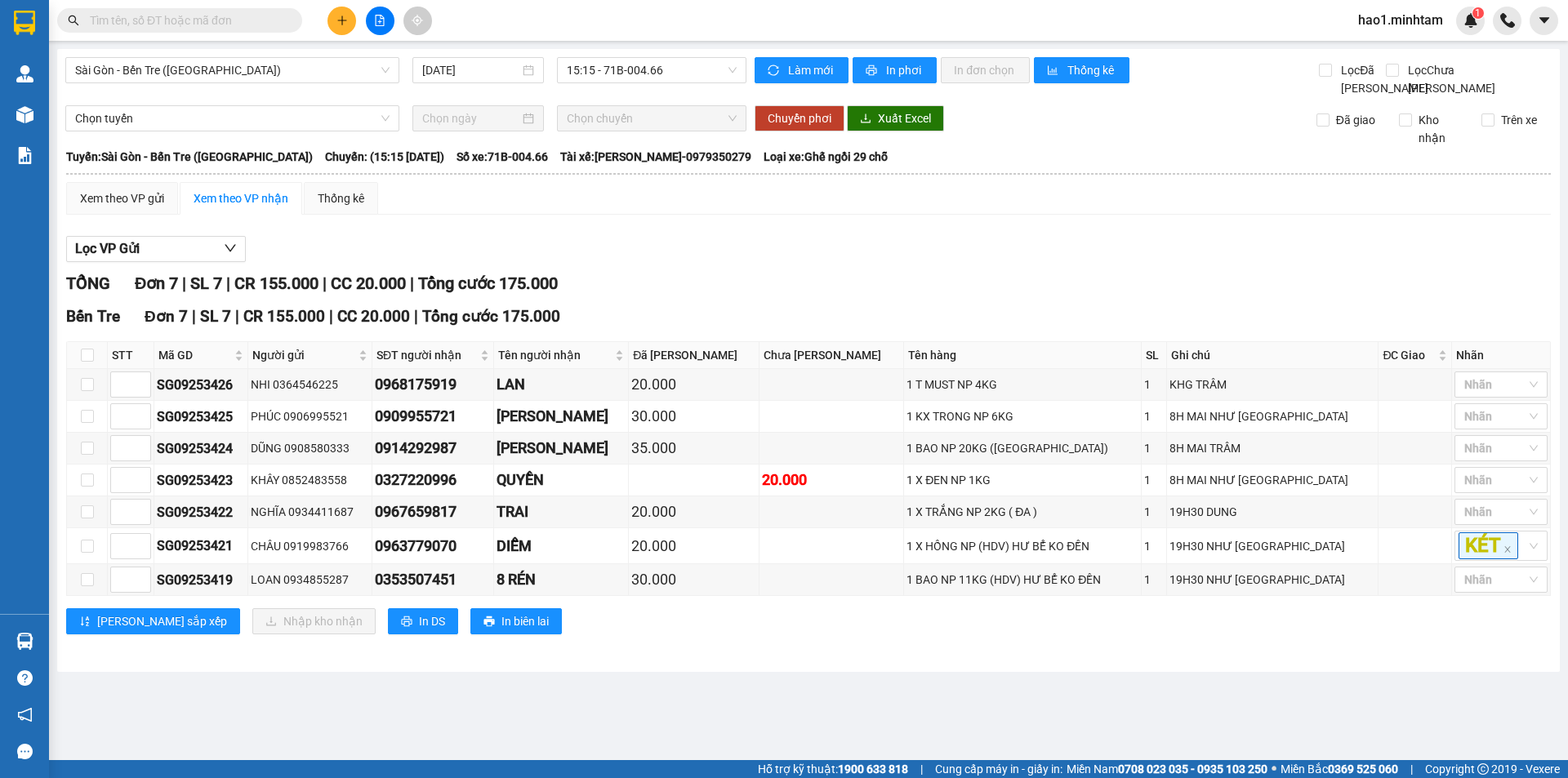
click at [782, 239] on div "Xem theo VP gửi Xem theo VP nhận Thống kê Lọc VP Gửi TỔNG Đơn 7 | SL 7 | CR 15…" at bounding box center [808, 418] width 1485 height 473
click at [756, 215] on div "Xem theo VP gửi Xem theo VP nhận Thống kê" at bounding box center [808, 198] width 1485 height 33
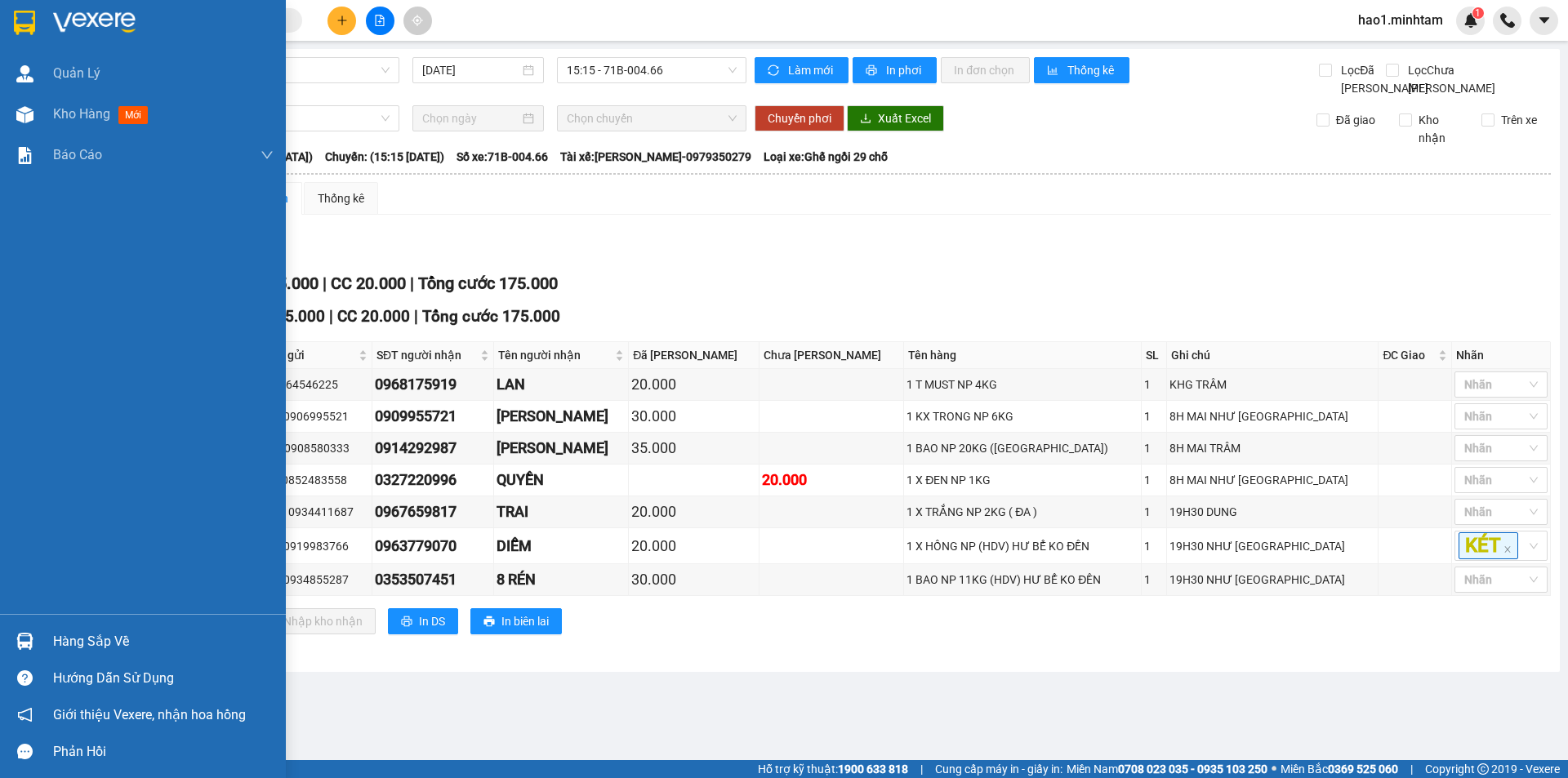
click at [35, 30] on img at bounding box center [24, 23] width 22 height 24
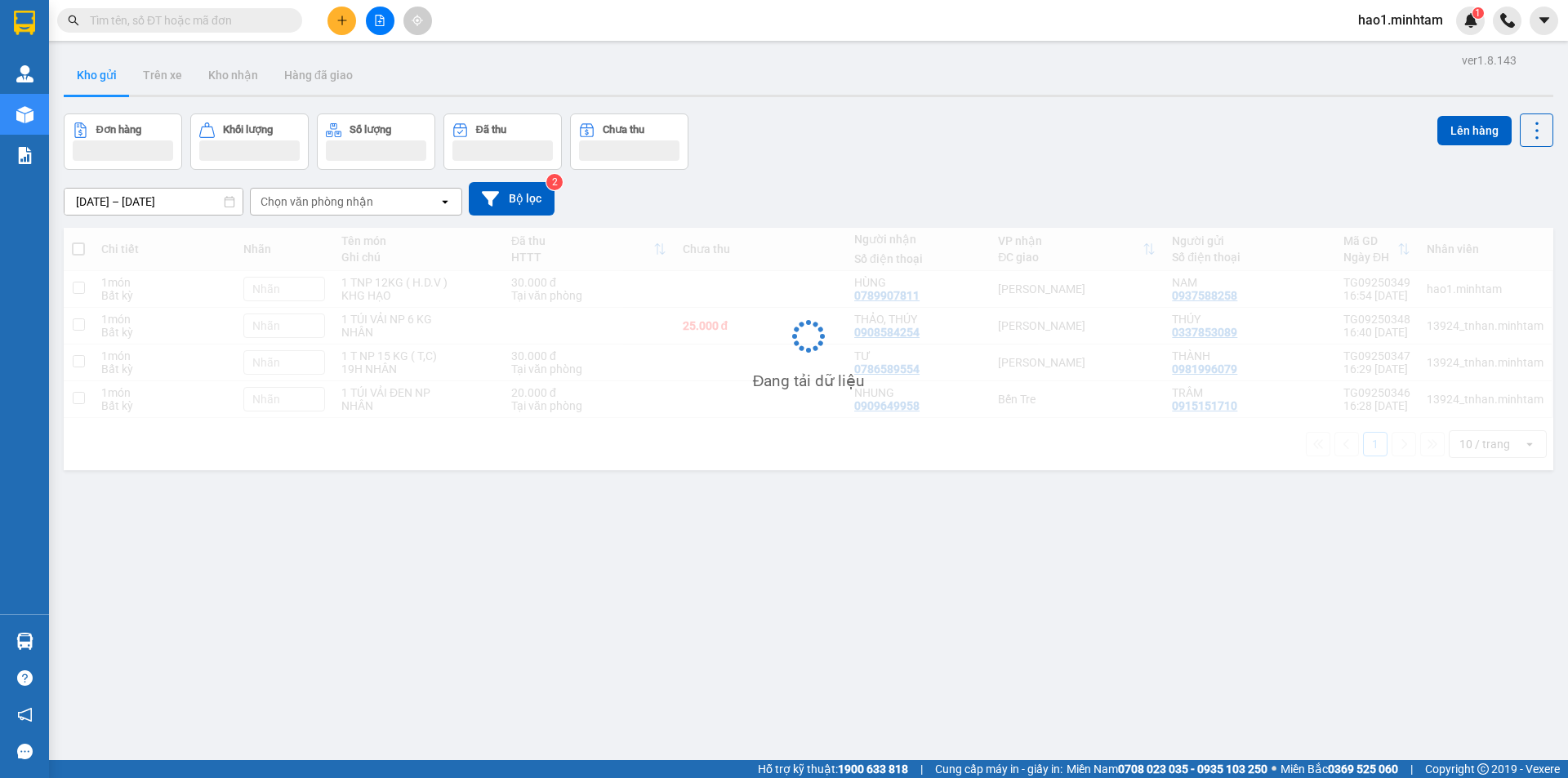
click at [847, 107] on div "ver 1.8.143 Kho gửi Trên xe Kho nhận Hàng đã giao Đơn hàng Khối lượng Số lượng …" at bounding box center [808, 438] width 1503 height 778
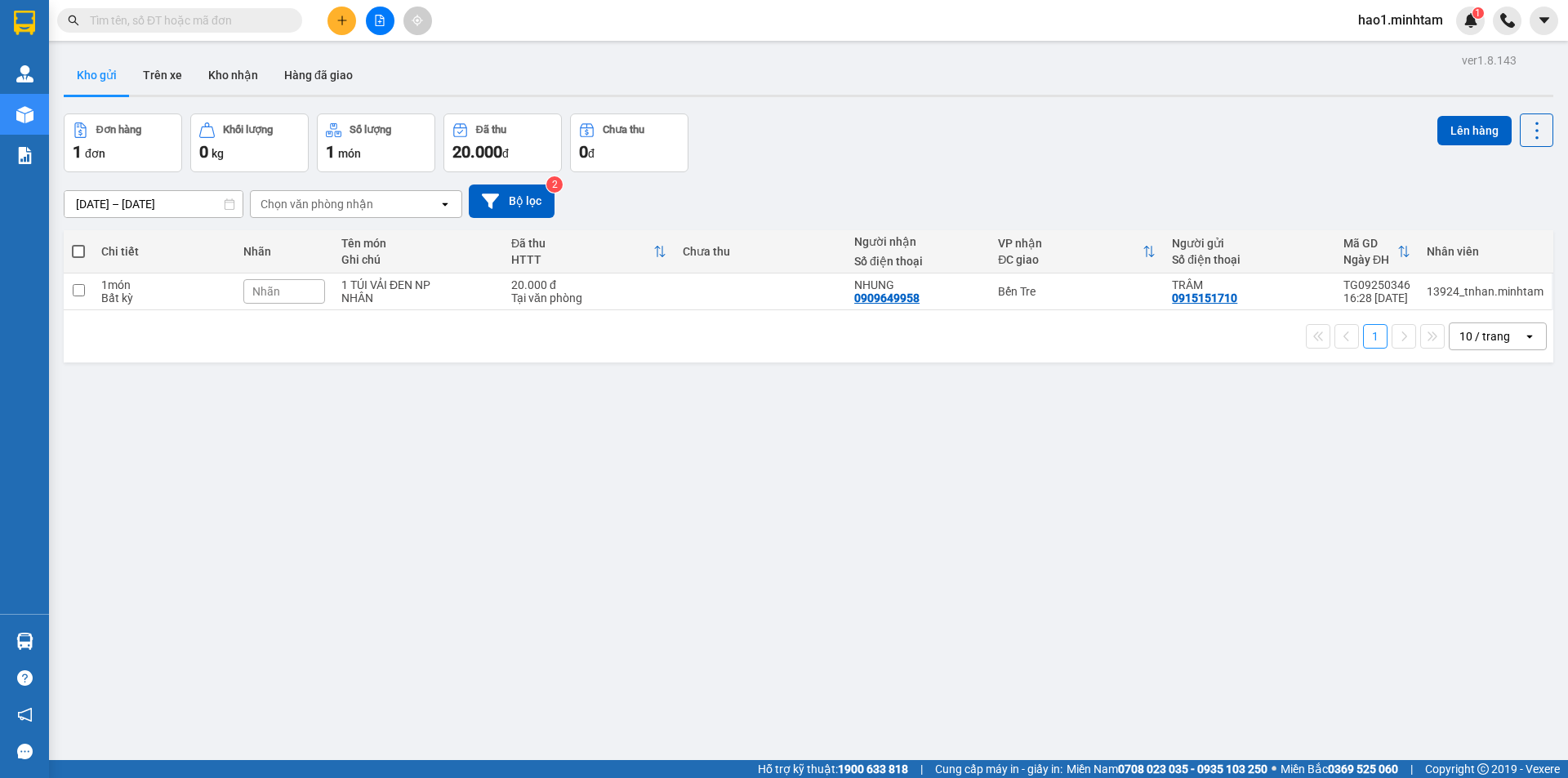
click at [847, 107] on div "ver 1.8.143 Kho gửi Trên xe Kho nhận Hàng đã giao Đơn hàng 1 đơn Khối lượng 0 k…" at bounding box center [808, 438] width 1503 height 778
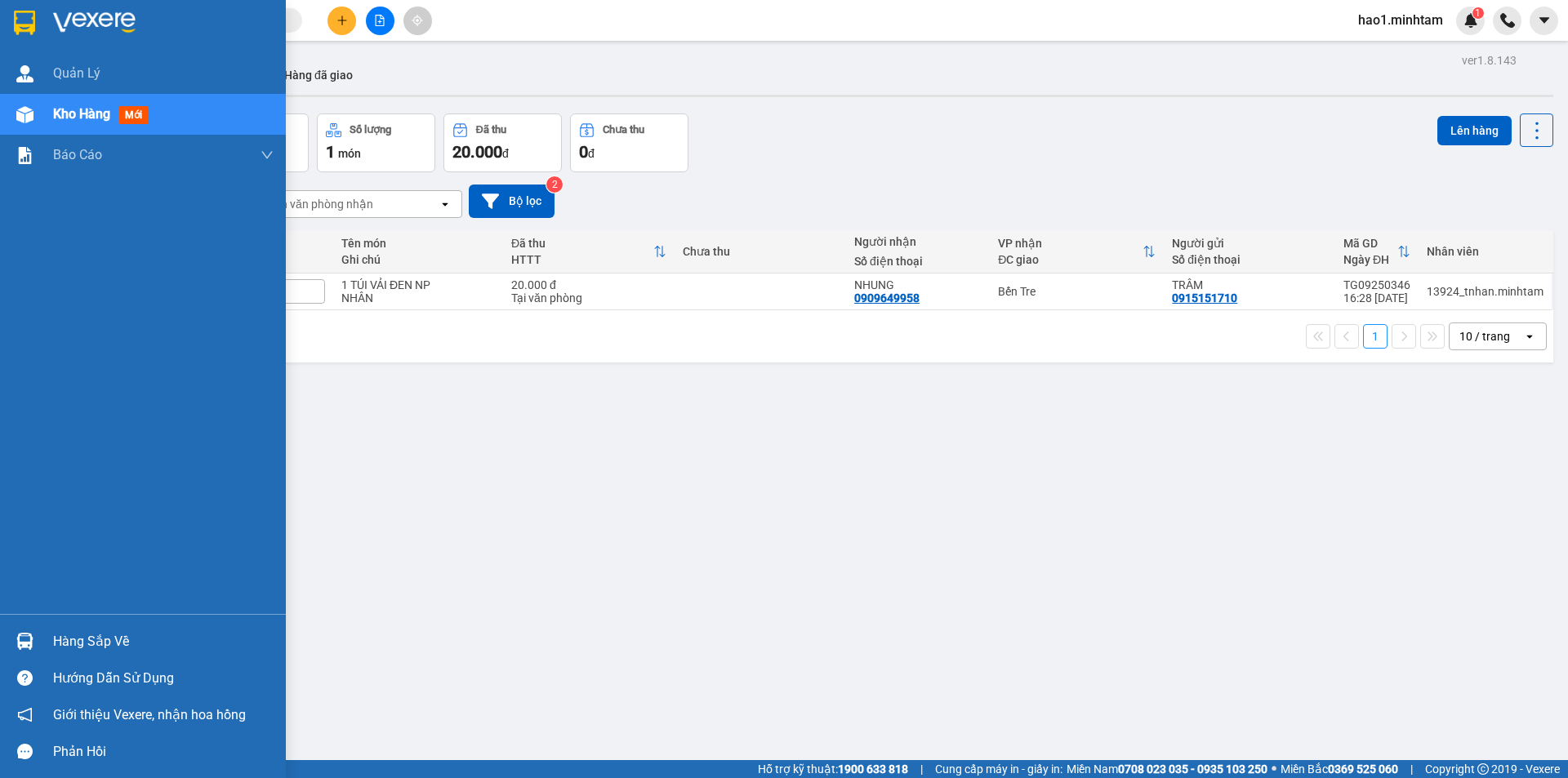
click at [27, 19] on img at bounding box center [24, 23] width 22 height 24
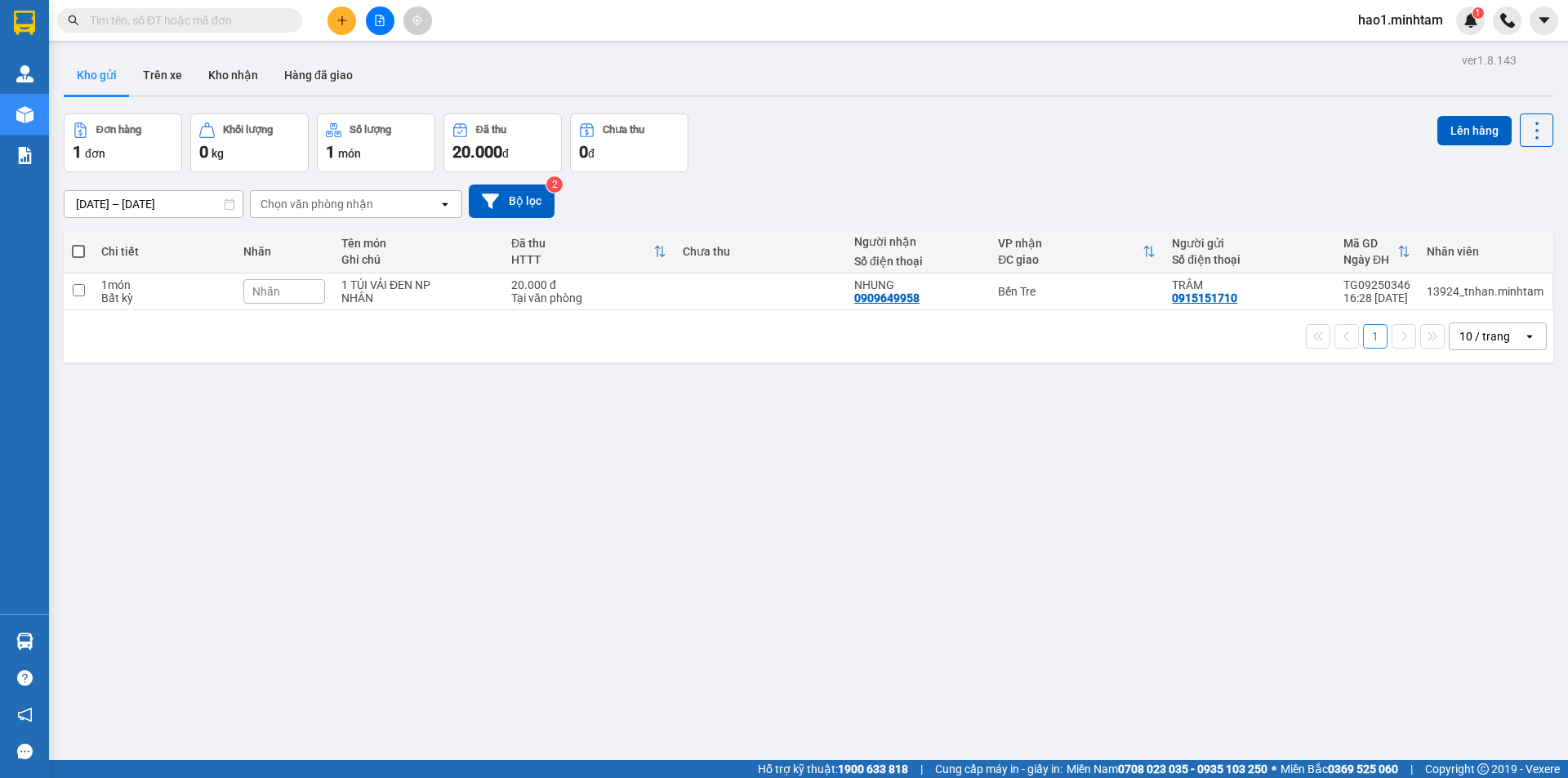
click at [95, 635] on div "ver 1.8.143 Kho gửi Trên xe Kho nhận Hàng đã giao Đơn hàng 1 đơn Khối lượng 0 k…" at bounding box center [808, 438] width 1503 height 778
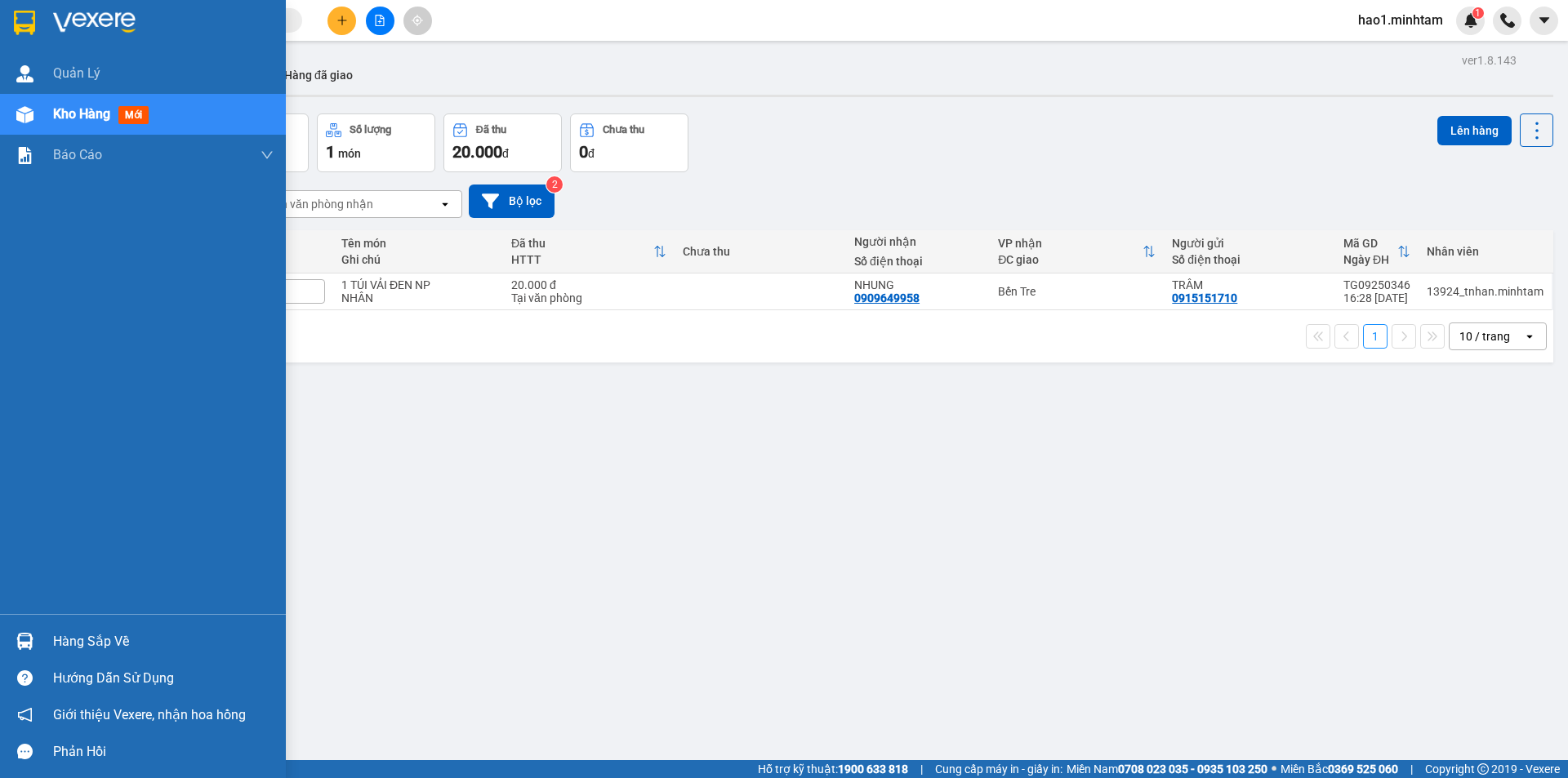
click at [44, 633] on div "Hàng sắp về" at bounding box center [142, 640] width 286 height 37
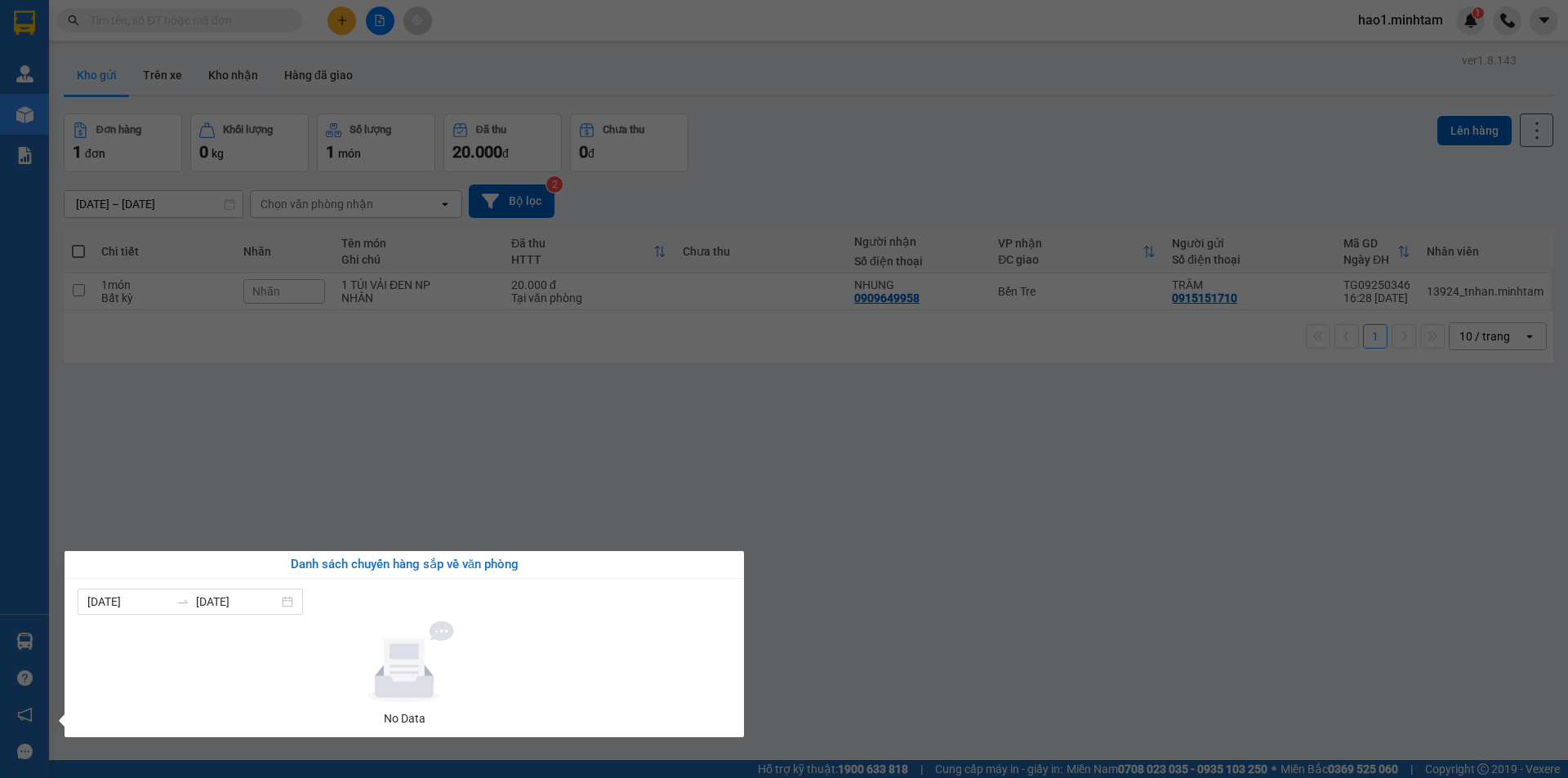
click at [862, 525] on section "Kết quả tìm kiếm ( 825 ) Bộ lọc Thuộc VP này Ngày tạo đơn gần nhất Mã ĐH Trạng …" at bounding box center [784, 389] width 1568 height 778
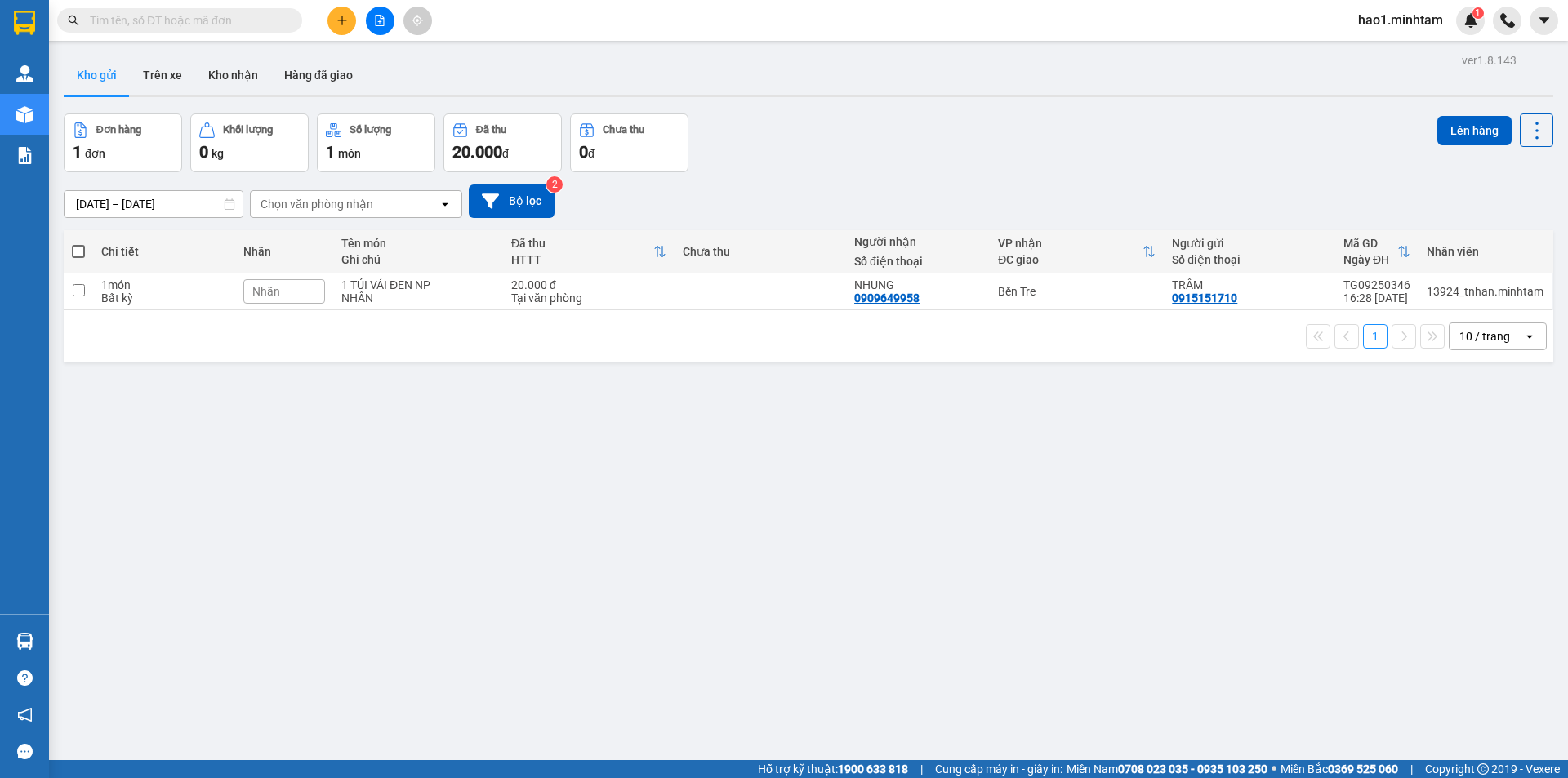
click at [790, 101] on div "ver 1.8.143 Kho gửi Trên xe Kho nhận Hàng đã giao Đơn hàng 1 đơn Khối lượng 0 k…" at bounding box center [808, 438] width 1503 height 778
click at [242, 27] on input "text" at bounding box center [186, 20] width 193 height 18
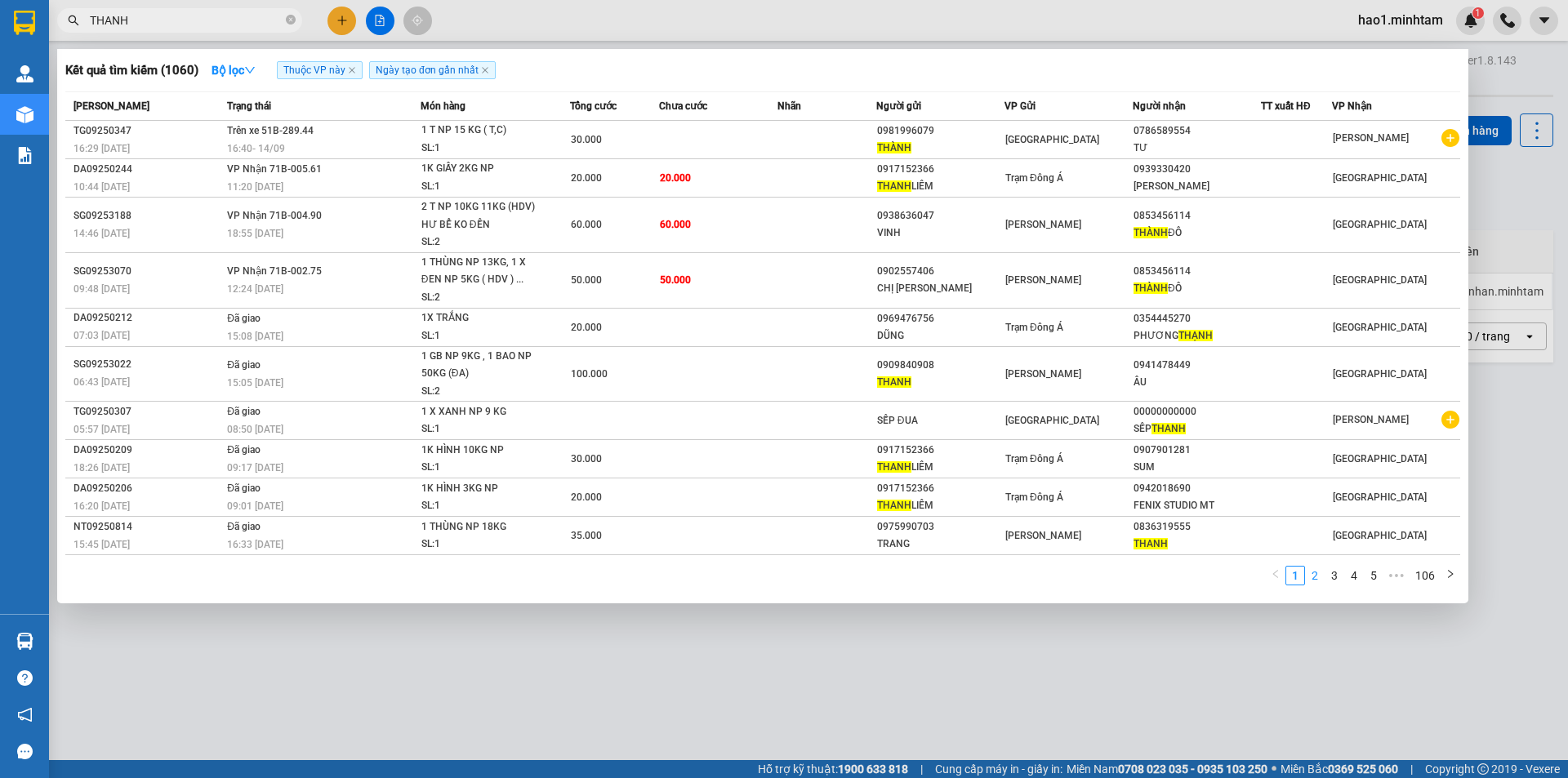
type input "THANH"
click at [1321, 575] on link "2" at bounding box center [1315, 575] width 18 height 18
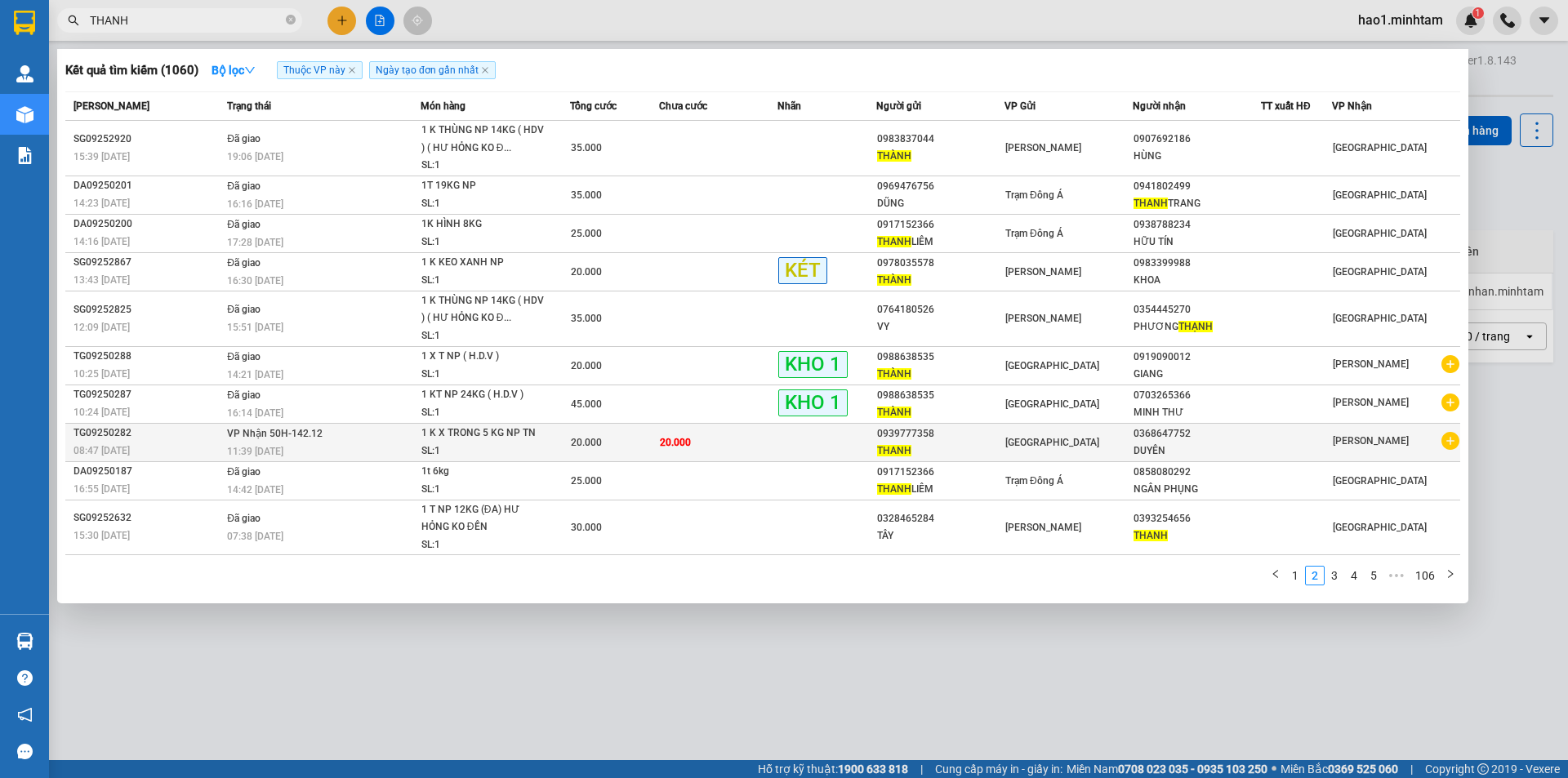
click at [678, 439] on span "20.000" at bounding box center [675, 443] width 31 height 11
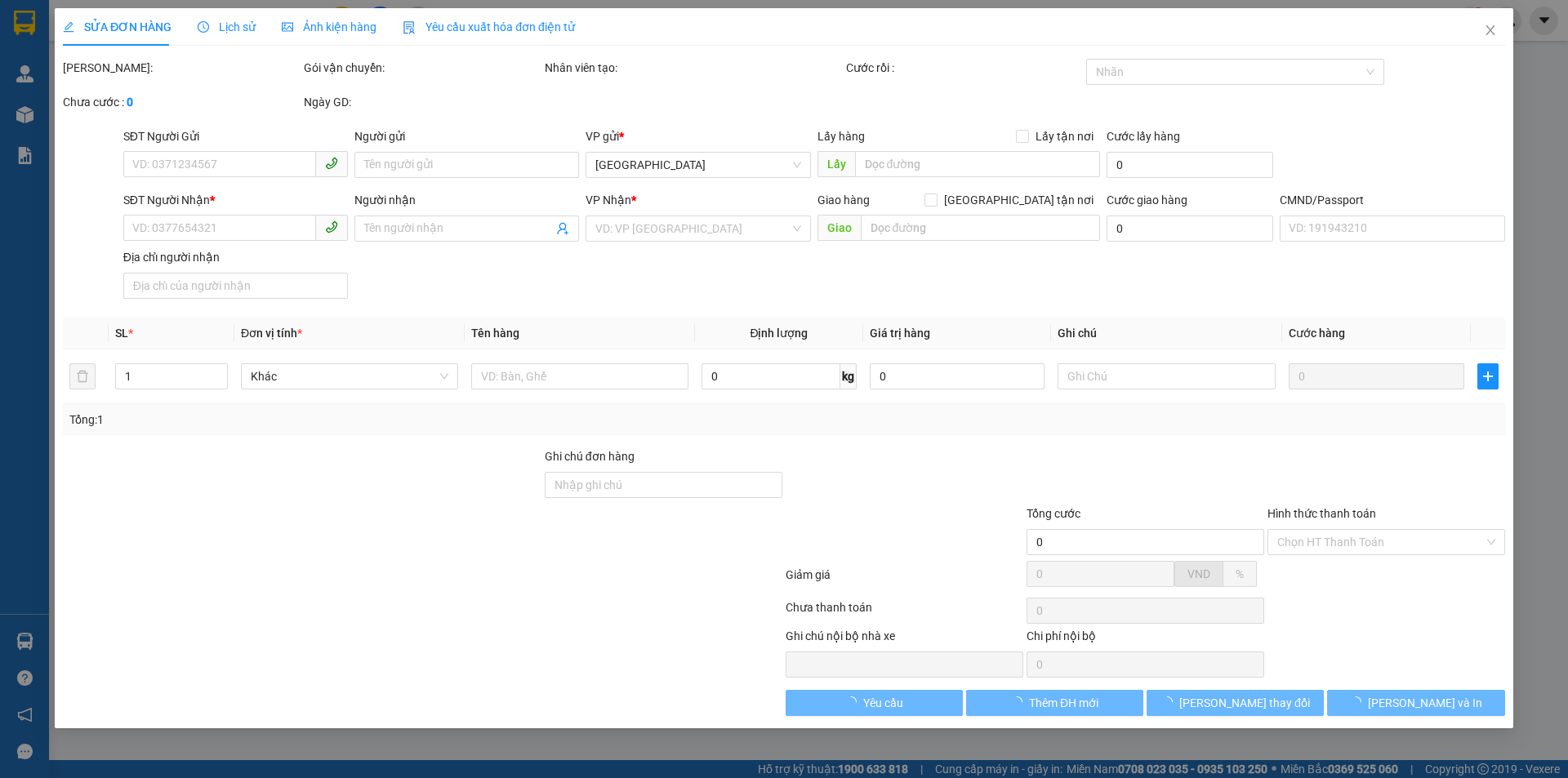
type input "0939777358"
type input "THANH"
type input "0368647752"
type input "DUYÊN"
type input "R 0368647752"
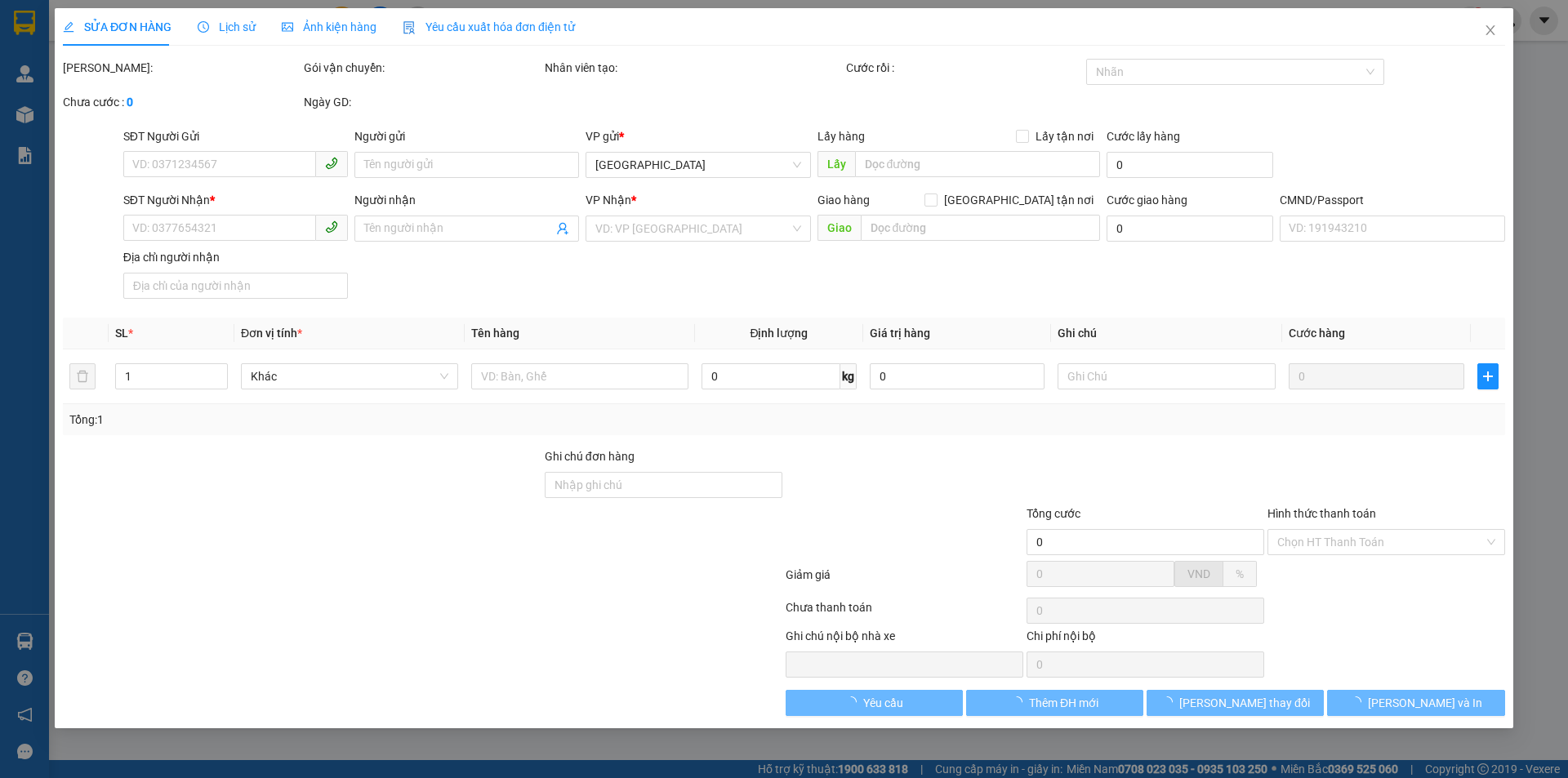
type input "20.000"
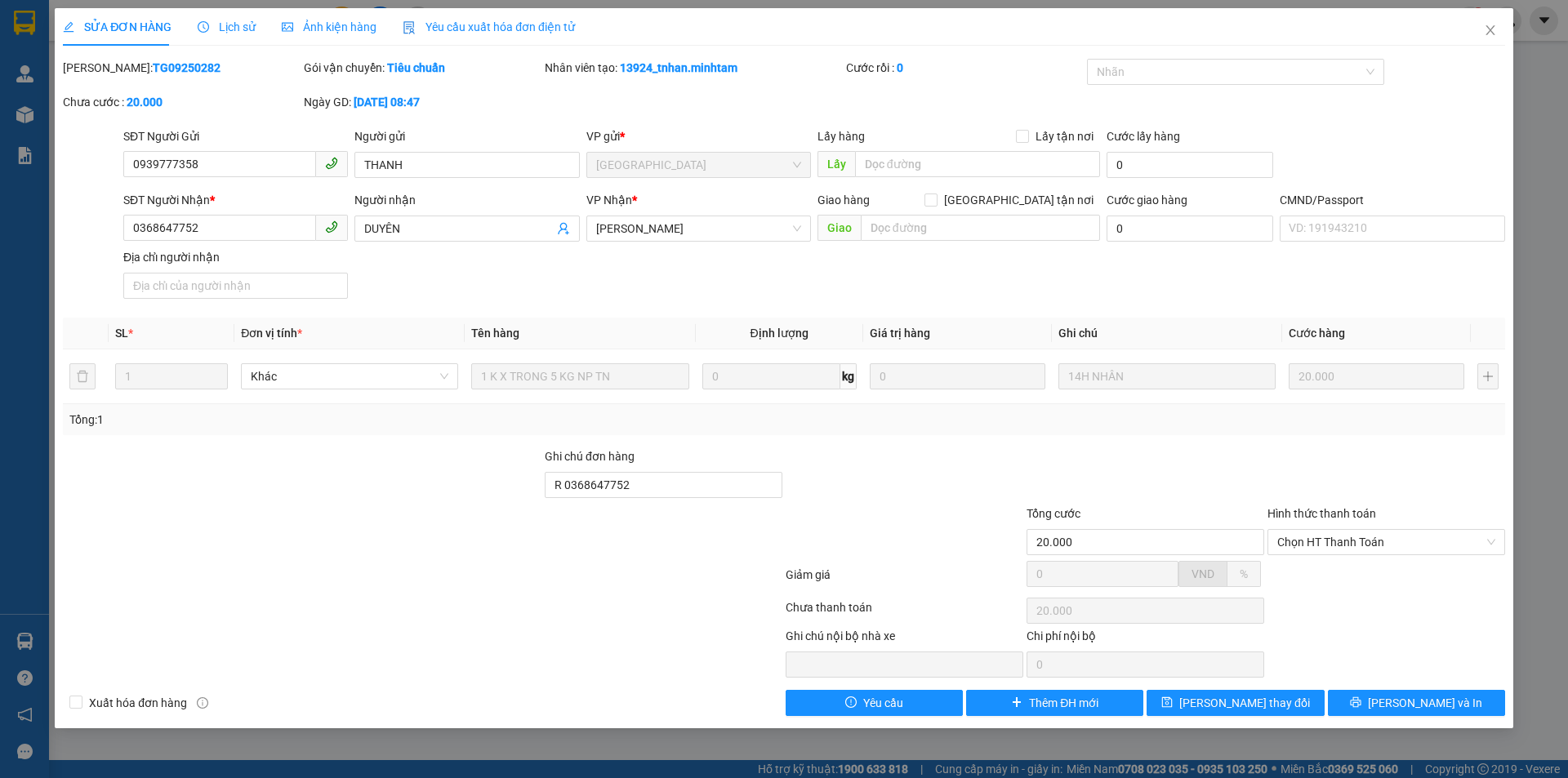
click at [391, 439] on div "Total Paid Fee 0 Total UnPaid Fee 20.000 Cash Collection Total Fee Mã ĐH: TG092…" at bounding box center [784, 387] width 1443 height 657
click at [250, 24] on span "Lịch sử" at bounding box center [227, 27] width 58 height 13
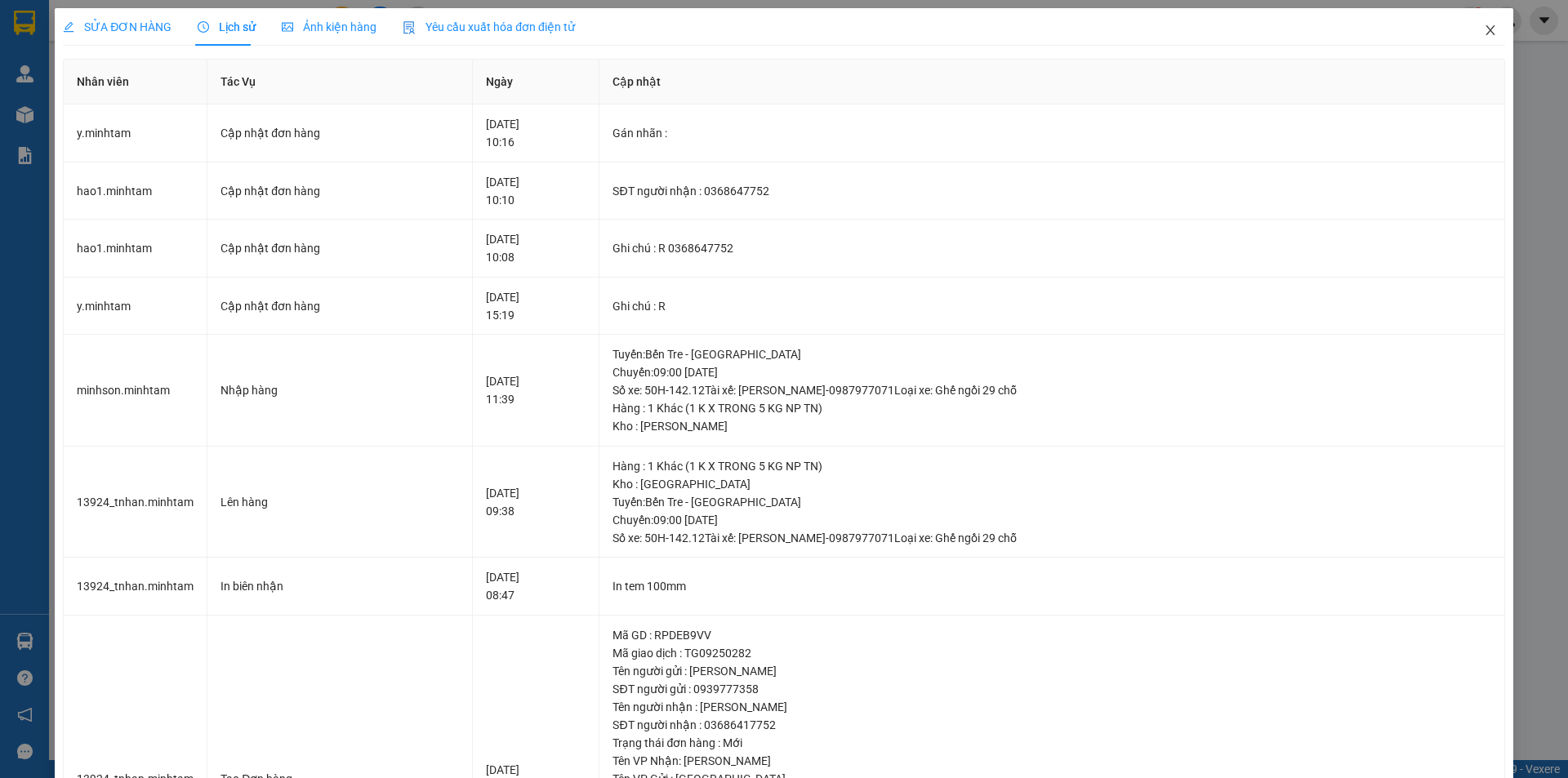
click at [1484, 33] on icon "close" at bounding box center [1491, 30] width 13 height 13
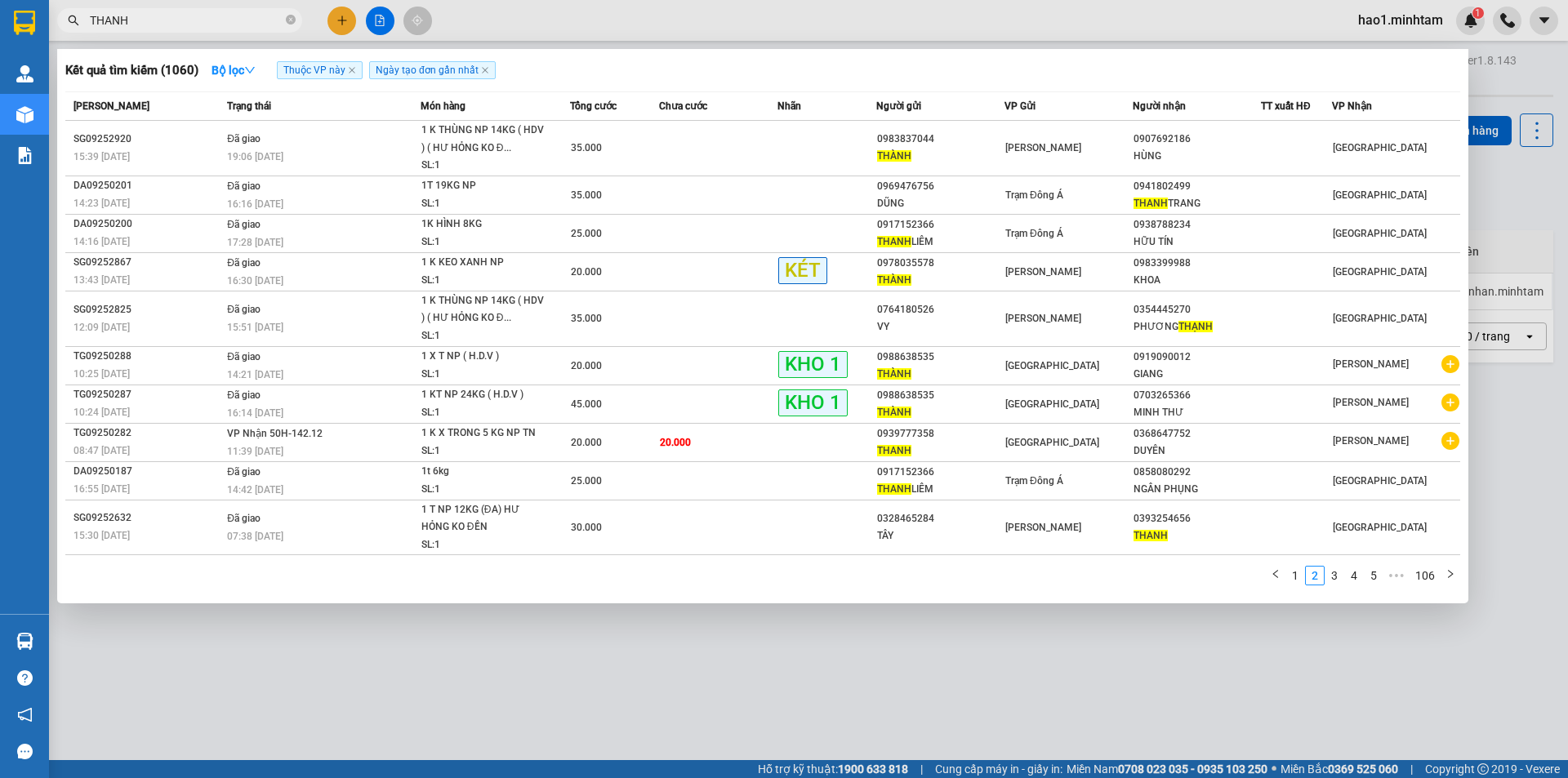
click at [165, 22] on input "THANH" at bounding box center [186, 20] width 193 height 18
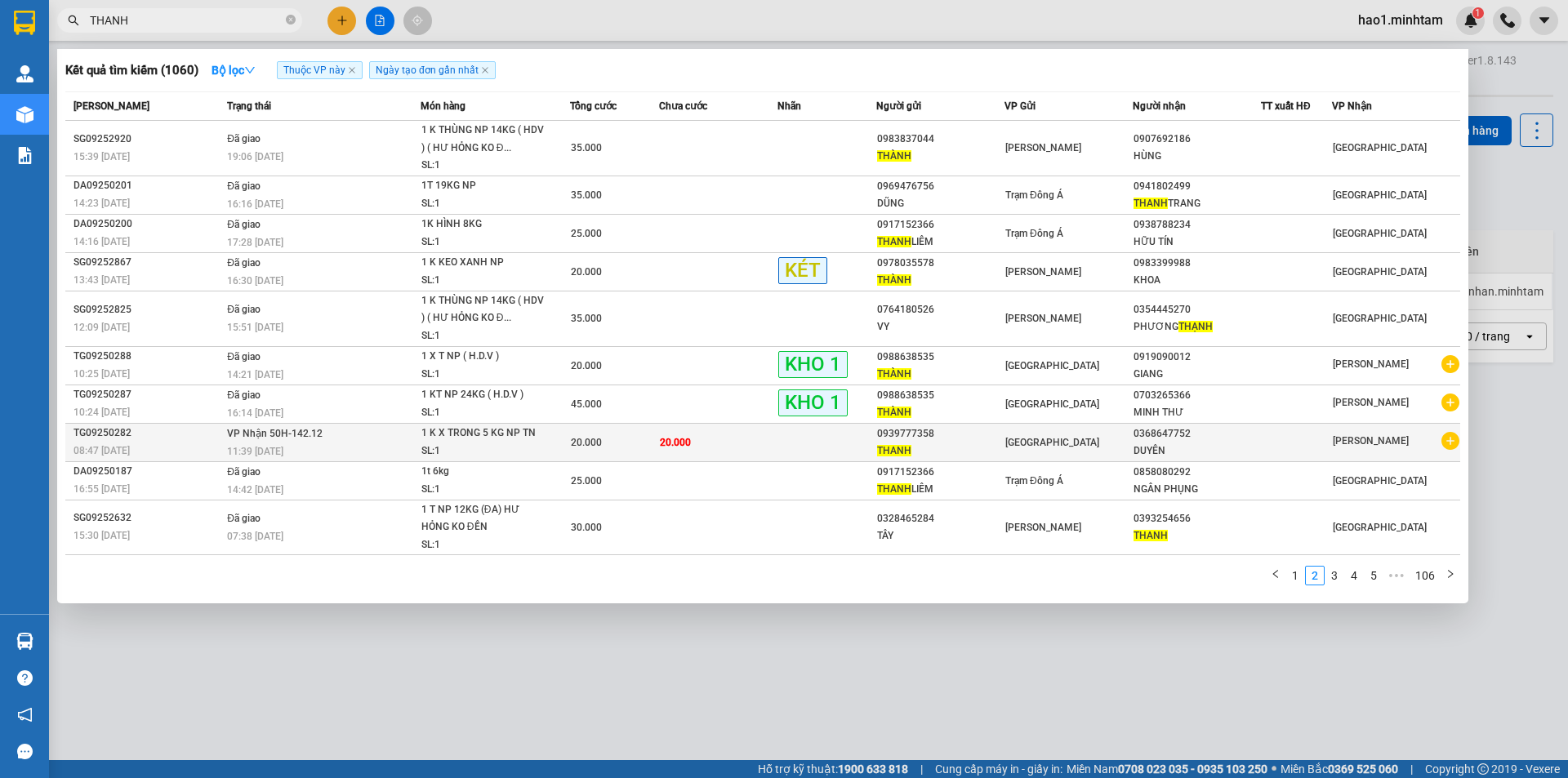
click at [649, 443] on div "20.000" at bounding box center [614, 442] width 88 height 18
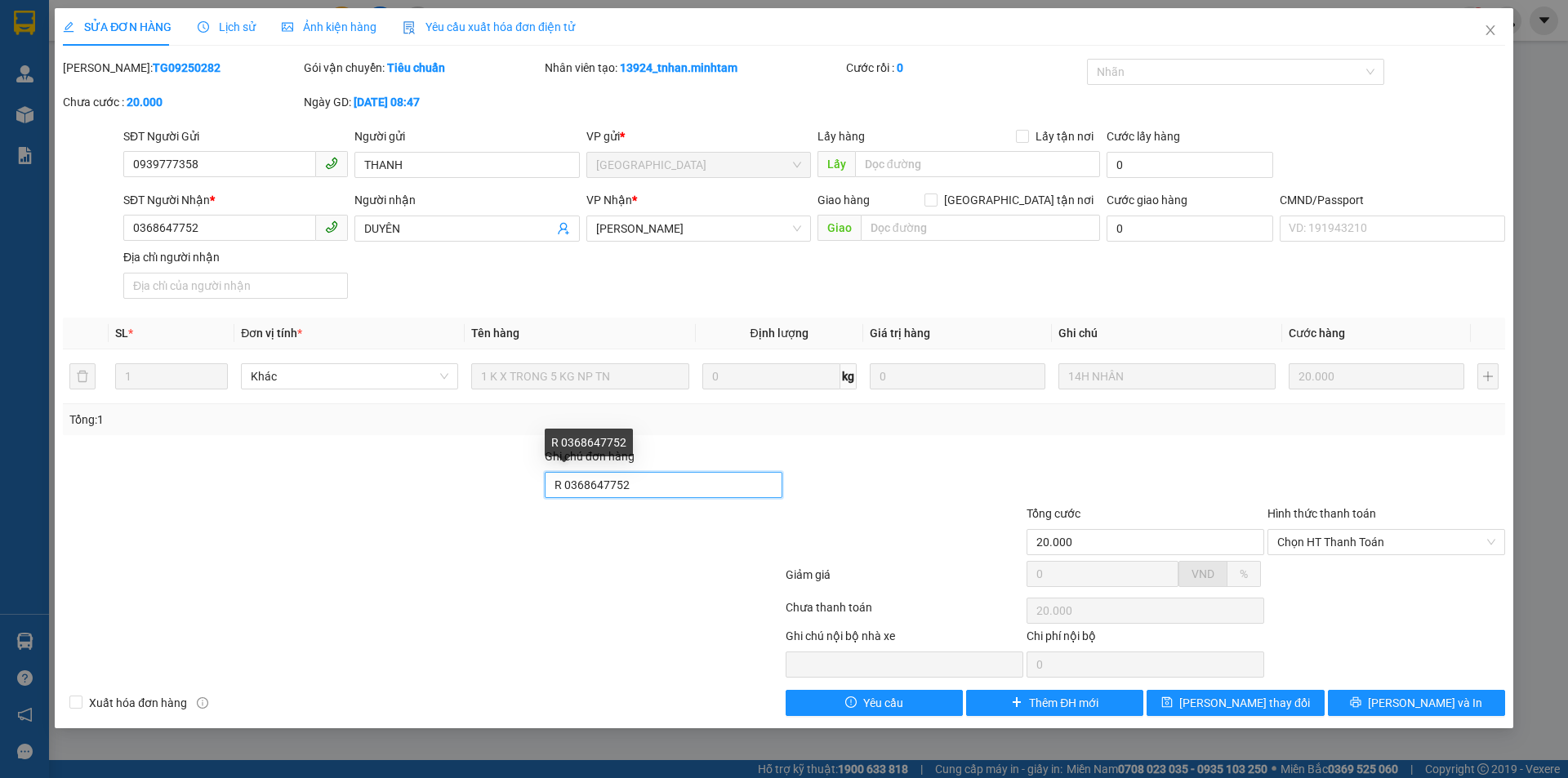
click at [670, 488] on input "R 0368647752" at bounding box center [663, 485] width 237 height 26
type input "R 0368647752 NG YÊU CẦU CHO HÀNG QUAY ĐẦU VỀ TG"
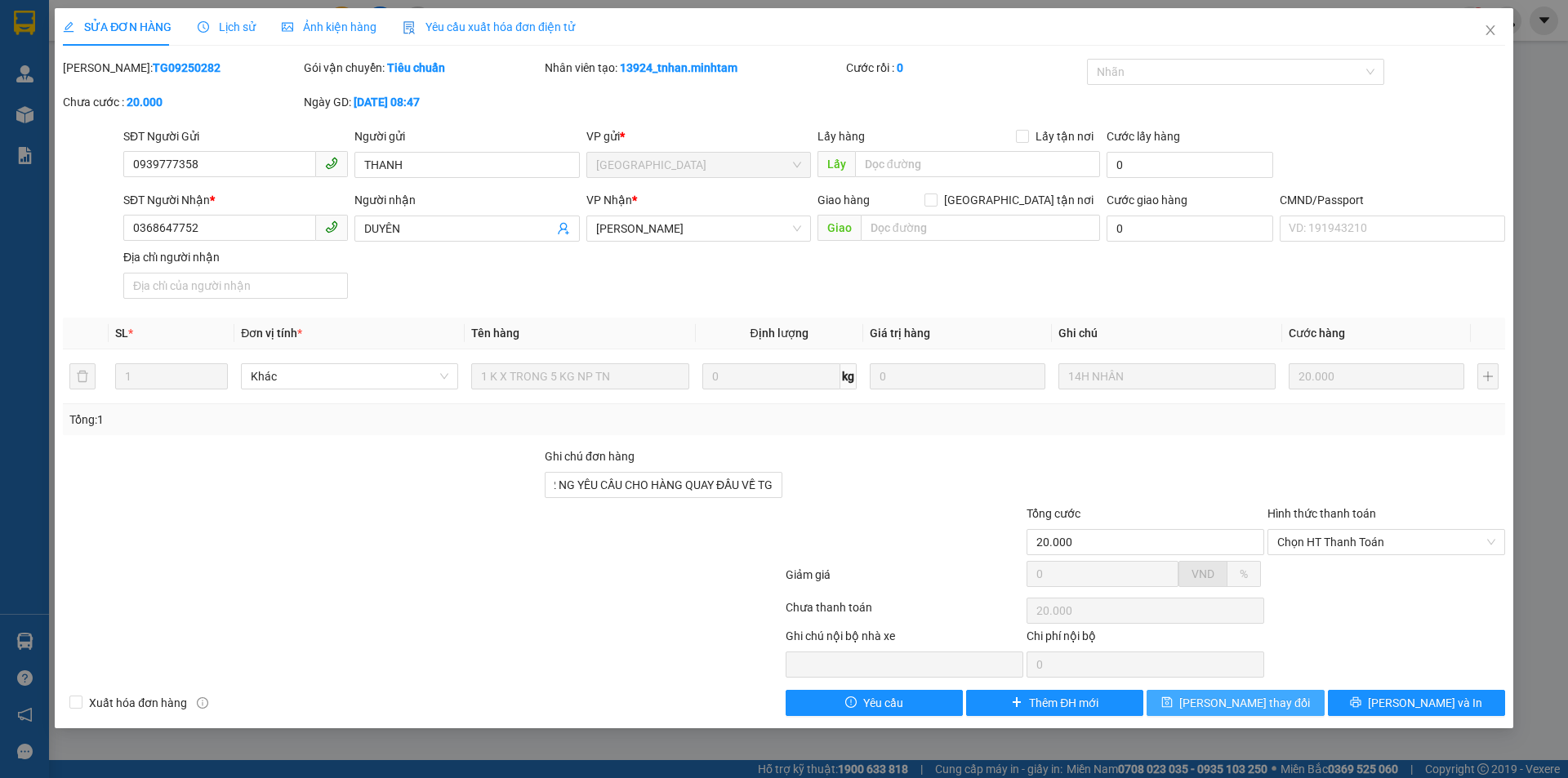
scroll to position [0, 0]
click at [1210, 703] on button "[PERSON_NAME] thay đổi" at bounding box center [1235, 704] width 177 height 26
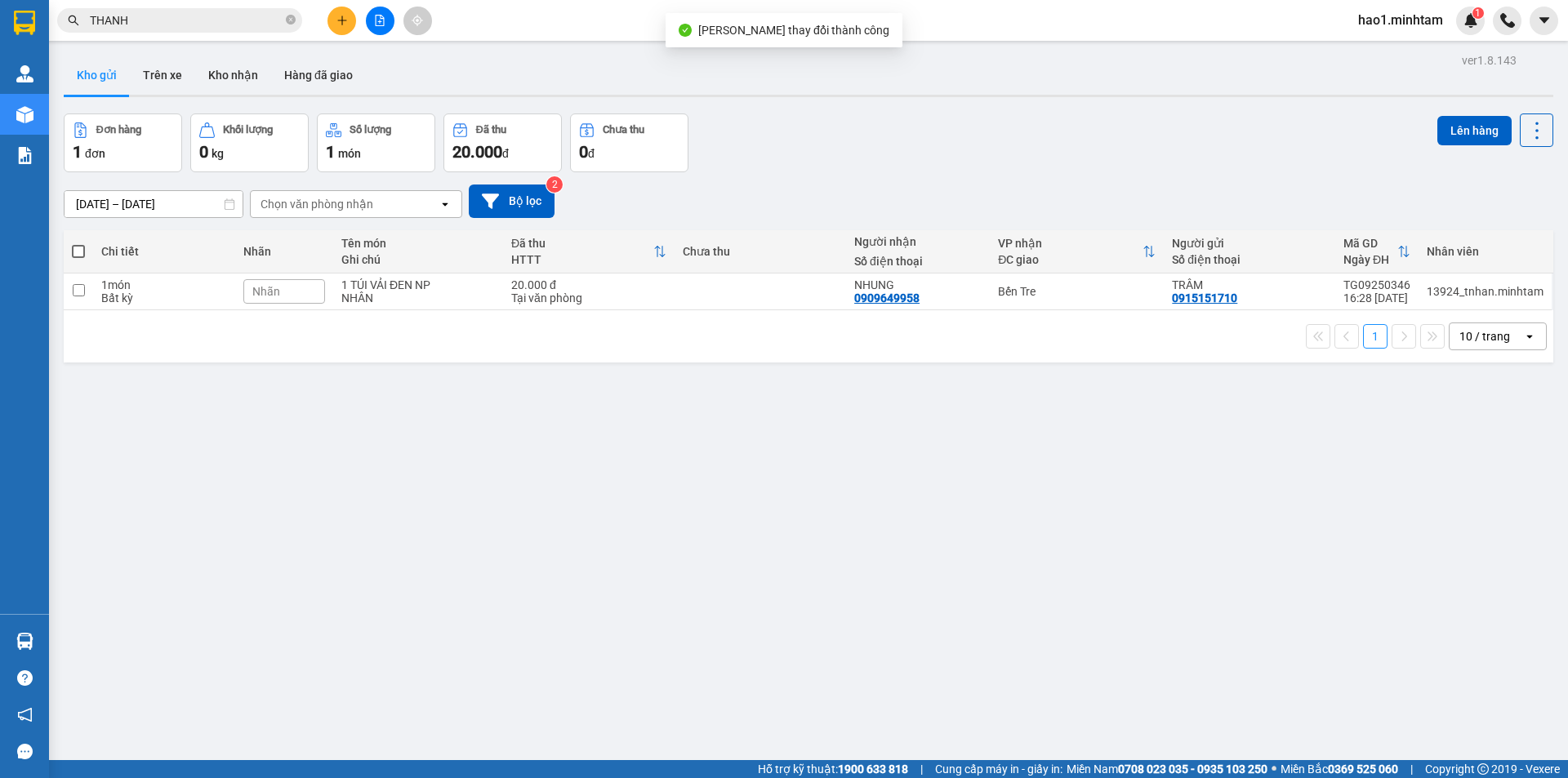
click at [229, 16] on input "THANH" at bounding box center [186, 20] width 193 height 18
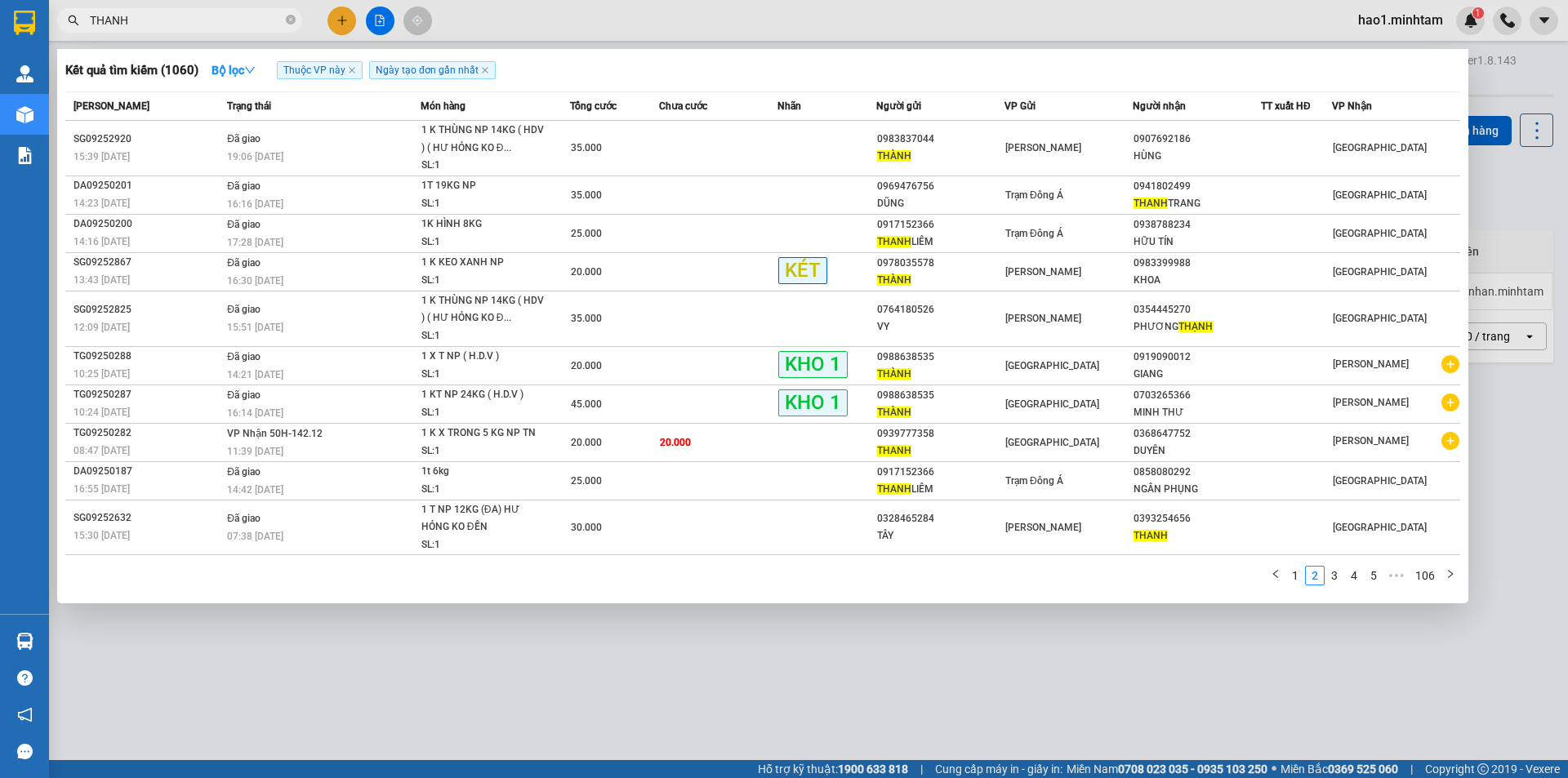
click at [251, 32] on span "THANH" at bounding box center [180, 21] width 245 height 24
click at [171, 14] on input "THANH" at bounding box center [186, 20] width 193 height 18
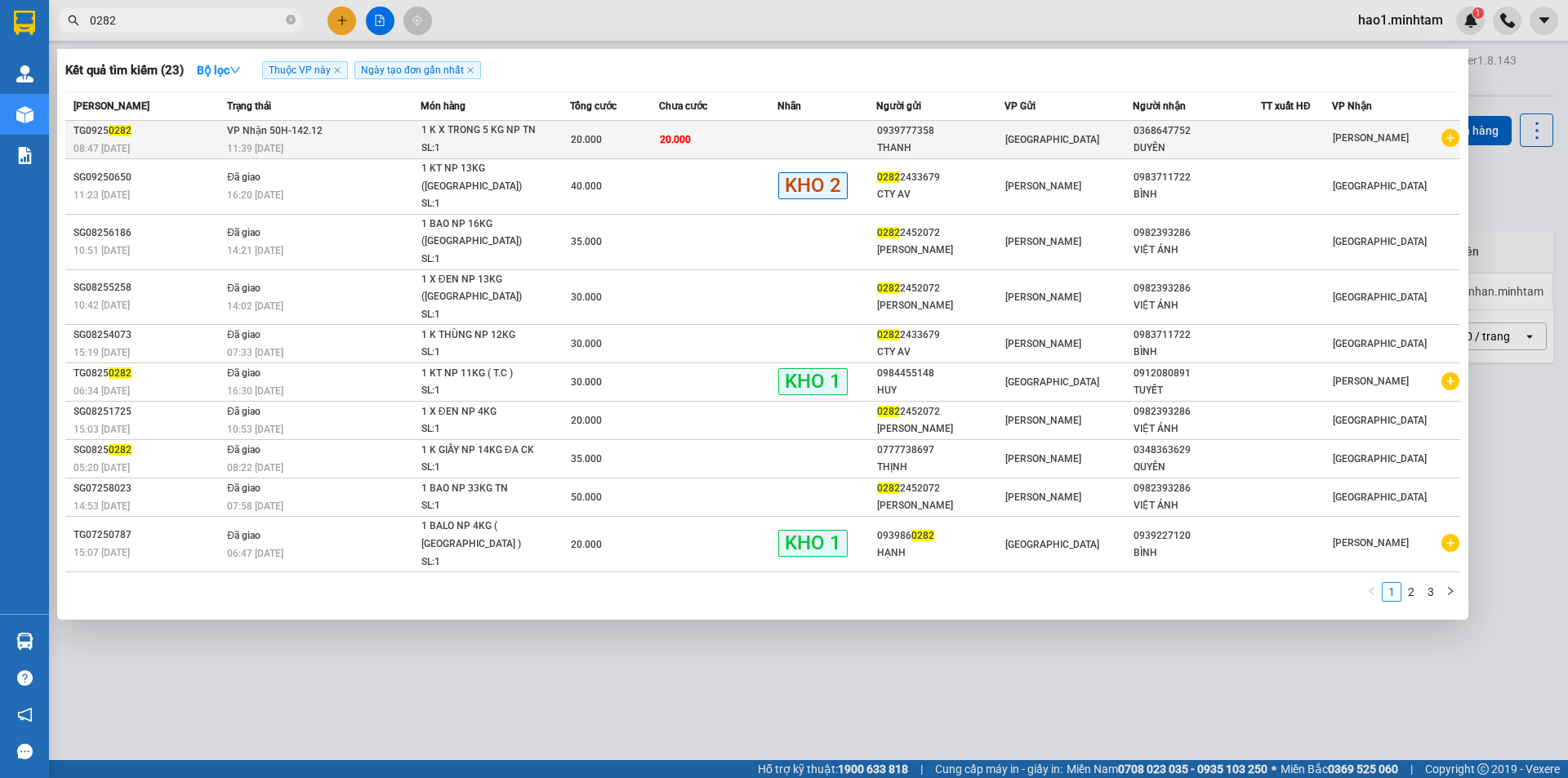
type input "0282"
click at [610, 129] on td "20.000" at bounding box center [614, 139] width 89 height 39
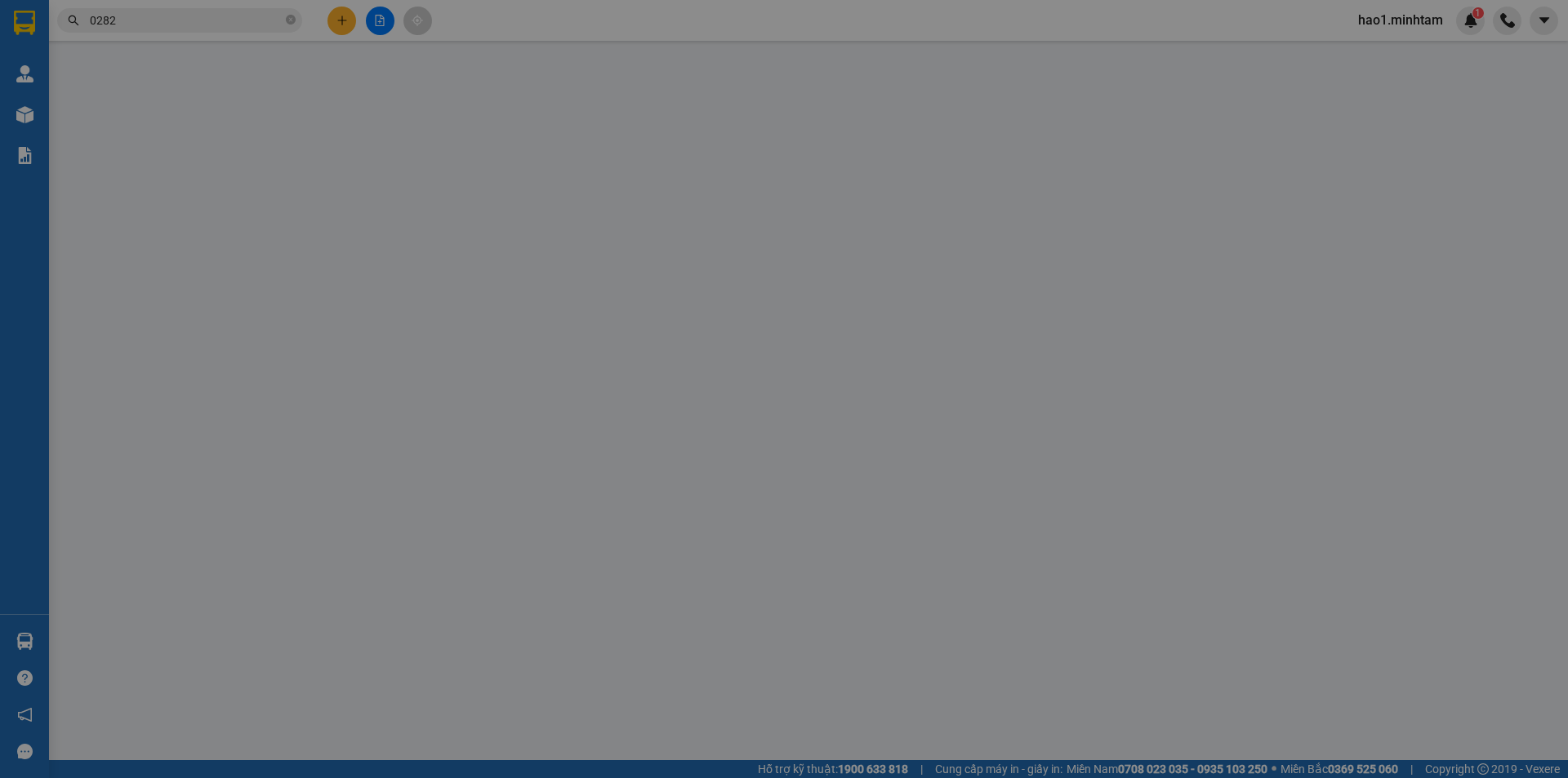
type input "0939777358"
type input "THANH"
type input "0368647752"
type input "DUYÊN"
type input "R 0368647752 NG YÊU CẦU CHO HÀNG QUAY ĐẦU VỀ TG"
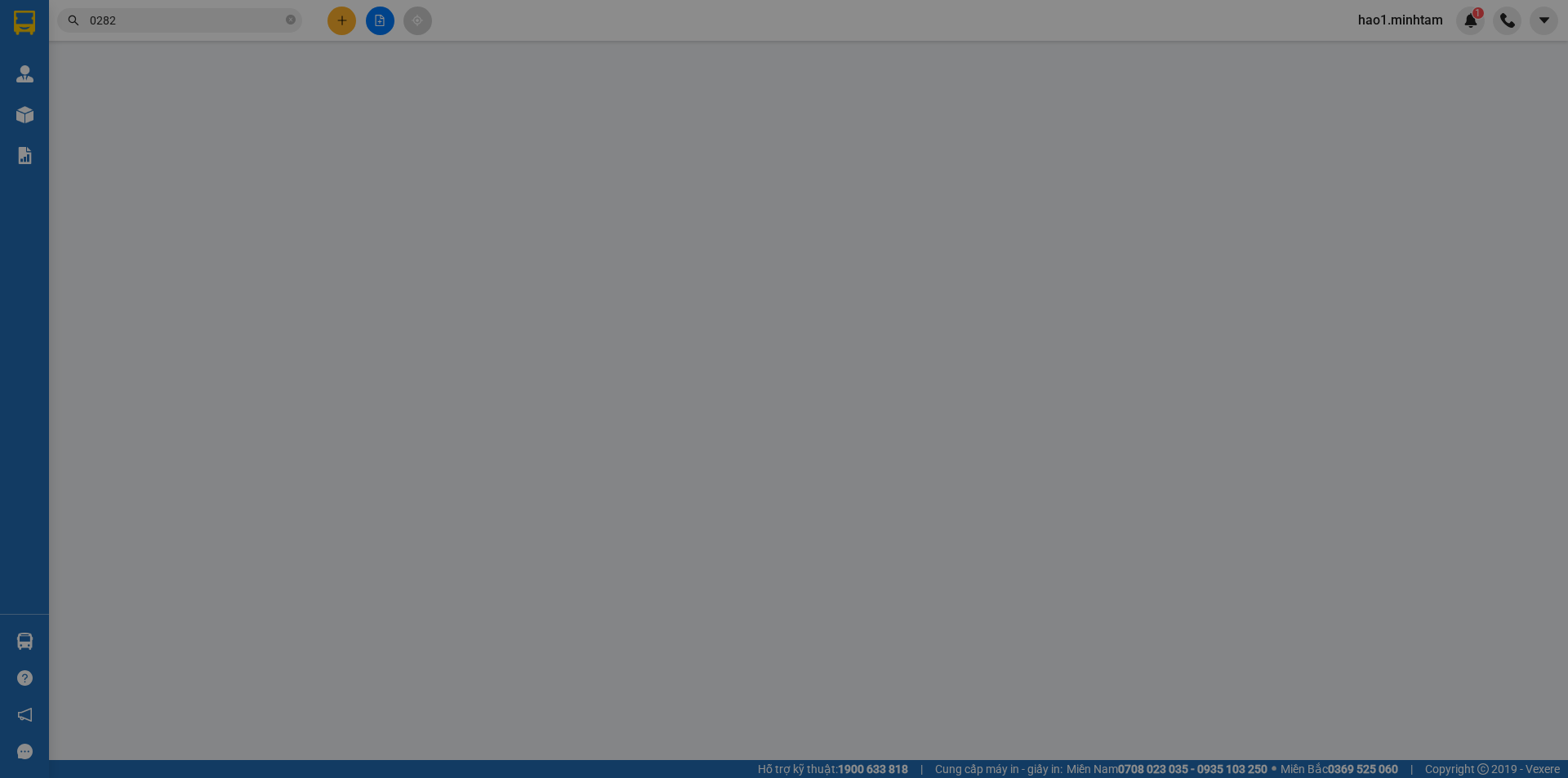
type input "20.000"
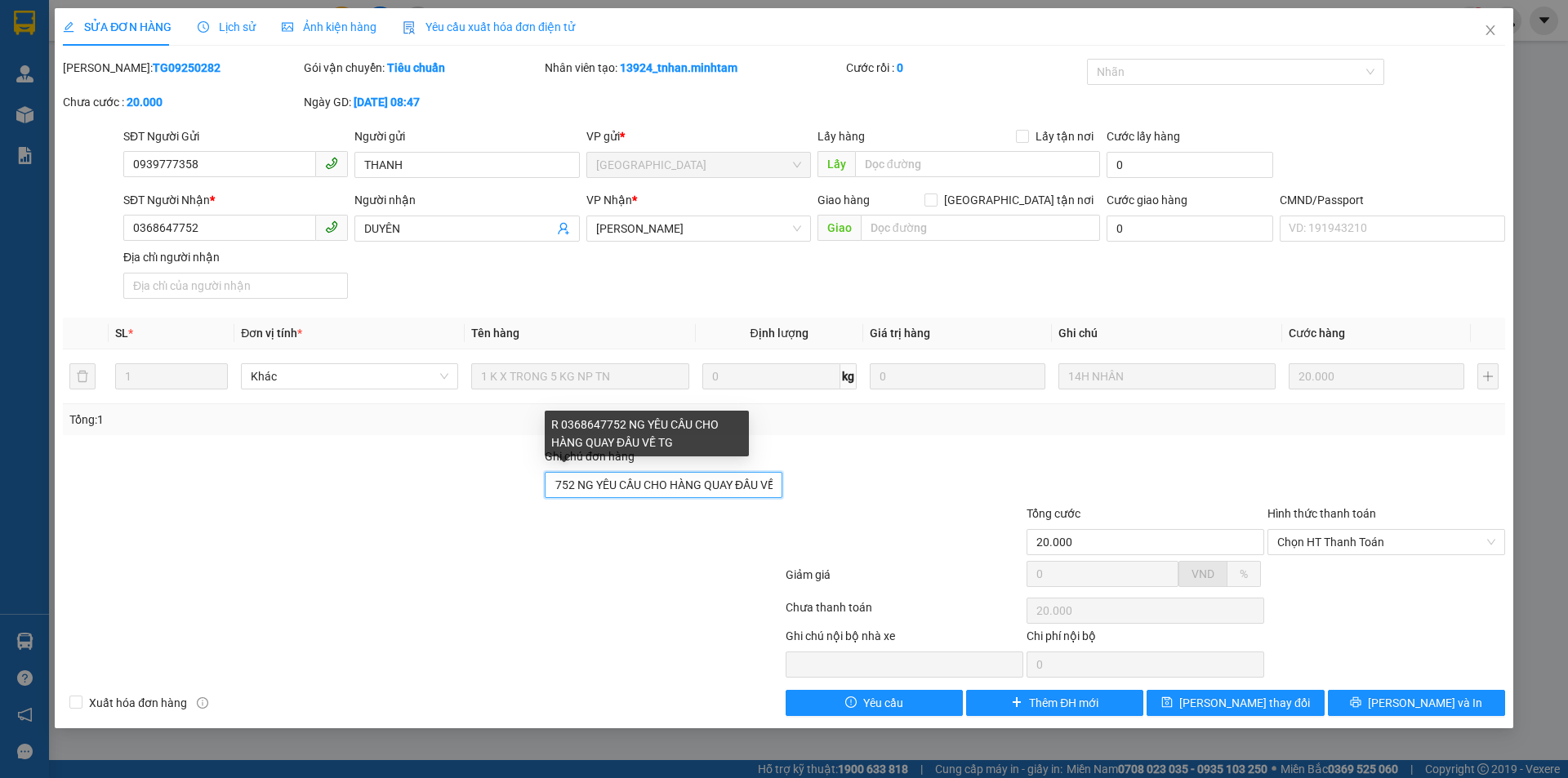
scroll to position [0, 74]
drag, startPoint x: 629, startPoint y: 487, endPoint x: 789, endPoint y: 487, distance: 160.0
click at [789, 487] on div "Ghi chú đơn hàng R 0368647752 NG YÊU CẦU CHO HÀNG QUAY ĐẦU VỀ TG" at bounding box center [784, 476] width 1446 height 57
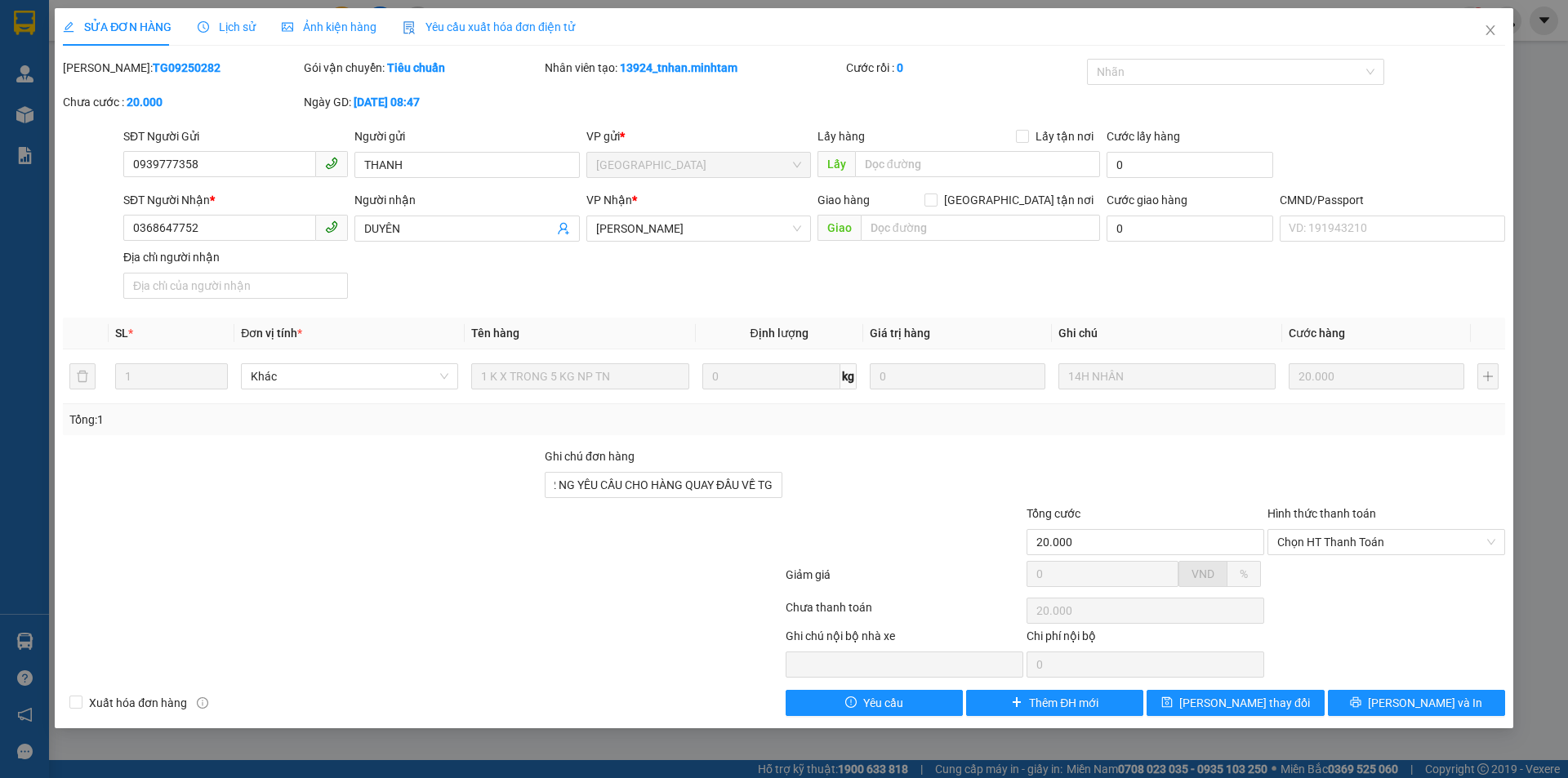
scroll to position [0, 0]
click at [847, 469] on div at bounding box center [905, 476] width 241 height 57
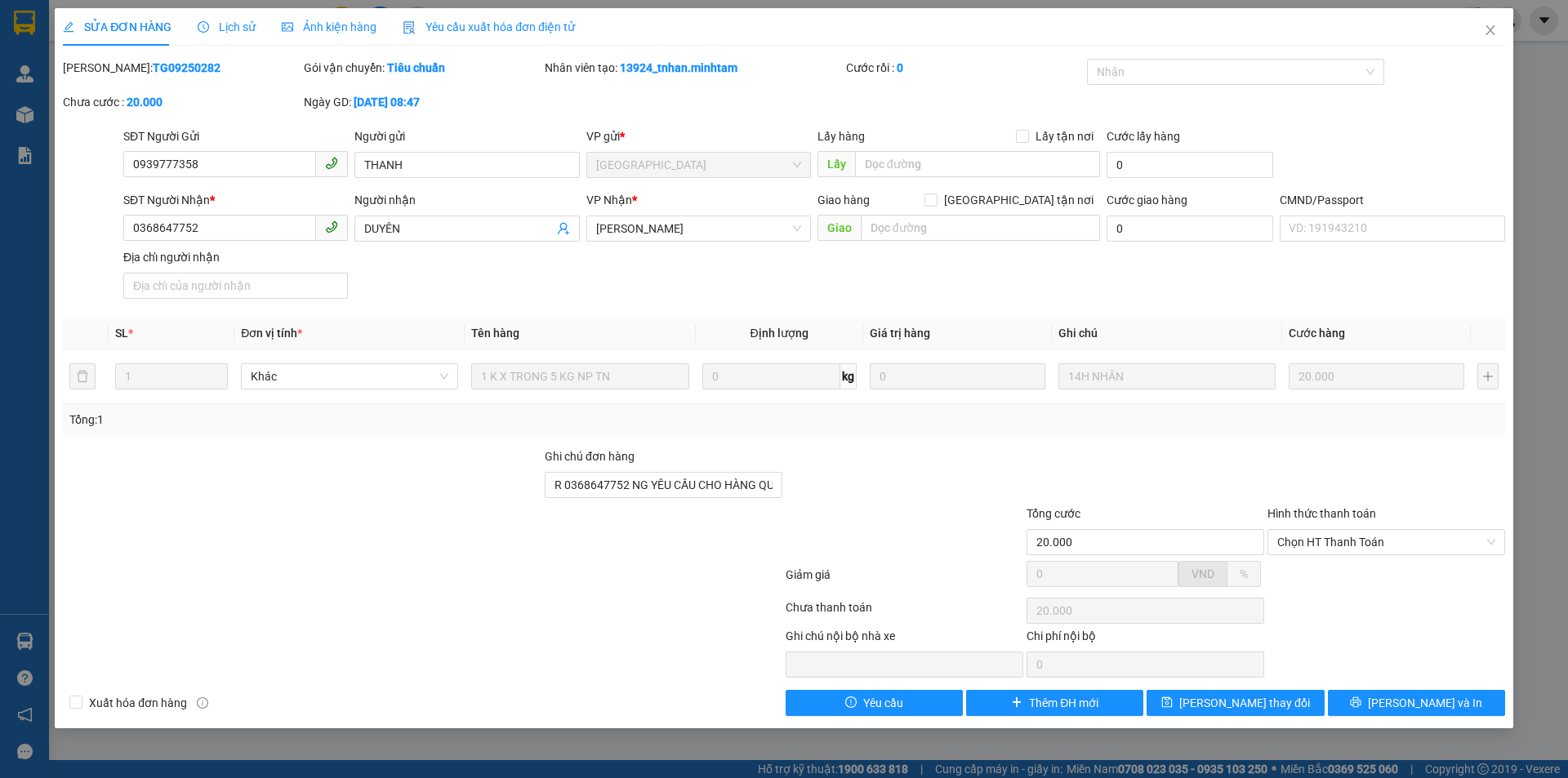
click at [847, 469] on div at bounding box center [905, 476] width 241 height 57
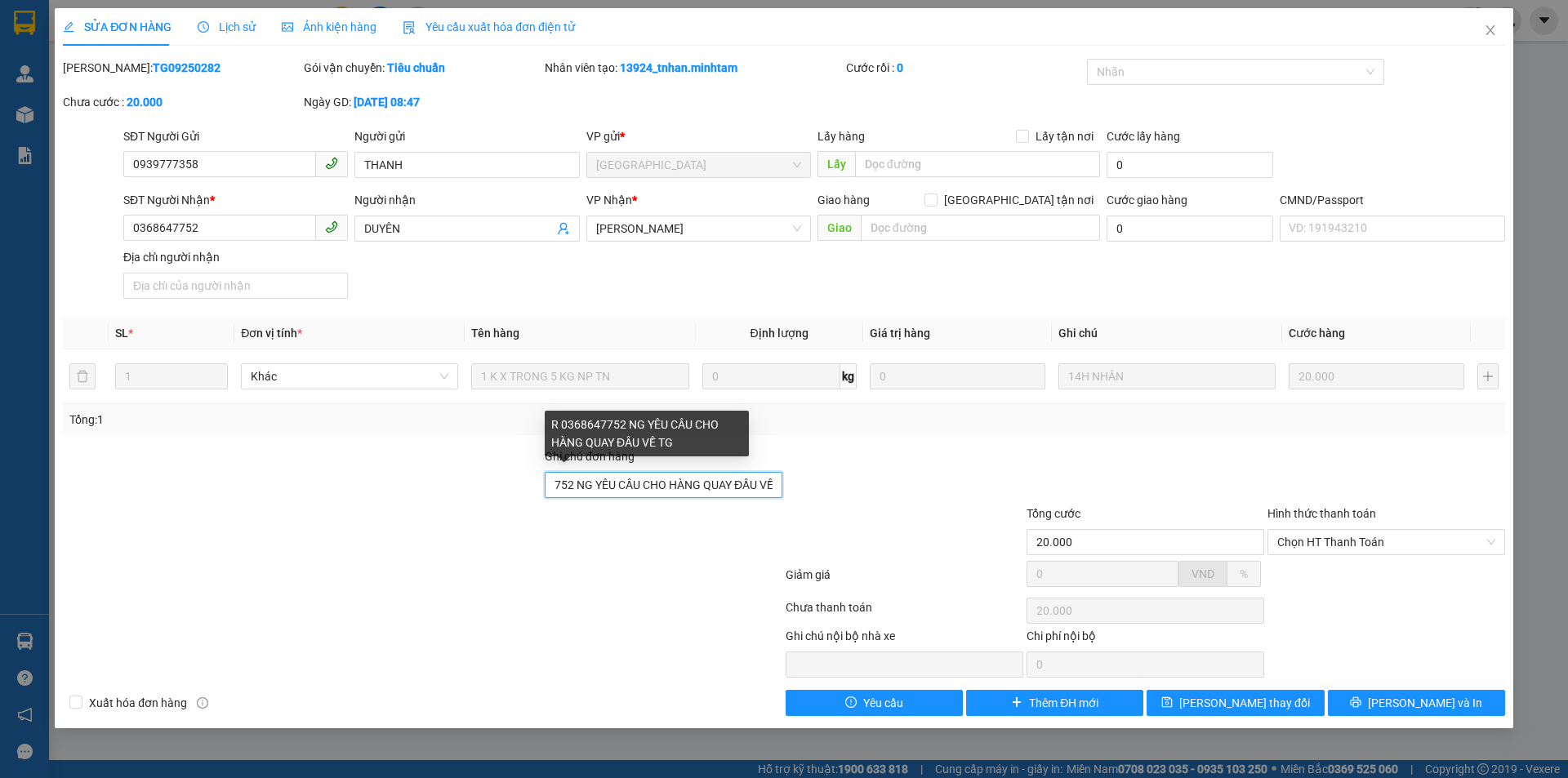
scroll to position [0, 74]
drag, startPoint x: 629, startPoint y: 484, endPoint x: 845, endPoint y: 483, distance: 216.0
click at [845, 483] on div "Ghi chú đơn hàng R 0368647752 NG YÊU CẦU CHO HÀNG QUAY ĐẦU VỀ TG" at bounding box center [784, 476] width 1446 height 57
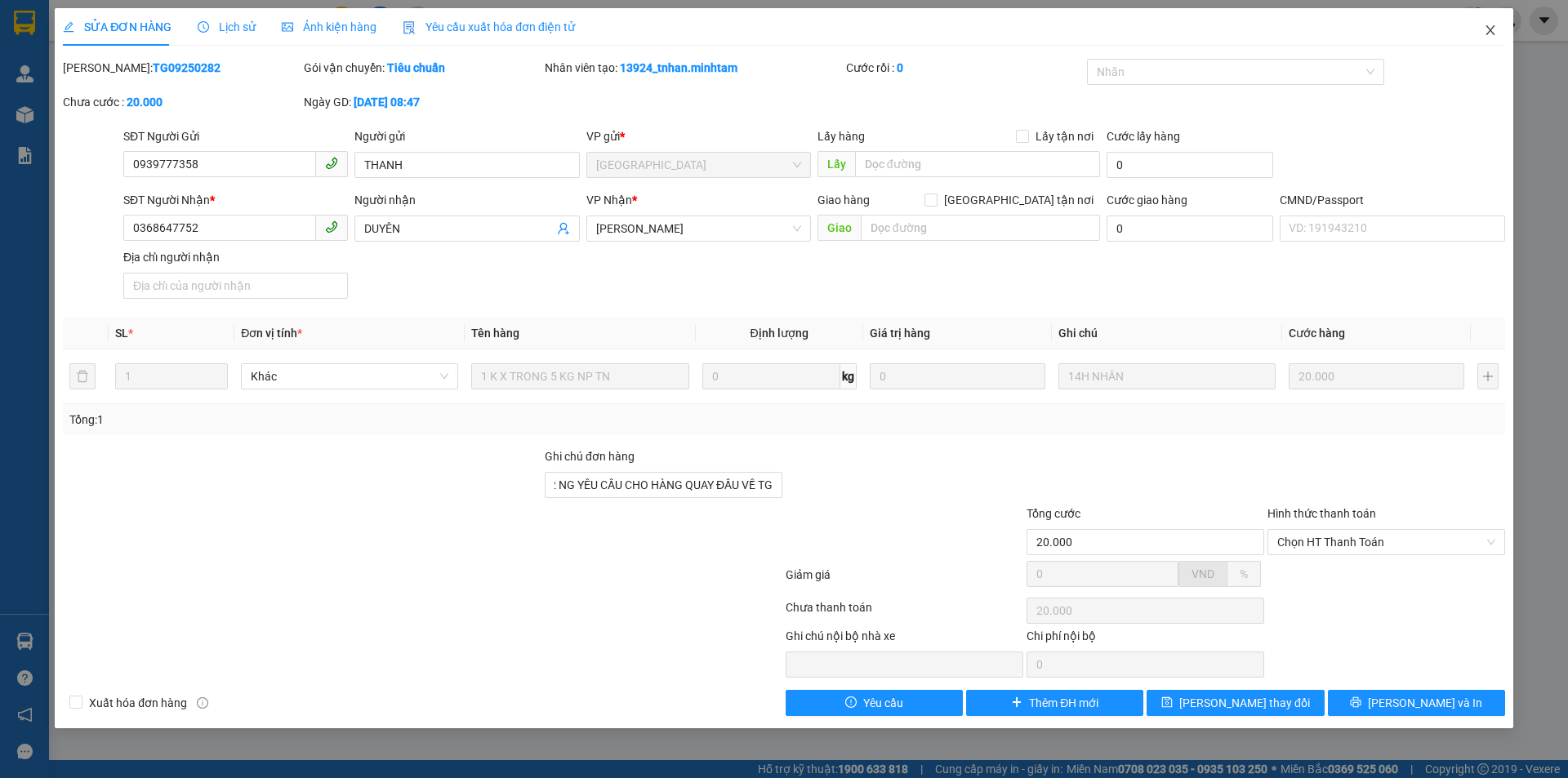
scroll to position [0, 0]
click at [1494, 36] on icon "close" at bounding box center [1491, 30] width 13 height 13
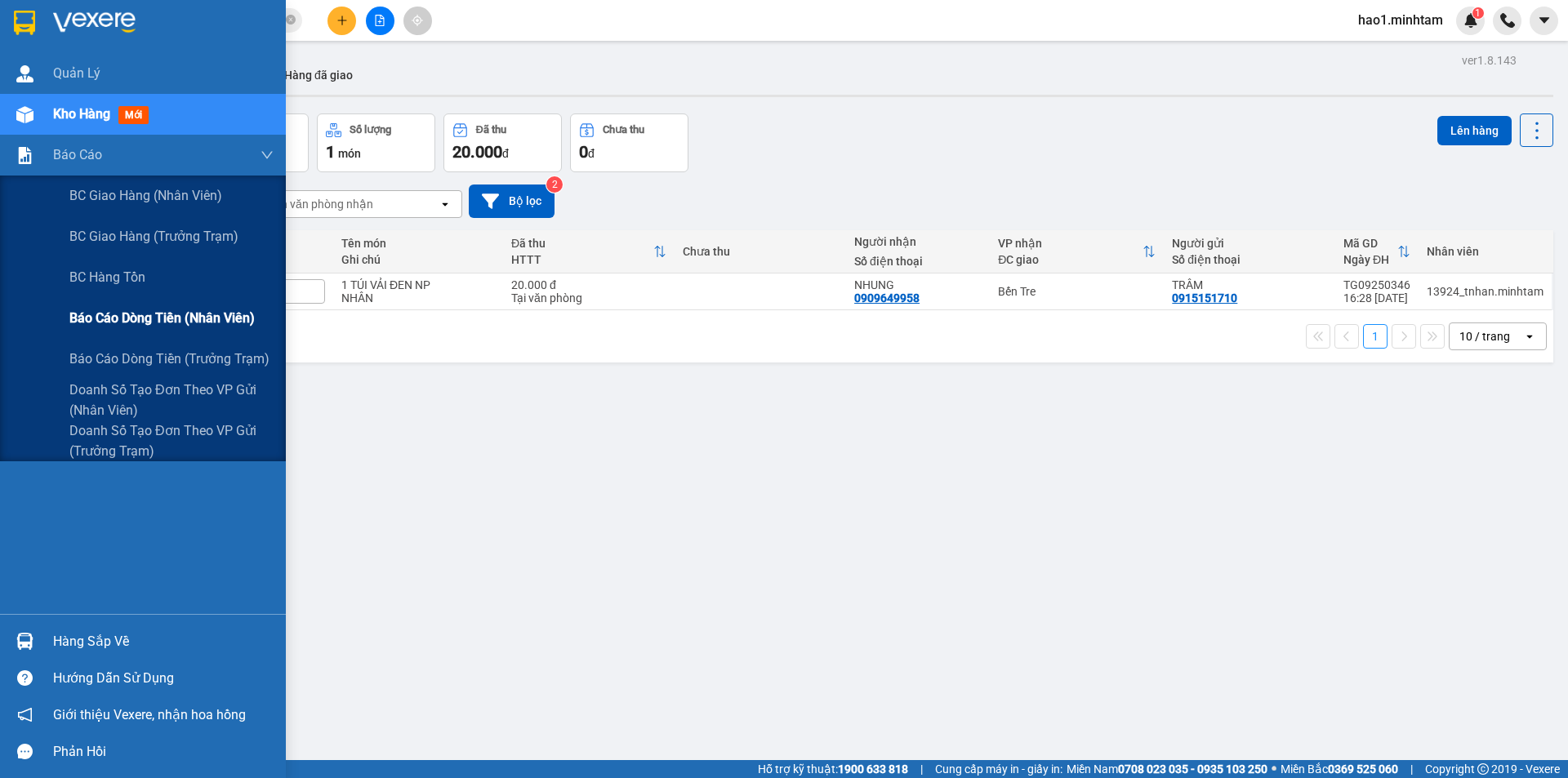
click at [149, 326] on span "Báo cáo dòng tiền (nhân viên)" at bounding box center [162, 318] width 186 height 21
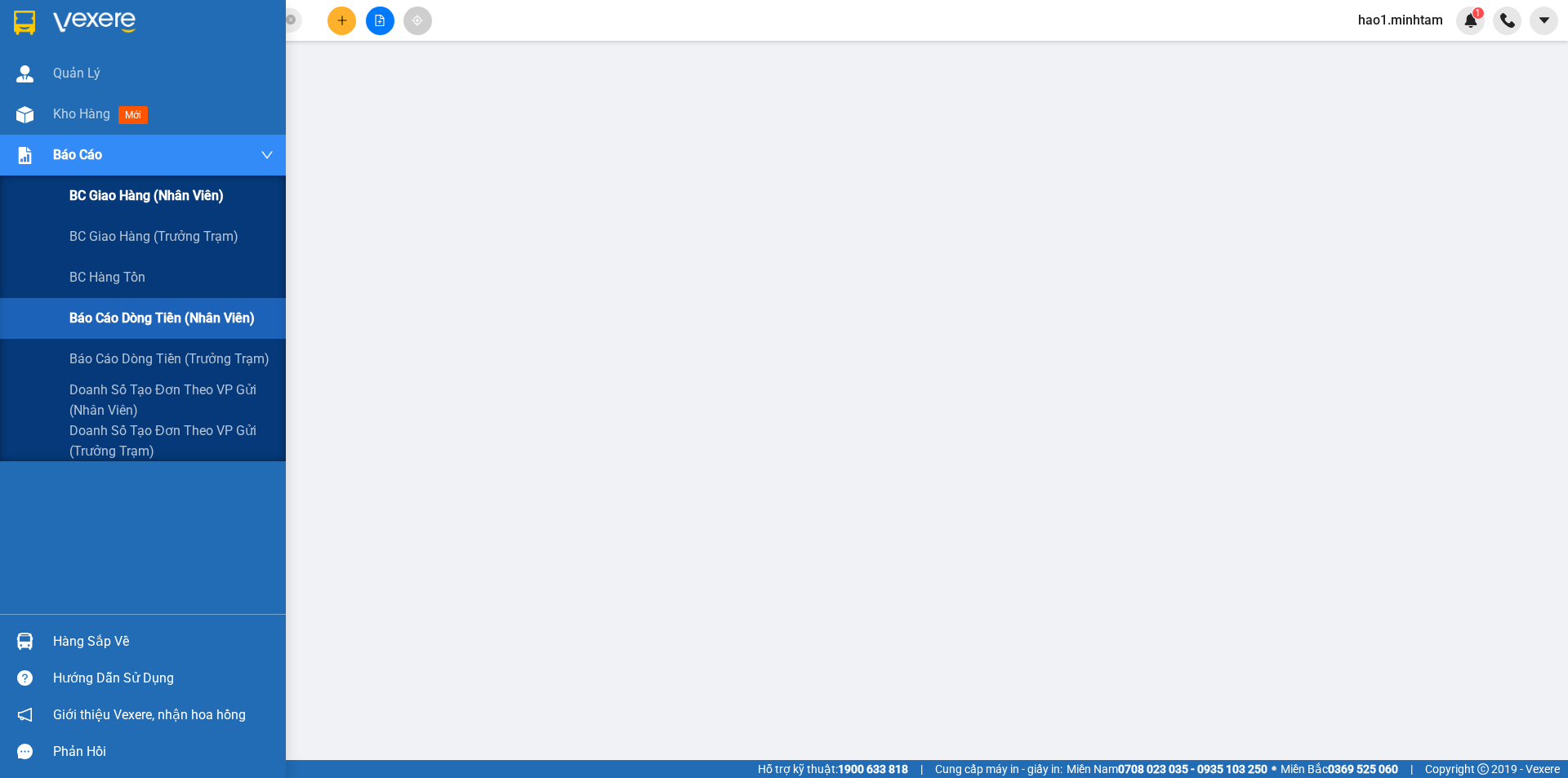
click at [130, 198] on span "BC giao hàng (nhân viên)" at bounding box center [147, 196] width 155 height 21
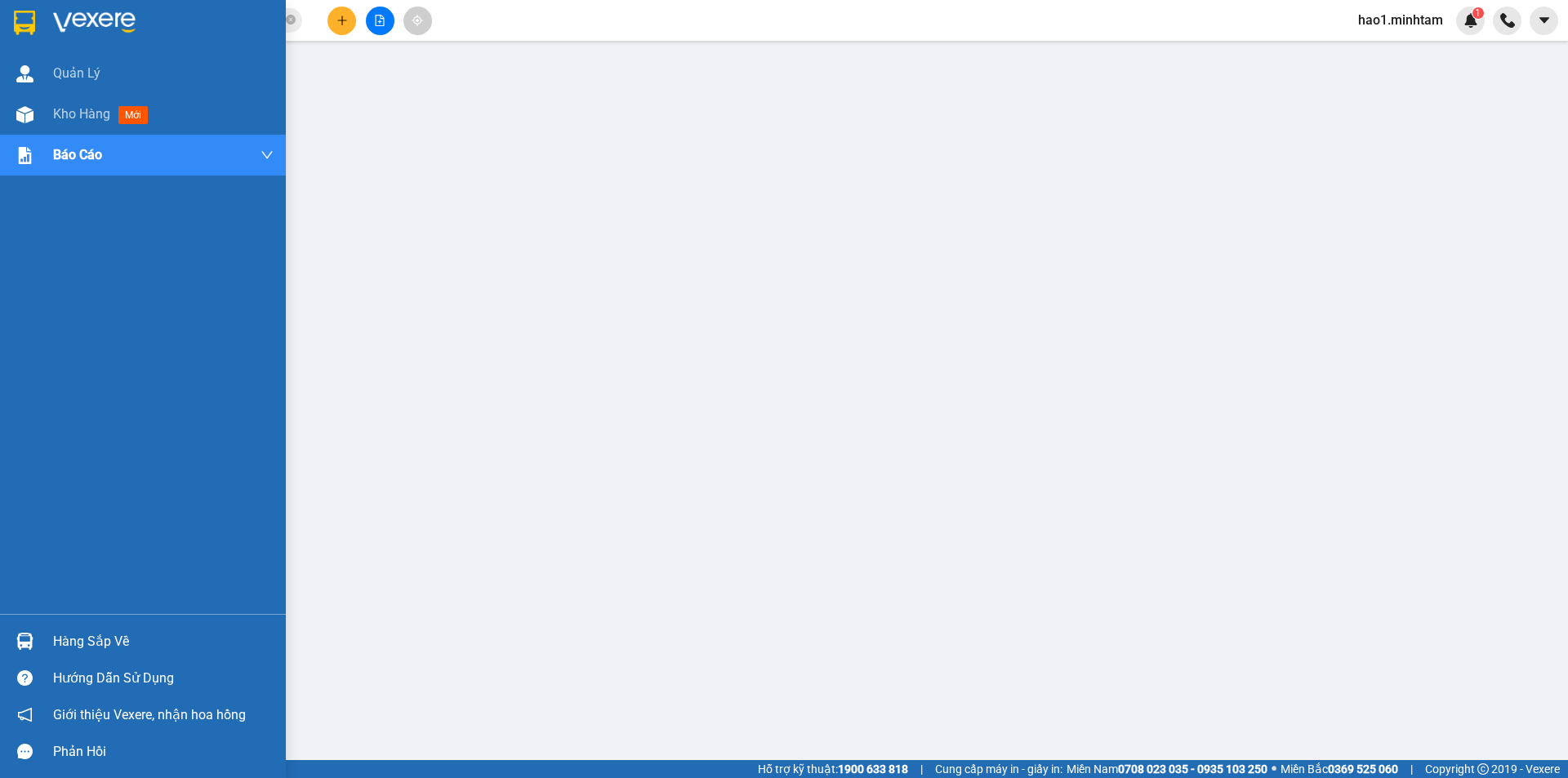
click at [24, 19] on img at bounding box center [24, 23] width 22 height 24
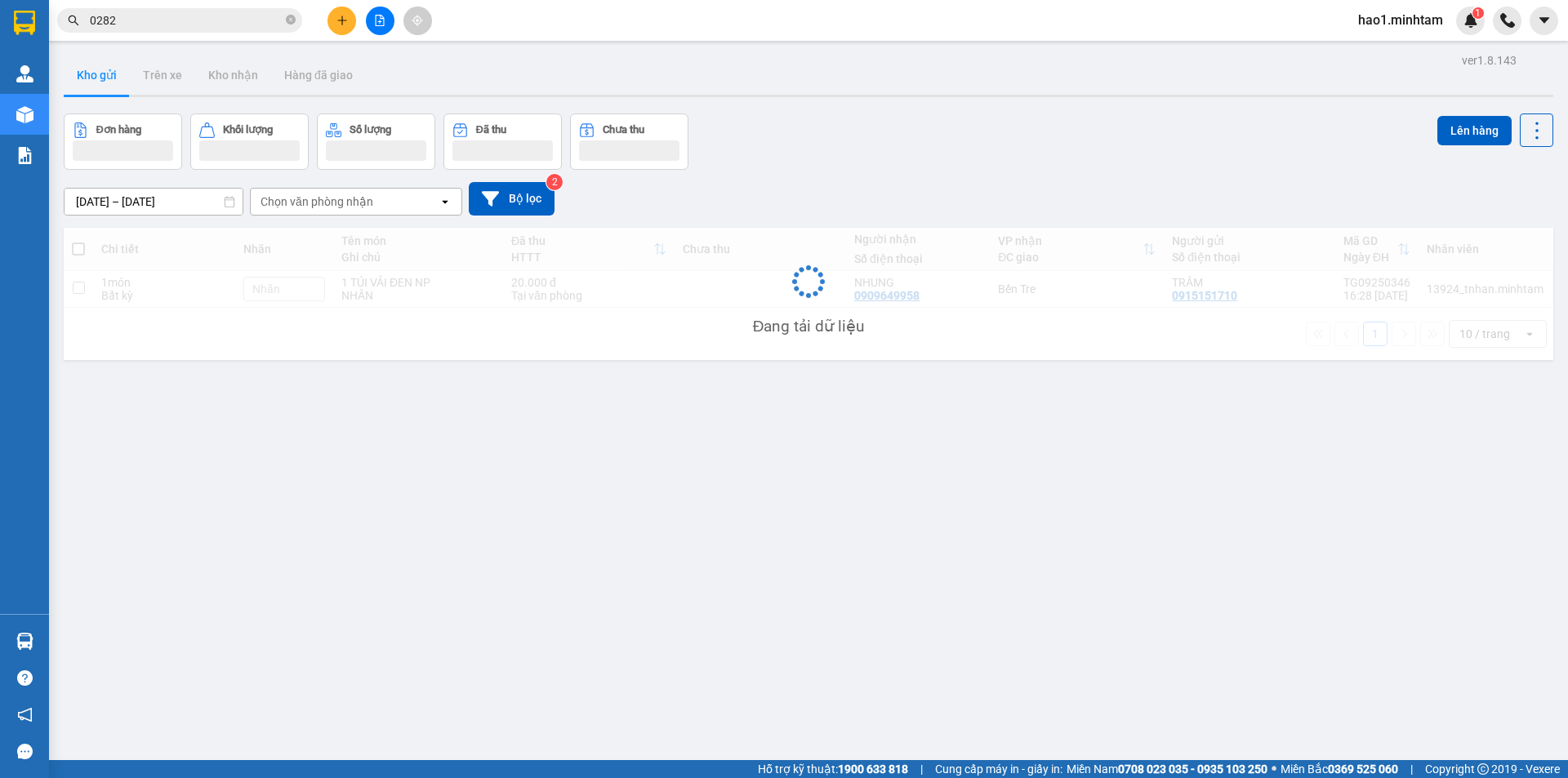
click at [764, 84] on div "Kho gửi Trên xe Kho nhận Hàng đã giao" at bounding box center [808, 77] width 1490 height 43
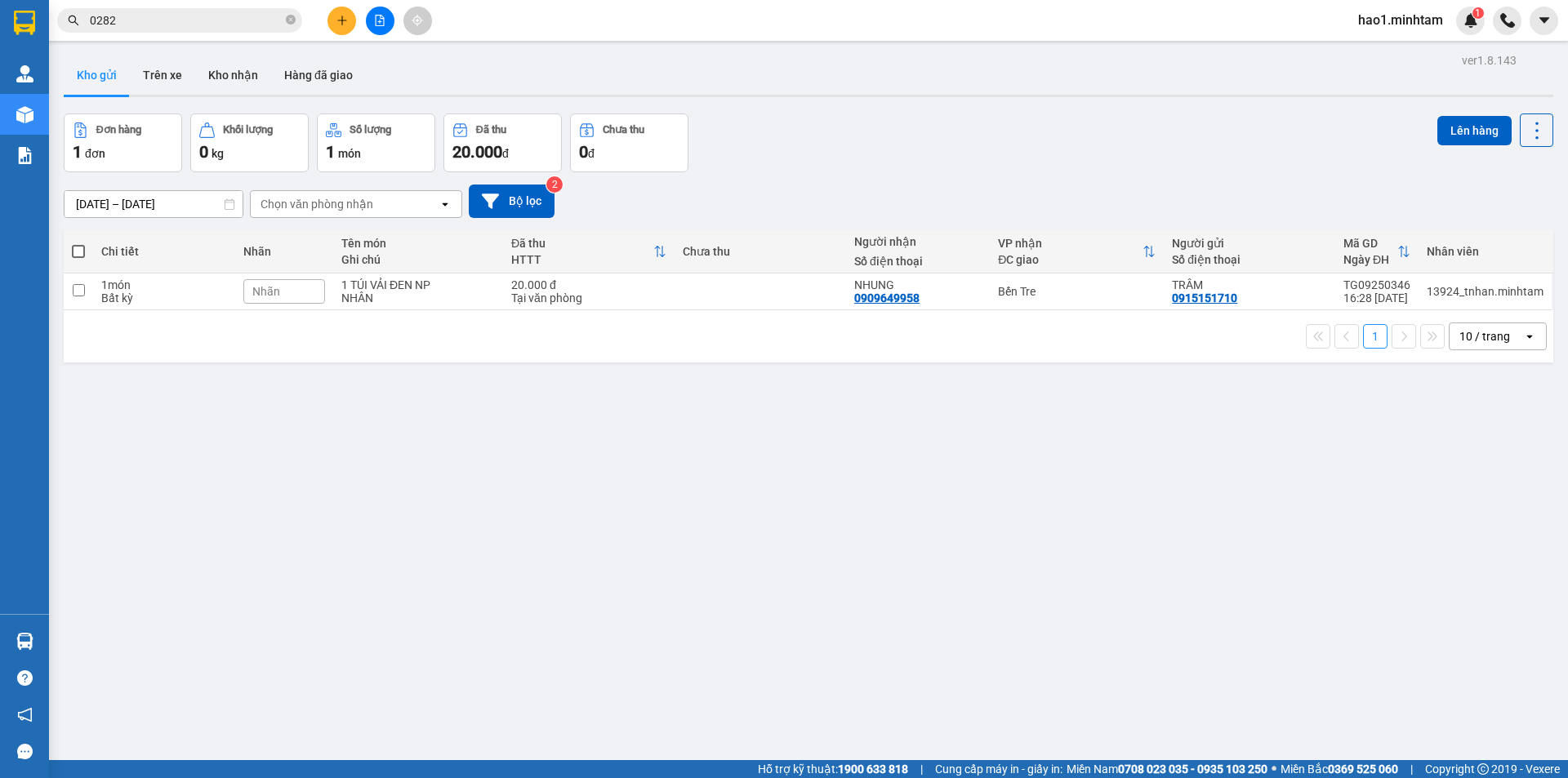
click at [764, 84] on div "Kho gửi Trên xe Kho nhận Hàng đã giao" at bounding box center [808, 77] width 1490 height 43
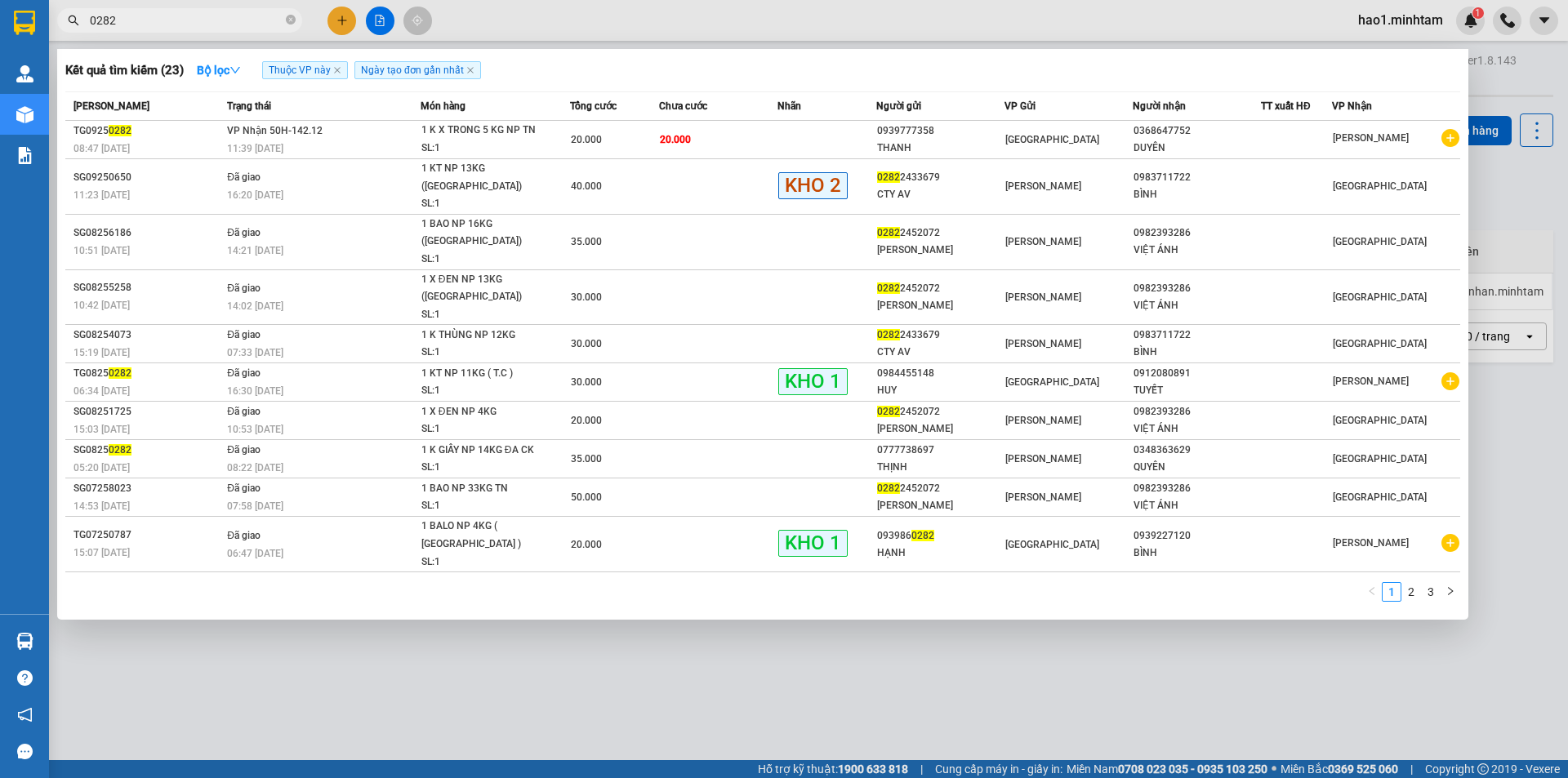
click at [138, 11] on input "0282" at bounding box center [186, 20] width 193 height 18
click at [293, 21] on icon "close-circle" at bounding box center [290, 20] width 9 height 9
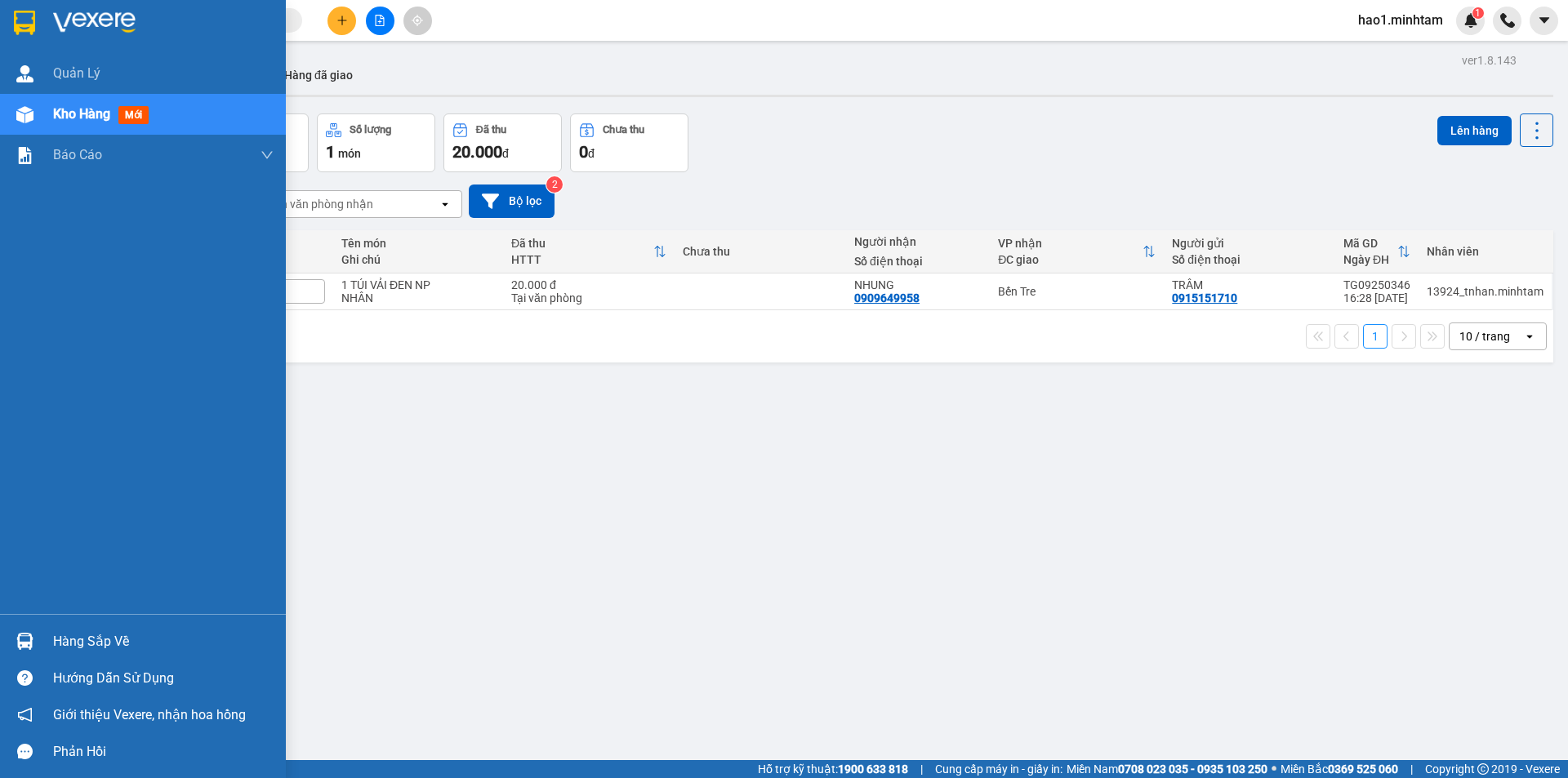
click at [39, 22] on div at bounding box center [24, 23] width 28 height 28
click at [57, 640] on div "Hàng sắp về" at bounding box center [163, 641] width 220 height 24
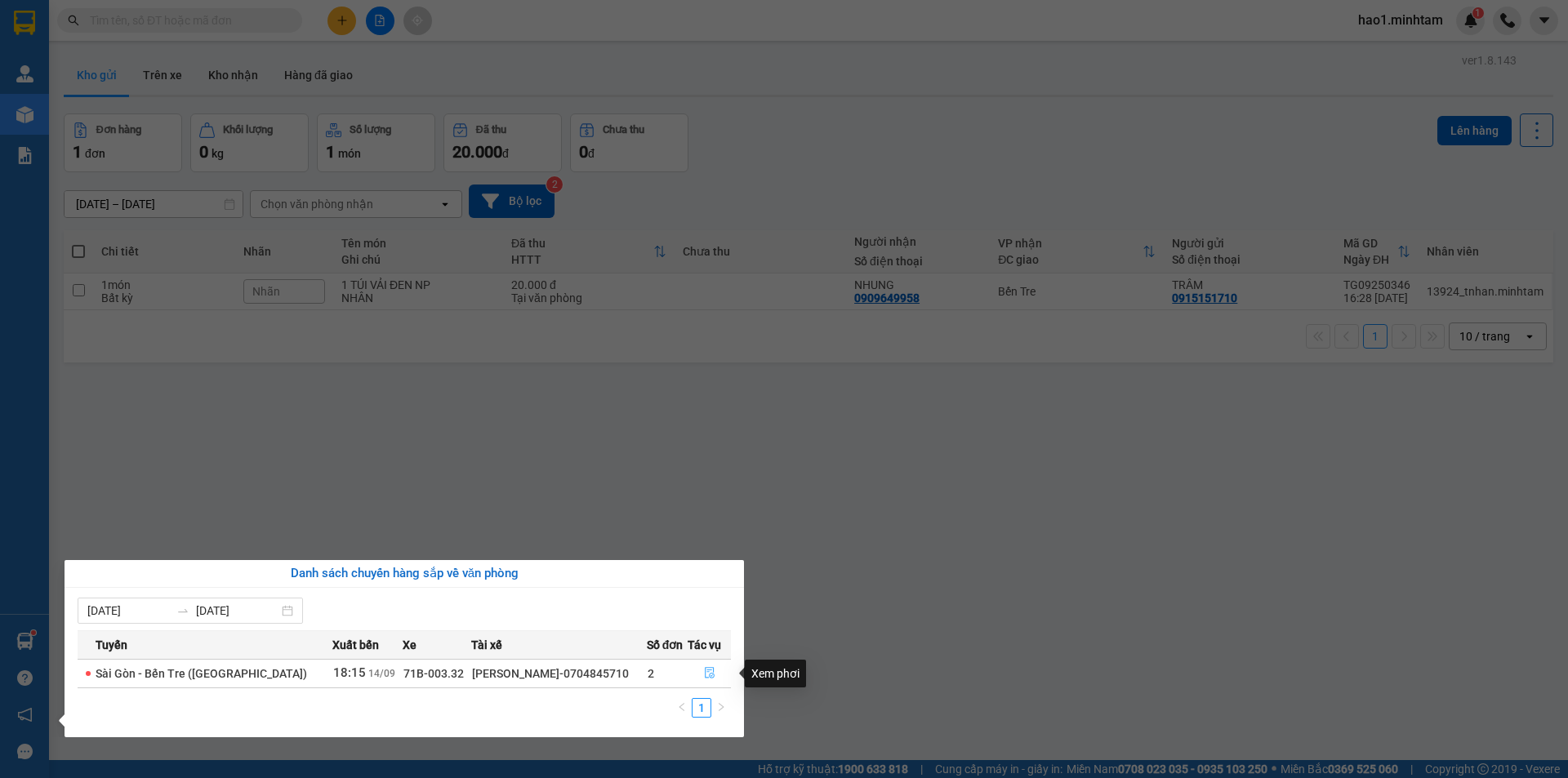
click at [704, 675] on icon "file-done" at bounding box center [710, 673] width 11 height 11
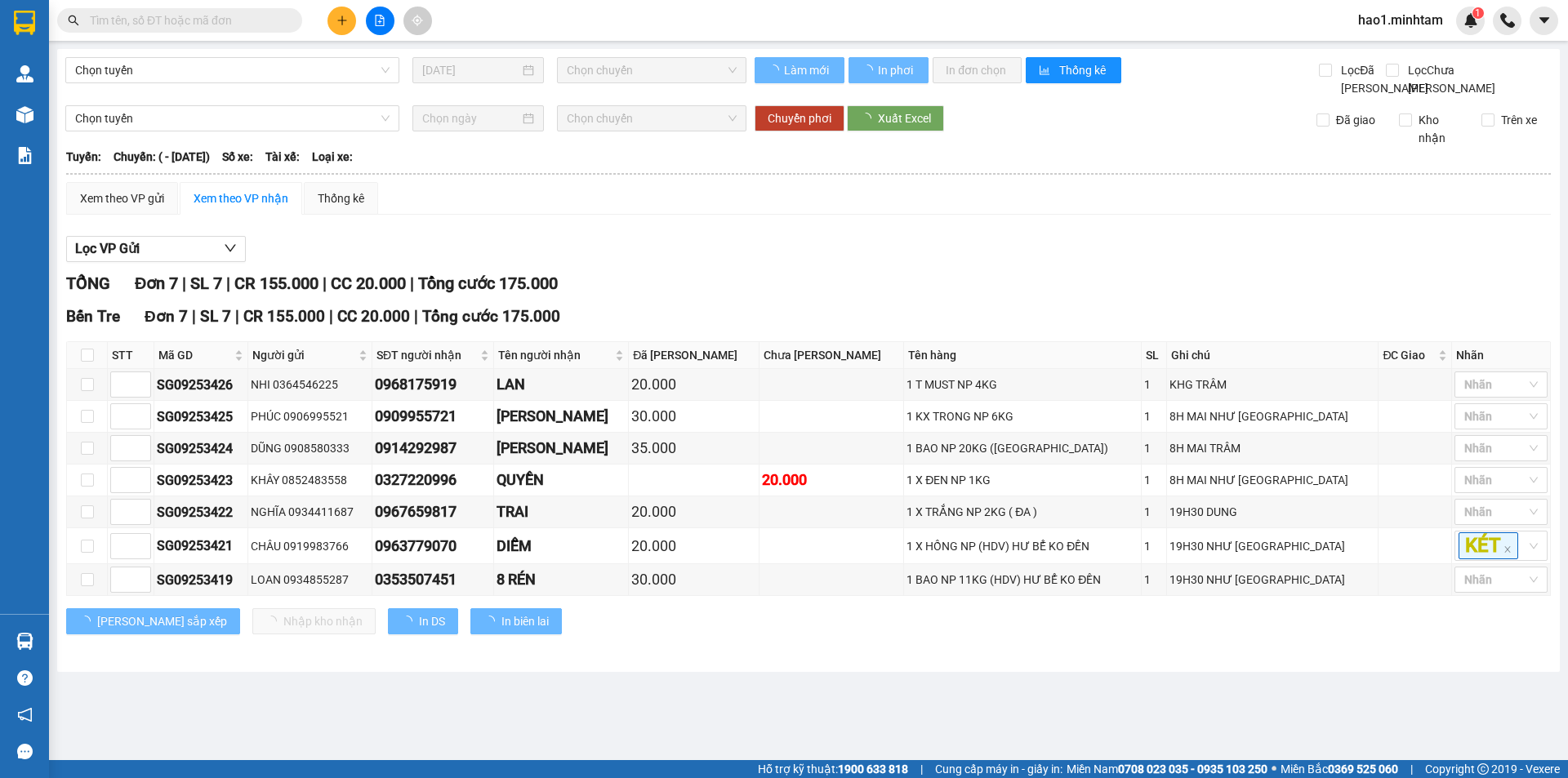
click at [891, 297] on div "TỔNG Đơn 7 | SL 7 | CR 155.000 | CC 20.000 | Tổng cước 175.000" at bounding box center [808, 284] width 1485 height 25
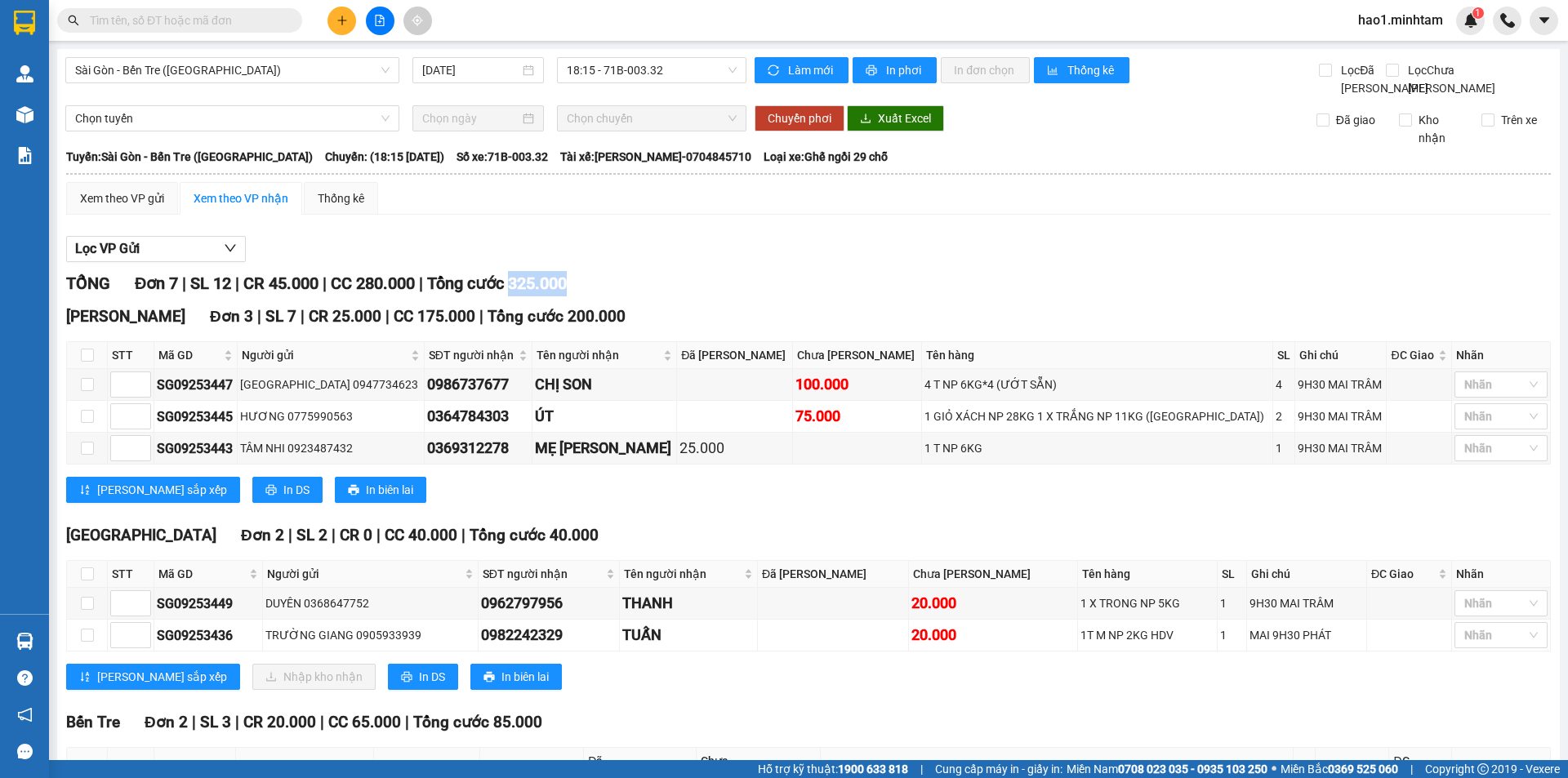
scroll to position [181, 0]
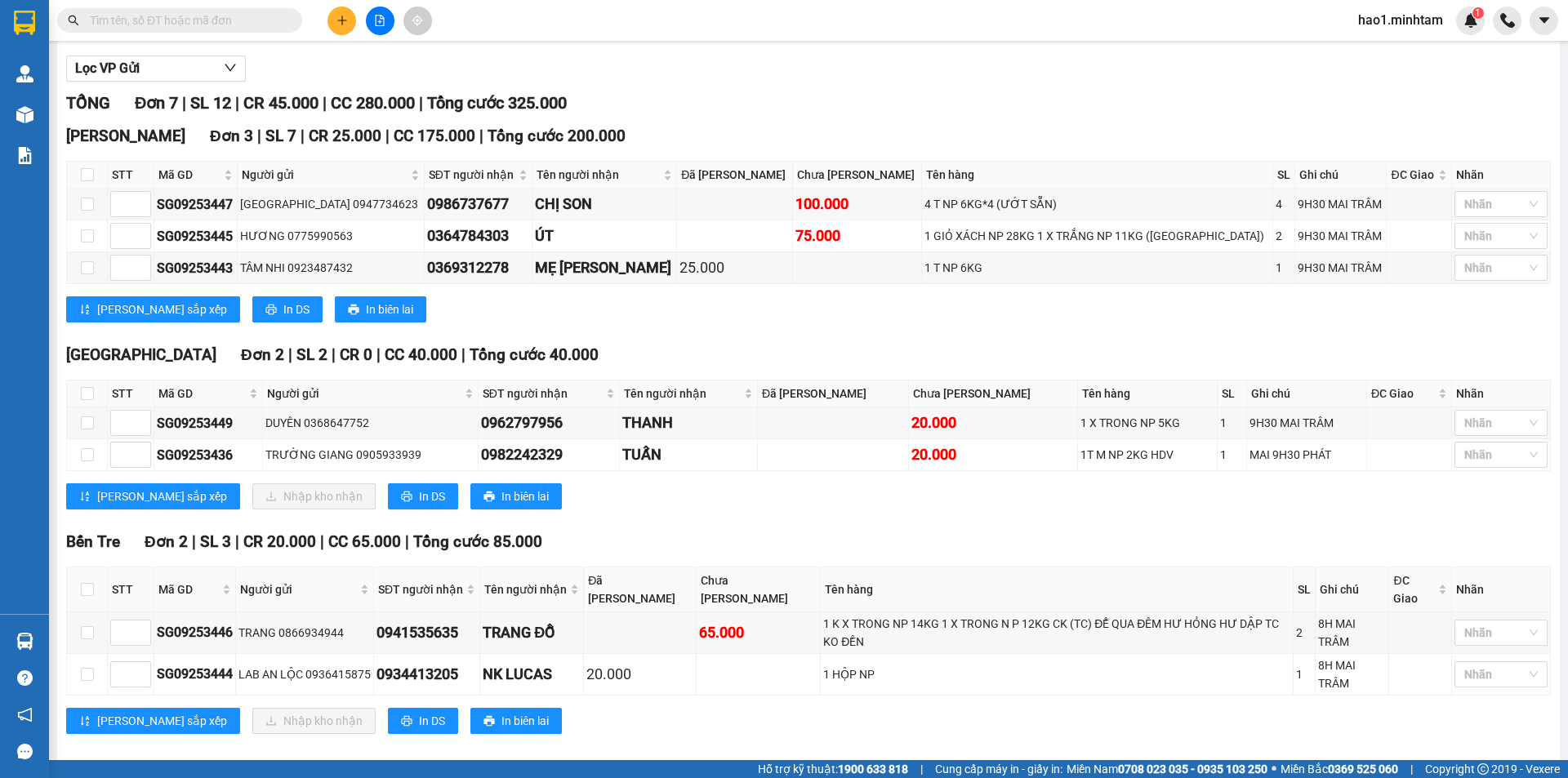
click at [853, 334] on div "[PERSON_NAME] Đơn 3 | SL 7 | CR 25.000 | CC 175.000 | Tổng cước 200.000 STT Mã …" at bounding box center [808, 230] width 1485 height 211
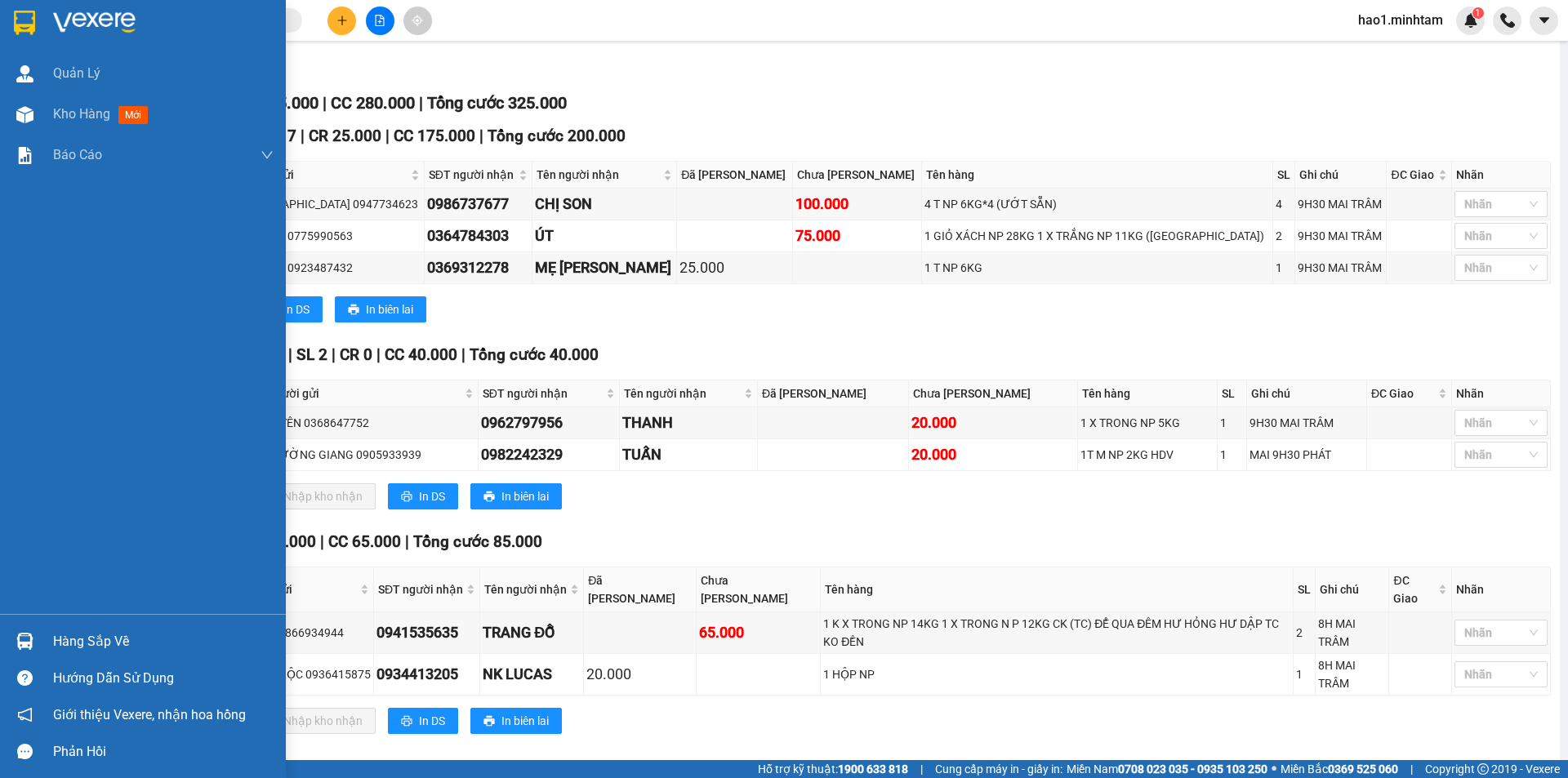
drag, startPoint x: 22, startPoint y: 23, endPoint x: 795, endPoint y: 45, distance: 773.3
click at [22, 23] on img at bounding box center [24, 23] width 22 height 24
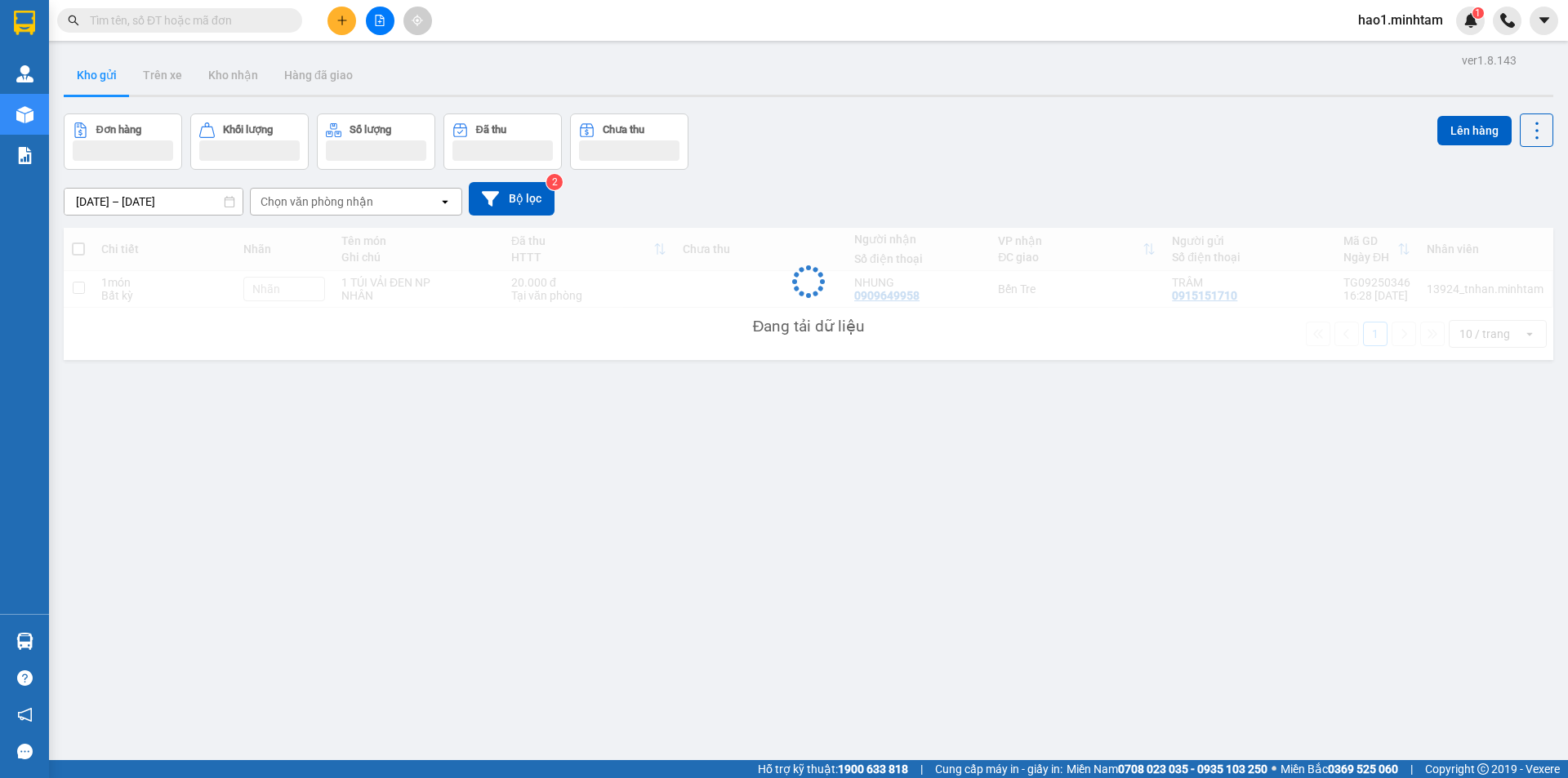
click at [833, 73] on div "Kho gửi Trên xe Kho nhận Hàng đã giao" at bounding box center [808, 77] width 1490 height 43
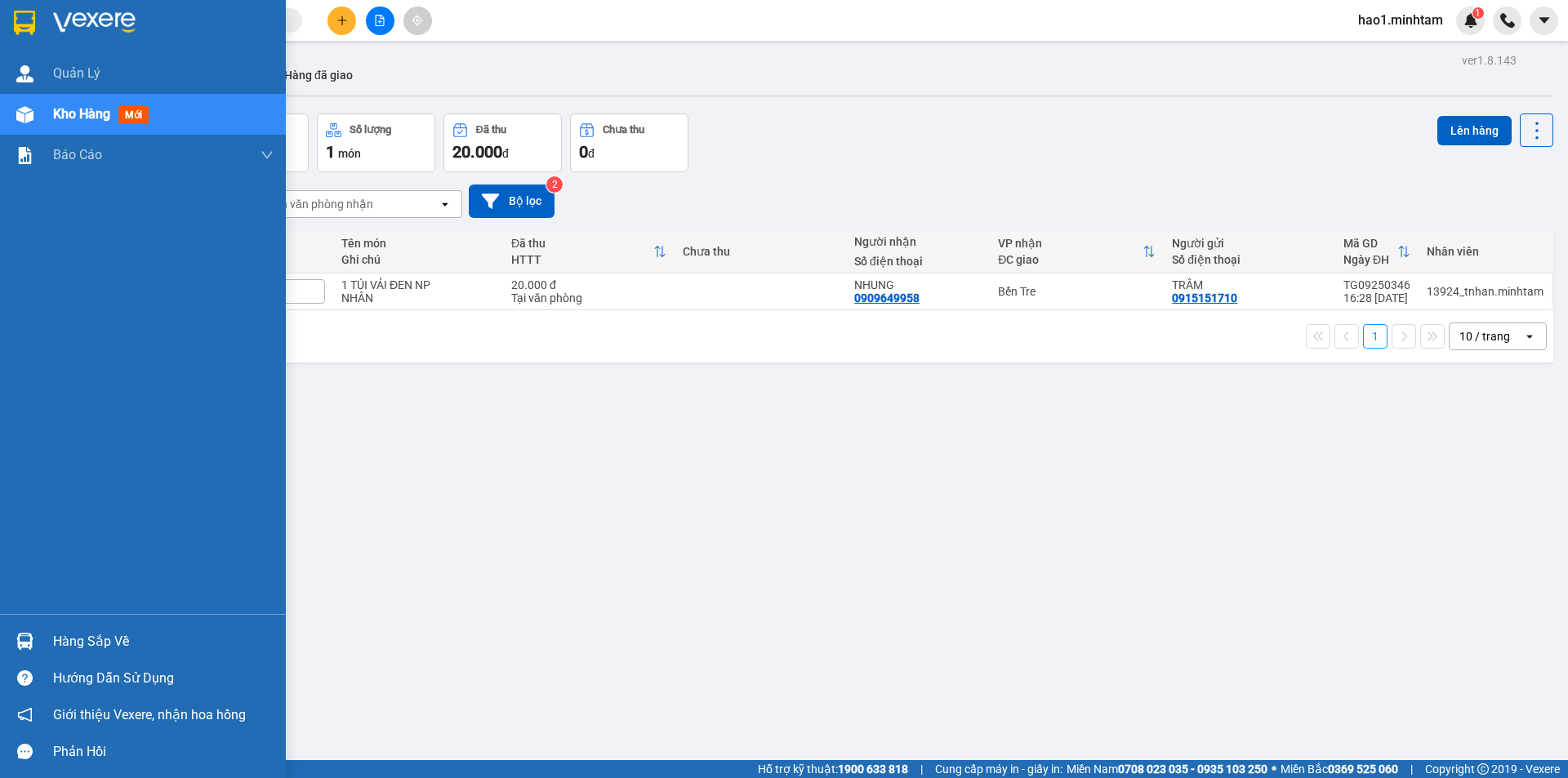
click at [22, 641] on img at bounding box center [24, 641] width 17 height 17
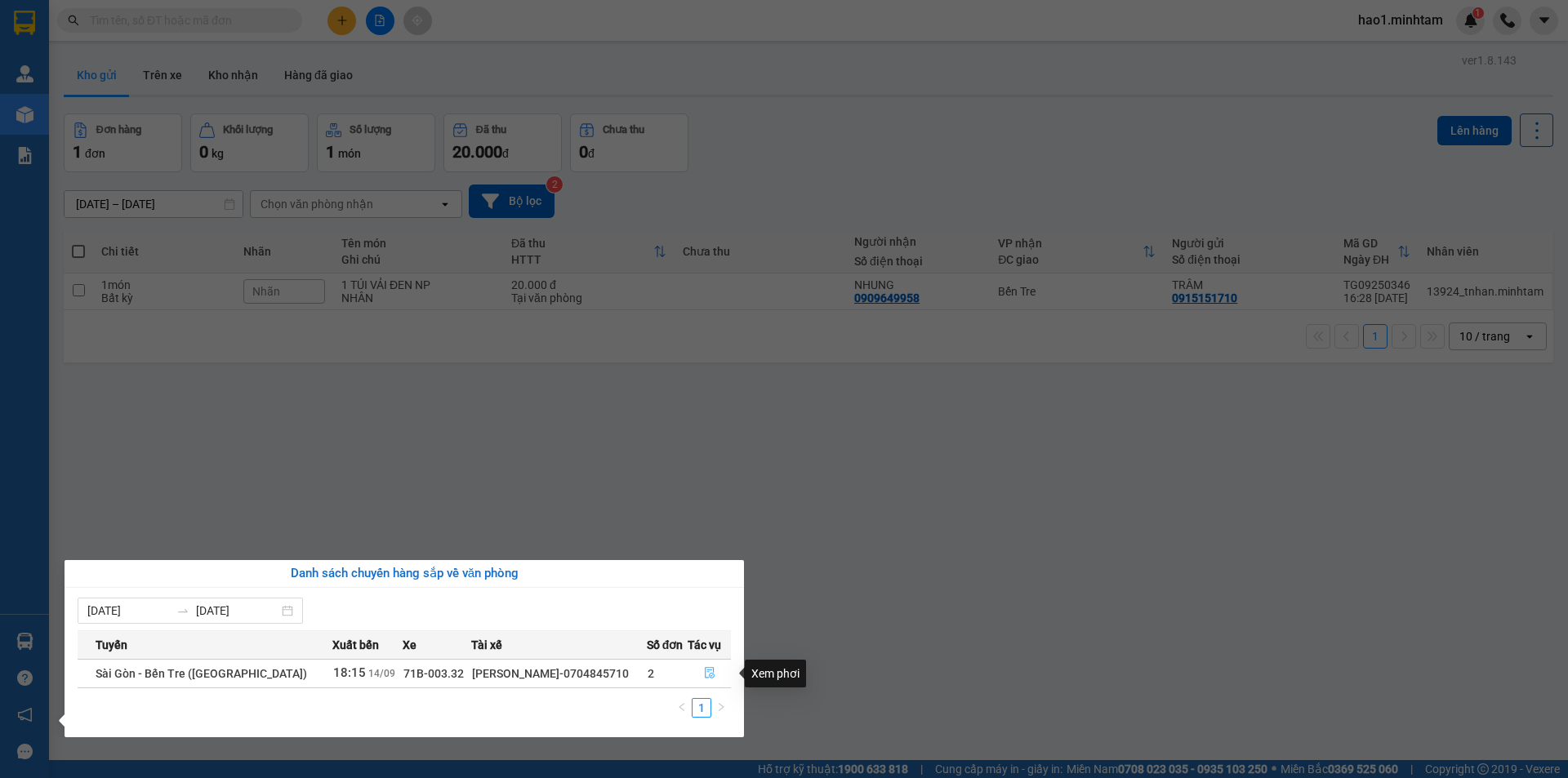
click at [705, 675] on icon "file-done" at bounding box center [710, 673] width 9 height 11
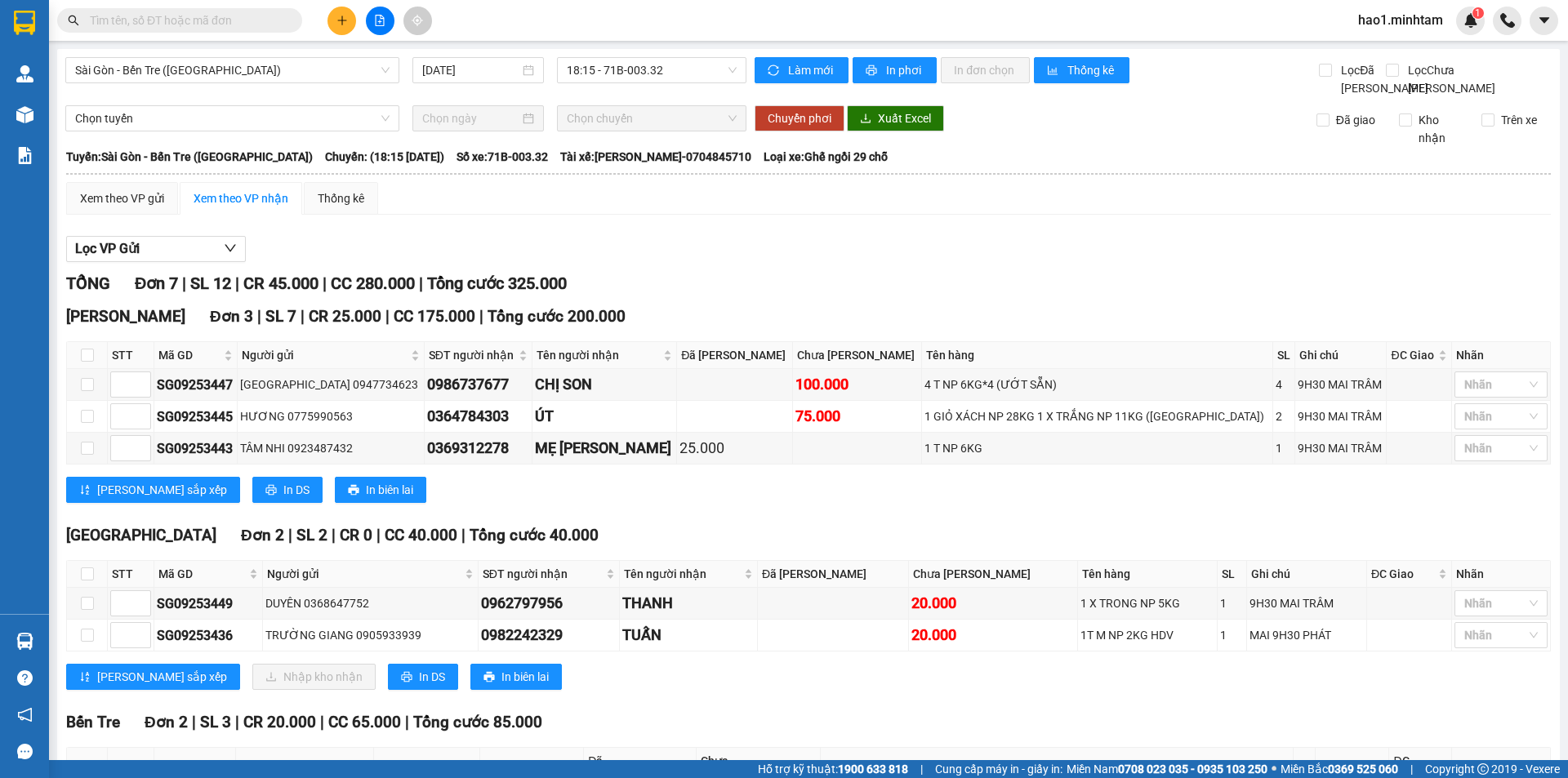
click at [927, 254] on div "Lọc VP Gửi" at bounding box center [808, 250] width 1485 height 27
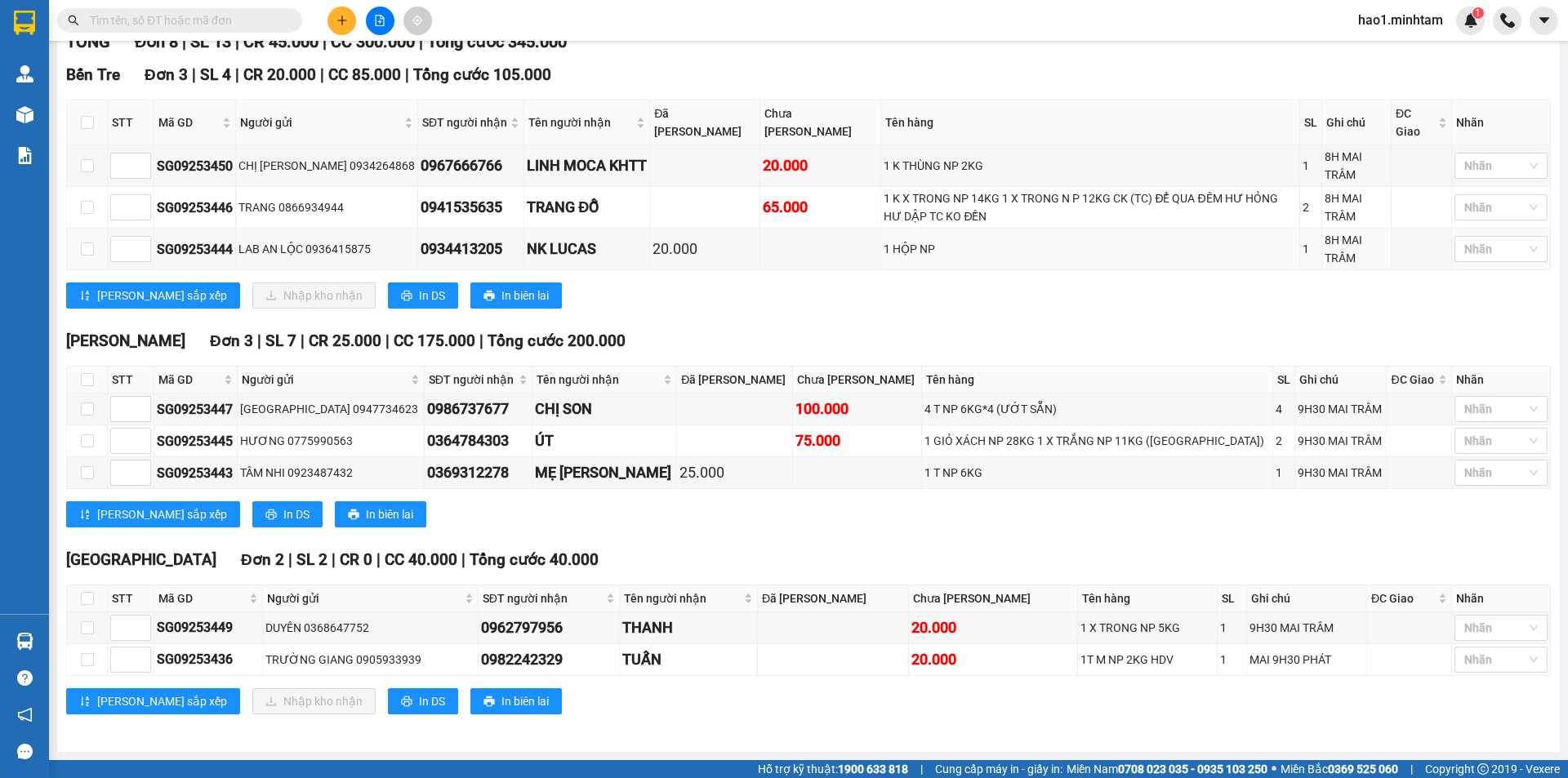
scroll to position [260, 0]
click at [766, 533] on div "[PERSON_NAME] Đơn 3 | SL 7 | CR 25.000 | CC 175.000 | Tổng cước 200.000 STT Mã …" at bounding box center [808, 434] width 1485 height 211
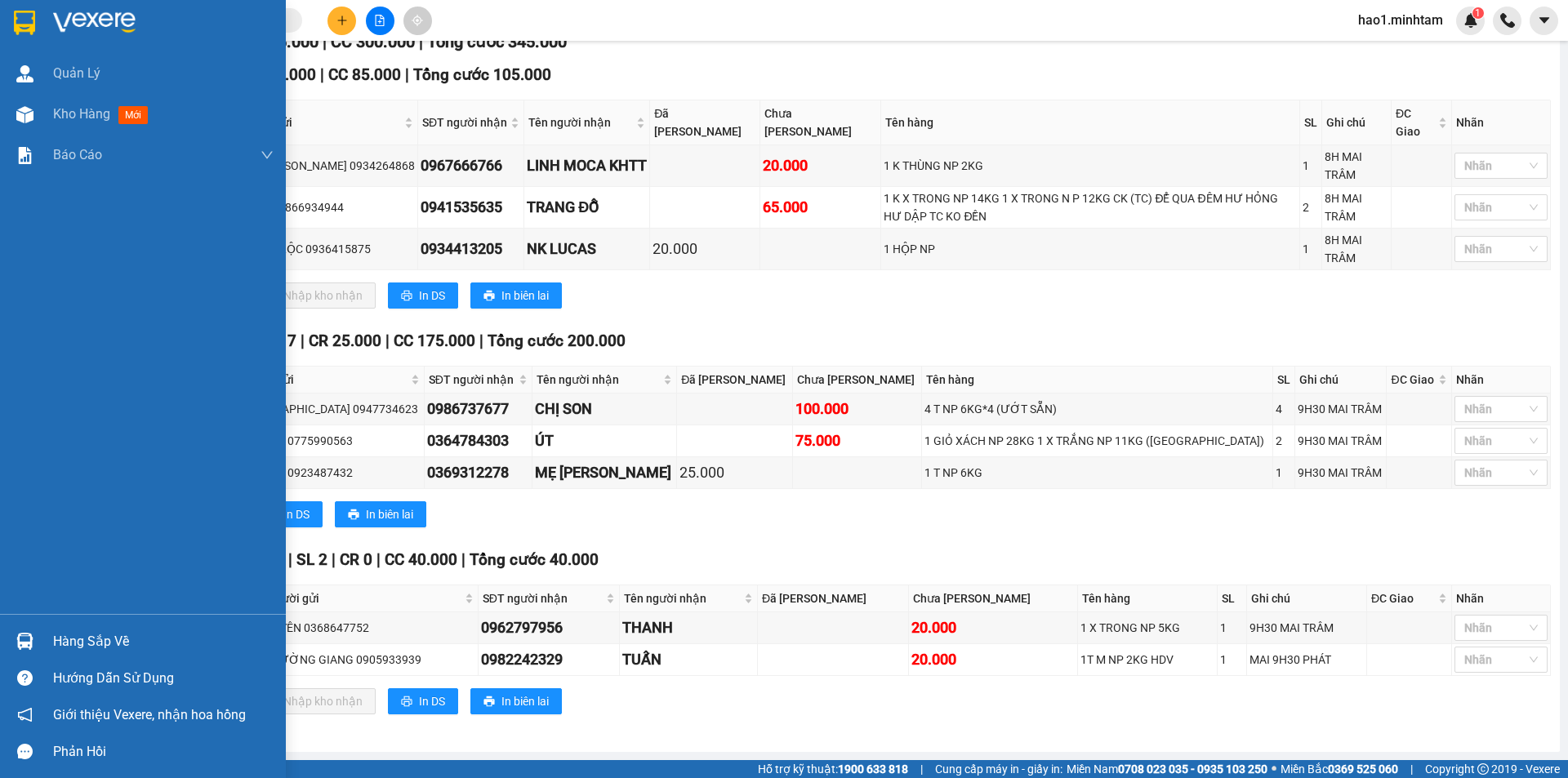
drag, startPoint x: 27, startPoint y: 10, endPoint x: 98, endPoint y: 11, distance: 71.0
click at [27, 11] on img at bounding box center [24, 23] width 22 height 24
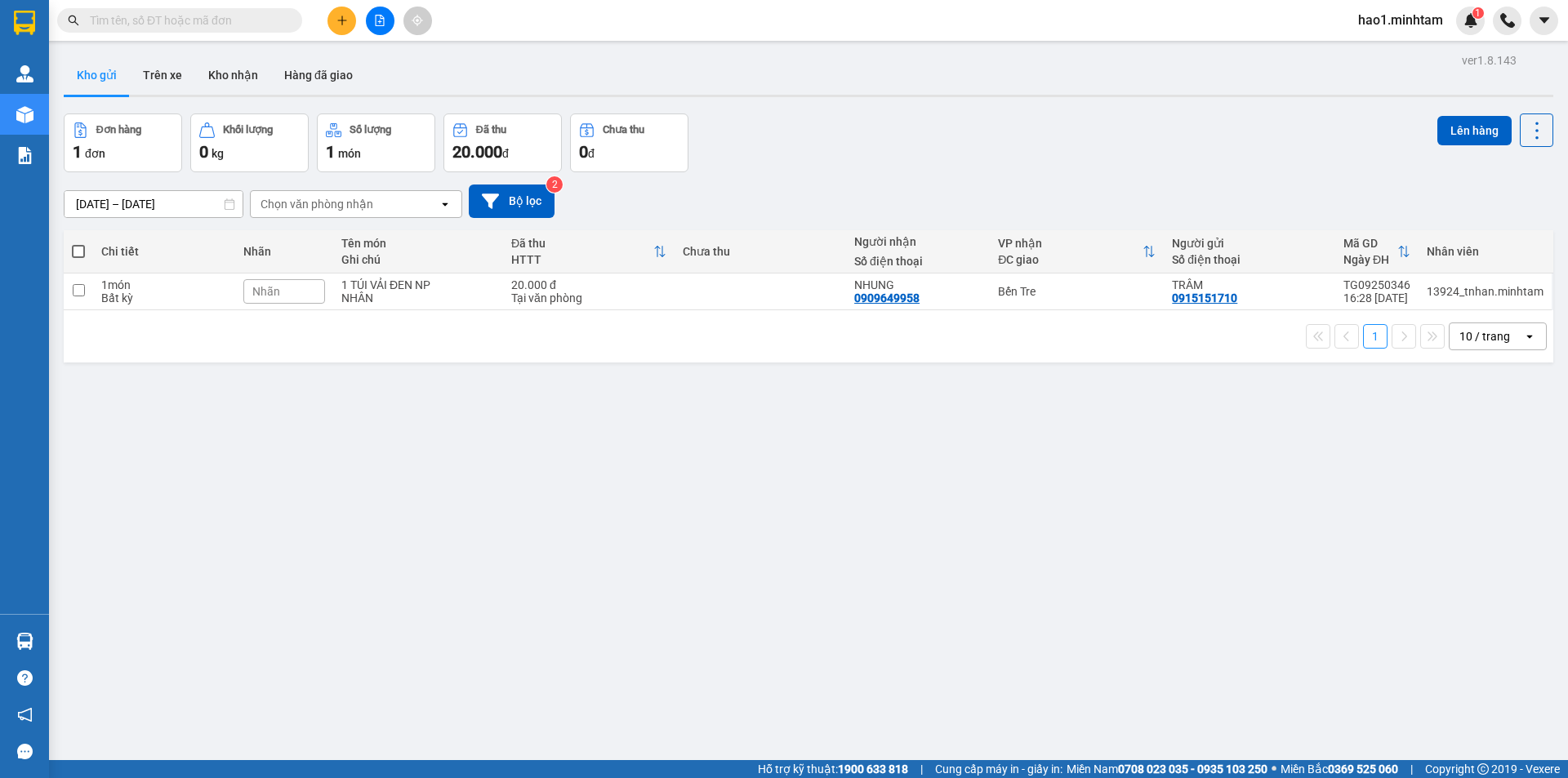
click at [241, 27] on input "text" at bounding box center [186, 20] width 193 height 18
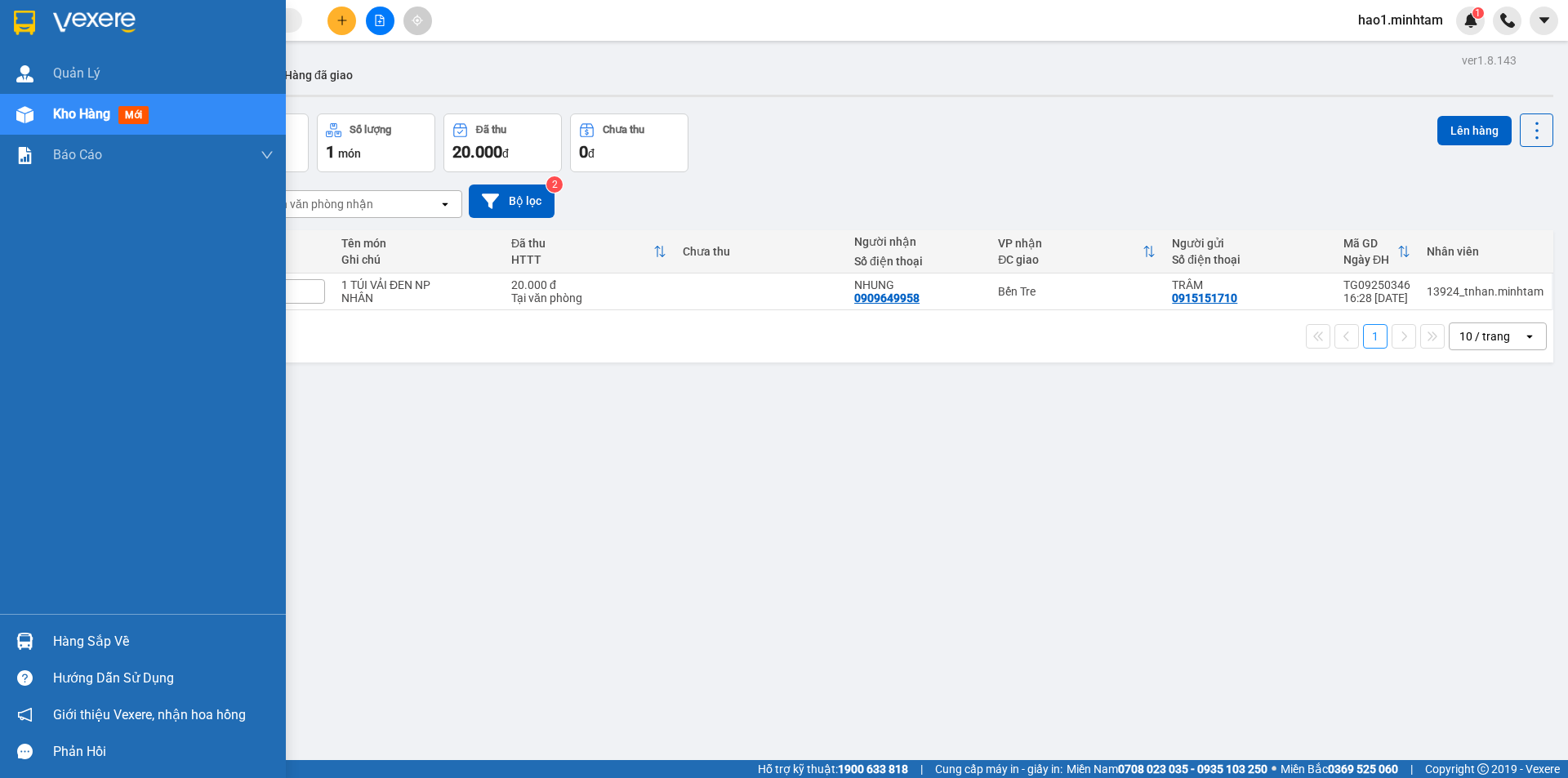
click at [57, 633] on div "Hàng sắp về" at bounding box center [163, 641] width 220 height 24
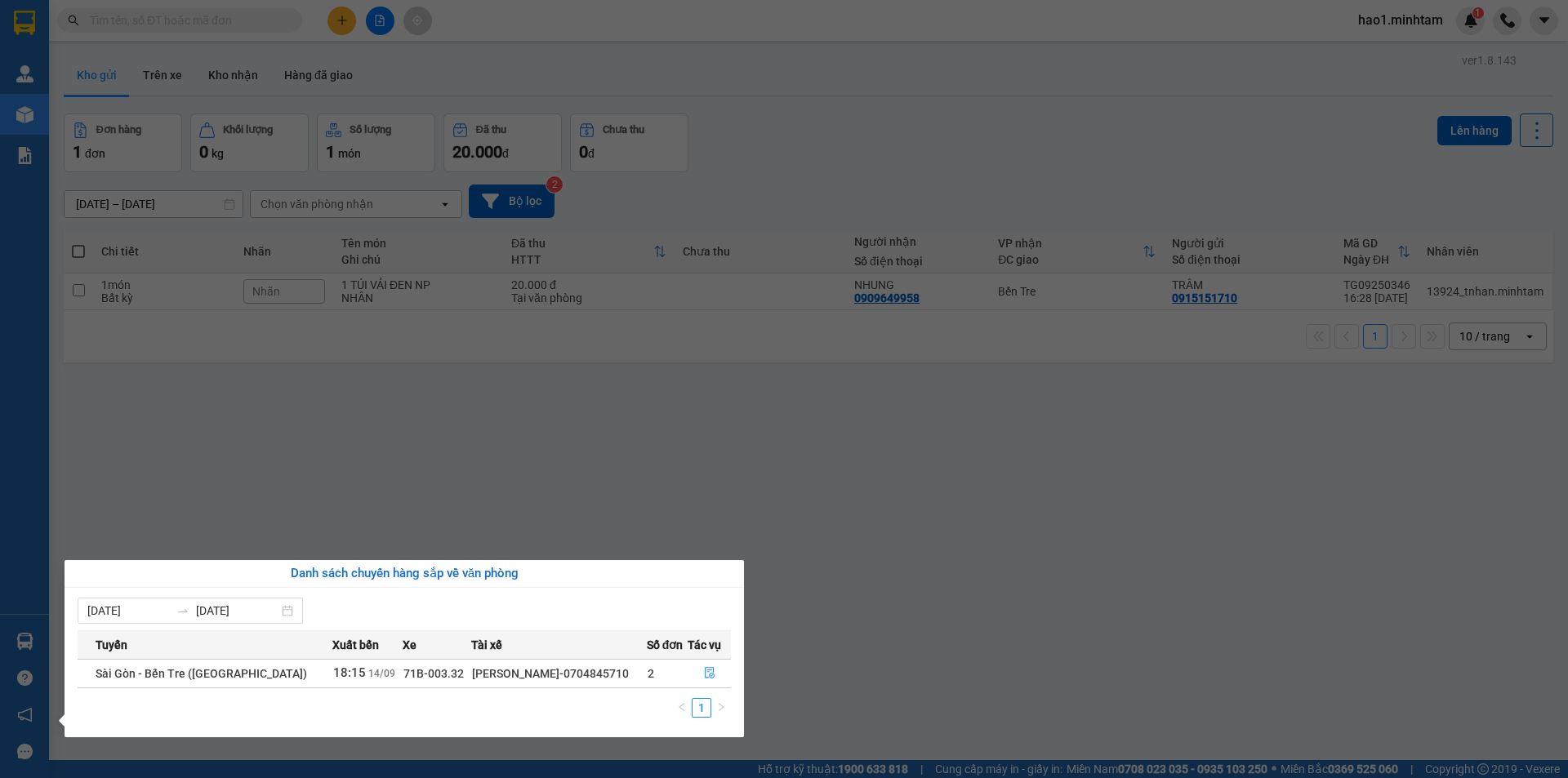
click at [40, 166] on div "Quản [PERSON_NAME] hàng mới Báo cáo BC giao hàng (nhân viên) BC giao hàng (trưở…" at bounding box center [24, 389] width 49 height 778
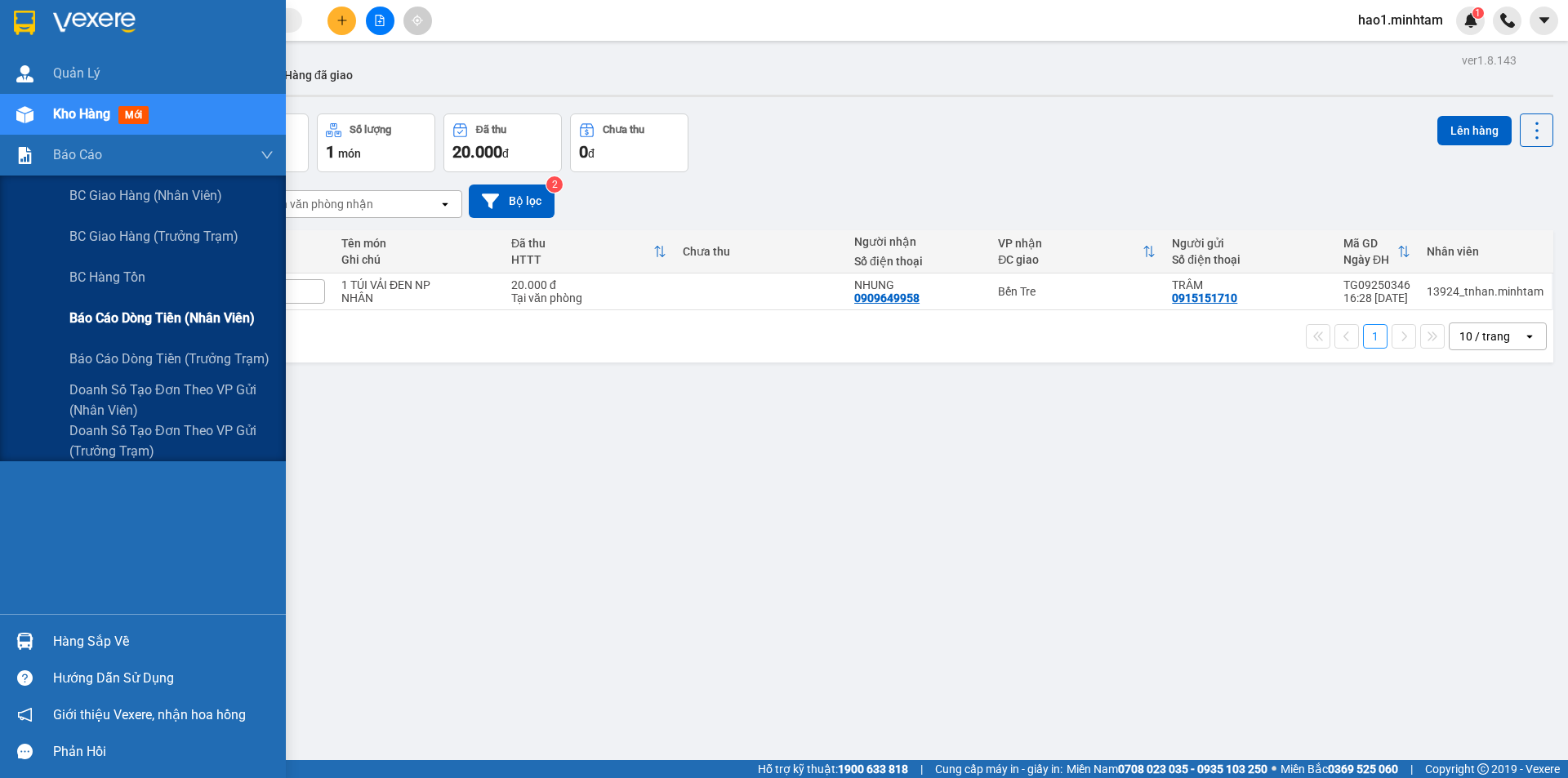
click at [119, 322] on span "Báo cáo dòng tiền (nhân viên)" at bounding box center [162, 318] width 186 height 21
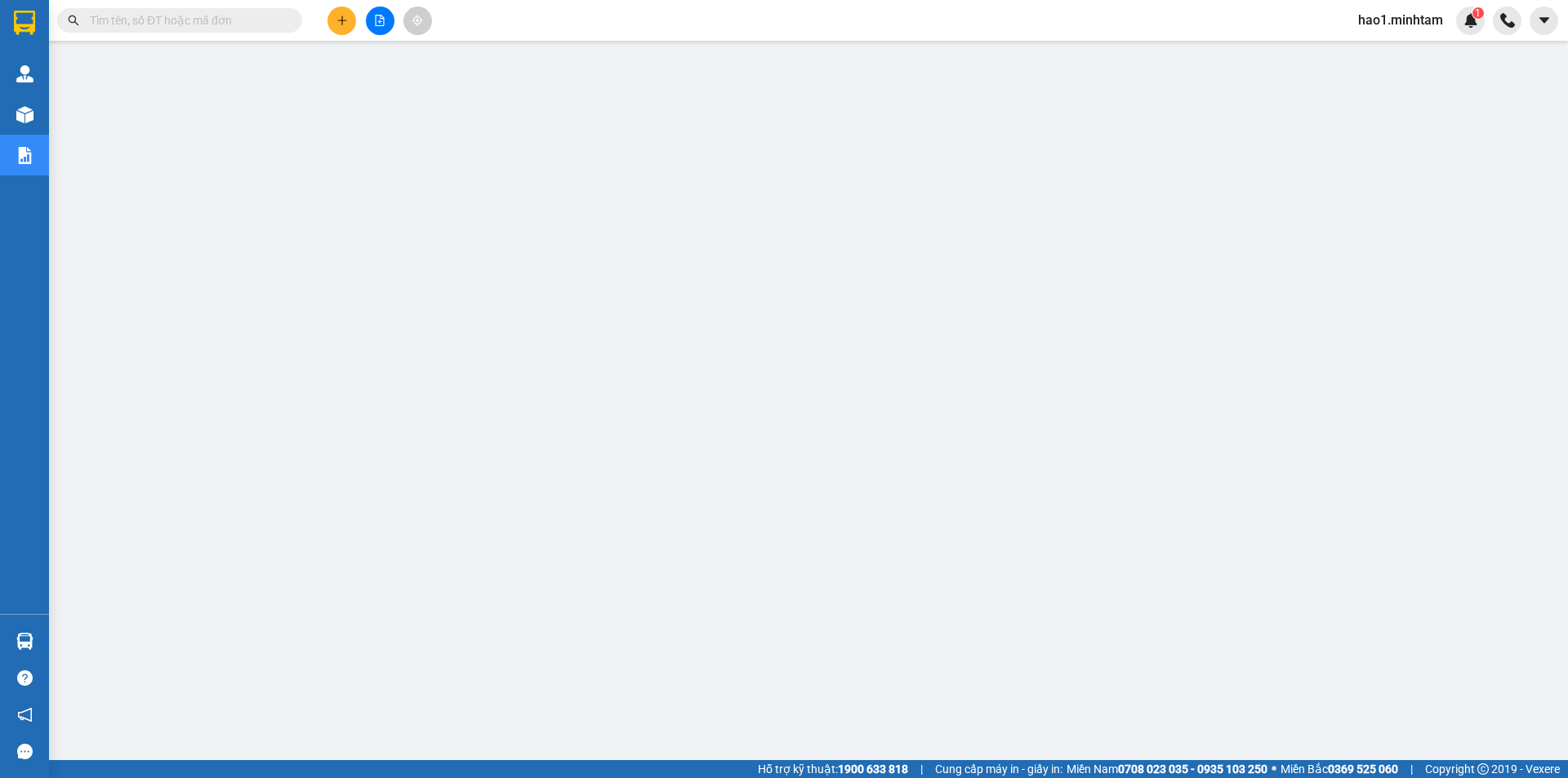
click at [234, 17] on input "text" at bounding box center [186, 20] width 193 height 18
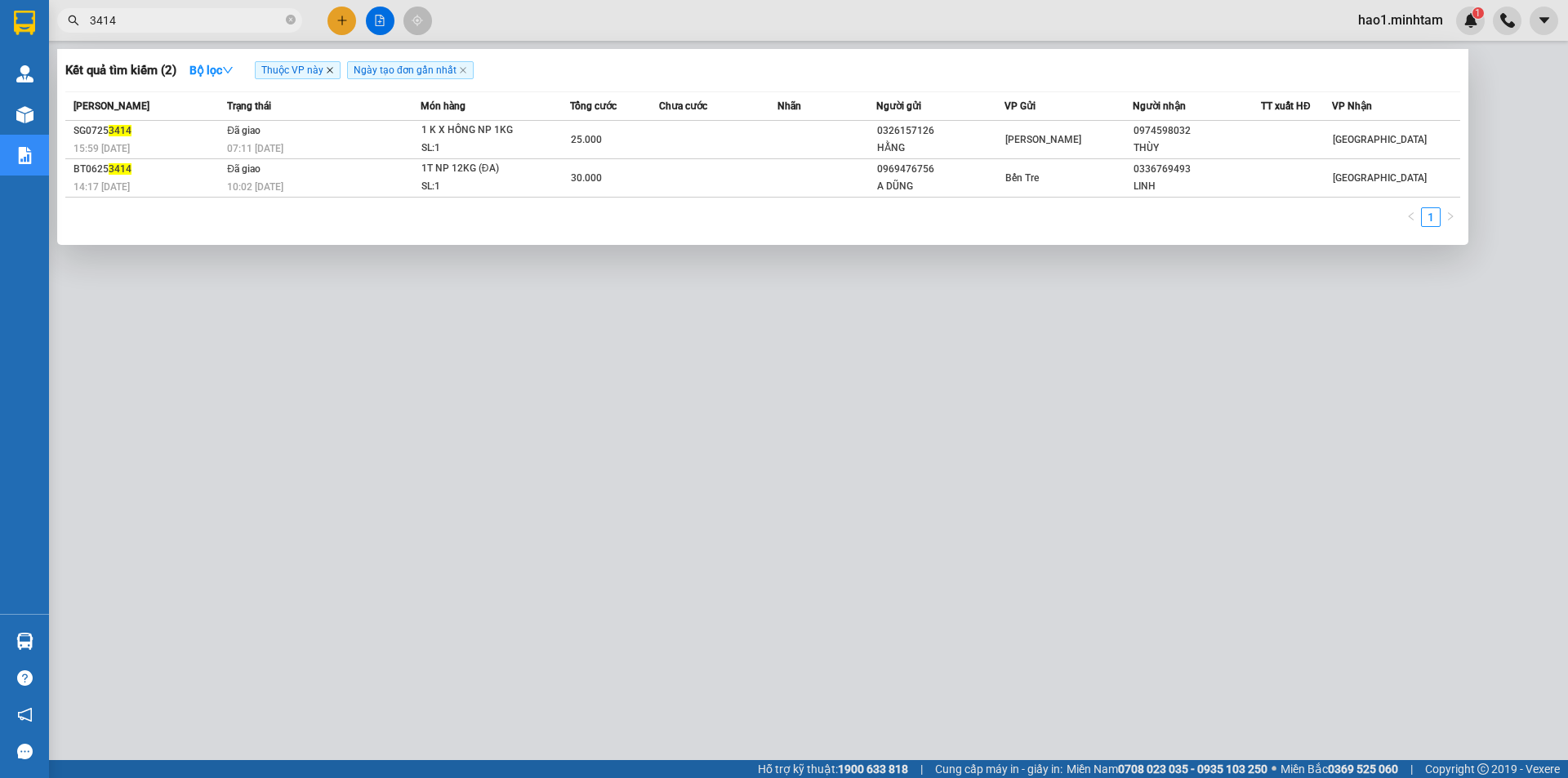
type input "3414"
click at [332, 68] on icon "close" at bounding box center [330, 70] width 8 height 8
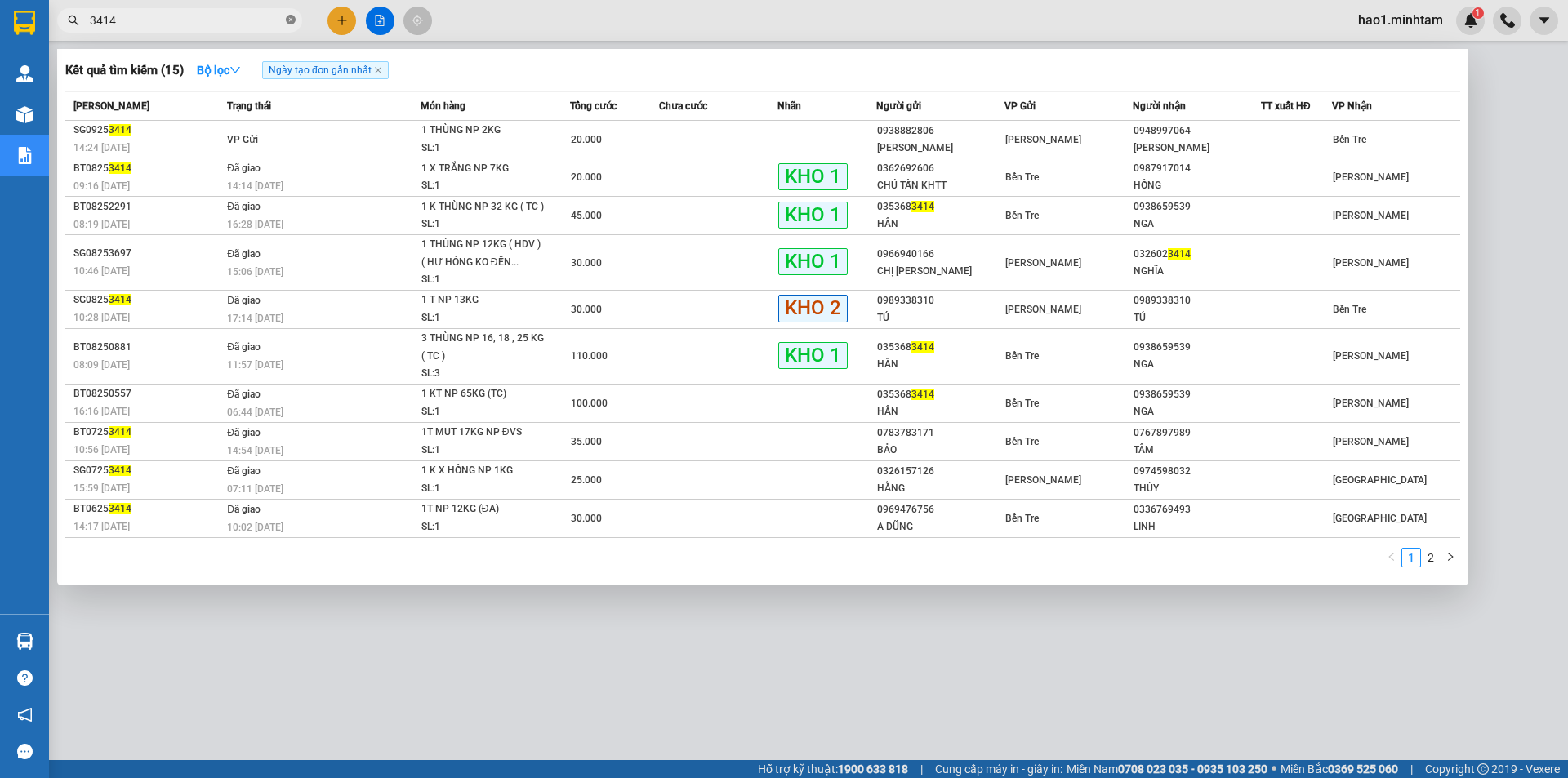
click at [291, 24] on icon "close-circle" at bounding box center [290, 20] width 9 height 9
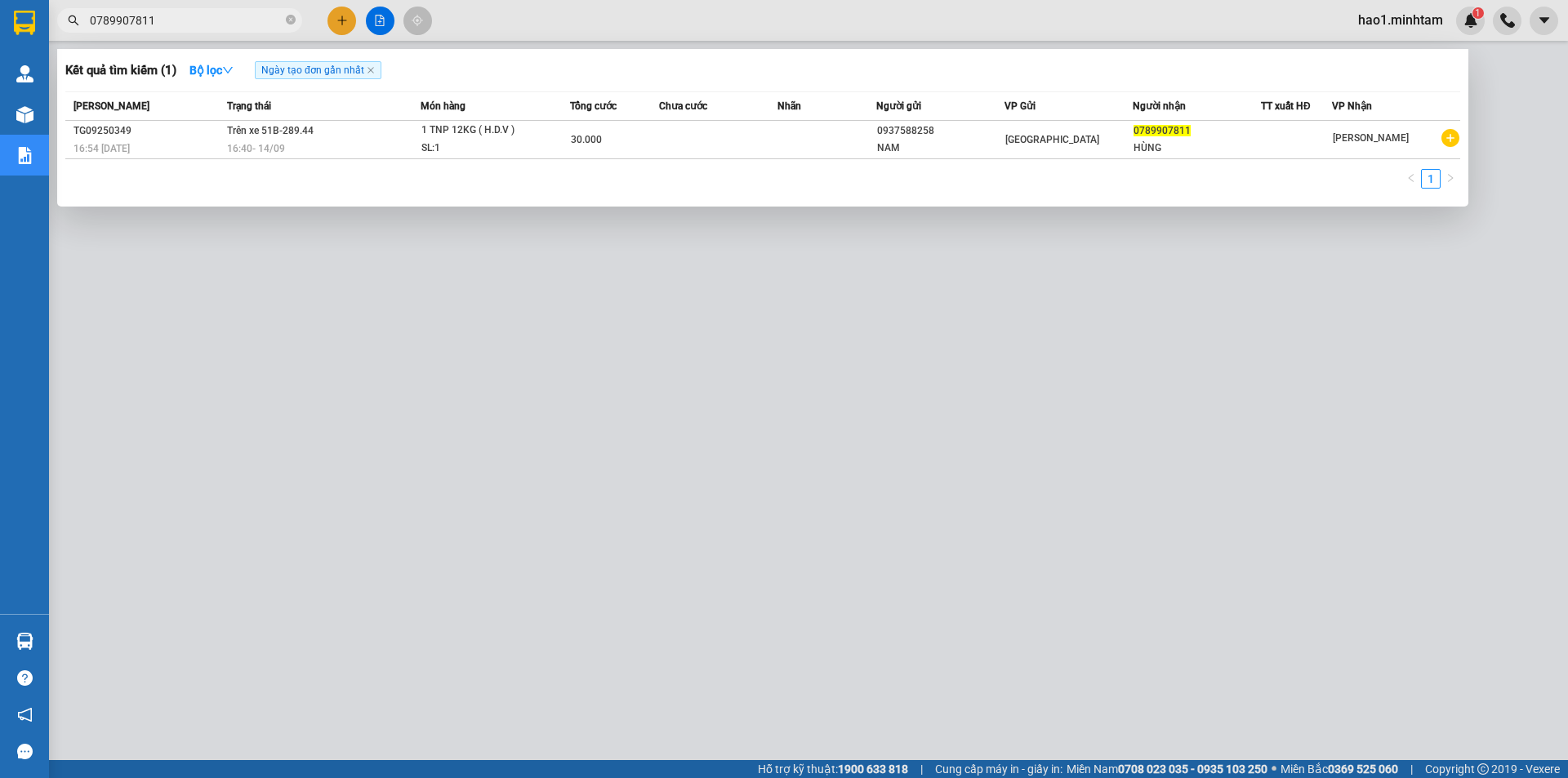
type input "0789907811"
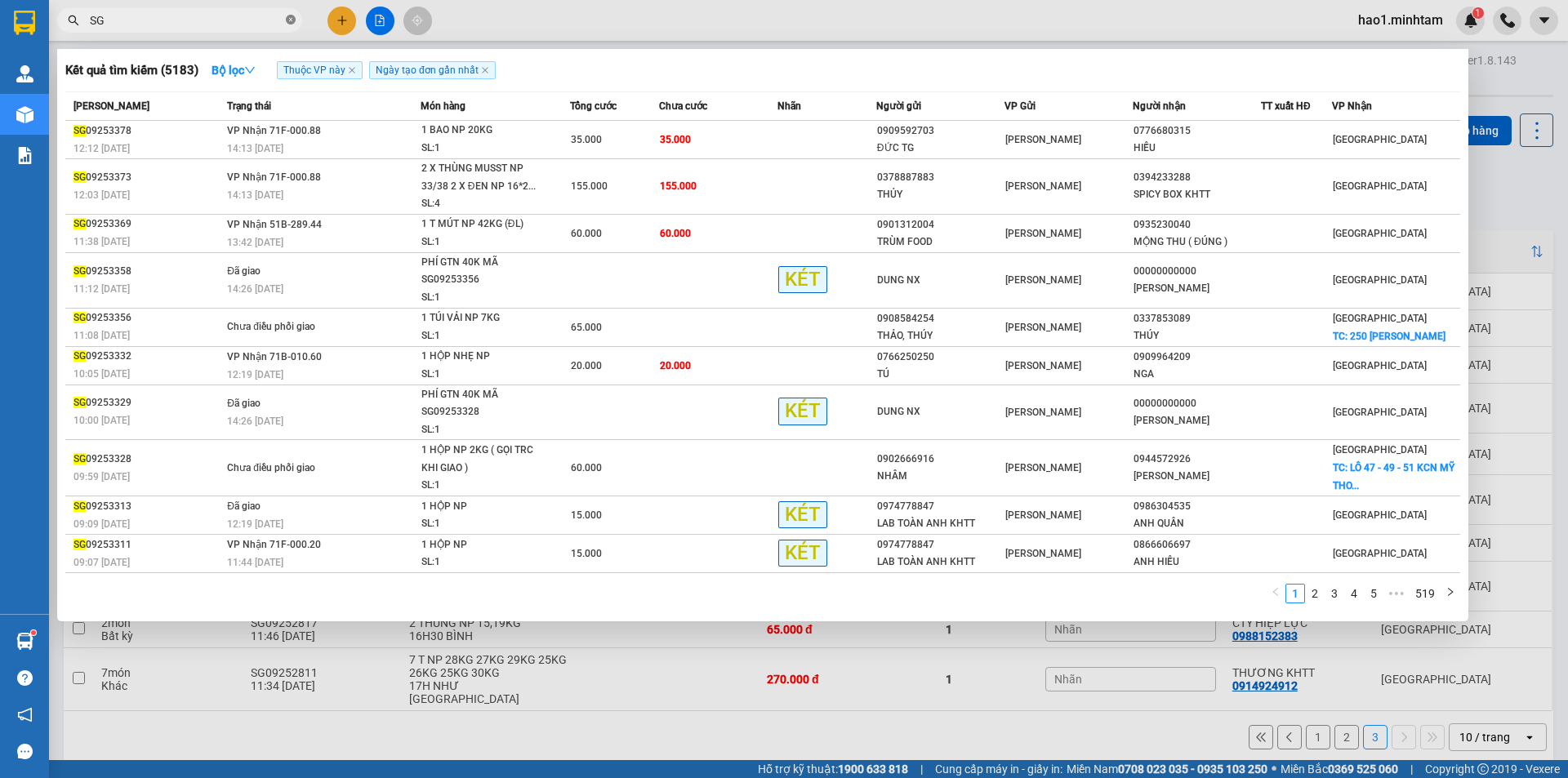
click at [289, 24] on icon "close-circle" at bounding box center [290, 20] width 9 height 9
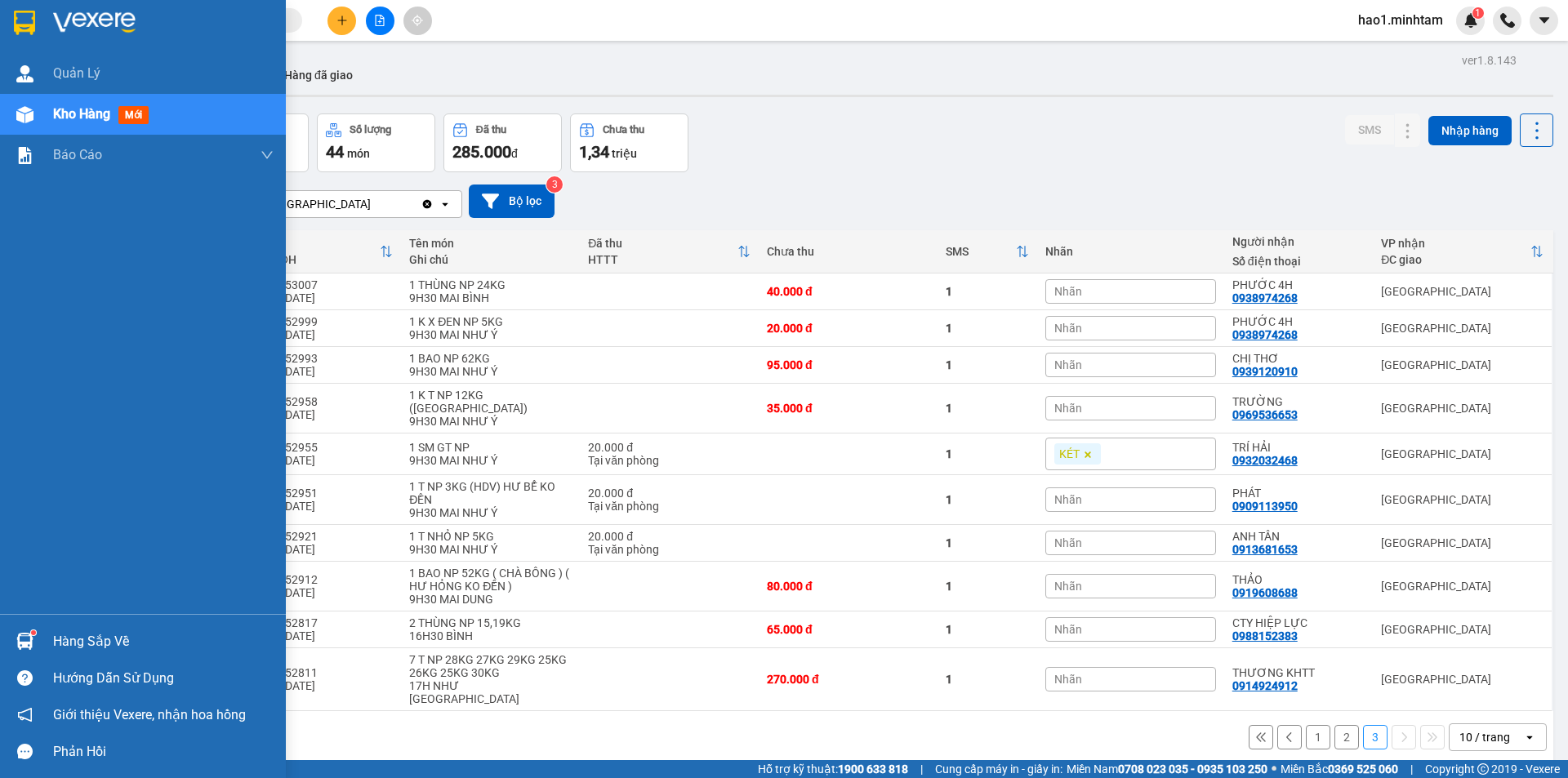
click at [27, 16] on img at bounding box center [24, 23] width 22 height 24
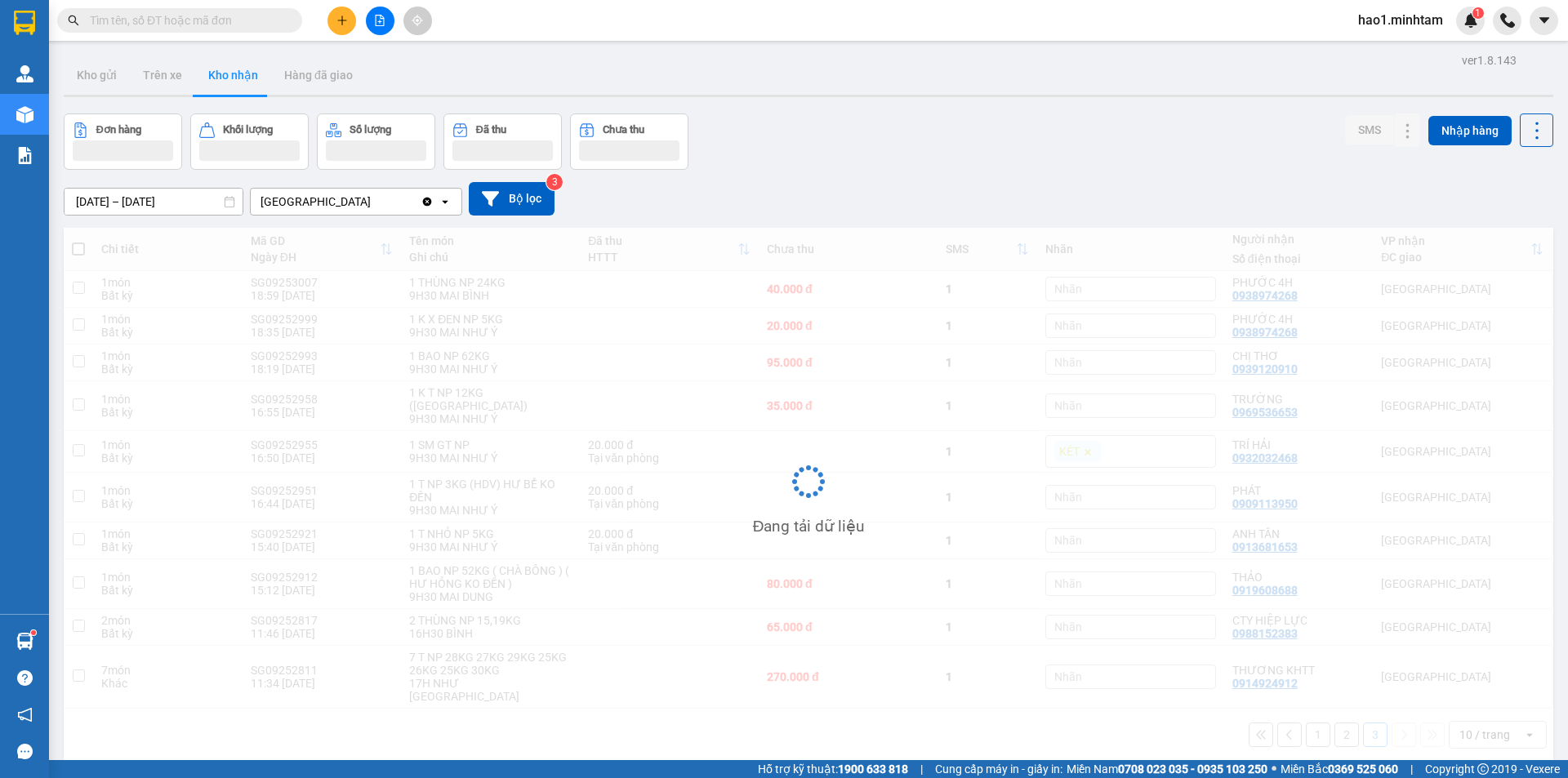
click at [940, 138] on div "Đơn hàng Khối lượng Số lượng Đã thu Chưa thu SMS Nhập hàng" at bounding box center [808, 141] width 1490 height 57
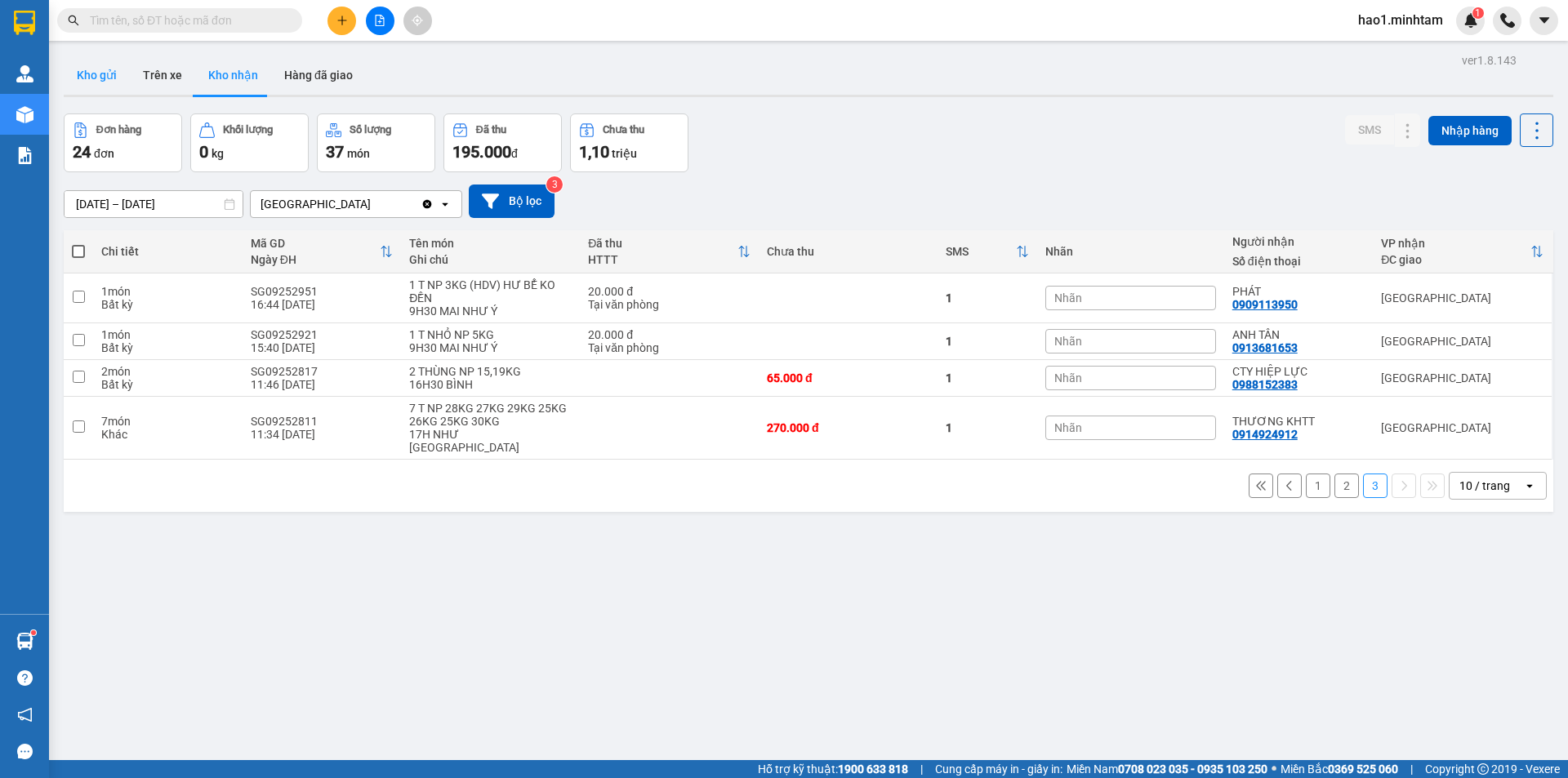
click at [103, 84] on button "Kho gửi" at bounding box center [97, 75] width 66 height 40
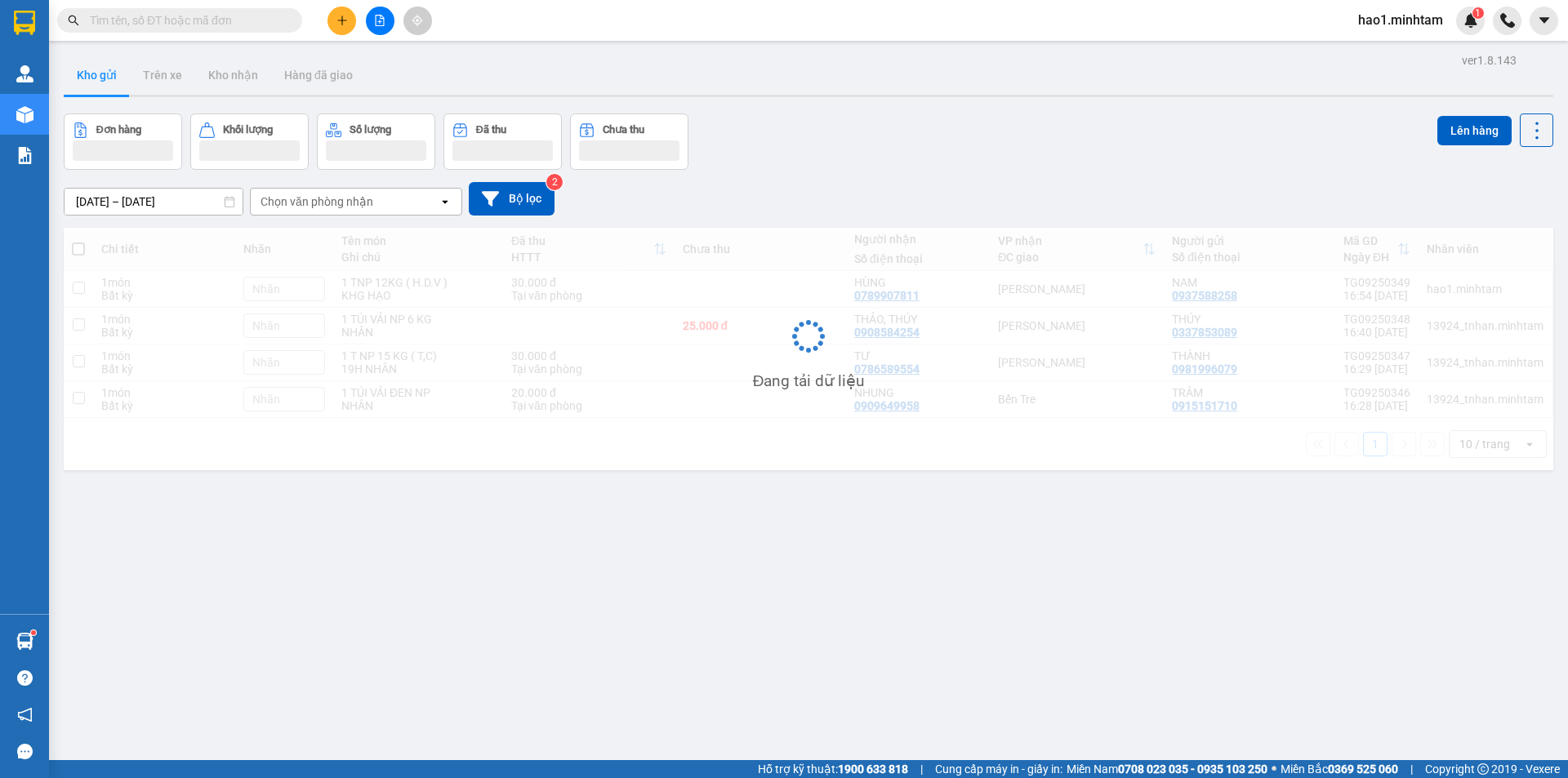
click at [1070, 81] on div "Kho gửi Trên xe Kho nhận Hàng đã giao" at bounding box center [808, 77] width 1490 height 43
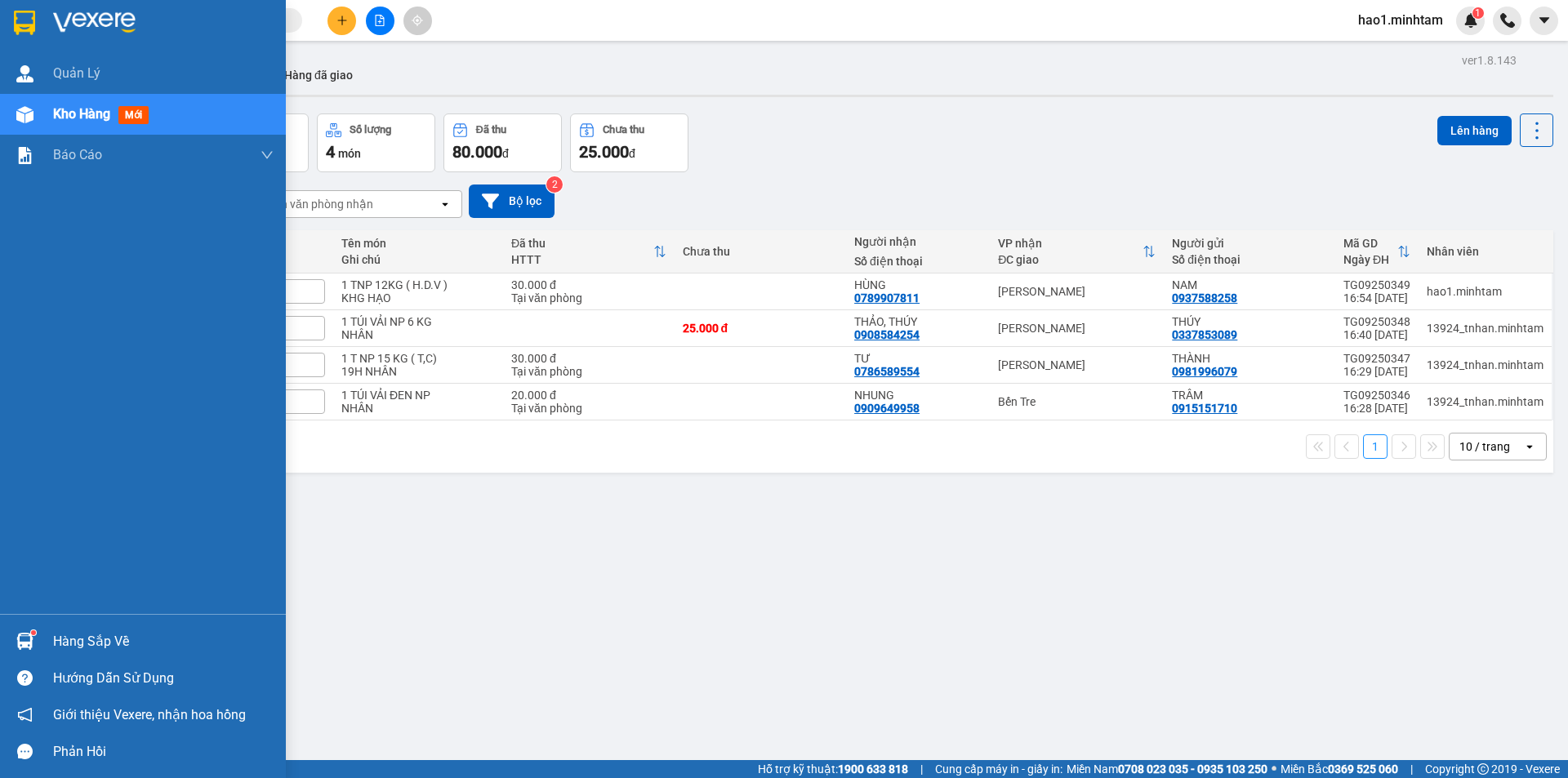
click at [40, 640] on div "Hàng sắp về" at bounding box center [142, 640] width 286 height 37
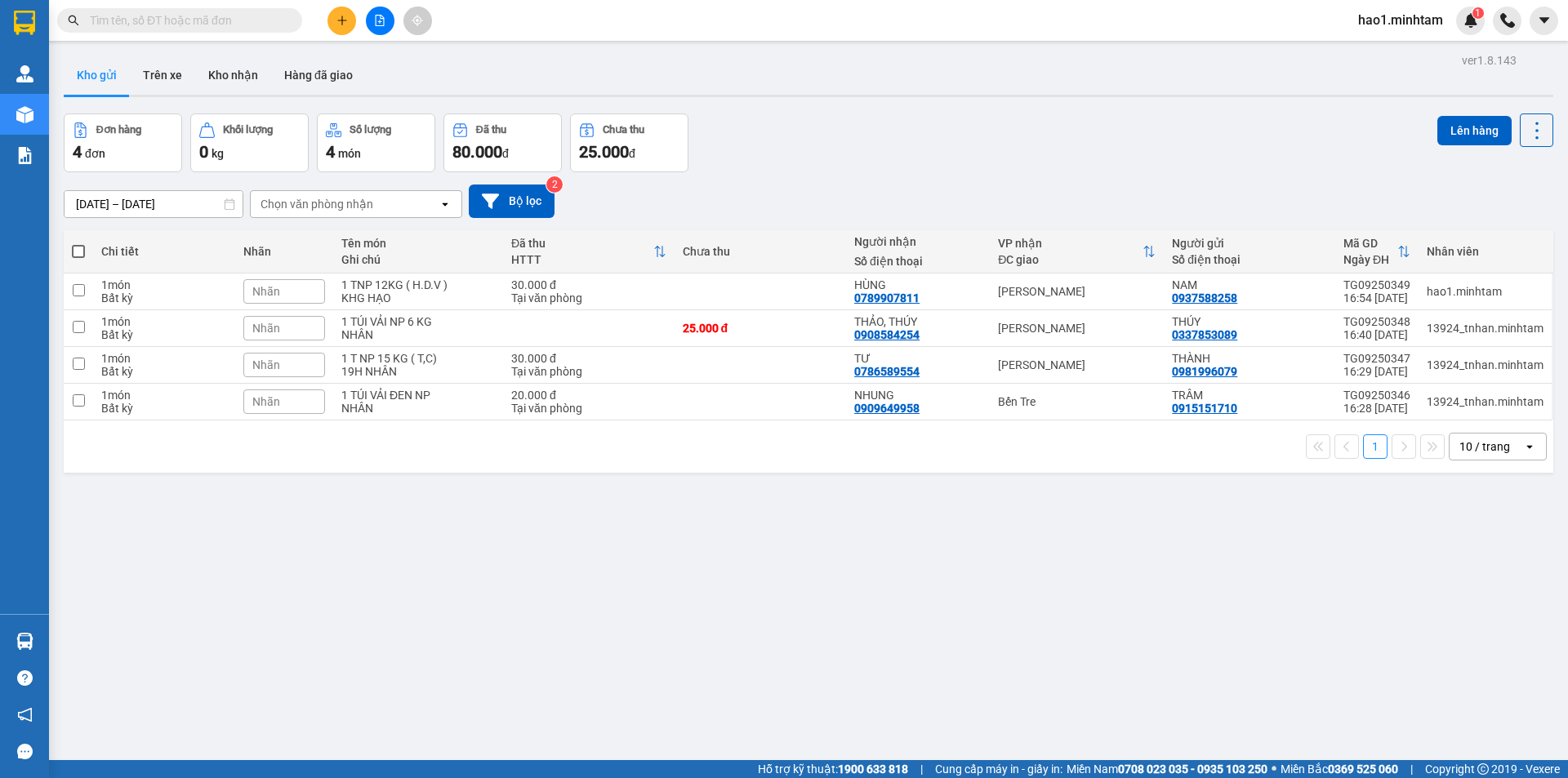
click at [919, 592] on section "Kết quả tìm kiếm ( 5183 ) Bộ lọc Thuộc VP này Ngày tạo đơn gần nhất Mã ĐH Trạng…" at bounding box center [784, 389] width 1568 height 778
click at [160, 25] on input "text" at bounding box center [186, 20] width 193 height 18
type input "SG"
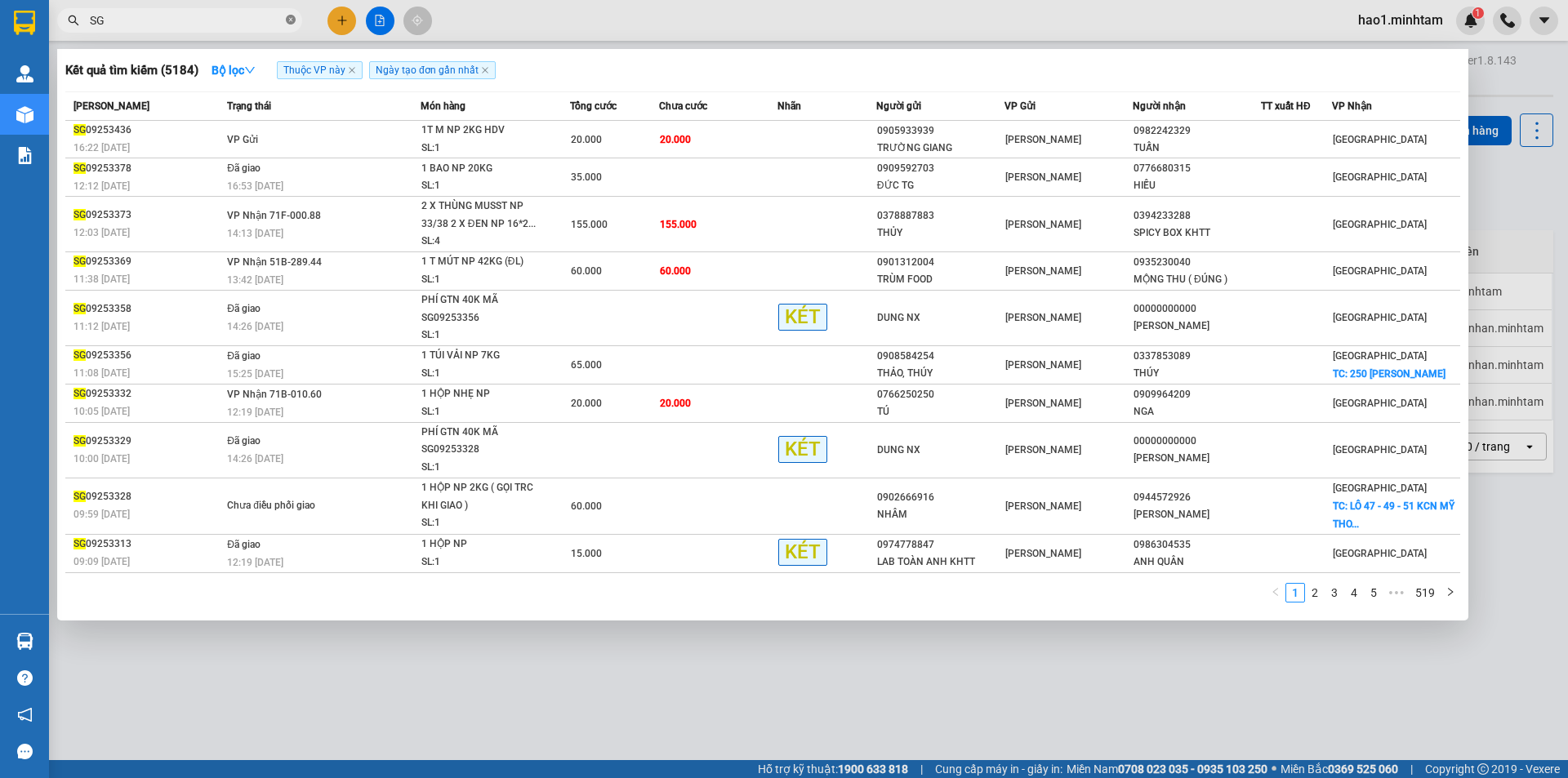
click at [291, 21] on icon "close-circle" at bounding box center [290, 20] width 9 height 9
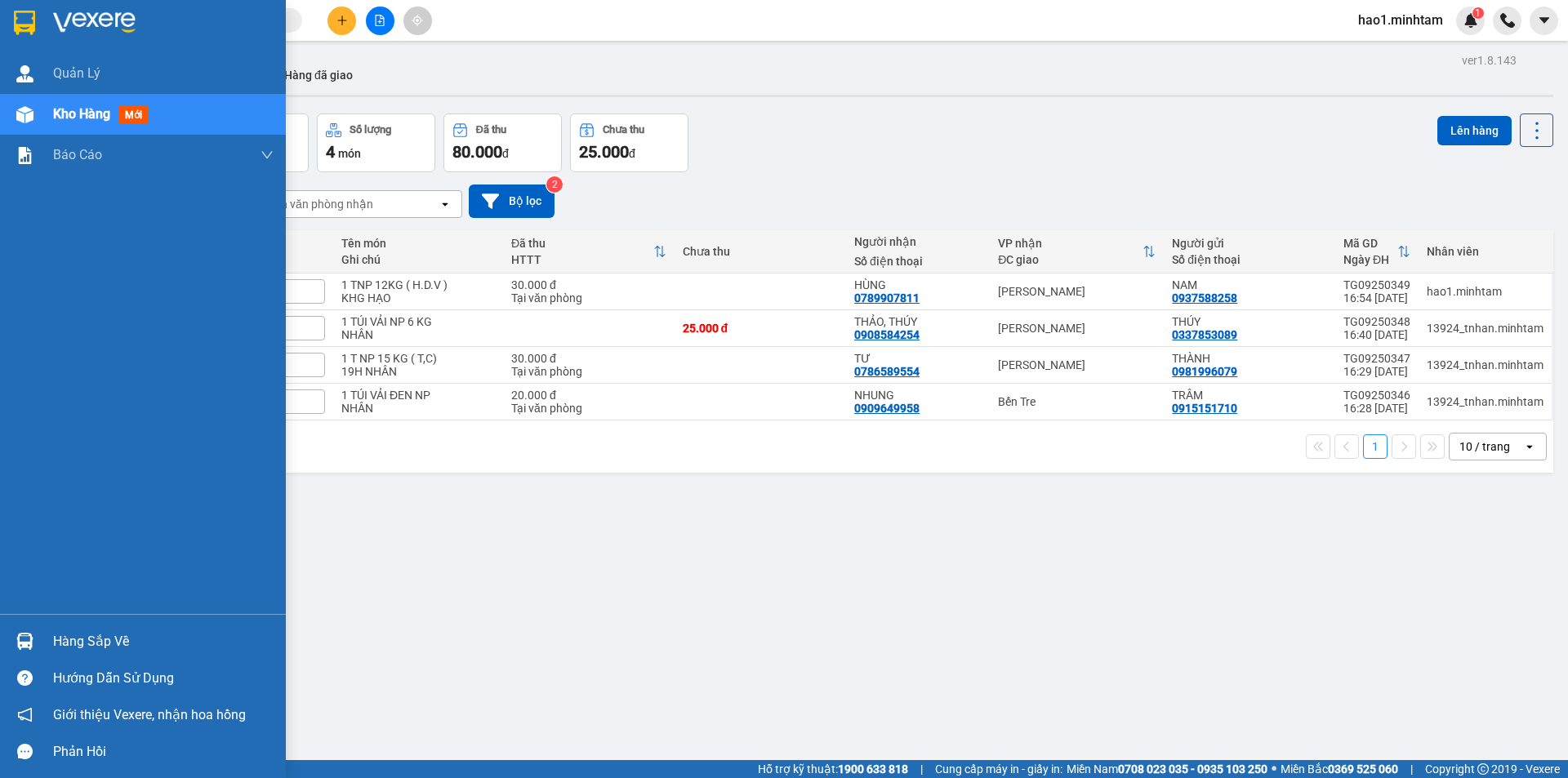
click at [26, 25] on img at bounding box center [24, 23] width 22 height 24
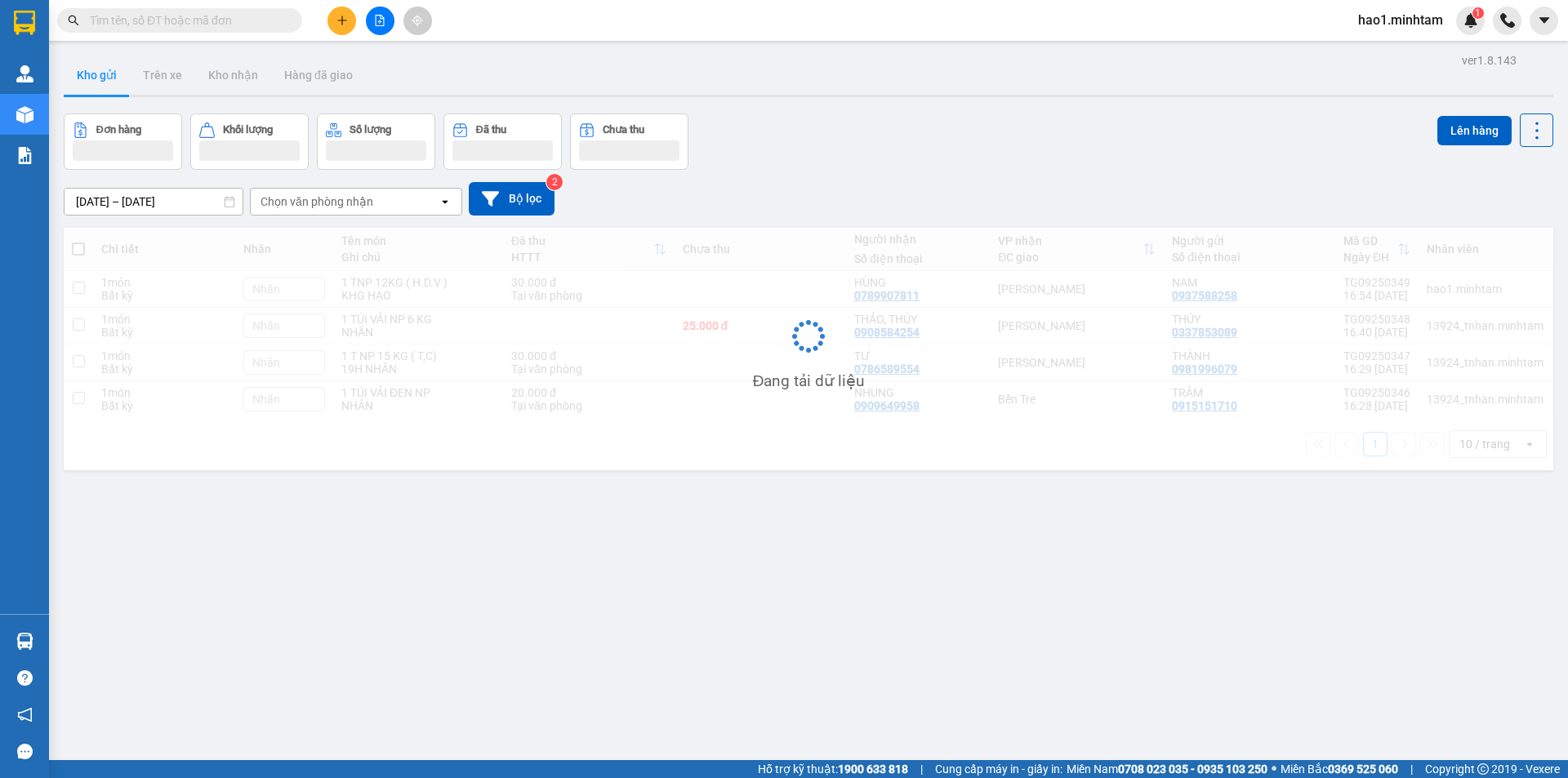
click at [660, 34] on div "Kết quả tìm kiếm ( 5184 ) Bộ lọc Thuộc VP này Ngày tạo đơn gần nhất Mã ĐH Trạng…" at bounding box center [784, 20] width 1568 height 41
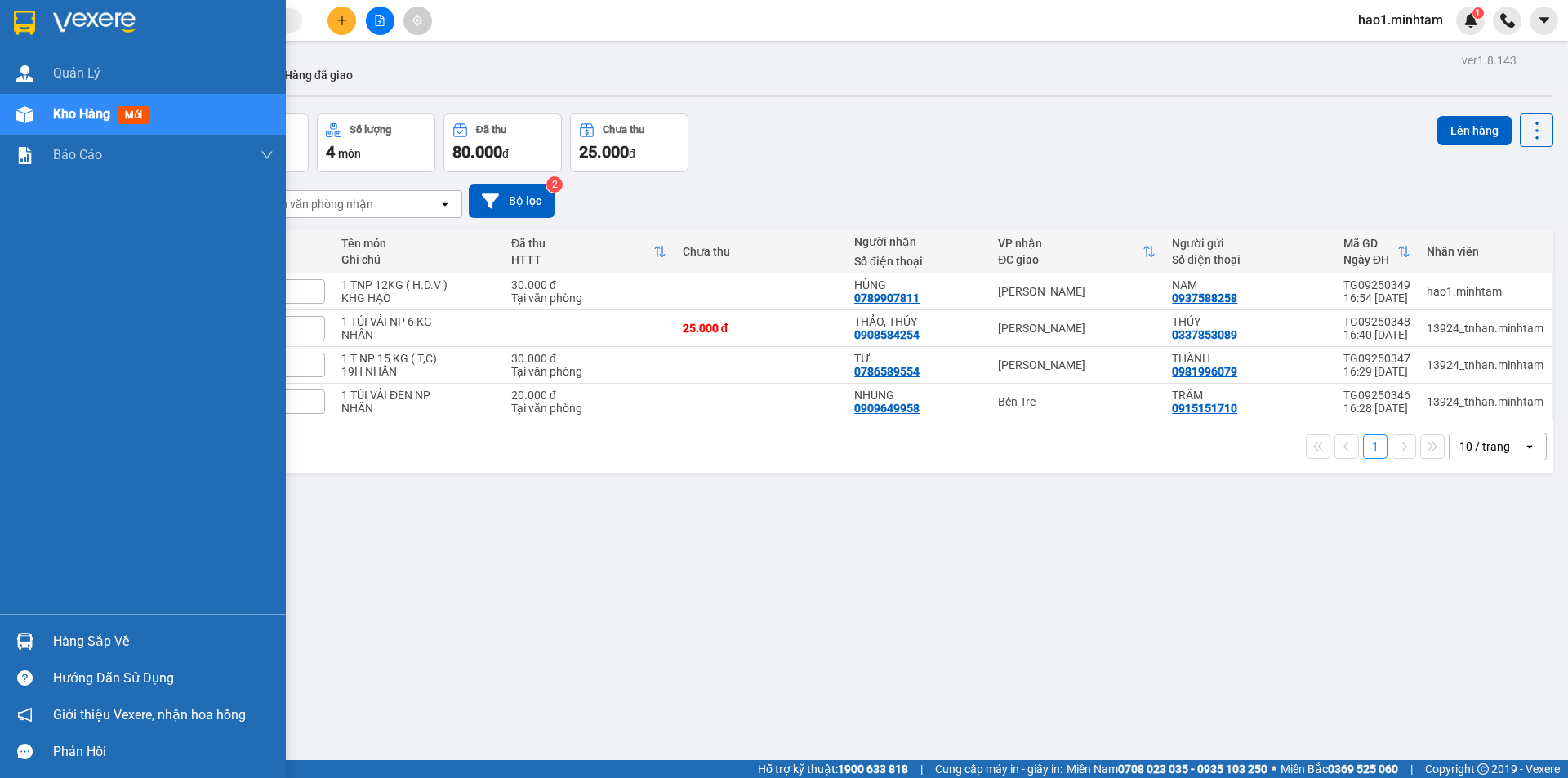
click at [37, 646] on div at bounding box center [24, 641] width 28 height 28
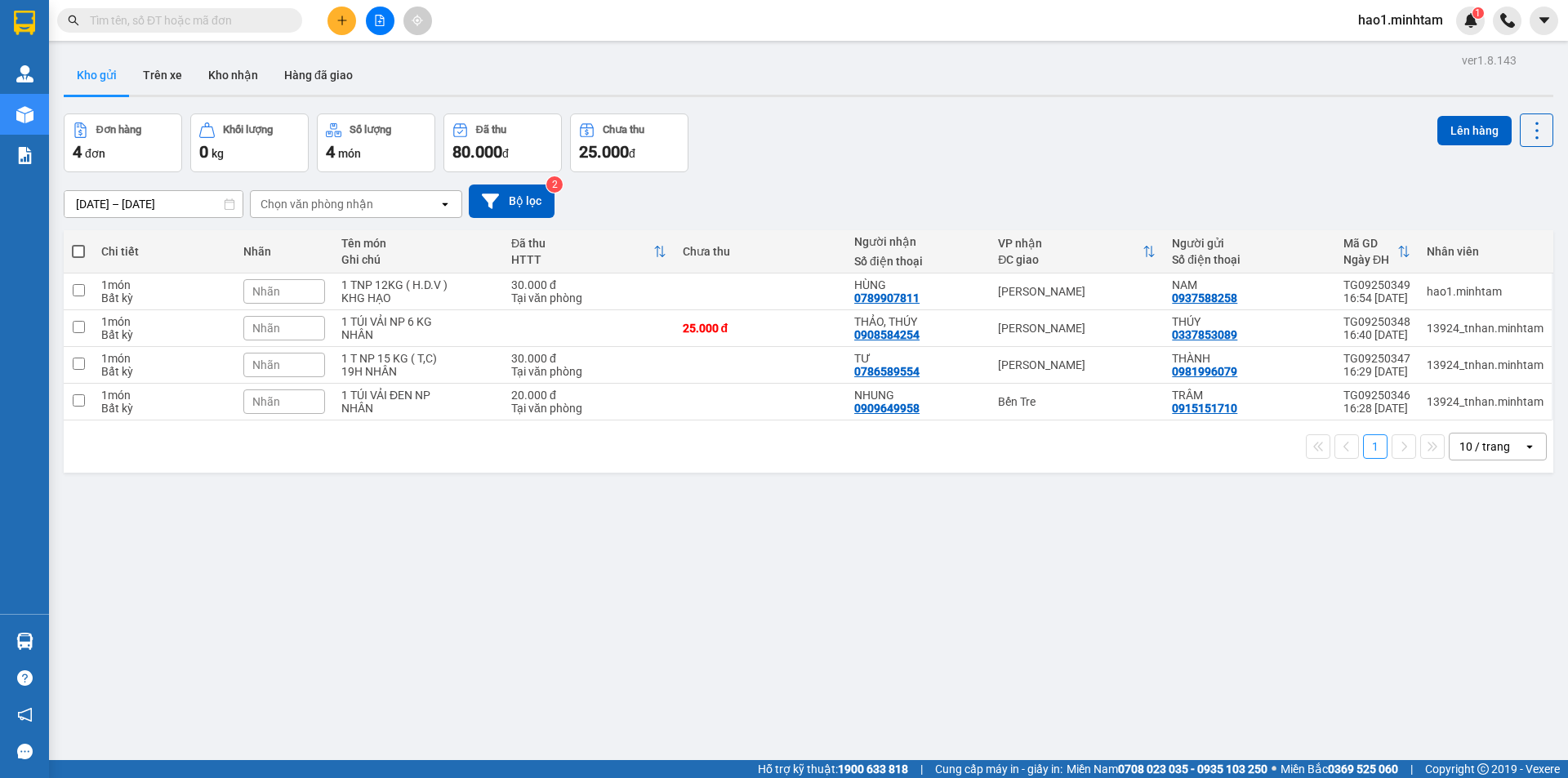
click at [837, 623] on section "Kết quả tìm kiếm ( 5184 ) Bộ lọc Thuộc VP này Ngày tạo đơn gần nhất Mã ĐH Trạng…" at bounding box center [784, 389] width 1568 height 778
click at [934, 179] on div "[DATE] – [DATE] Press the down arrow key to interact with the calendar and sele…" at bounding box center [808, 202] width 1490 height 58
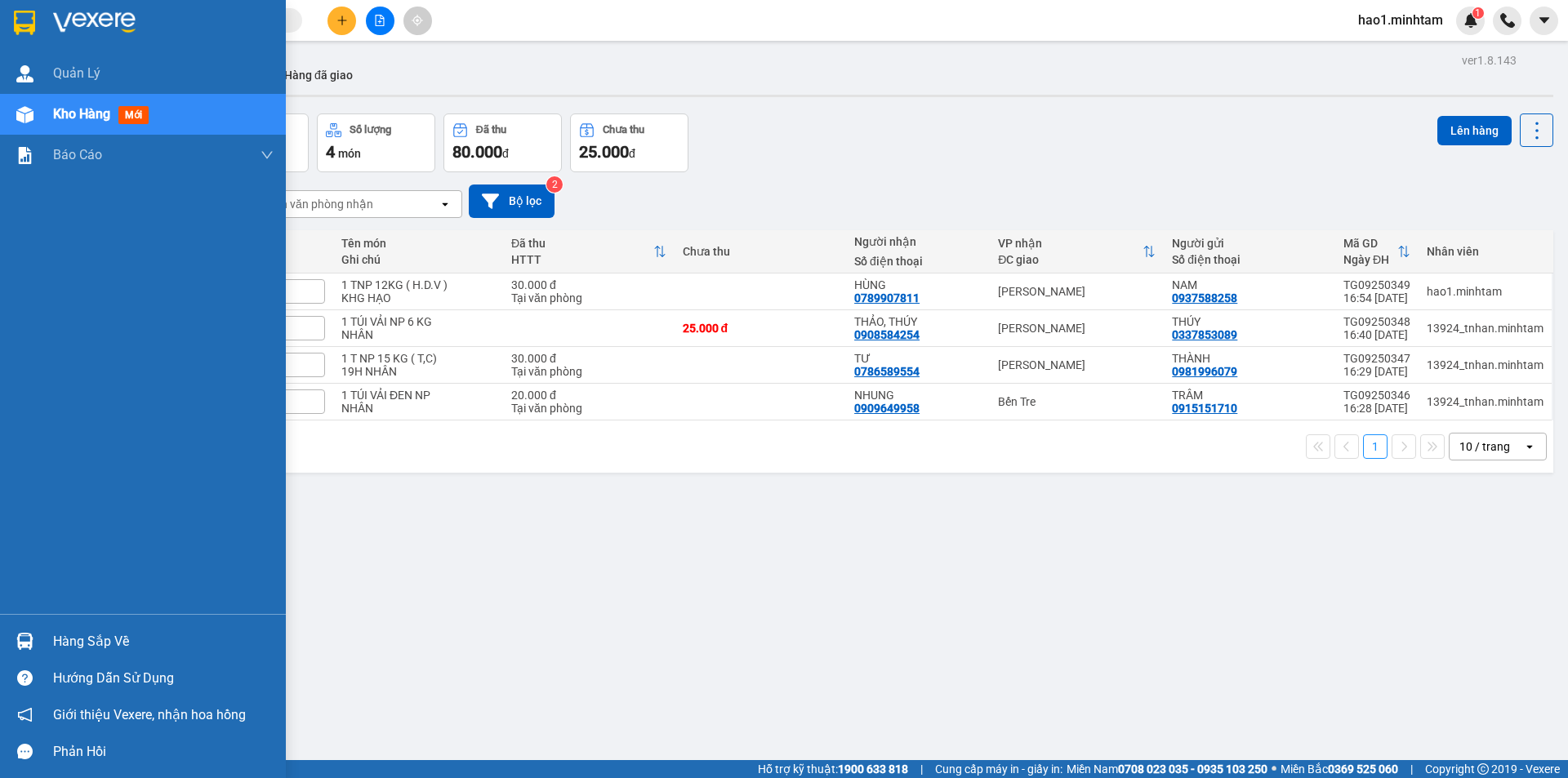
click at [34, 647] on div at bounding box center [24, 641] width 28 height 28
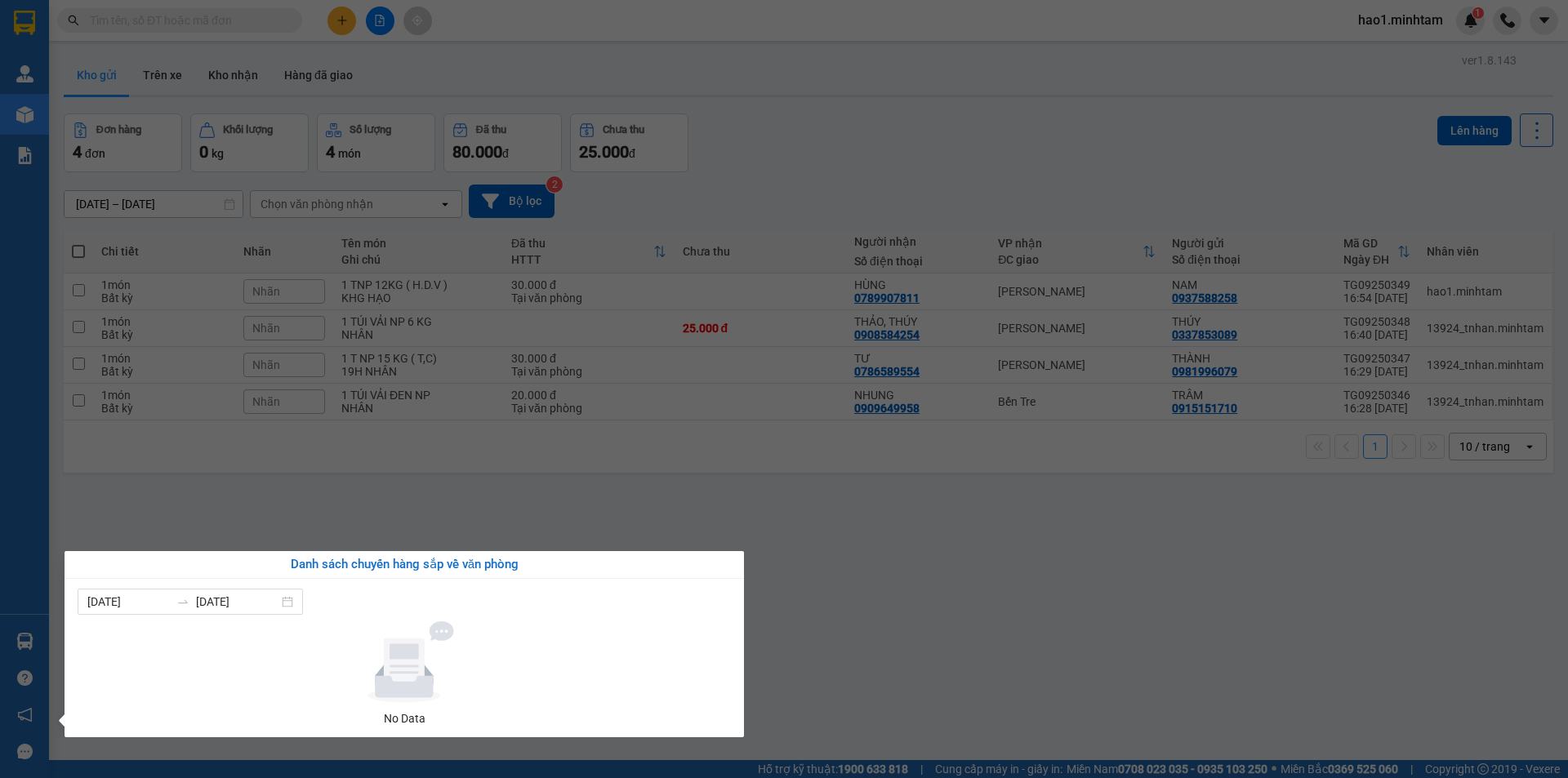
click at [819, 598] on section "Kết quả tìm kiếm ( 5184 ) Bộ lọc Thuộc VP này Ngày tạo đơn gần nhất Mã ĐH Trạng…" at bounding box center [784, 389] width 1568 height 778
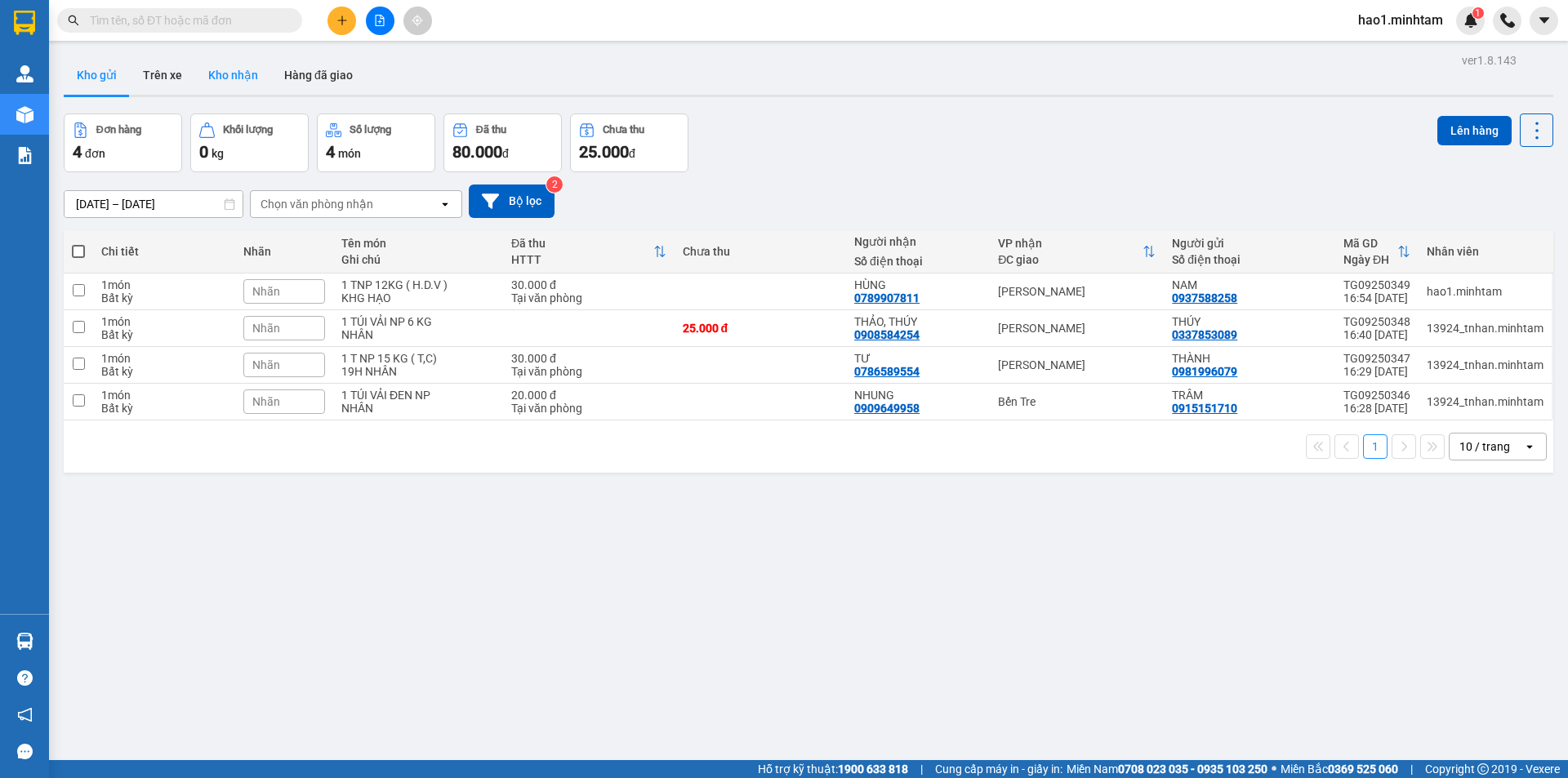
click at [253, 86] on button "Kho nhận" at bounding box center [233, 75] width 76 height 40
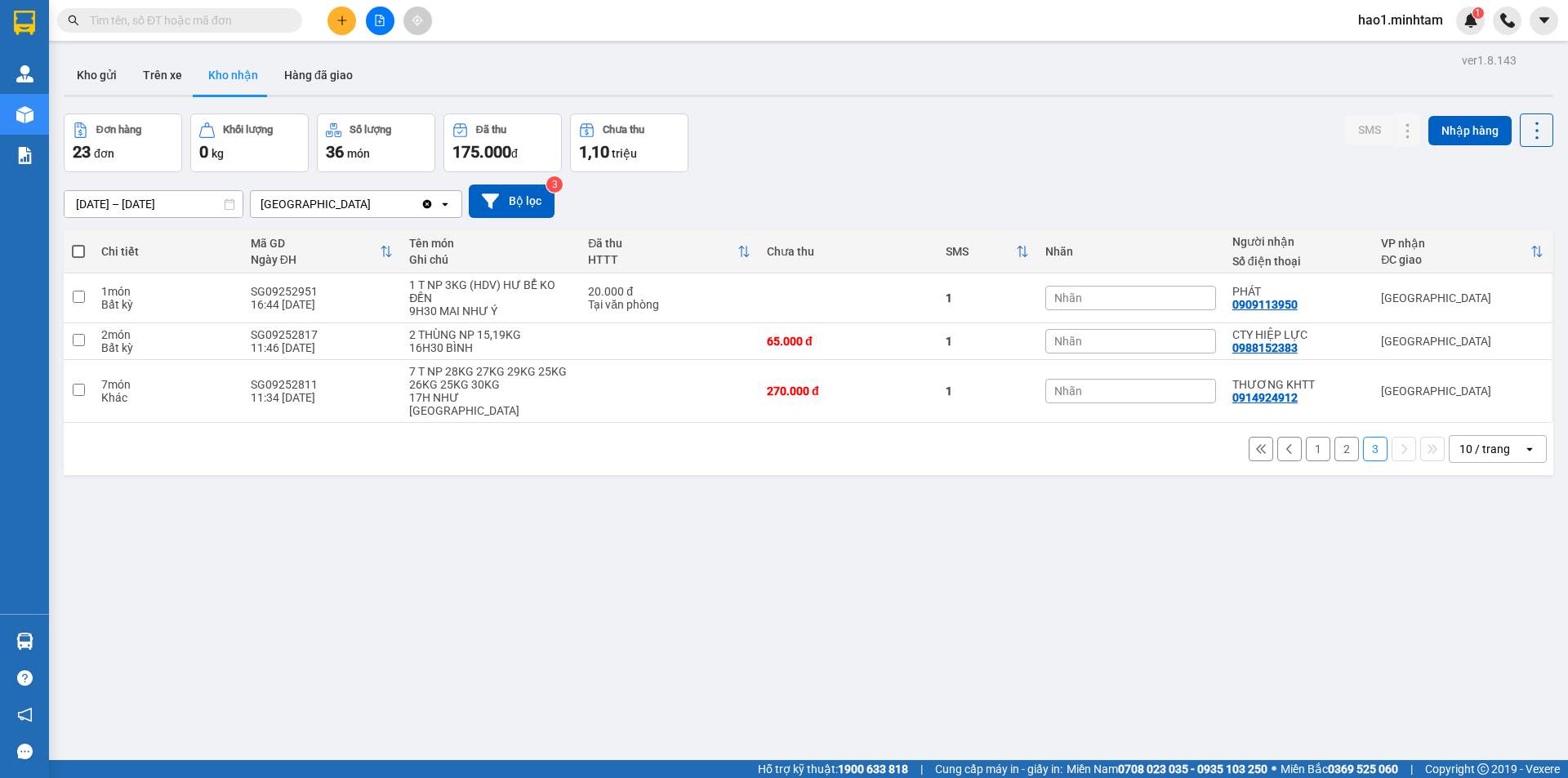
click at [1310, 442] on button "1" at bounding box center [1318, 449] width 24 height 24
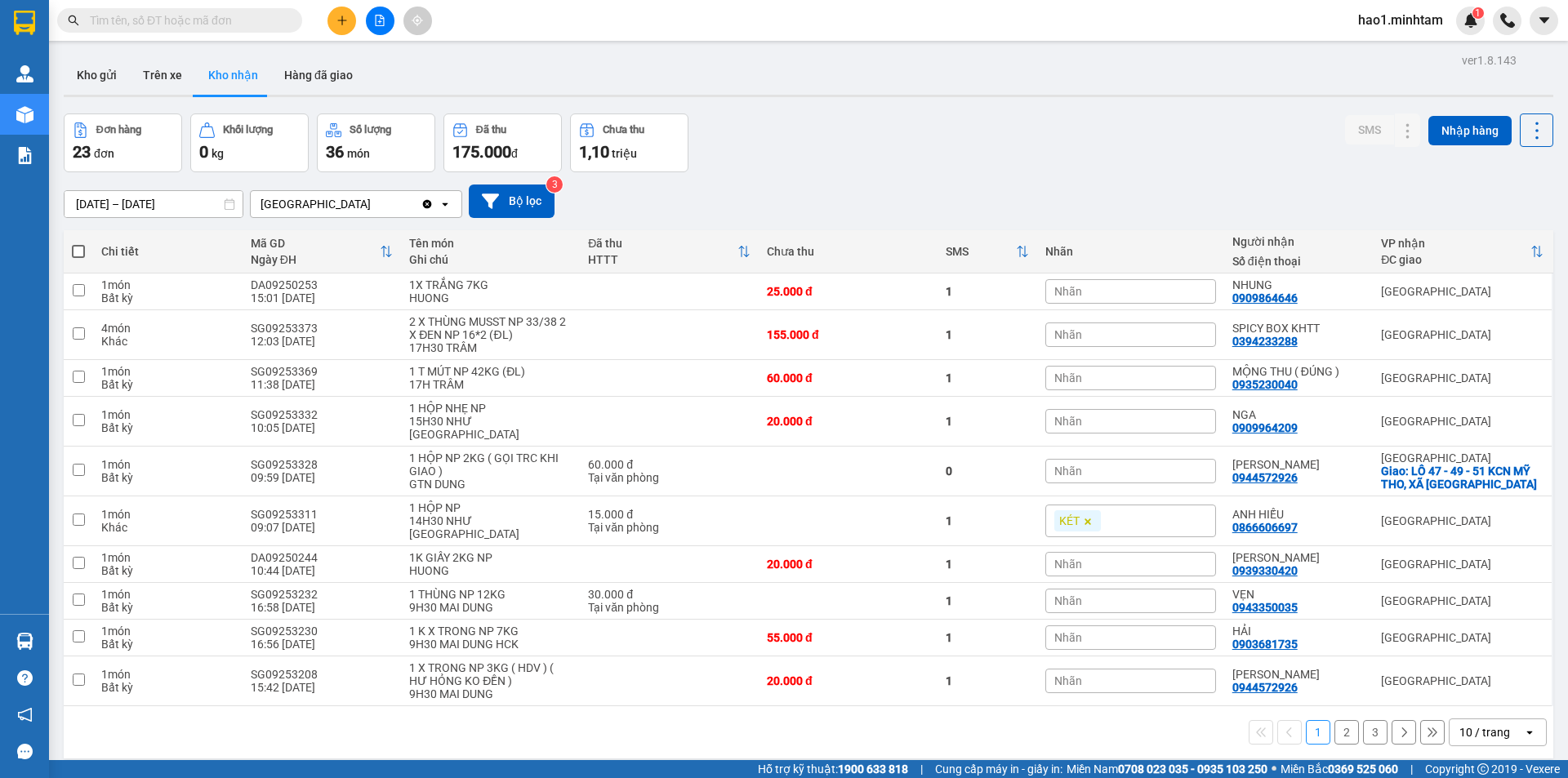
click at [1324, 194] on div "12/09/2025 – 14/09/2025 Press the down arrow key to interact with the calendar …" at bounding box center [808, 202] width 1490 height 34
click at [1228, 193] on div "12/09/2025 – 14/09/2025 Press the down arrow key to interact with the calendar …" at bounding box center [808, 202] width 1490 height 34
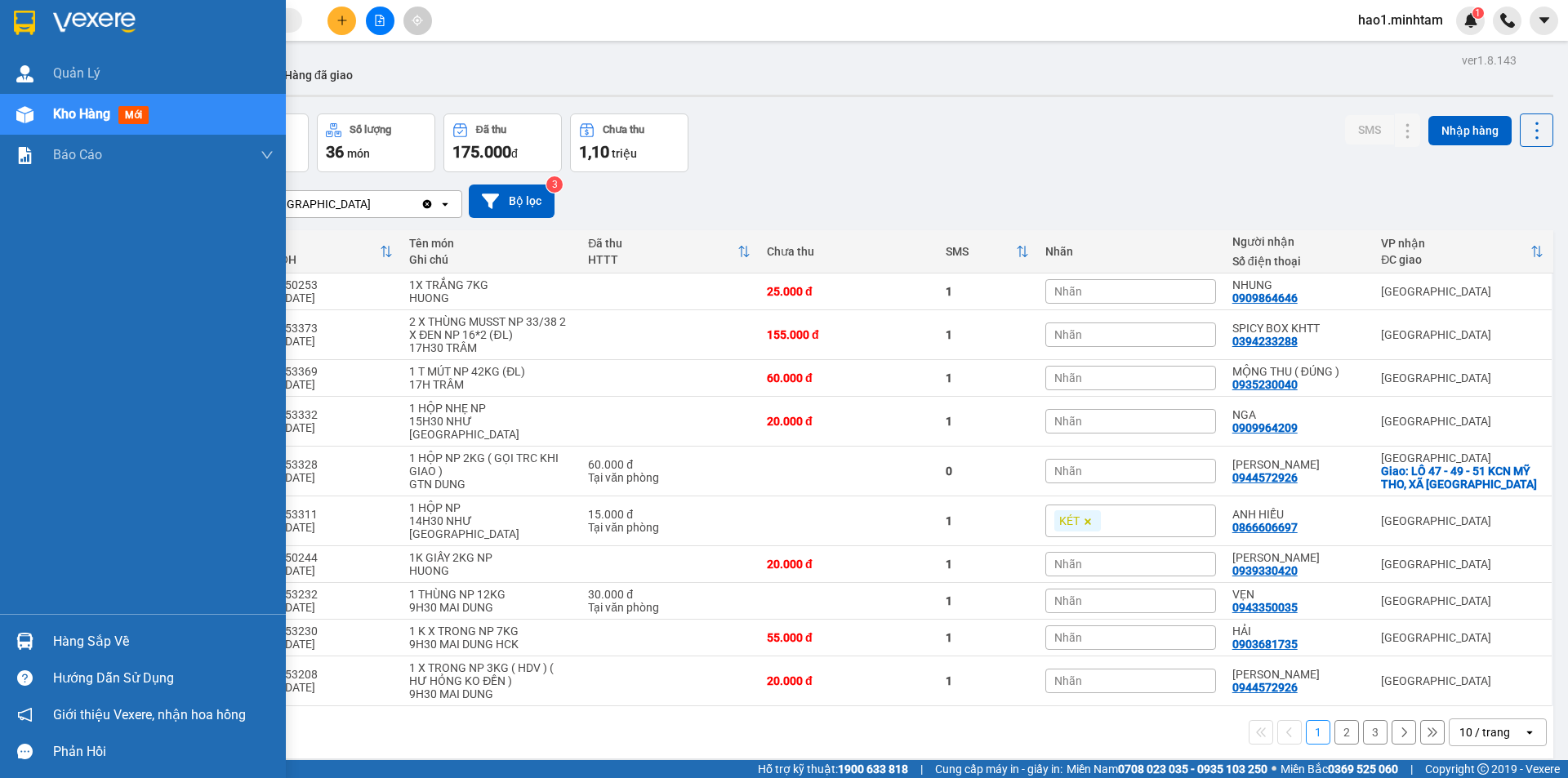
click at [33, 26] on img at bounding box center [24, 23] width 22 height 24
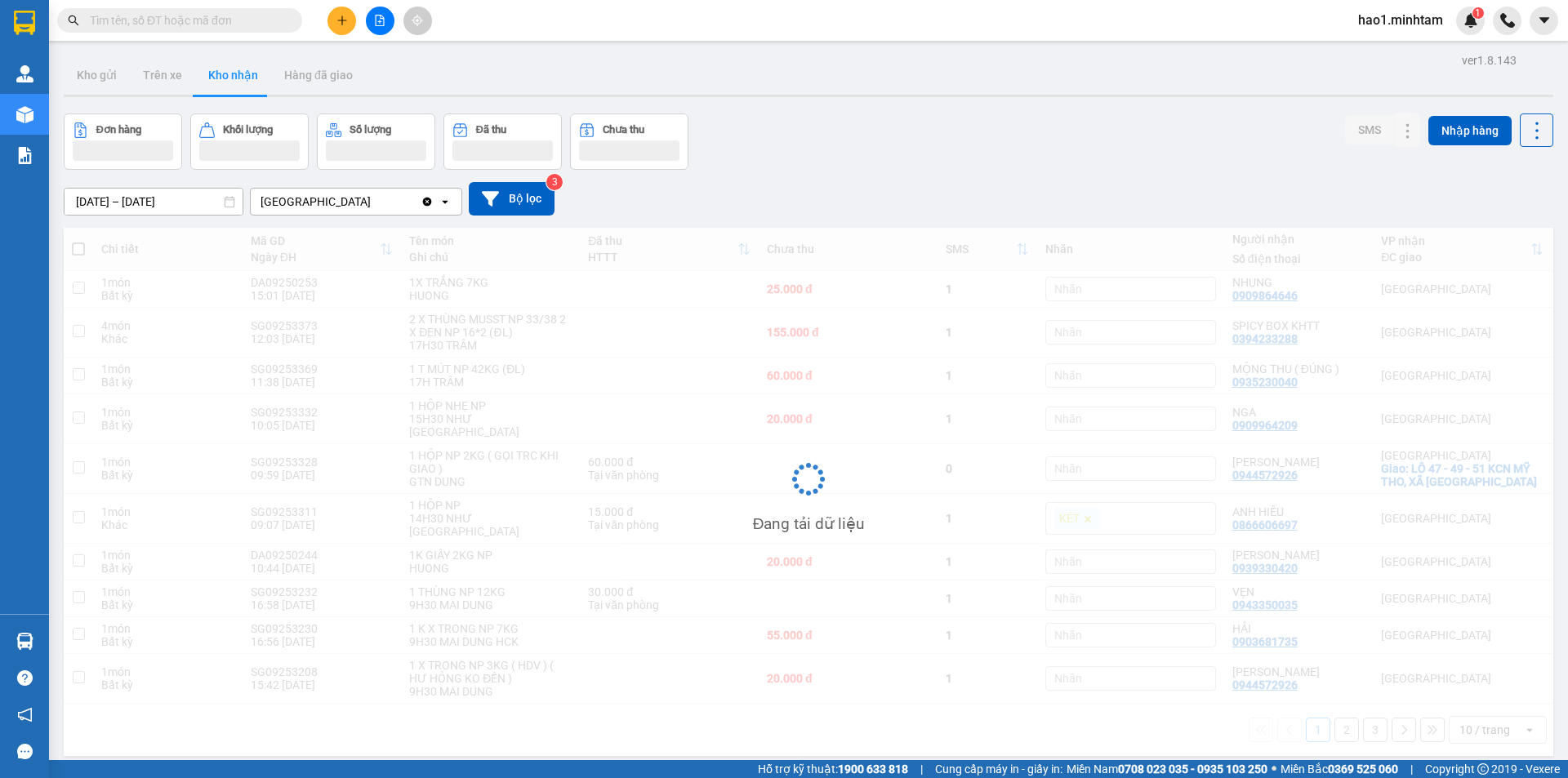
click at [972, 134] on div "Đơn hàng Khối lượng Số lượng Đã thu Chưa thu SMS Nhập hàng" at bounding box center [808, 141] width 1490 height 57
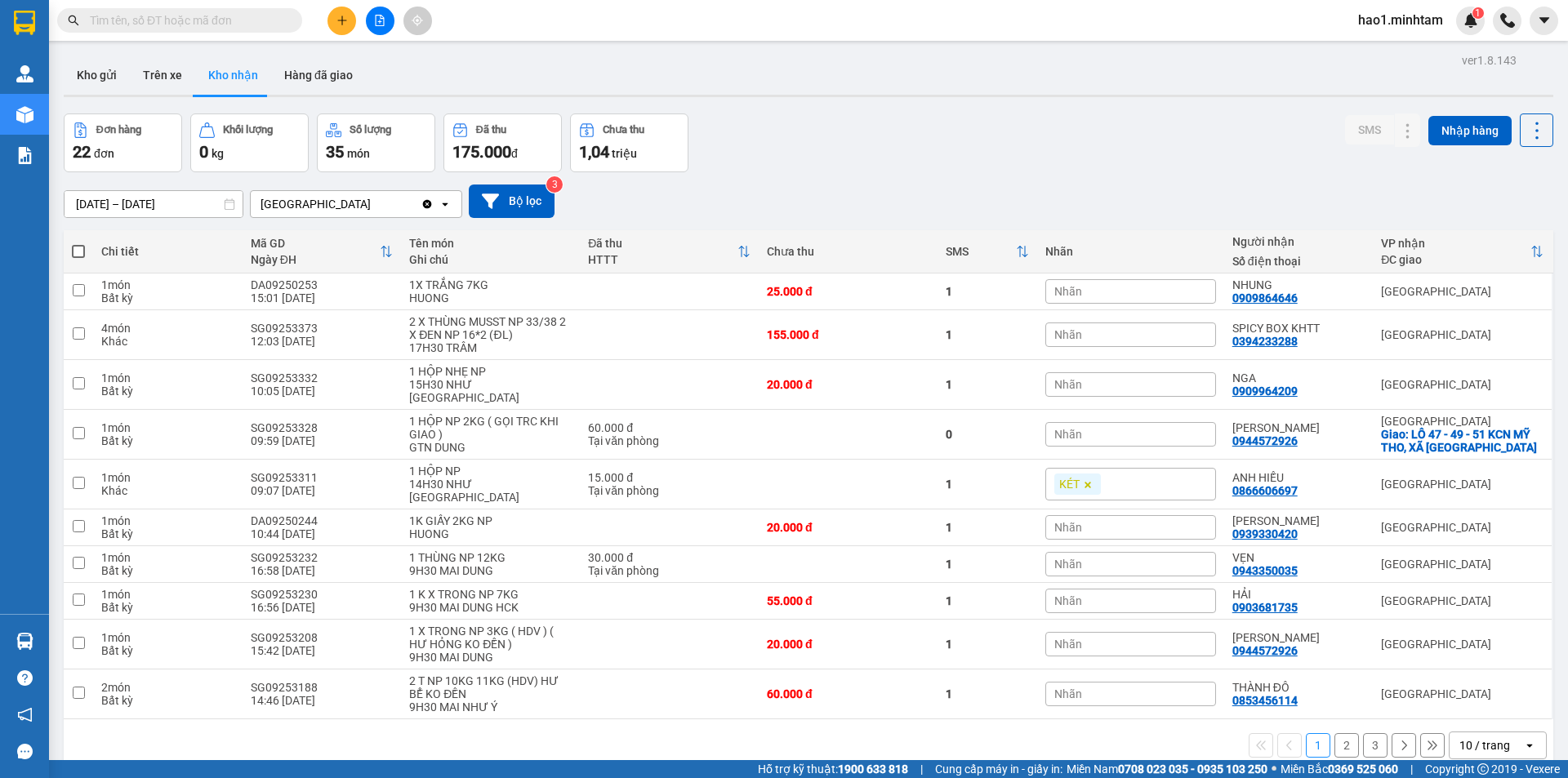
paste input "SG09253416"
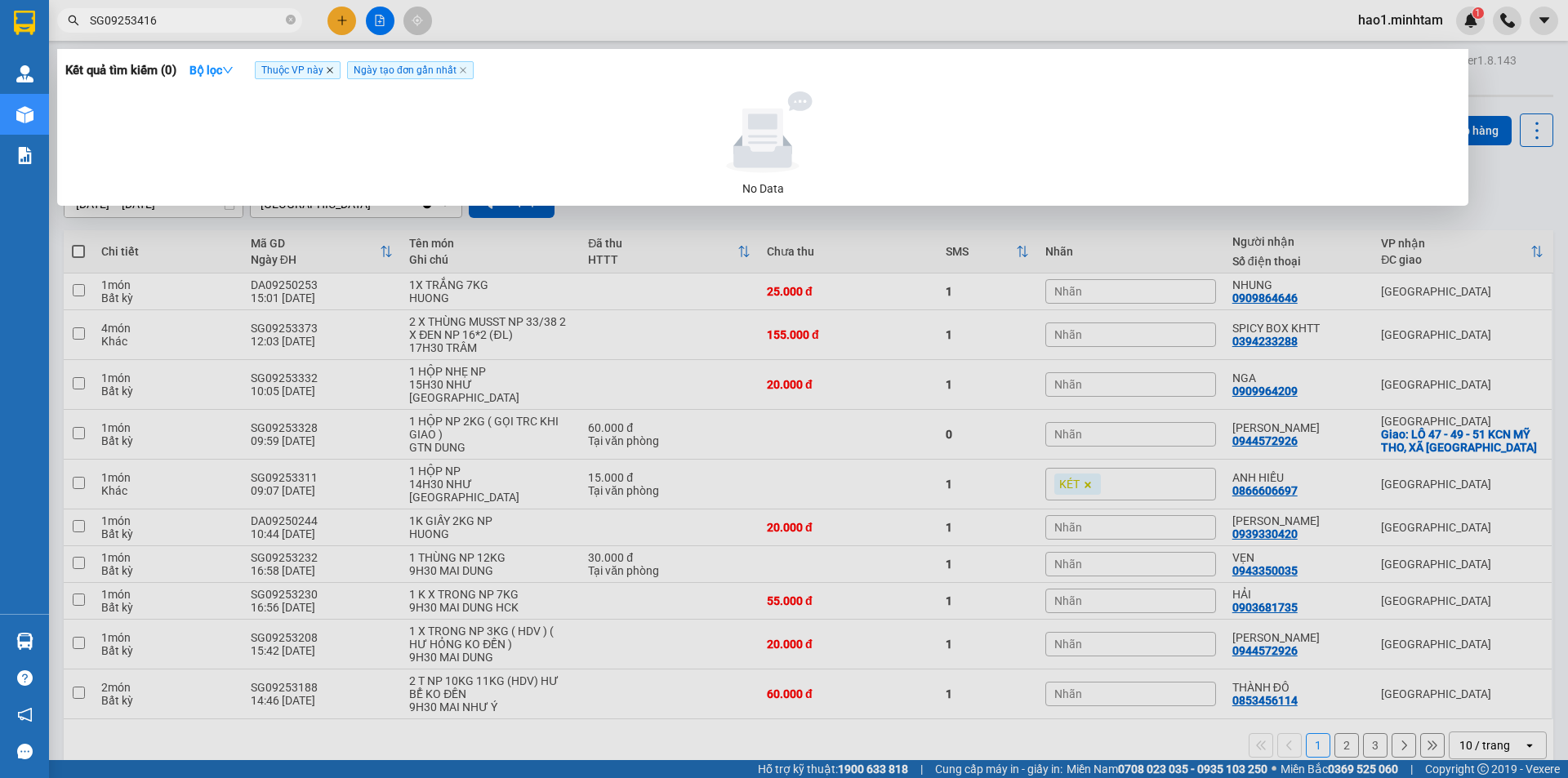
type input "SG09253416"
click at [331, 69] on icon "close" at bounding box center [330, 70] width 8 height 8
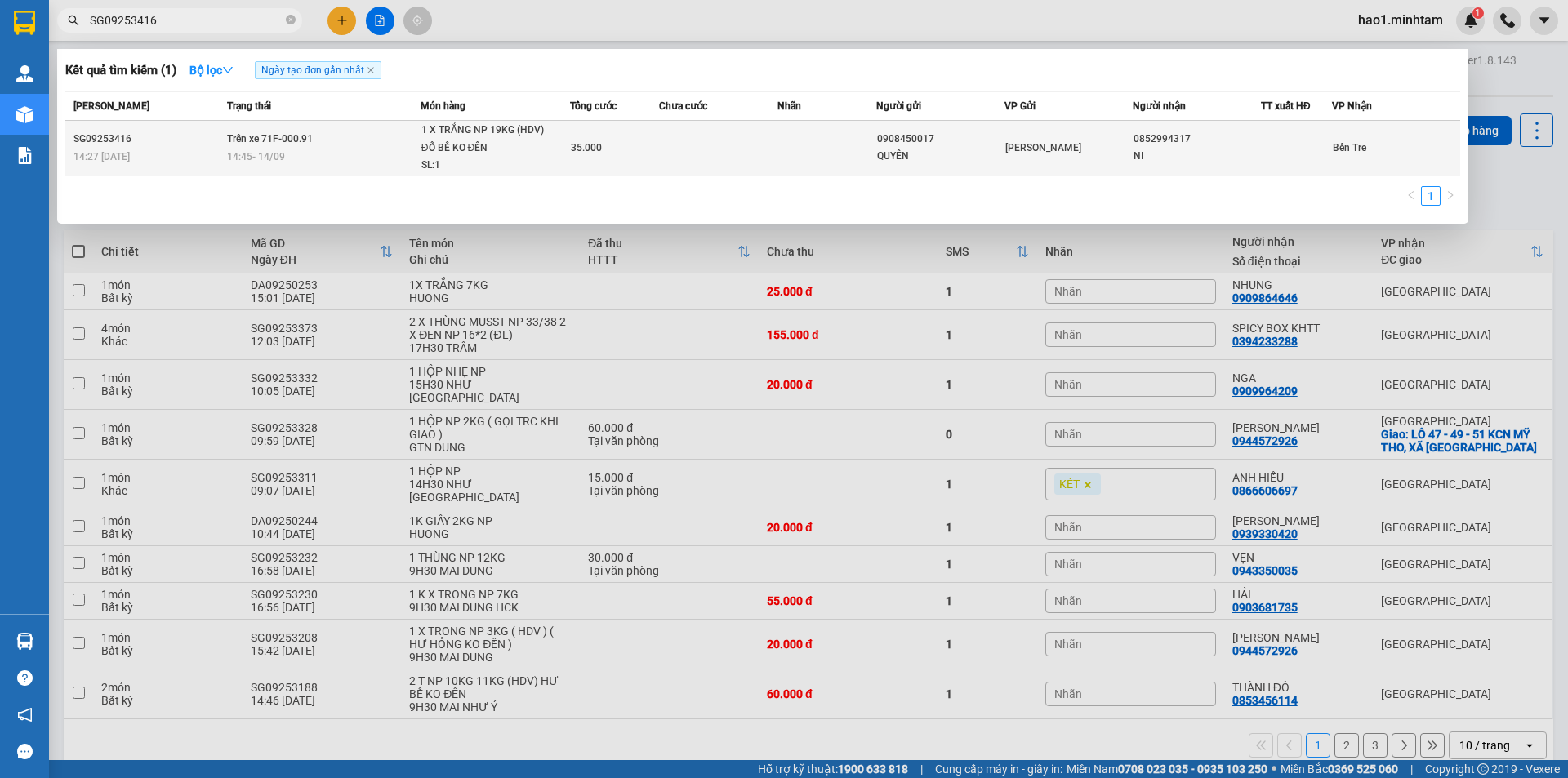
click at [293, 150] on div "14:45 - 14/09" at bounding box center [323, 156] width 193 height 18
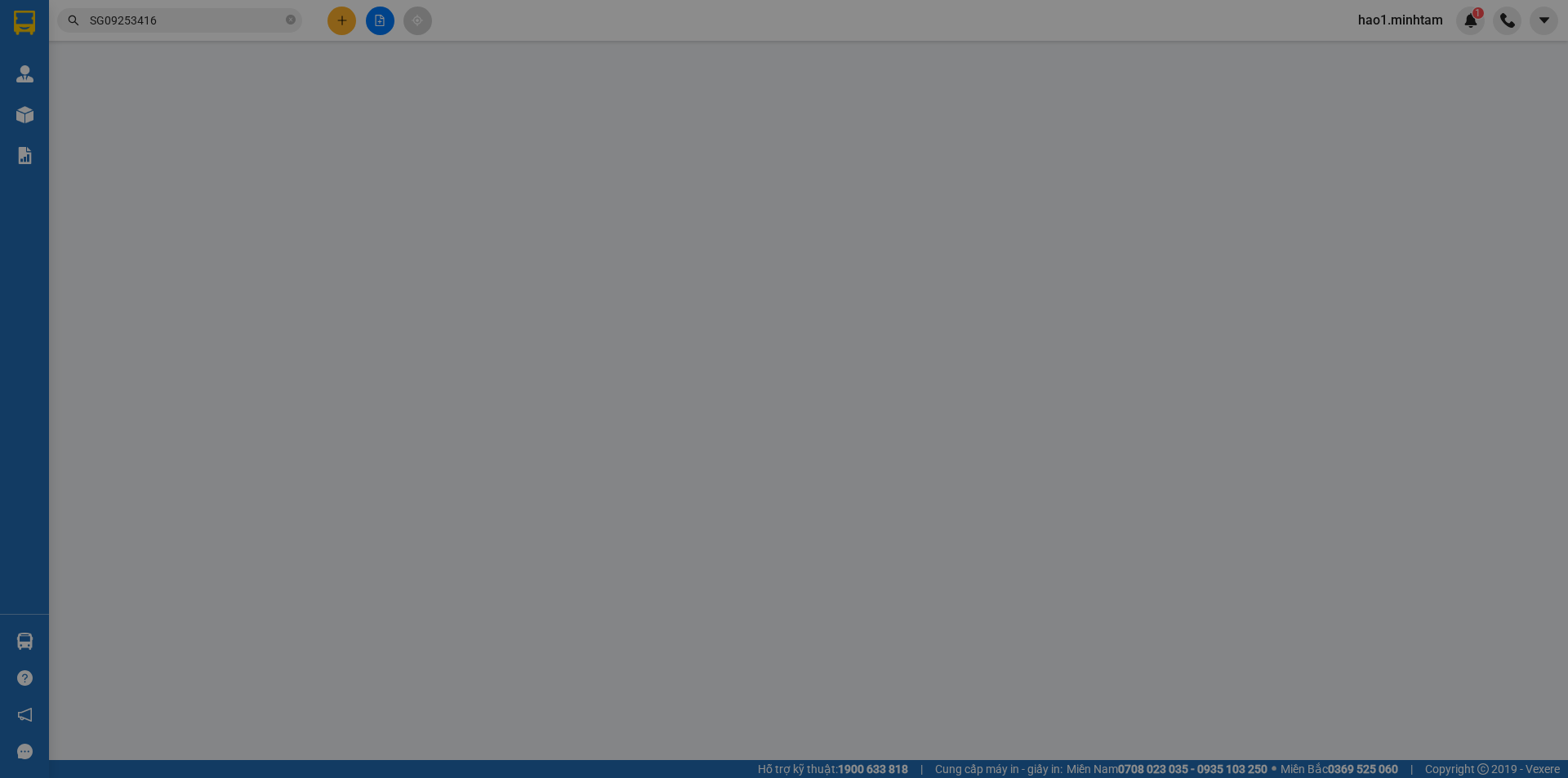
type input "0908450017"
type input "QUYÊN"
type input "0852994317"
type input "NI"
type input "CHAI NƯỚC TƯƠNG"
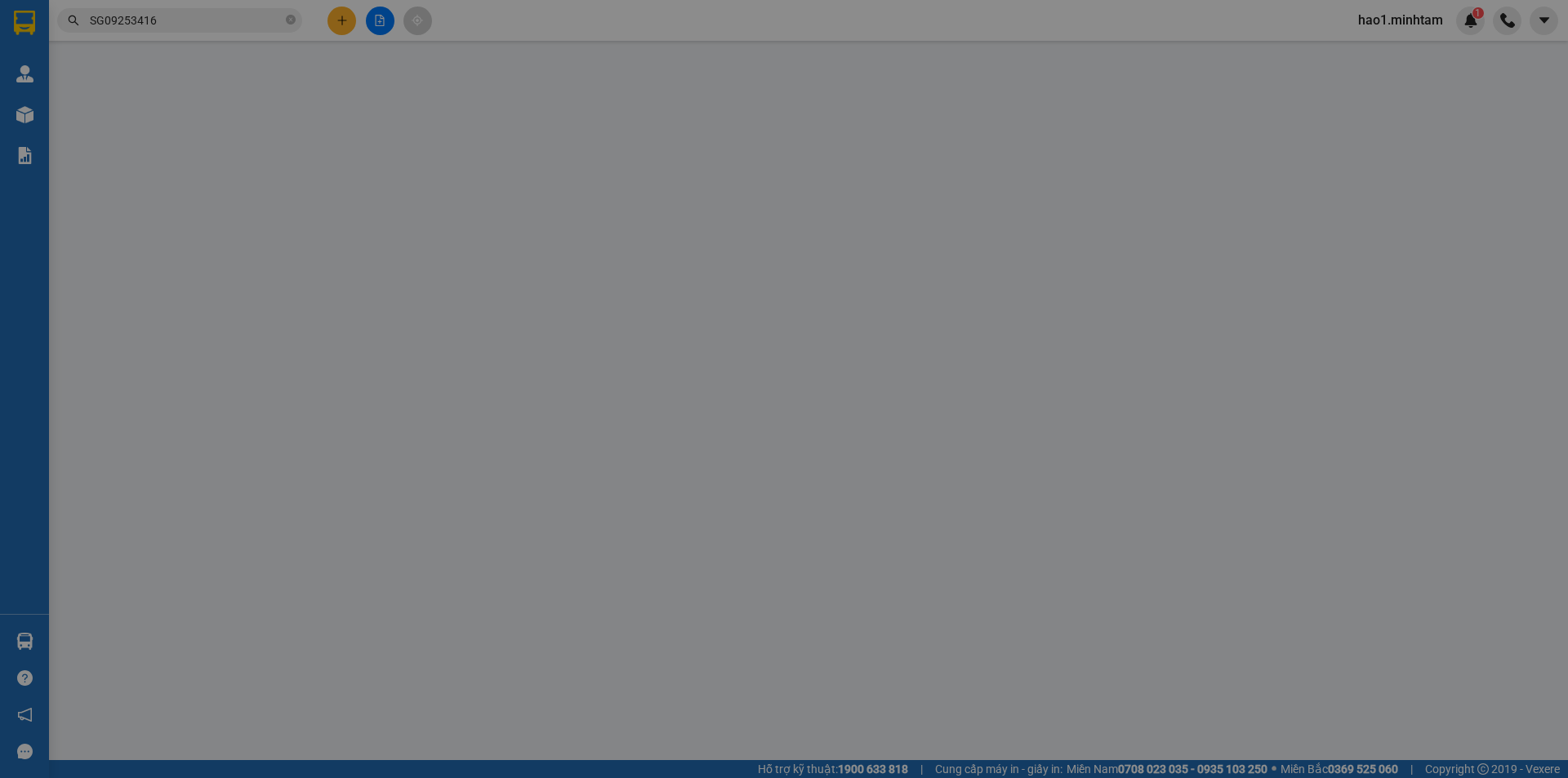
type input "35.000"
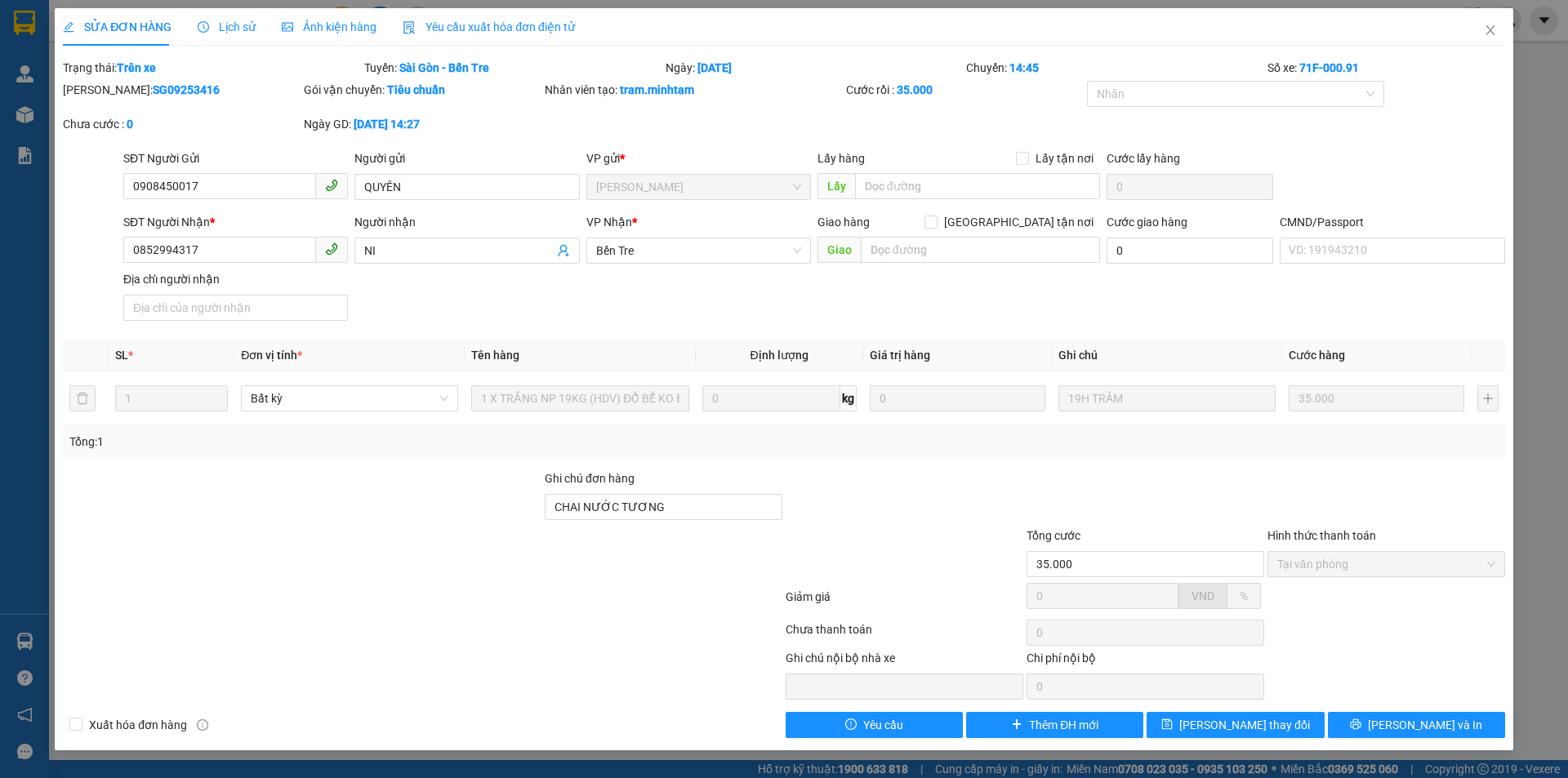
click at [219, 22] on span "Lịch sử" at bounding box center [227, 27] width 58 height 13
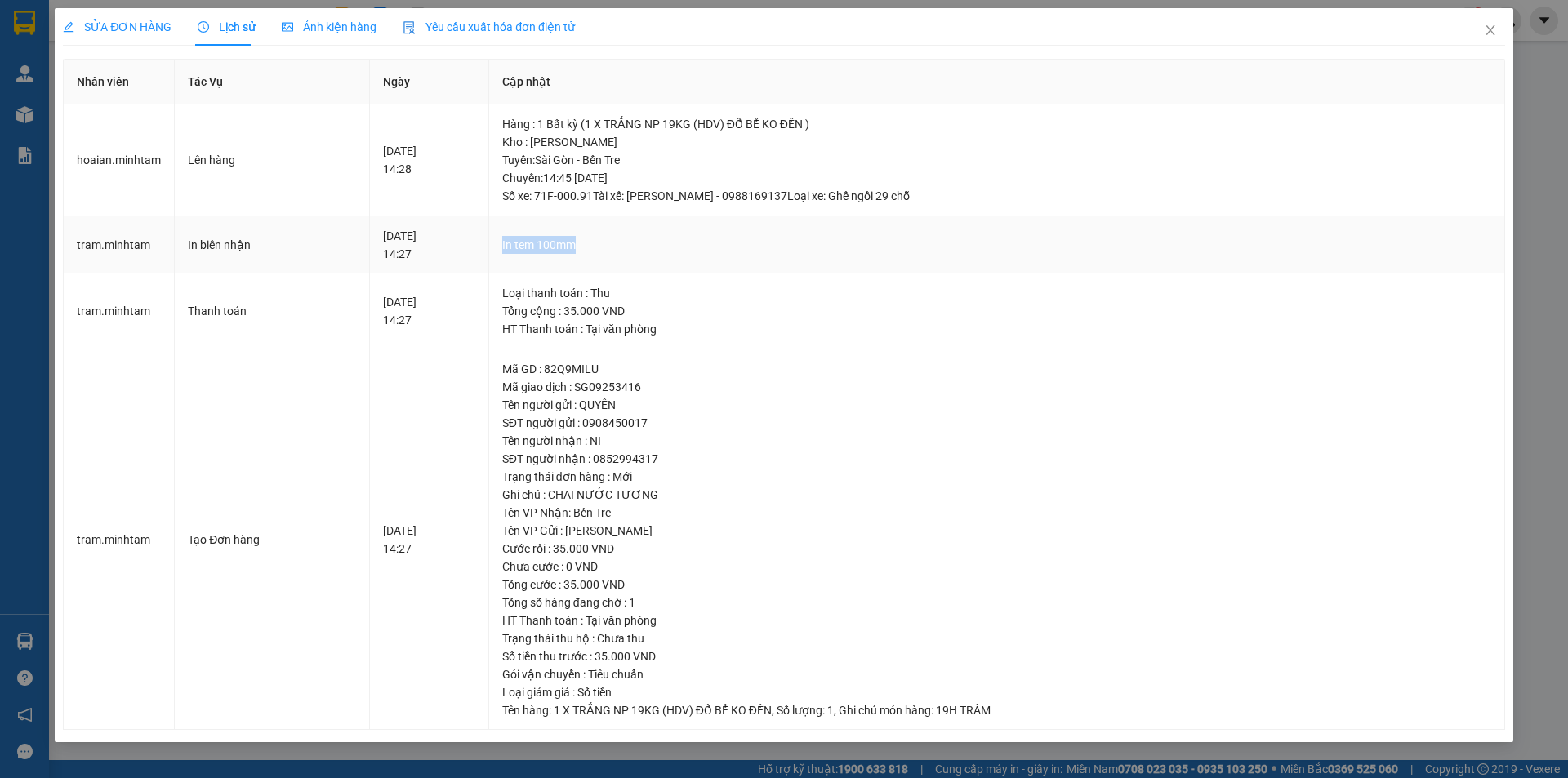
drag, startPoint x: 535, startPoint y: 243, endPoint x: 621, endPoint y: 243, distance: 86.0
click at [621, 243] on div "In tem 100mm" at bounding box center [997, 245] width 989 height 18
drag, startPoint x: 257, startPoint y: 247, endPoint x: 176, endPoint y: 249, distance: 81.0
click at [176, 249] on td "In biên nhận" at bounding box center [272, 246] width 195 height 58
click at [1495, 30] on icon "close" at bounding box center [1491, 30] width 13 height 13
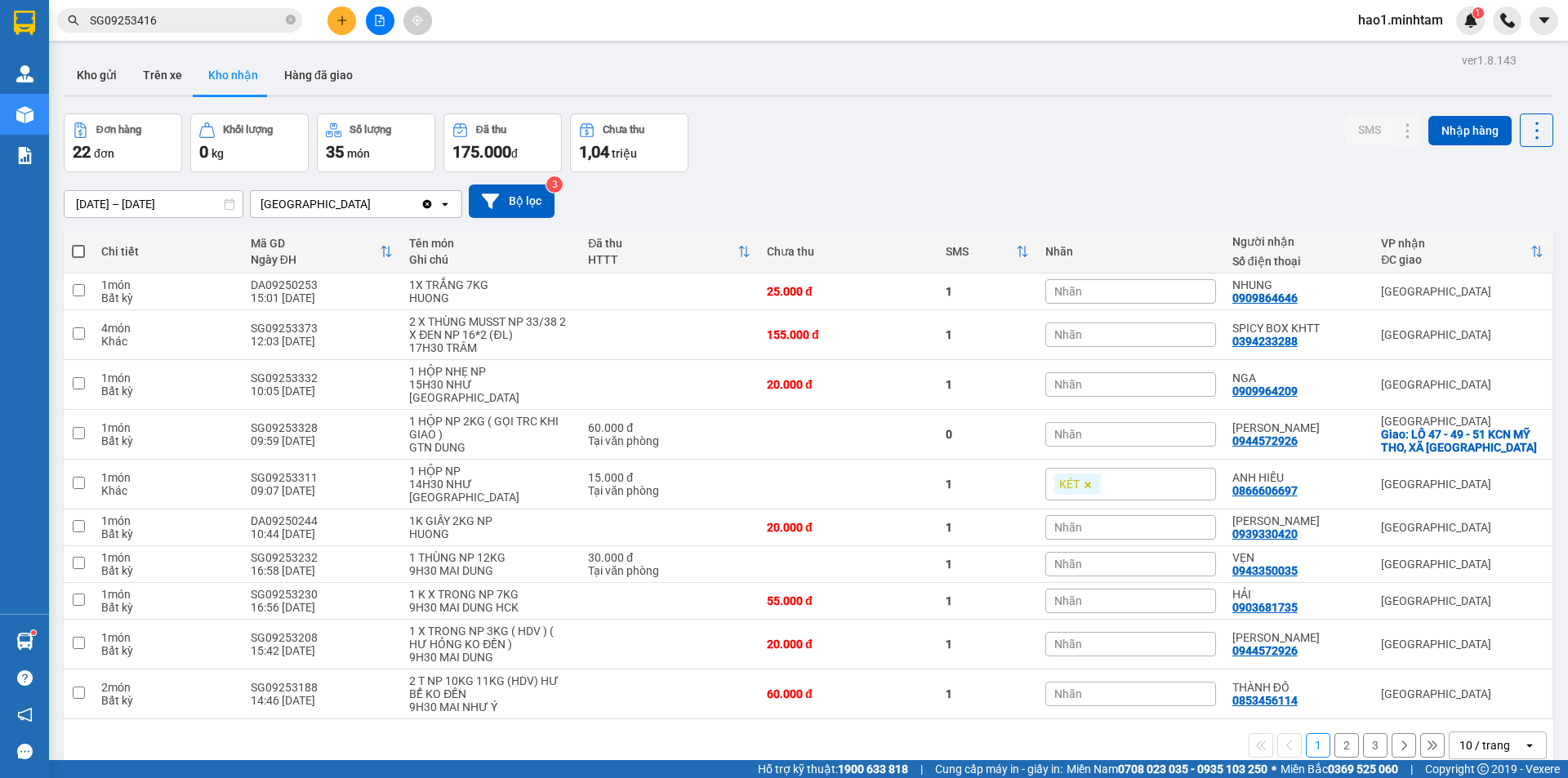
click at [230, 27] on input "SG09253416" at bounding box center [186, 20] width 193 height 18
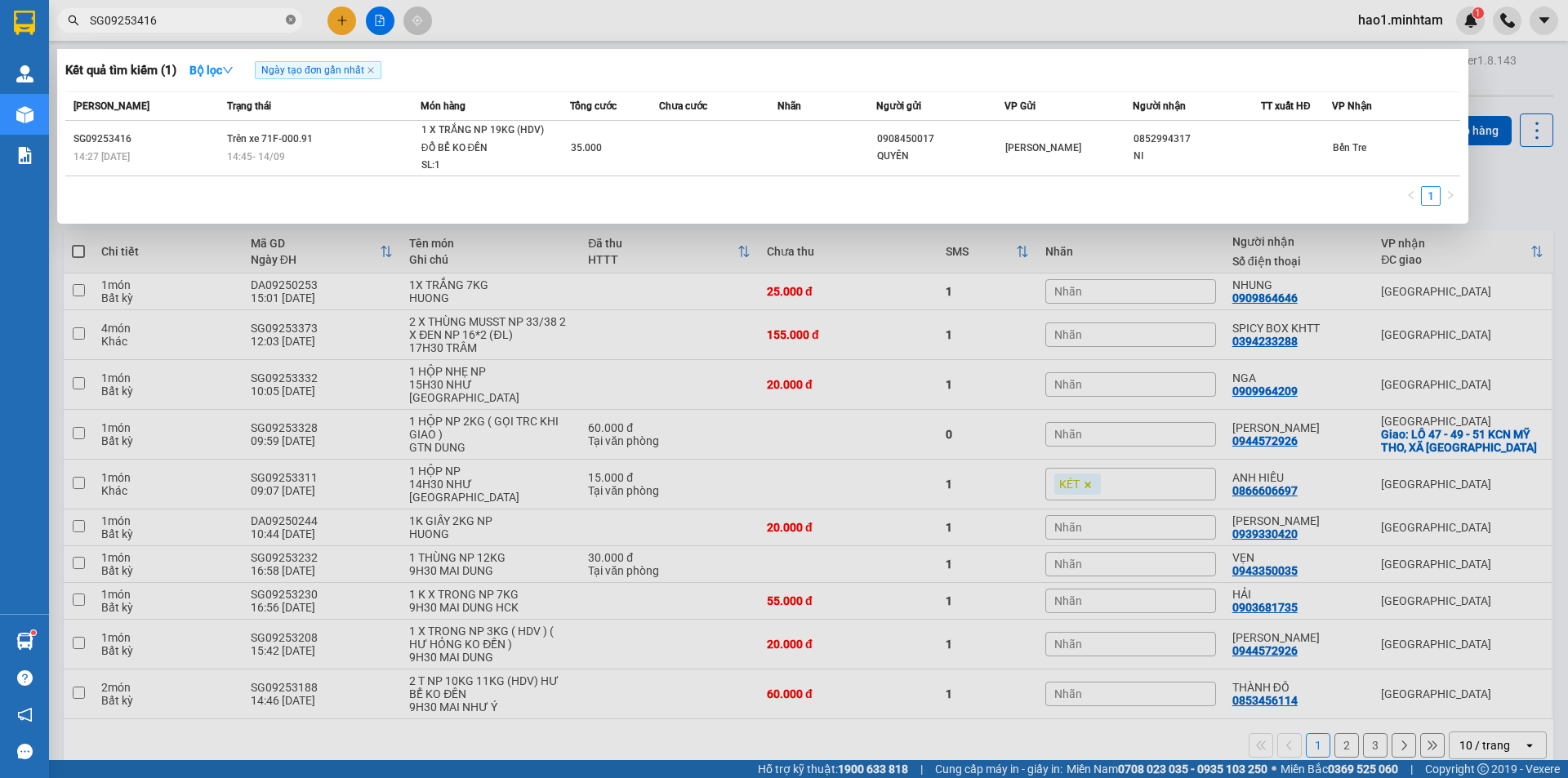
click at [288, 20] on icon "close-circle" at bounding box center [290, 20] width 9 height 9
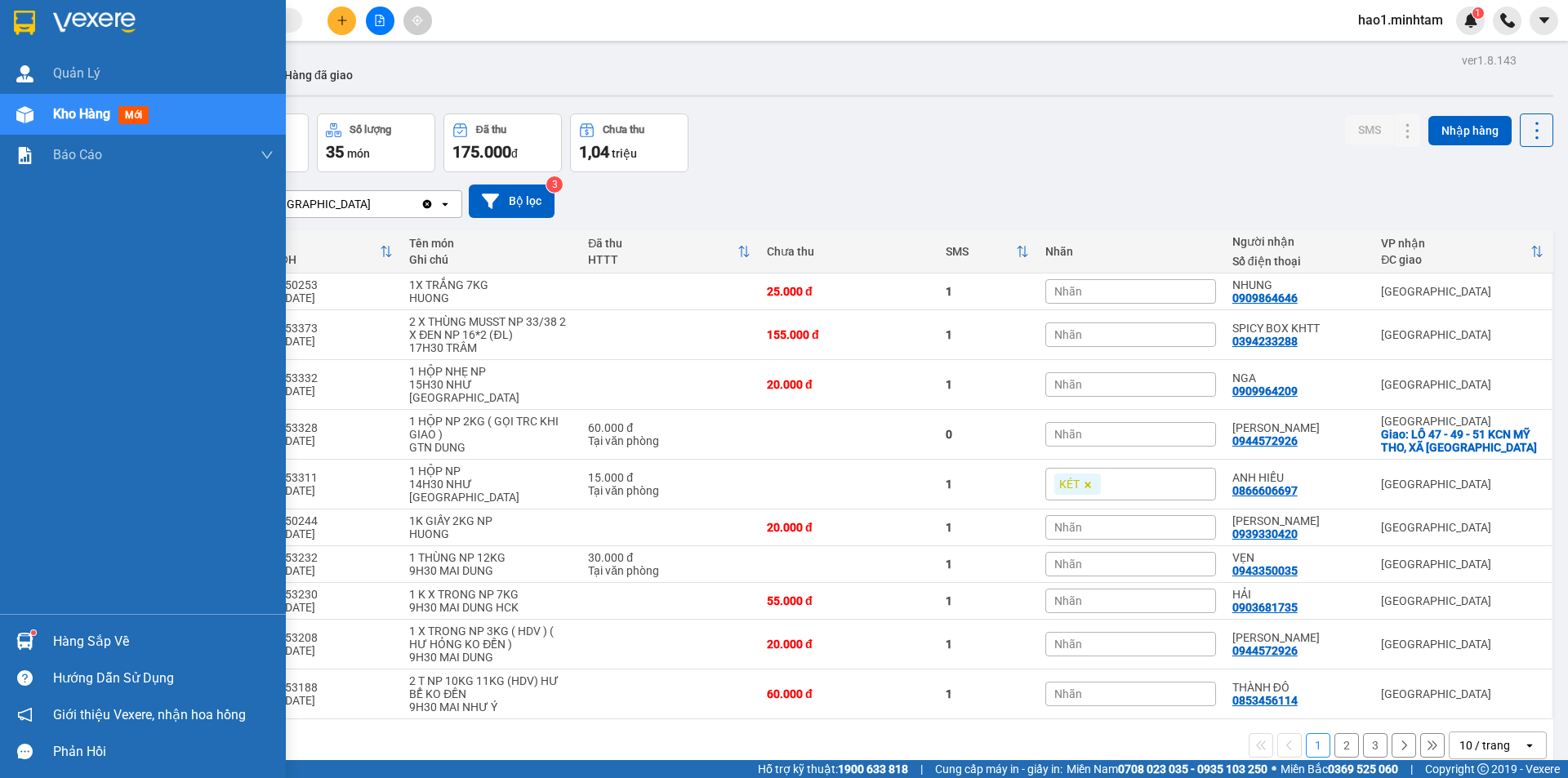
click at [31, 22] on img at bounding box center [24, 23] width 22 height 24
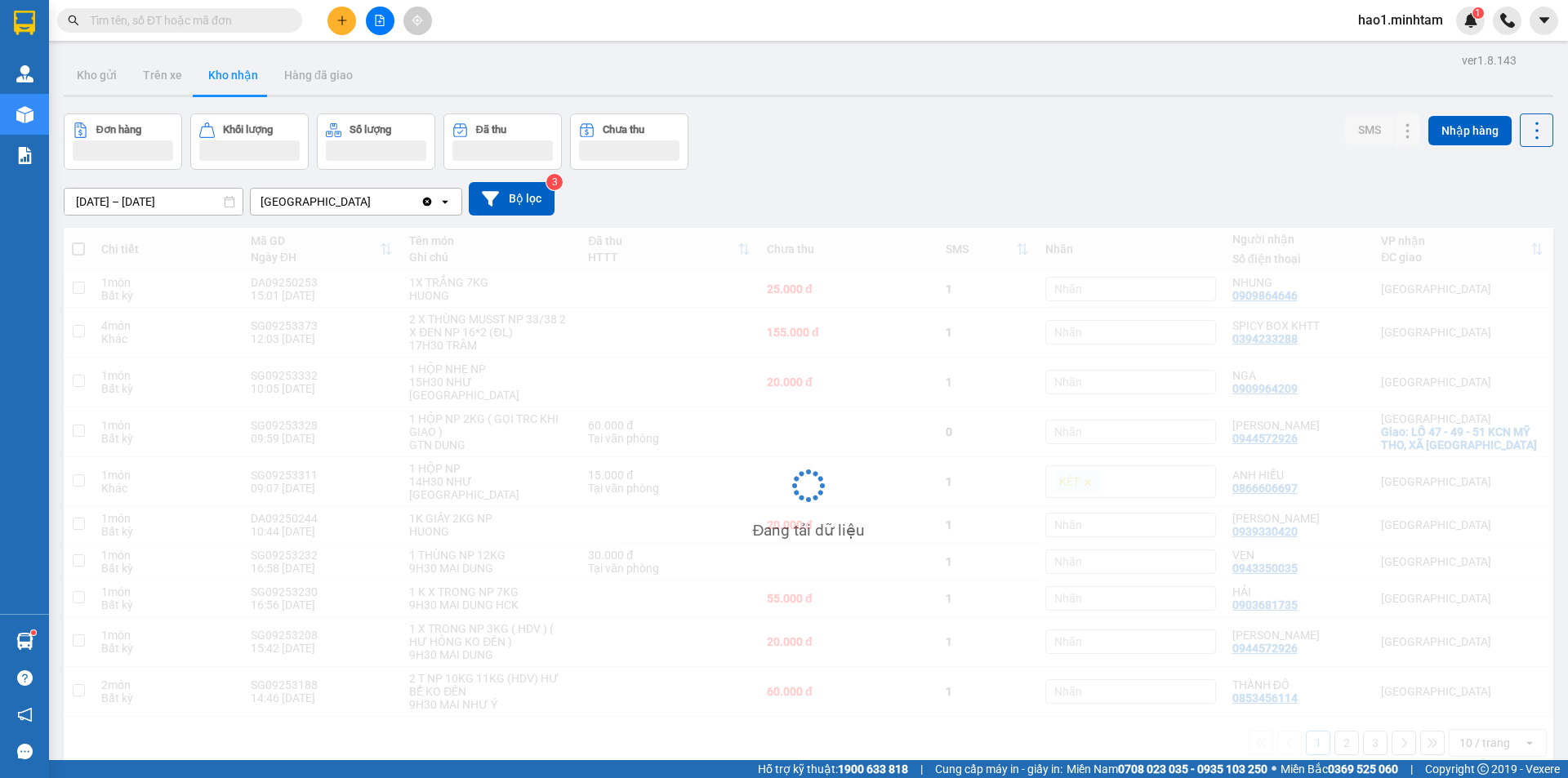
click at [841, 81] on div "Kho gửi Trên xe Kho nhận Hàng đã giao" at bounding box center [808, 77] width 1490 height 43
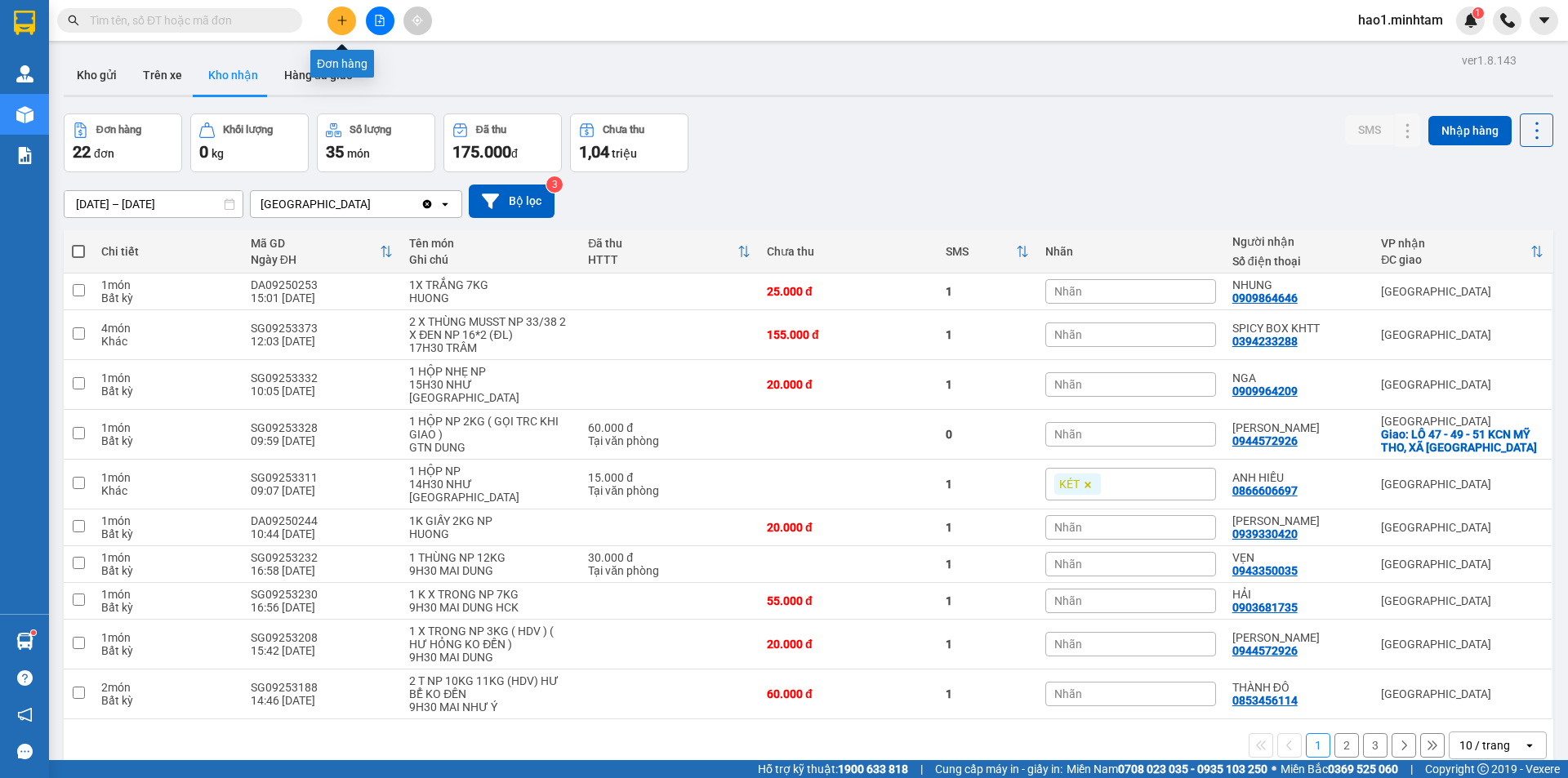
click at [349, 21] on button at bounding box center [342, 21] width 28 height 28
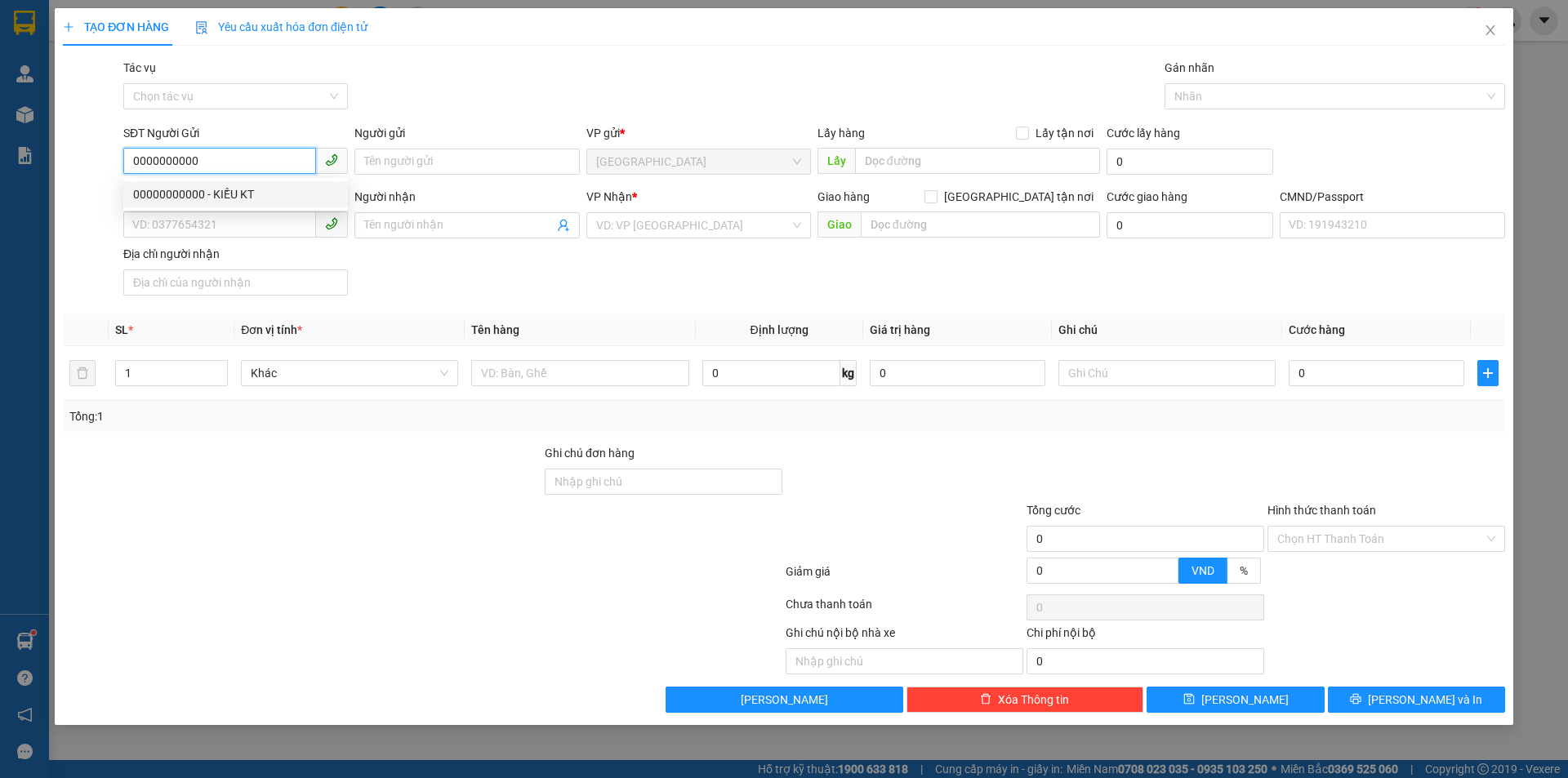
click at [275, 160] on input "0000000000" at bounding box center [220, 161] width 193 height 26
type input "00000000000"
click at [389, 170] on input "Người gửi" at bounding box center [466, 162] width 224 height 26
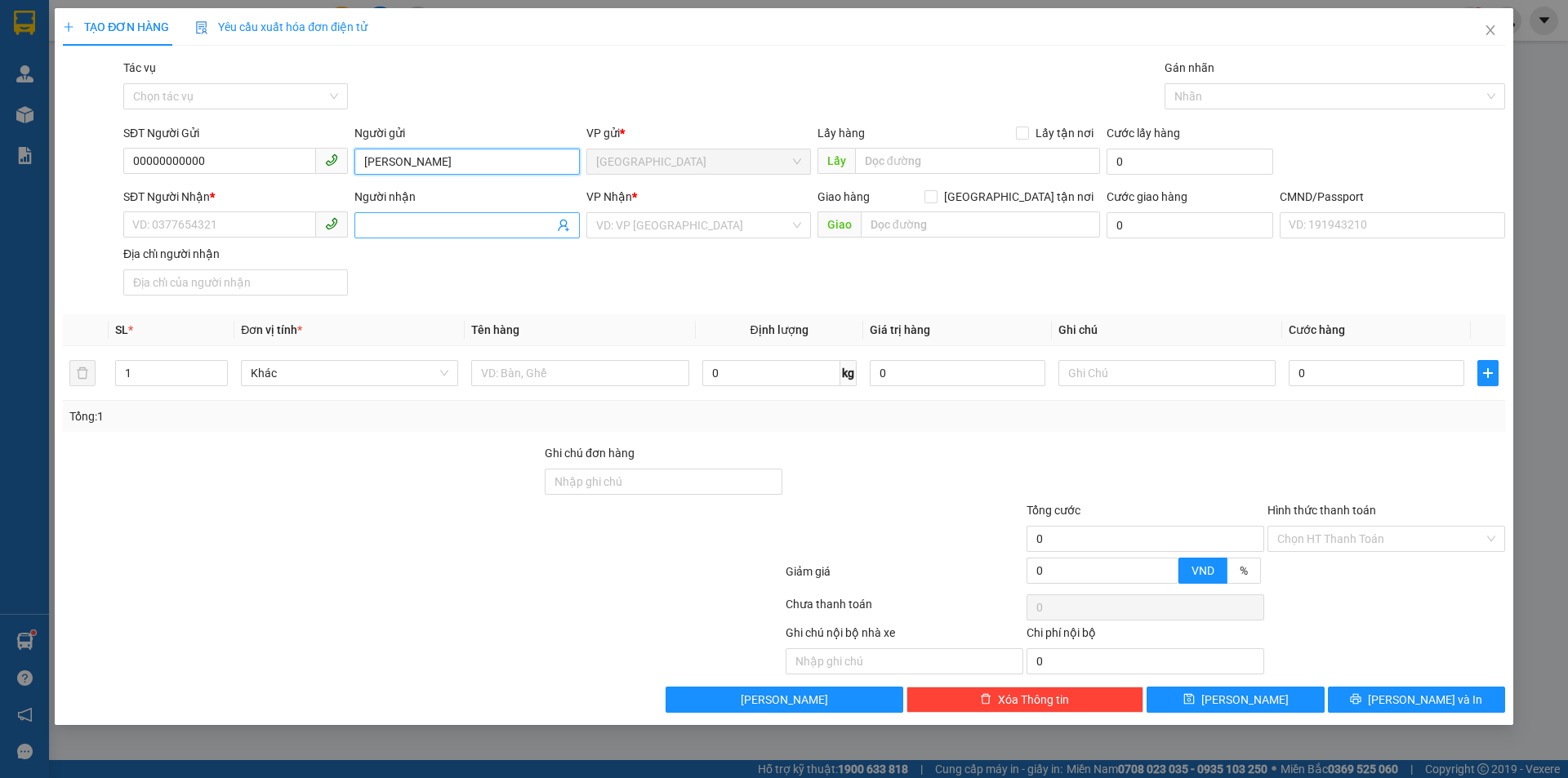
type input "[PERSON_NAME]"
click at [567, 227] on icon "user-add" at bounding box center [564, 225] width 13 height 13
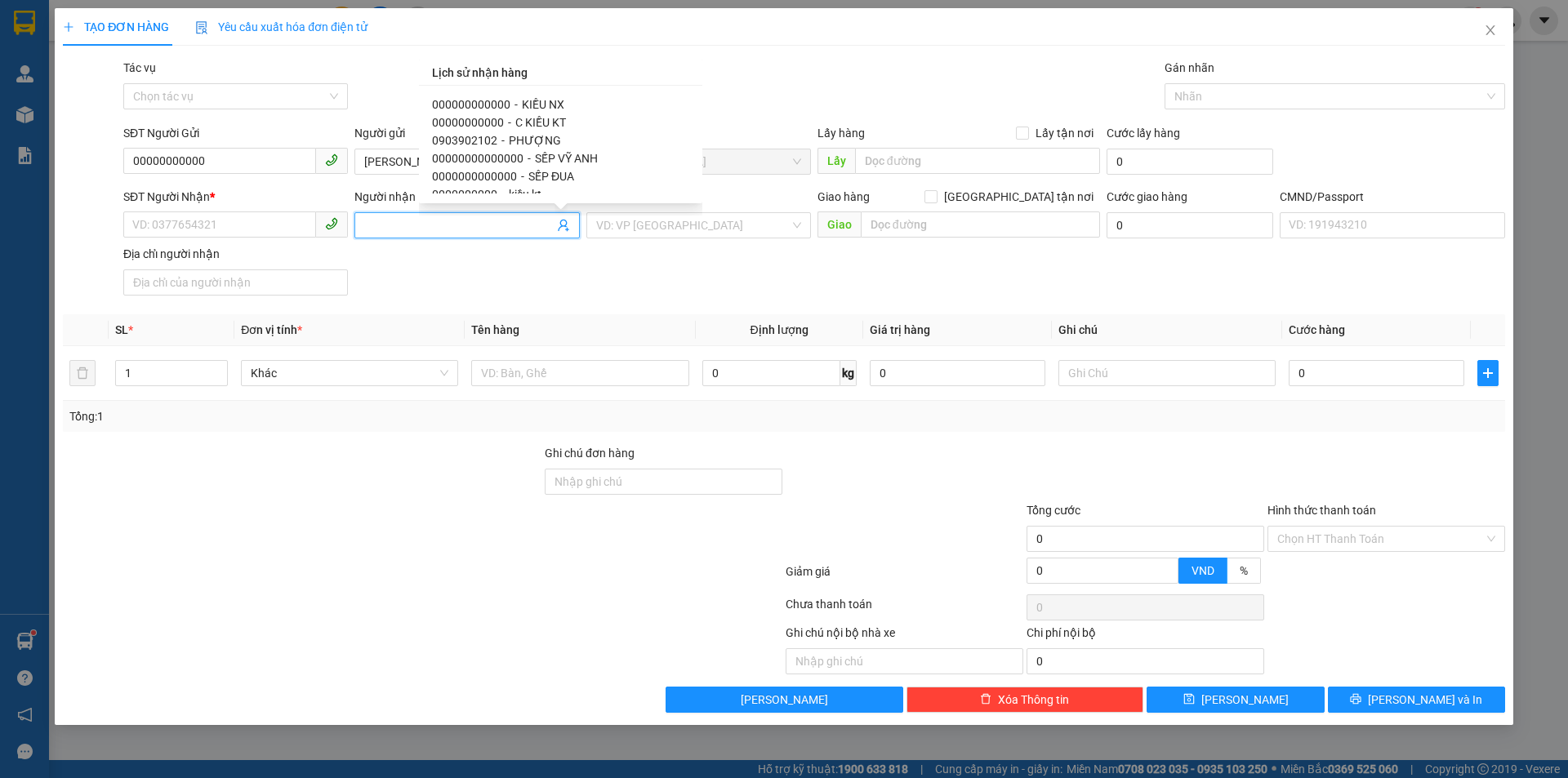
click at [559, 109] on span "KIỀU NX" at bounding box center [543, 105] width 42 height 13
type input "000000000000"
type input "KIỀU NX"
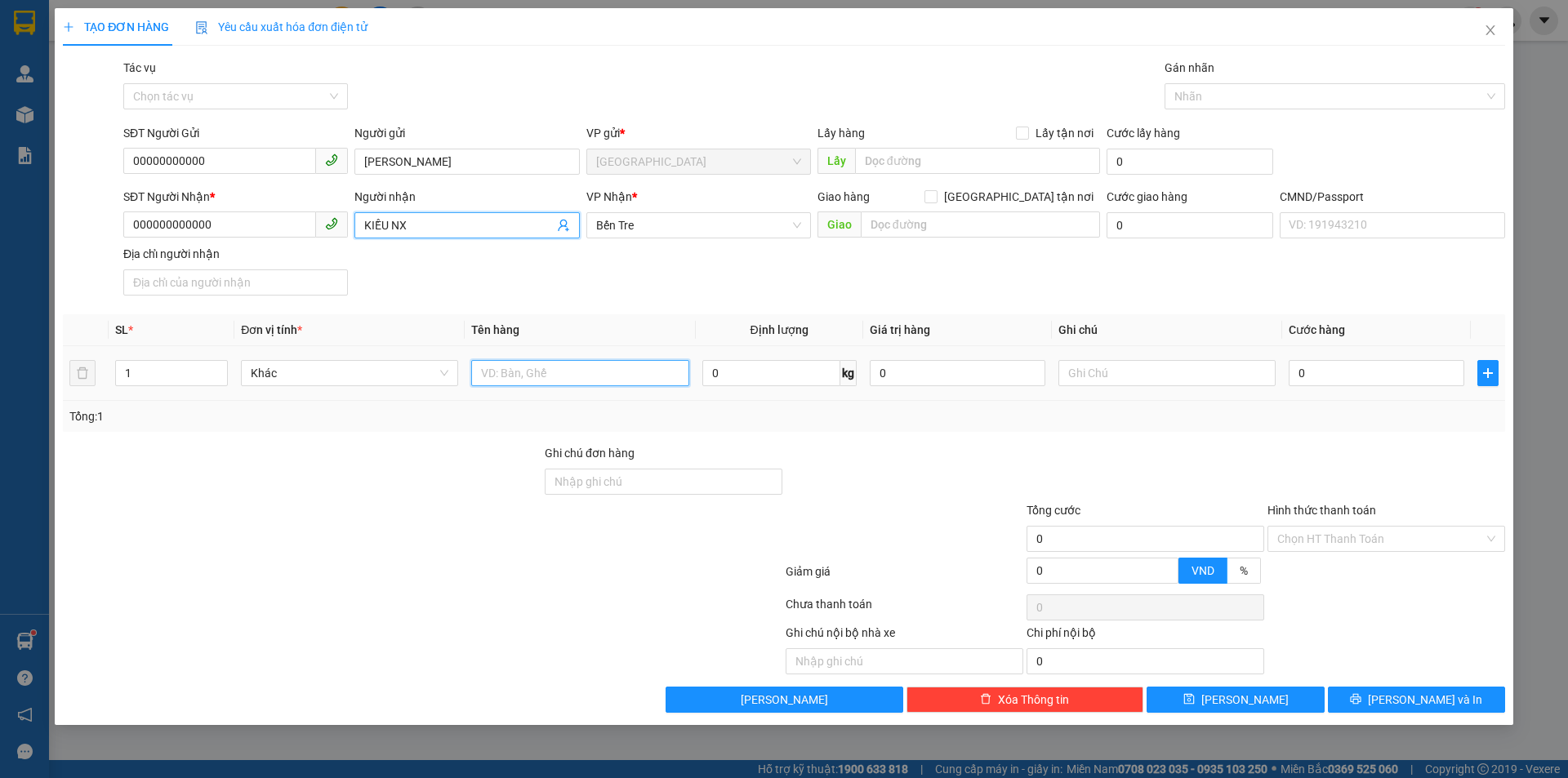
click at [566, 375] on input "text" at bounding box center [580, 373] width 218 height 26
type input "1 PB THG 14/09"
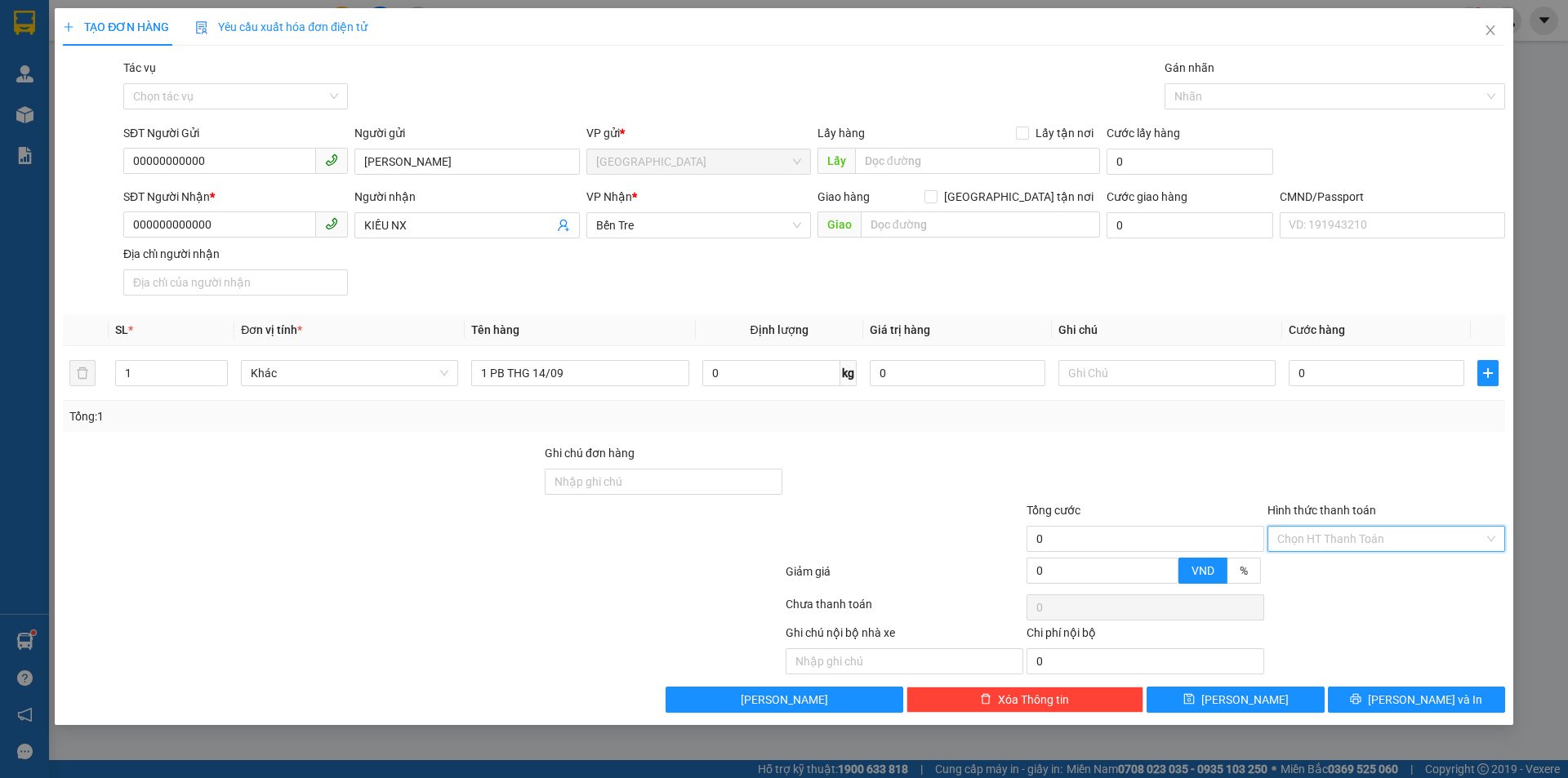
click at [1334, 540] on input "Hình thức thanh toán" at bounding box center [1380, 539] width 206 height 24
click at [1329, 596] on div "Miễn phí" at bounding box center [1386, 597] width 218 height 18
click at [1362, 697] on icon "printer" at bounding box center [1356, 699] width 11 height 11
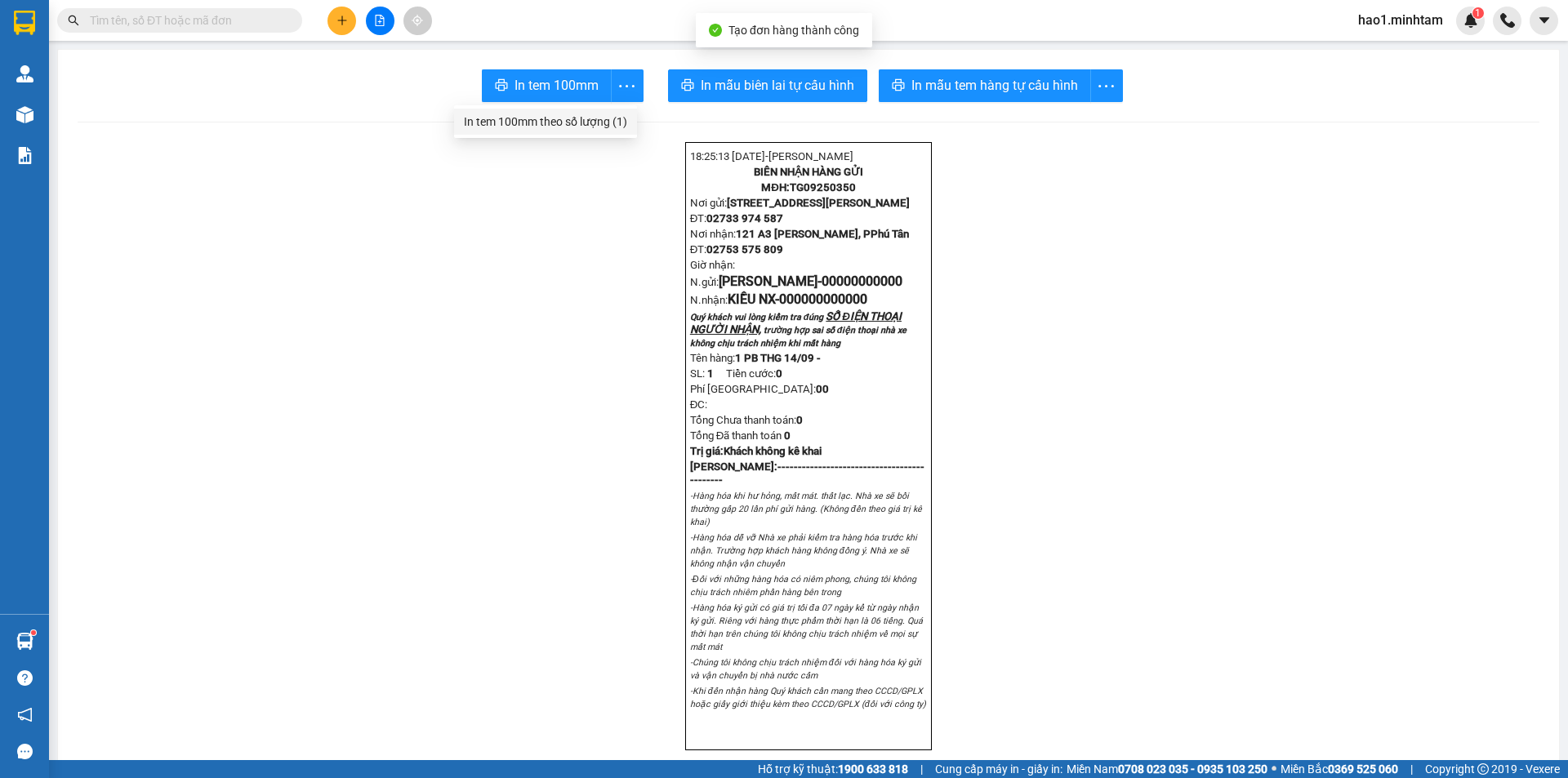
click at [611, 120] on div "In tem 100mm theo số lượng (1)" at bounding box center [545, 122] width 163 height 18
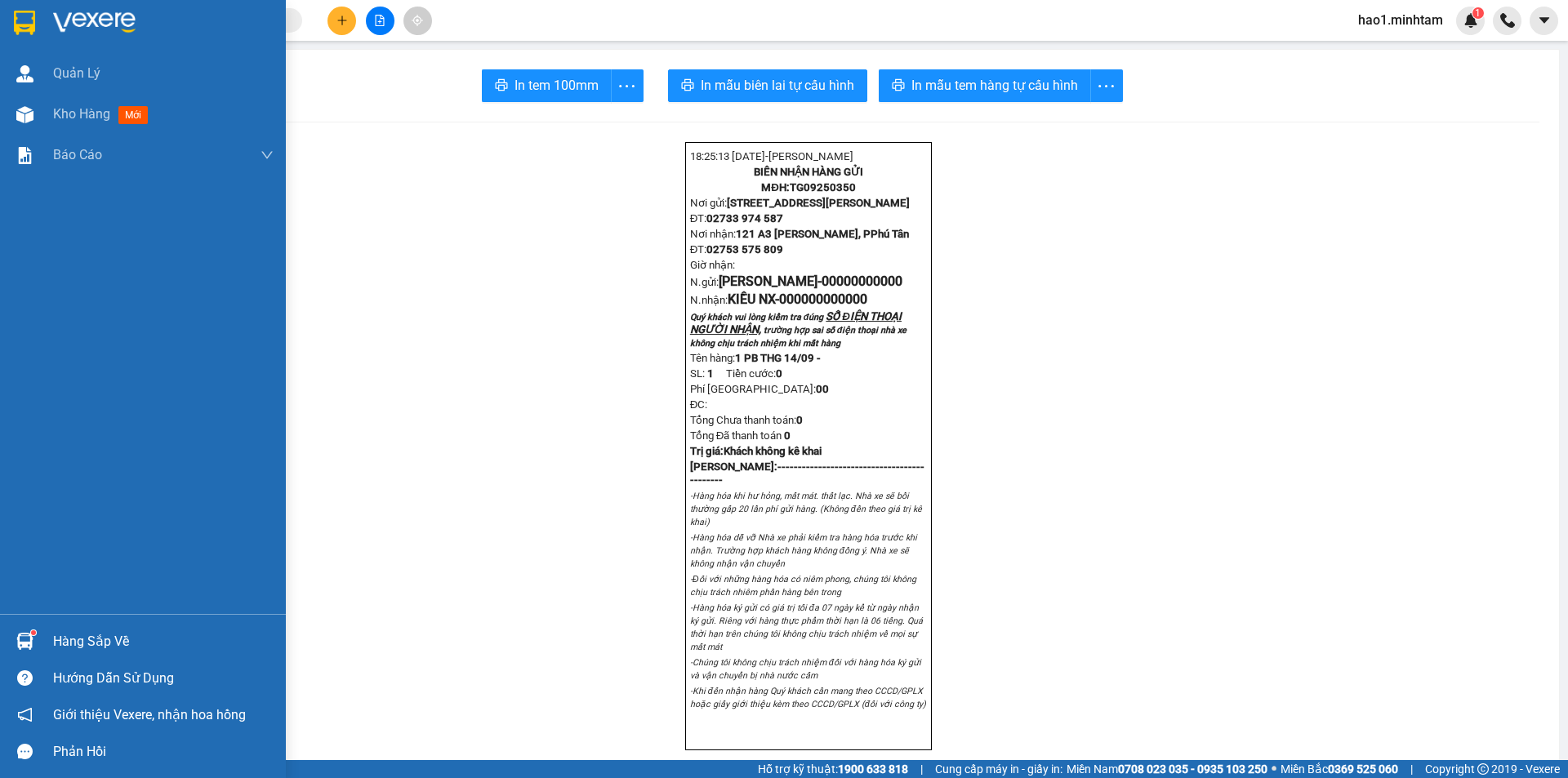
click at [37, 15] on div at bounding box center [24, 23] width 28 height 28
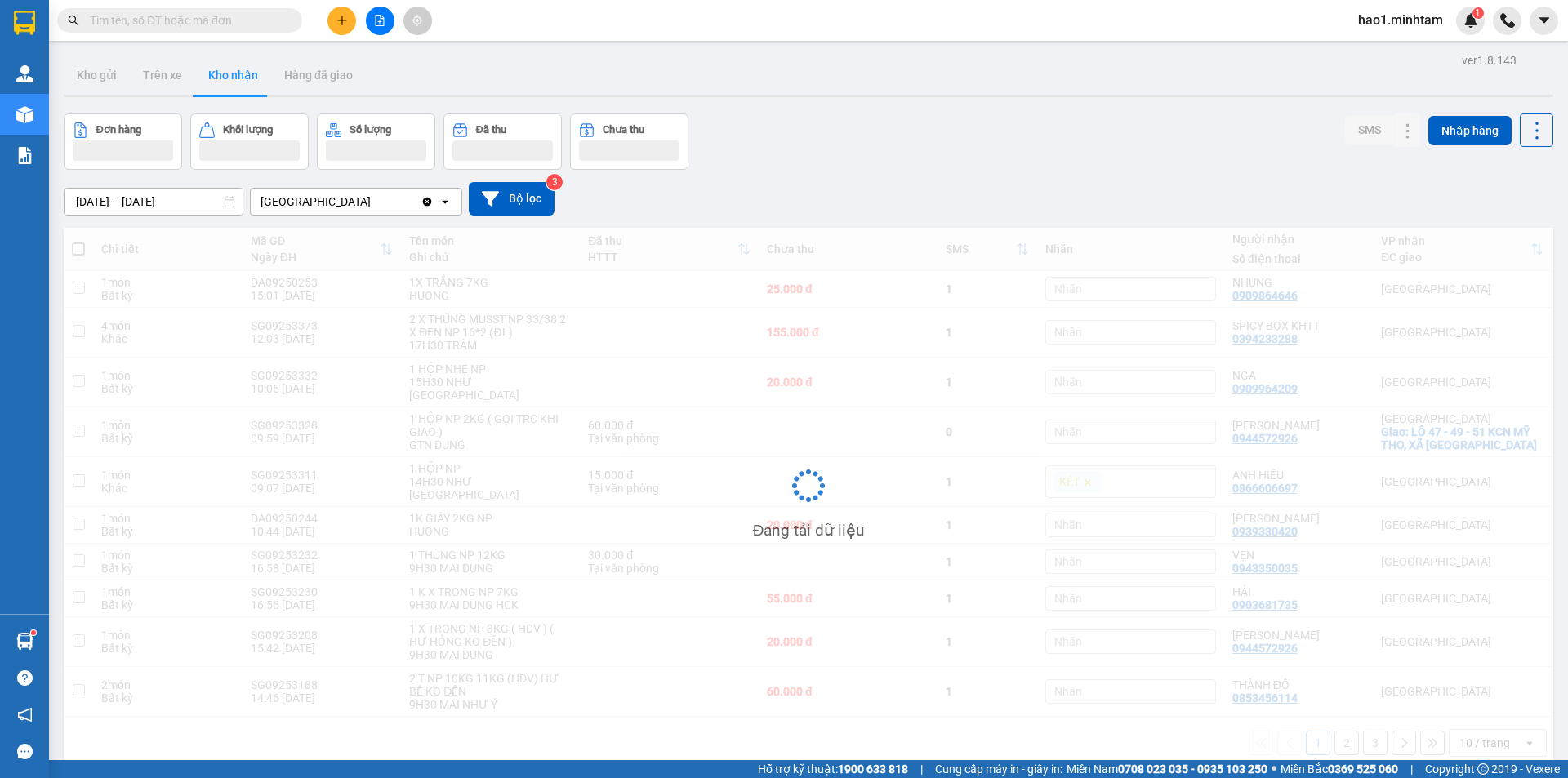
click at [613, 25] on div "Kết quả tìm kiếm ( 1 ) Bộ lọc Ngày tạo đơn gần nhất Mã ĐH Trạng thái Món hàng T…" at bounding box center [784, 20] width 1568 height 41
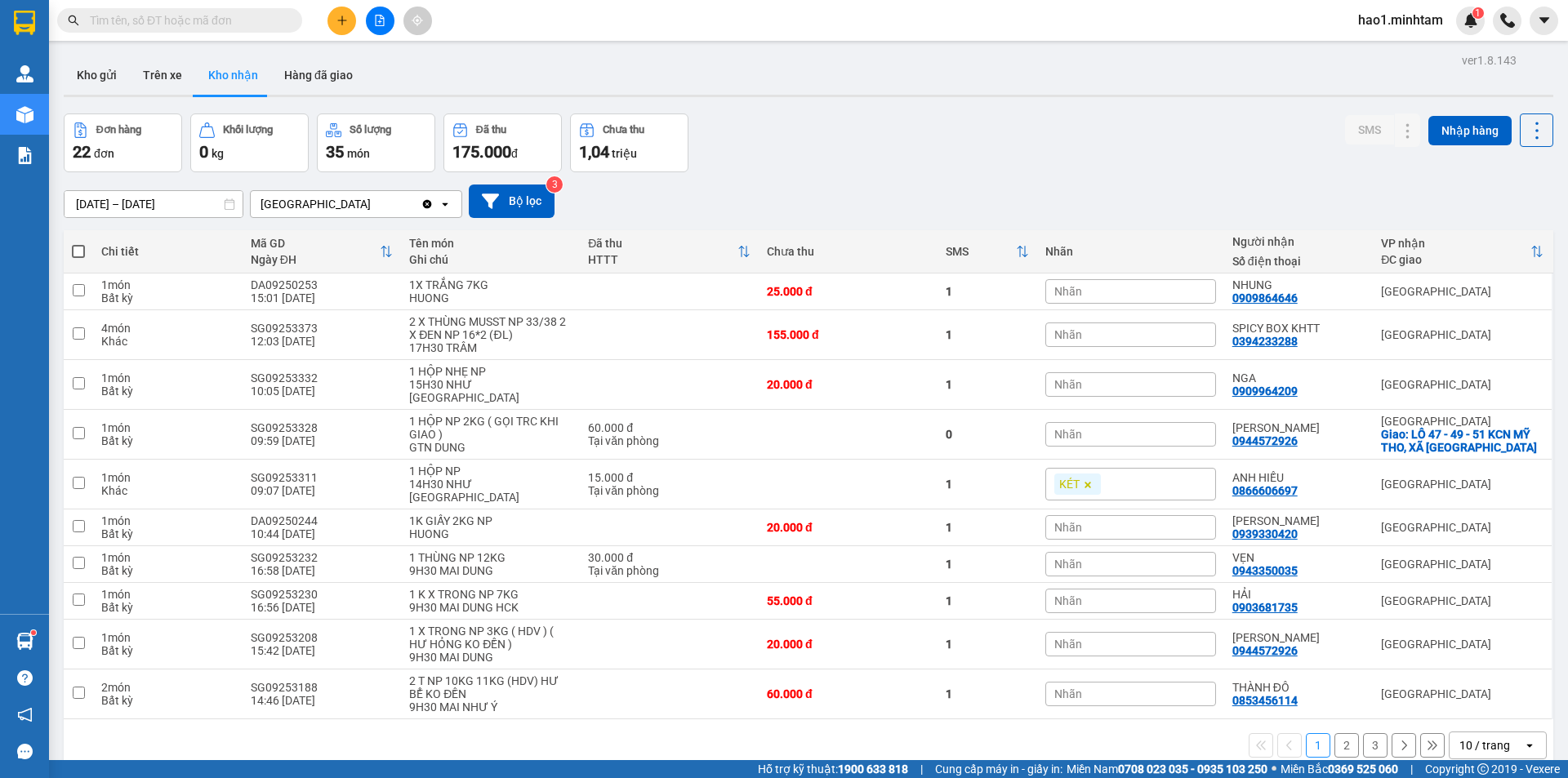
click at [1335, 733] on button "2" at bounding box center [1347, 745] width 24 height 24
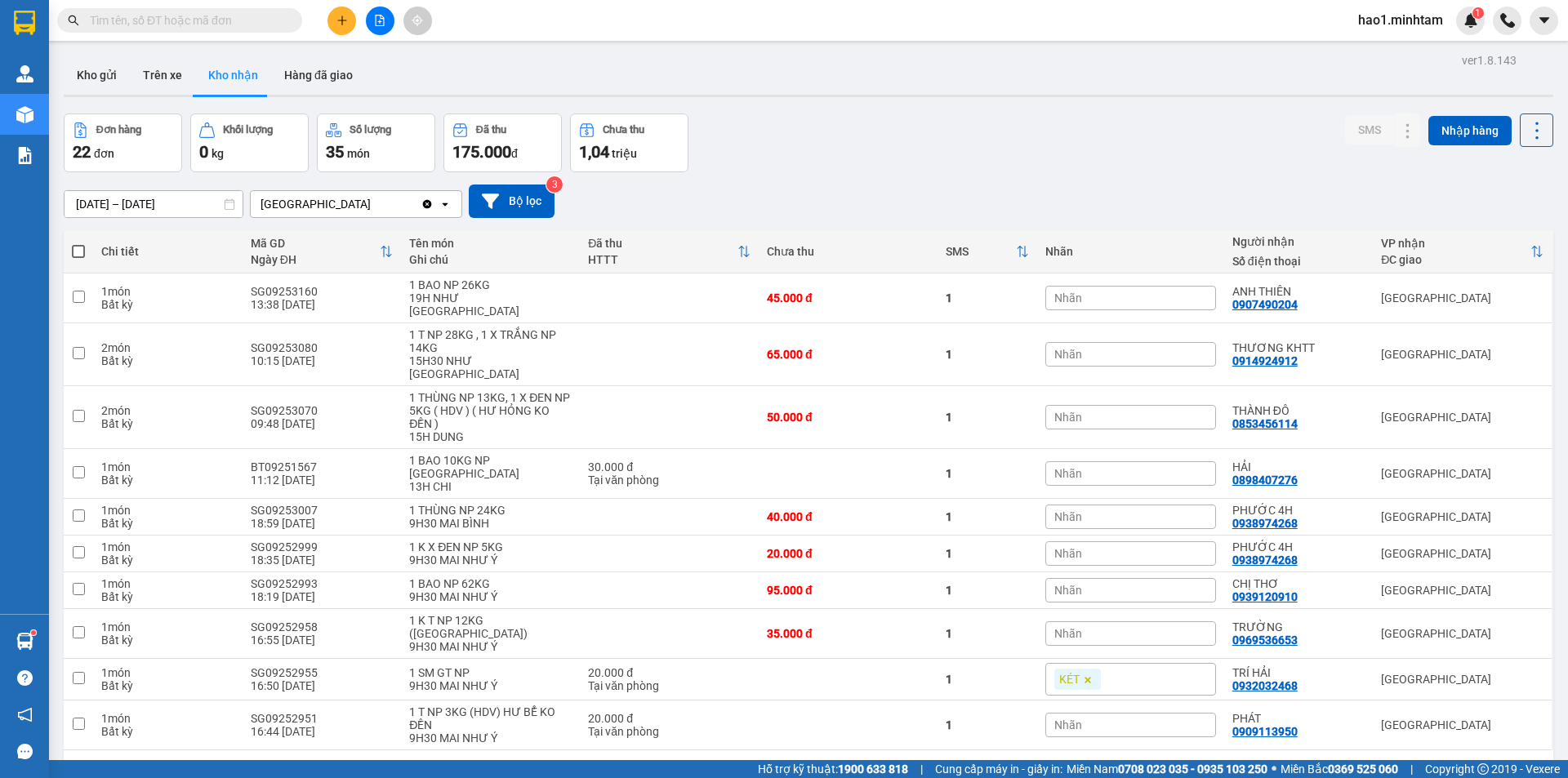
click at [205, 35] on div "Kết quả tìm kiếm ( 1 ) Bộ lọc Ngày tạo đơn gần nhất Mã ĐH Trạng thái Món hàng T…" at bounding box center [784, 20] width 1568 height 41
click at [218, 18] on input "text" at bounding box center [186, 20] width 193 height 18
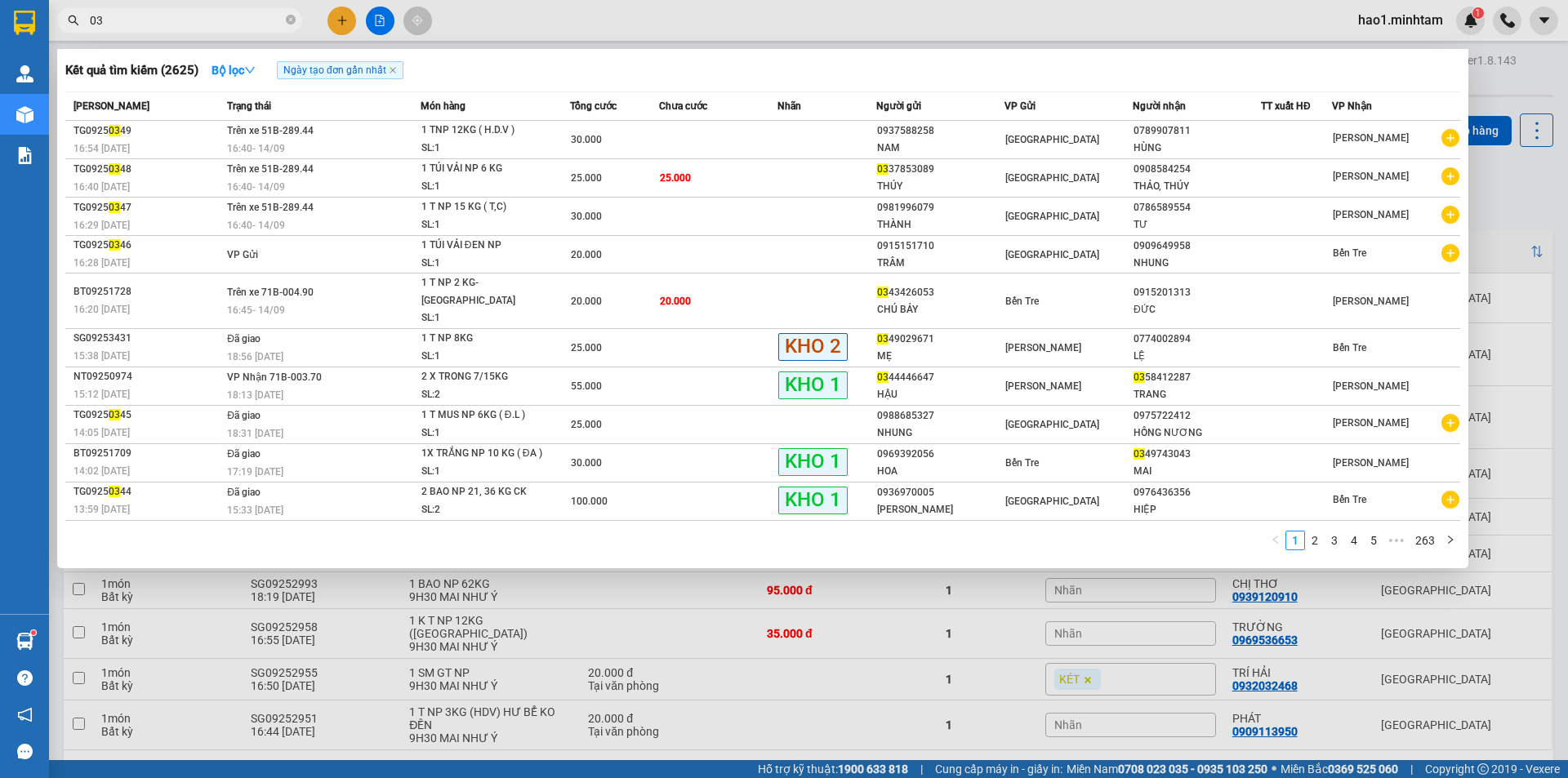
type input "0"
type input "3414"
